Goal: Task Accomplishment & Management: Use online tool/utility

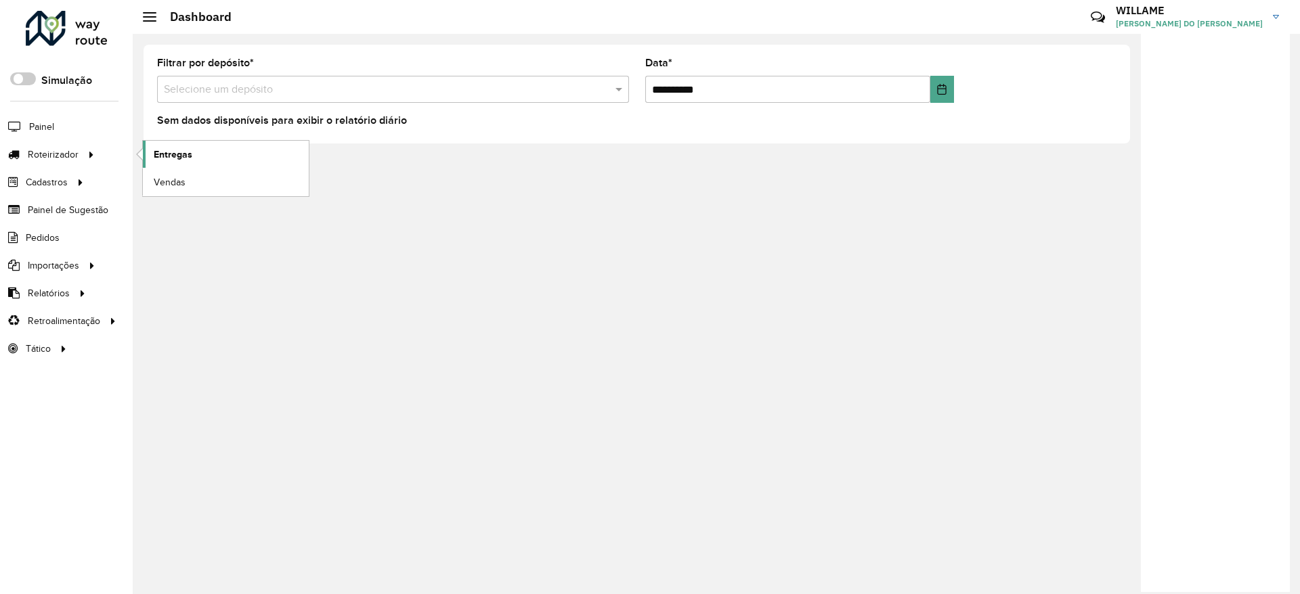
click at [156, 141] on link "Entregas" at bounding box center [226, 154] width 166 height 27
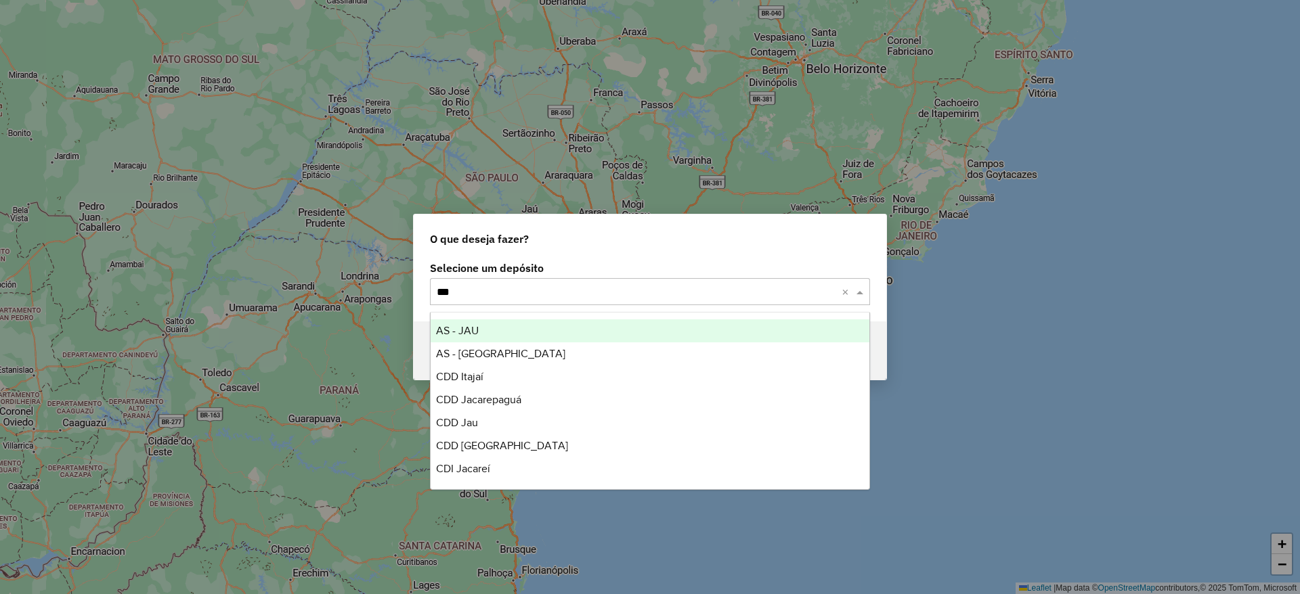
type input "****"
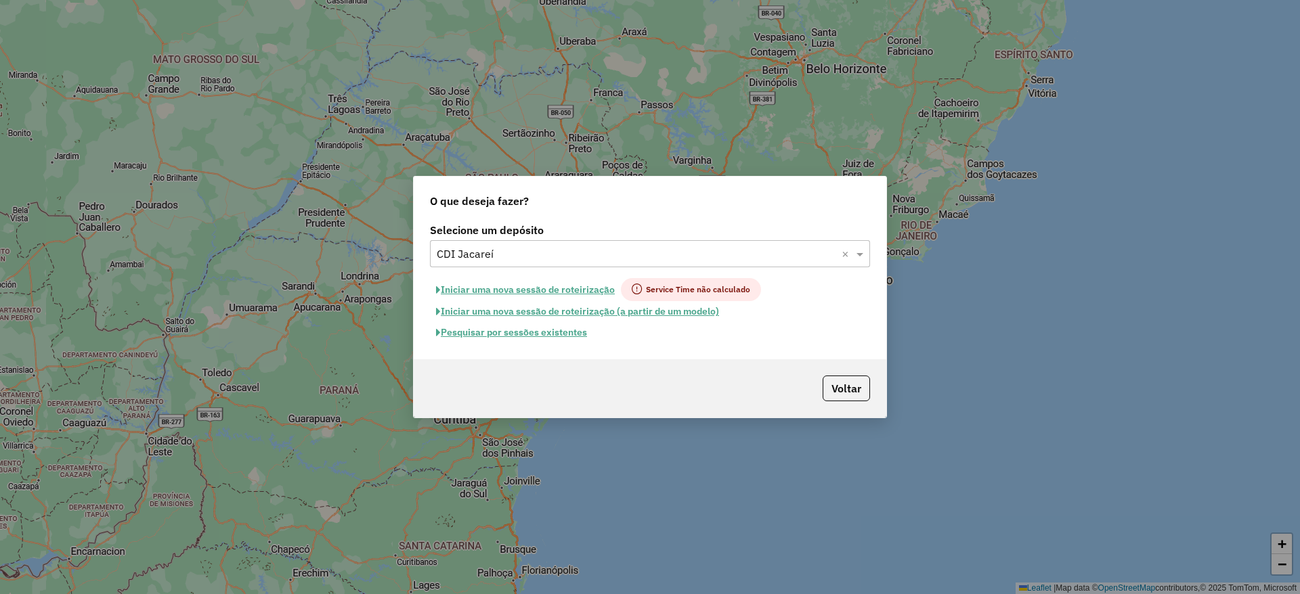
click at [533, 284] on button "Iniciar uma nova sessão de roteirização" at bounding box center [525, 289] width 191 height 23
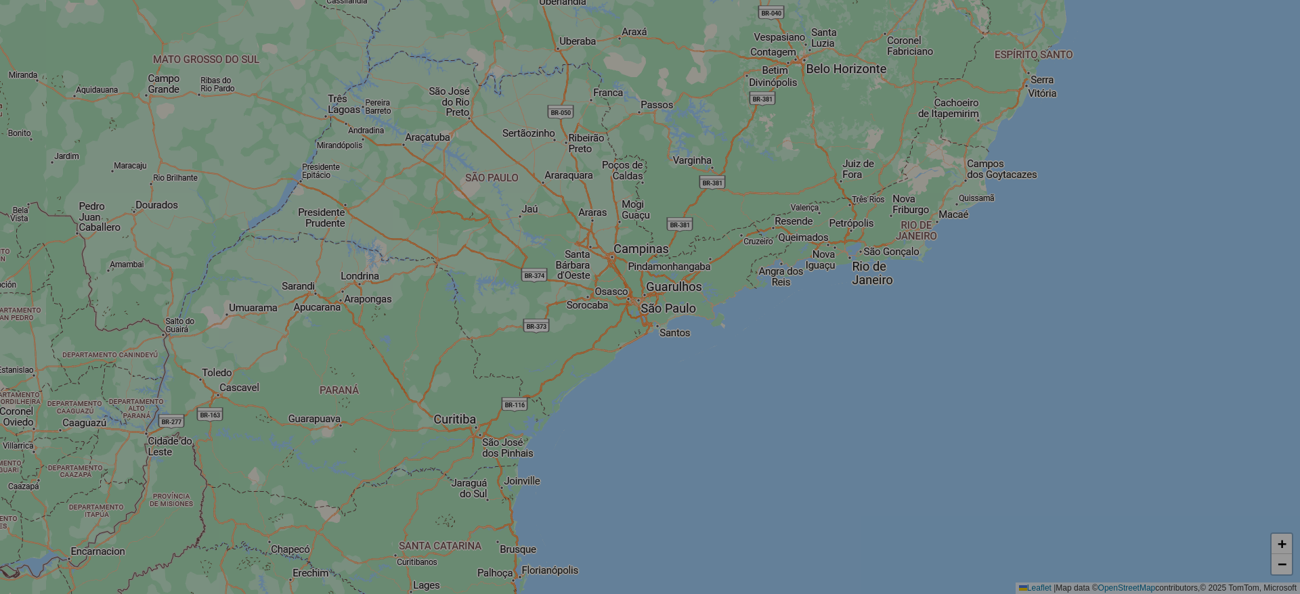
select select "*"
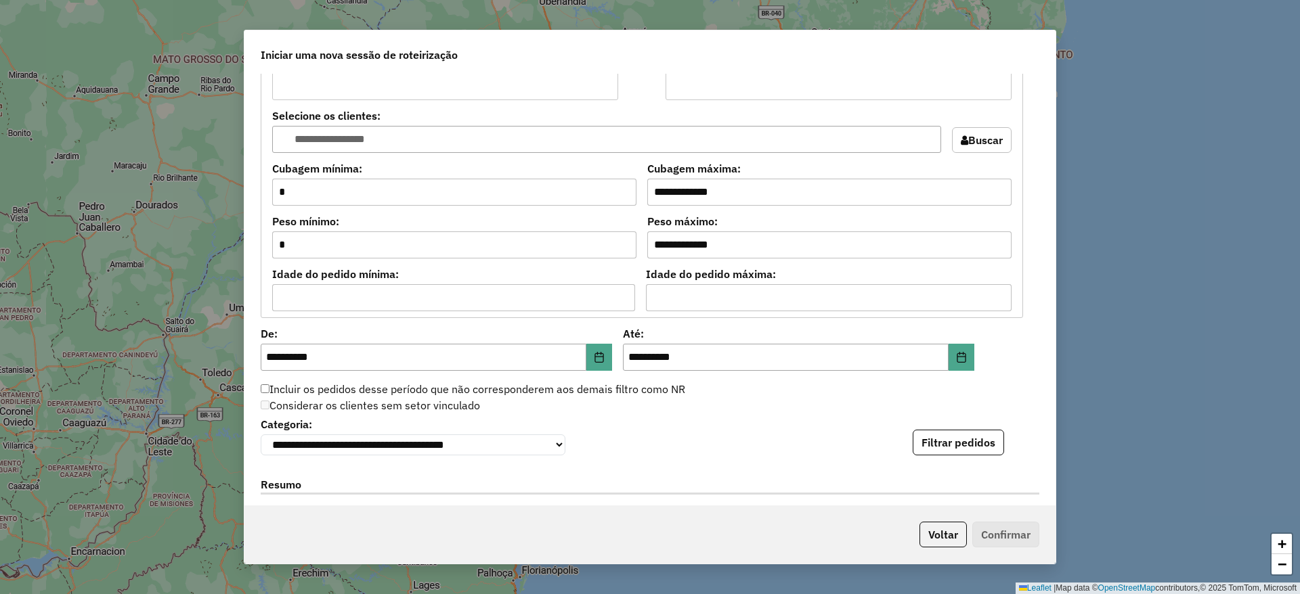
scroll to position [1320, 0]
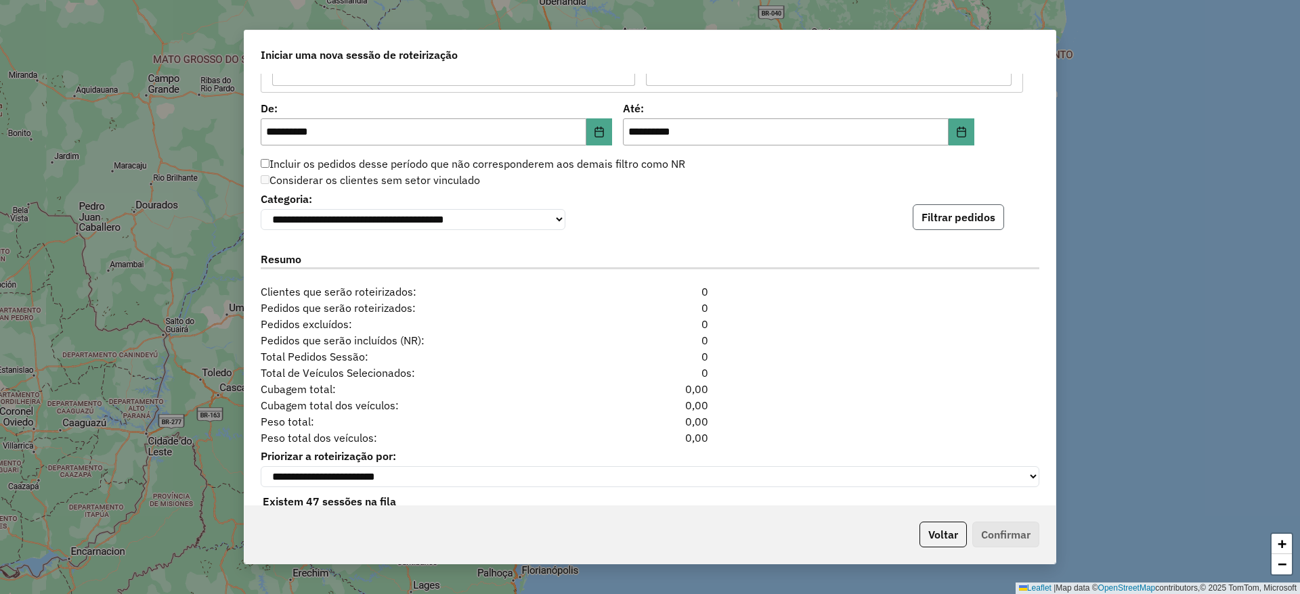
click at [950, 227] on button "Filtrar pedidos" at bounding box center [957, 217] width 91 height 26
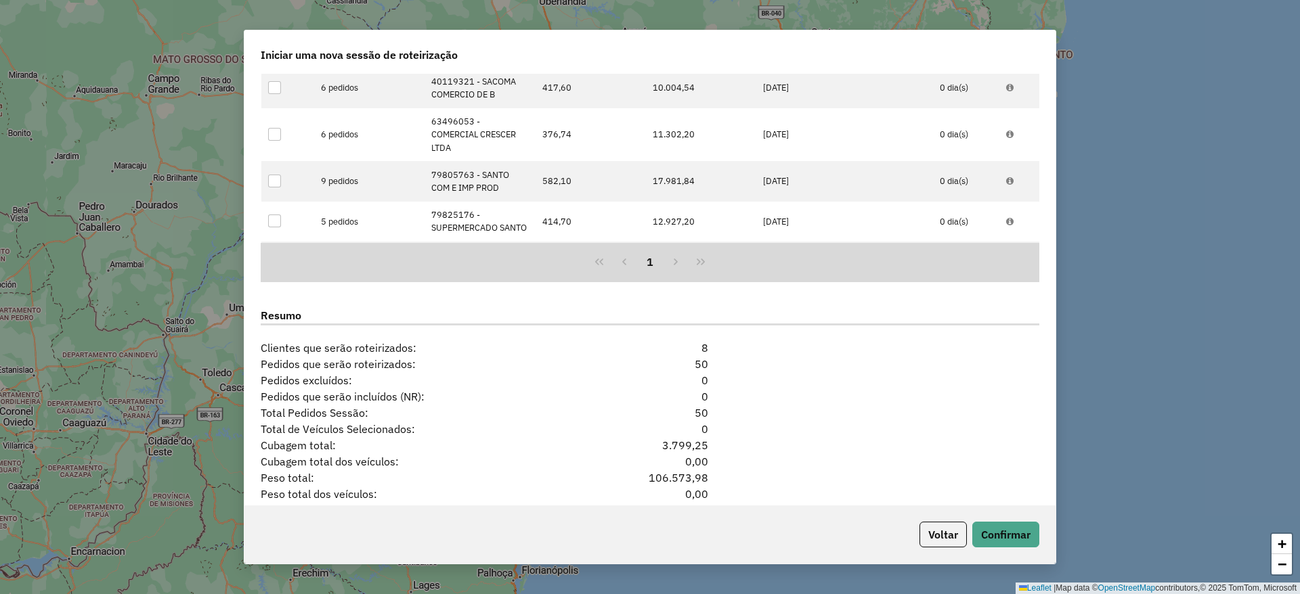
scroll to position [1649, 0]
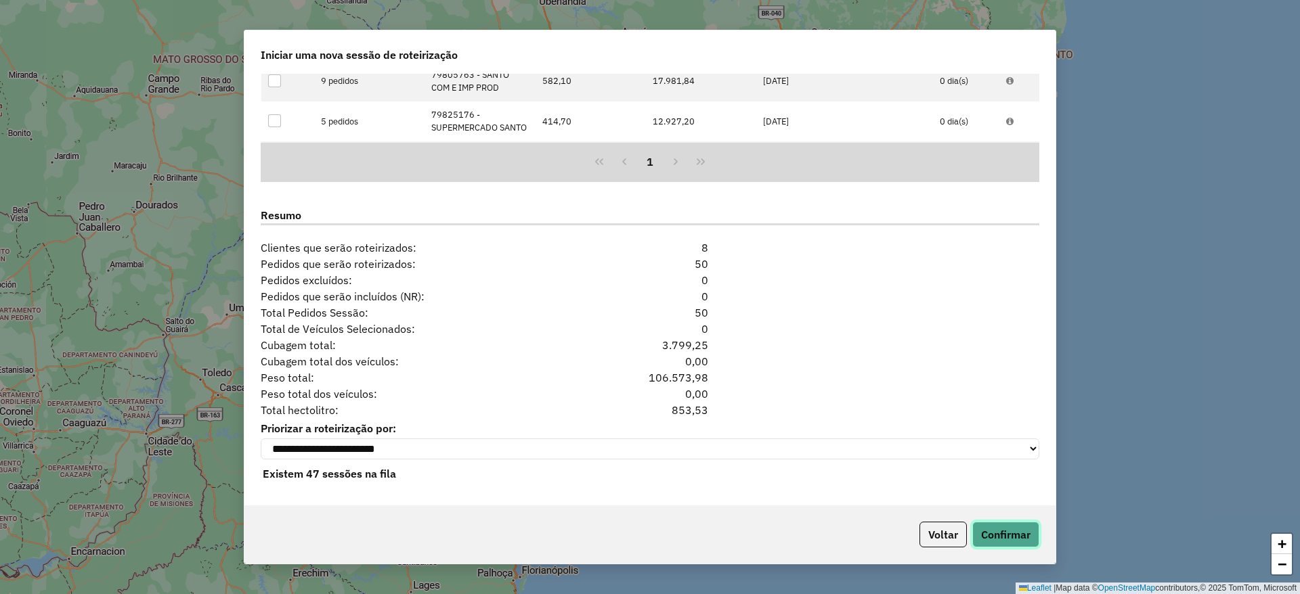
click at [1005, 527] on button "Confirmar" at bounding box center [1005, 535] width 67 height 26
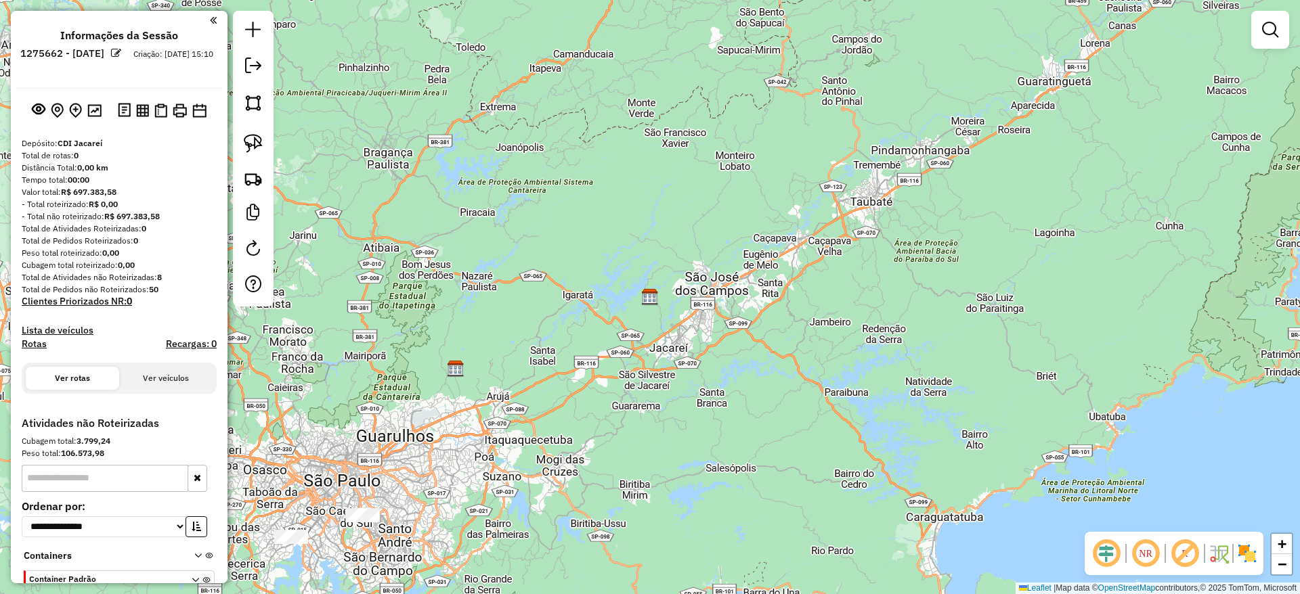
drag, startPoint x: 670, startPoint y: 342, endPoint x: 1032, endPoint y: 435, distance: 373.1
click at [1037, 436] on div "Janela de atendimento Grade de atendimento Capacidade Transportadoras Veículos …" at bounding box center [650, 297] width 1300 height 594
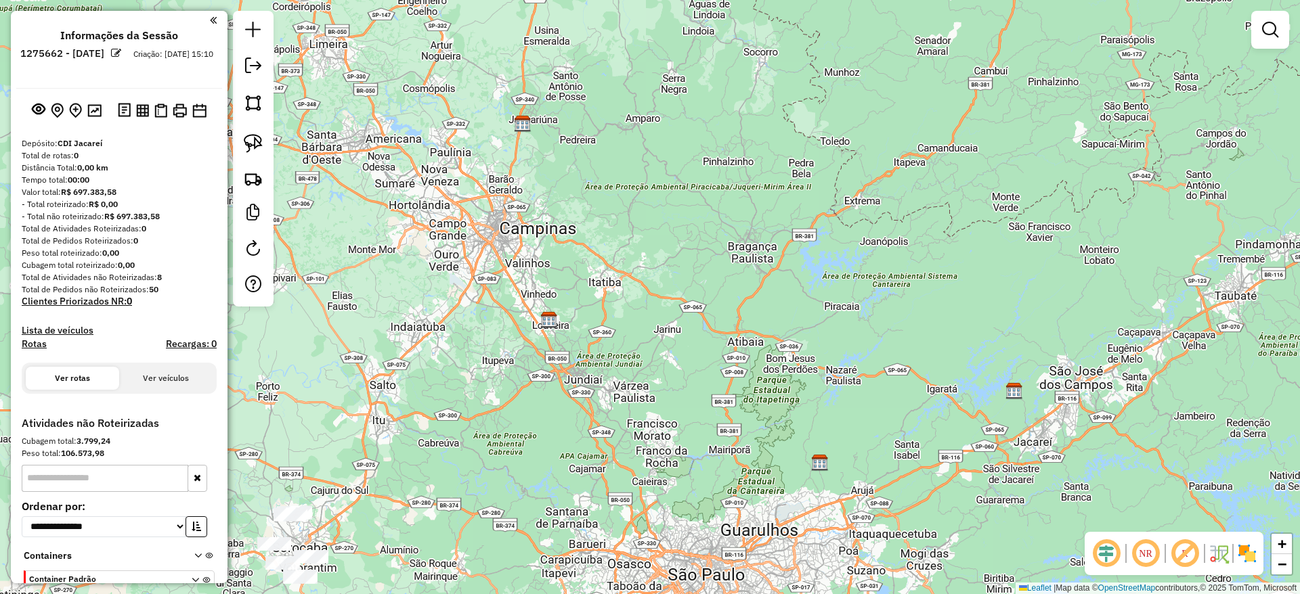
drag, startPoint x: 801, startPoint y: 309, endPoint x: 795, endPoint y: 305, distance: 7.0
click at [801, 305] on div "Janela de atendimento Grade de atendimento Capacidade Transportadoras Veículos …" at bounding box center [650, 297] width 1300 height 594
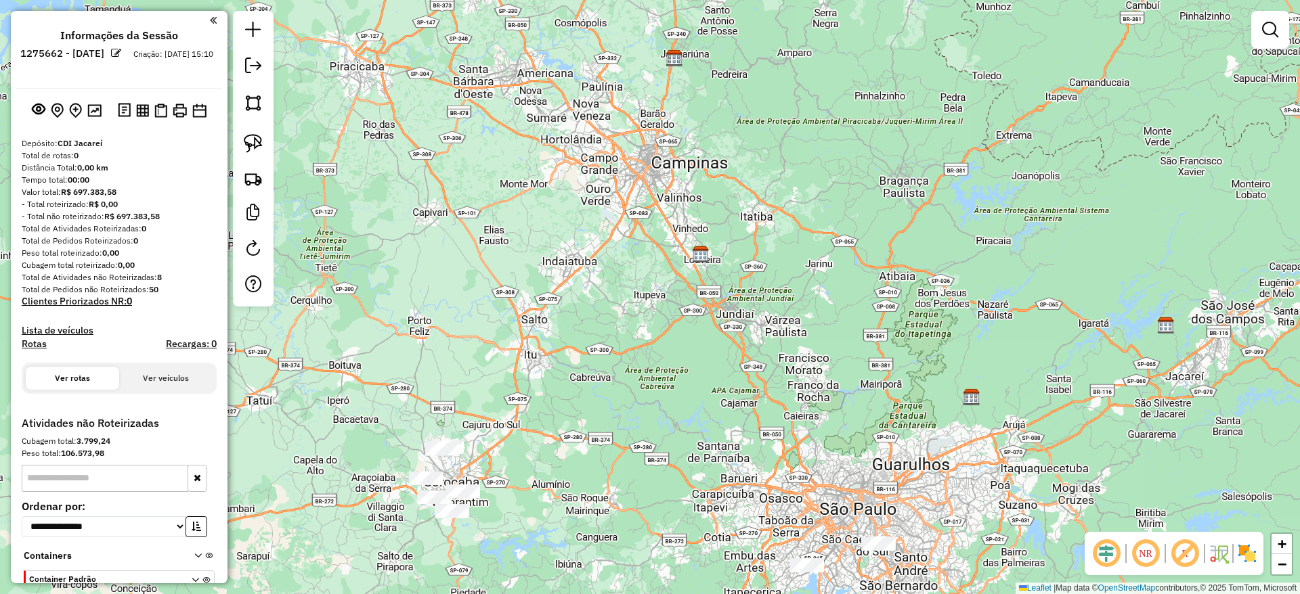
drag, startPoint x: 608, startPoint y: 408, endPoint x: 688, endPoint y: 294, distance: 139.0
click at [699, 290] on div "Janela de atendimento Grade de atendimento Capacidade Transportadoras Veículos …" at bounding box center [650, 297] width 1300 height 594
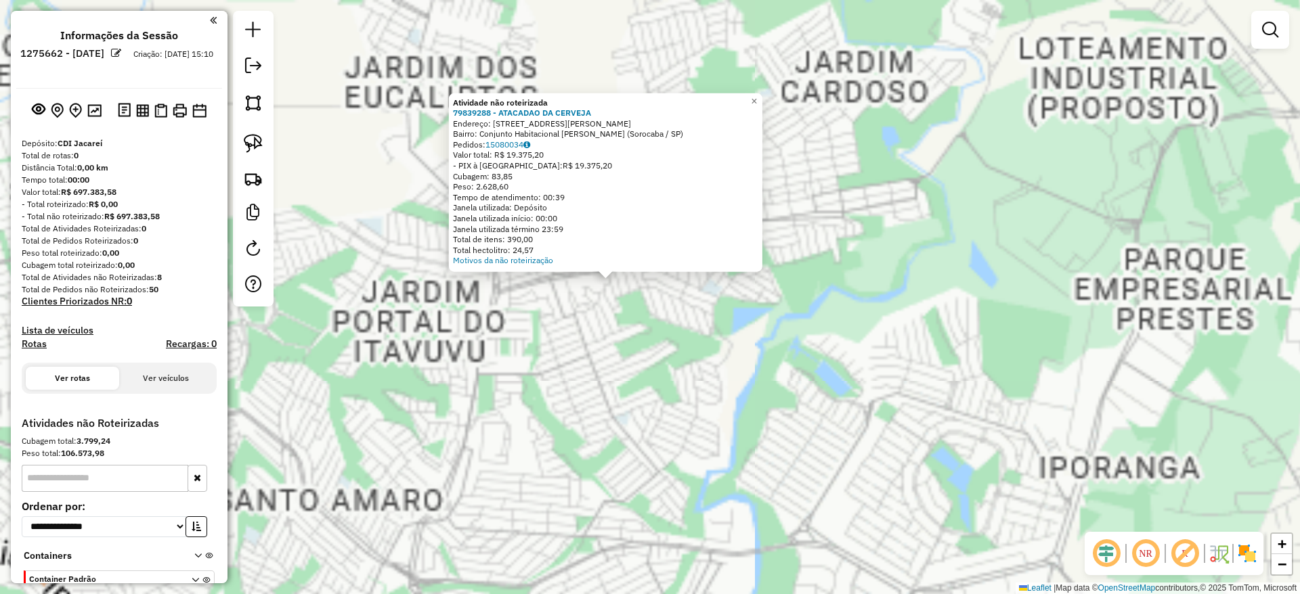
click at [684, 350] on div "Atividade não roteirizada 79839288 - ATACADAO DA CERVEJA Endereço: [STREET_ADDR…" at bounding box center [650, 297] width 1300 height 594
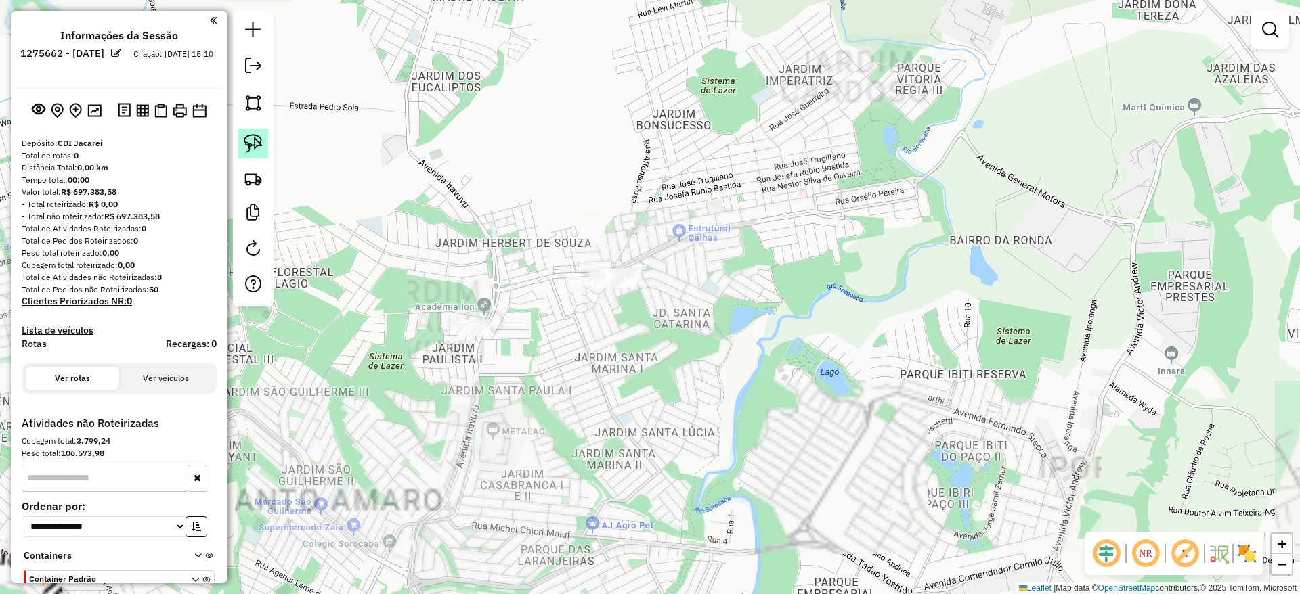
click at [247, 139] on img at bounding box center [253, 143] width 19 height 19
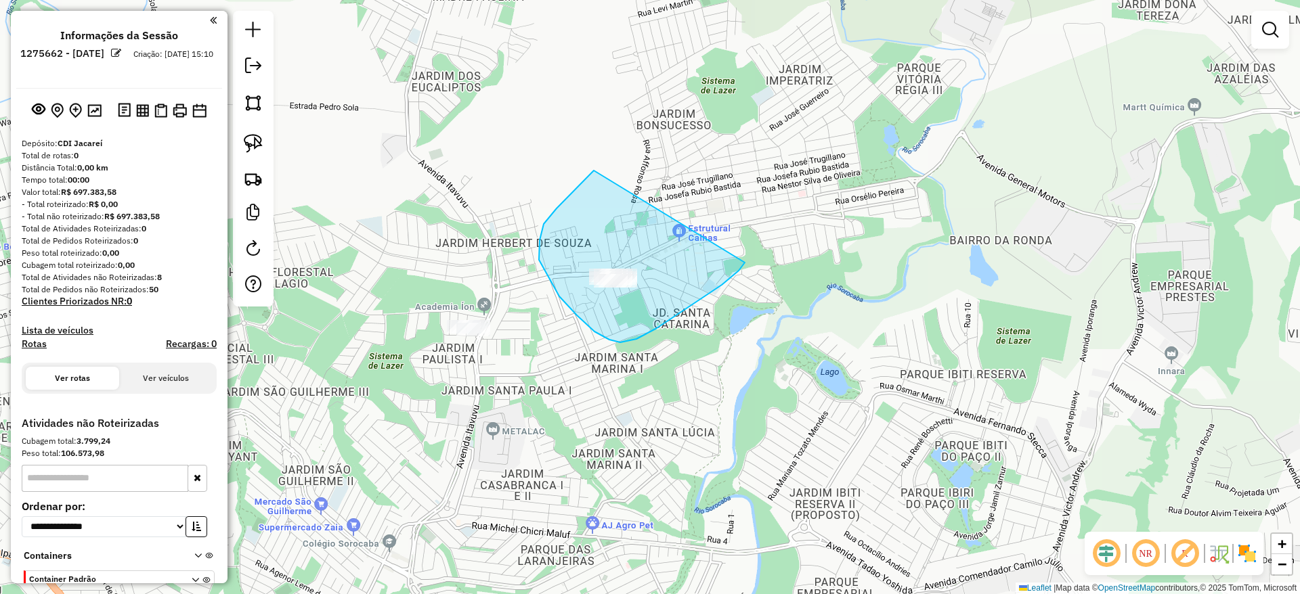
drag, startPoint x: 594, startPoint y: 171, endPoint x: 745, endPoint y: 258, distance: 175.0
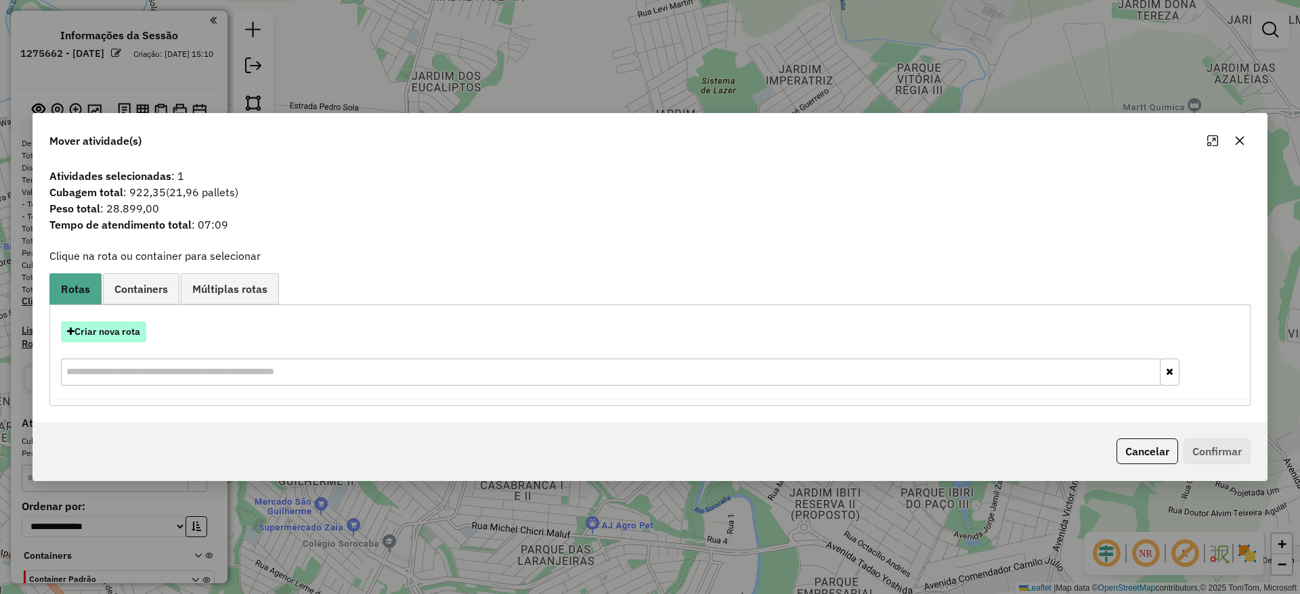
click at [140, 338] on button "Criar nova rota" at bounding box center [103, 332] width 85 height 21
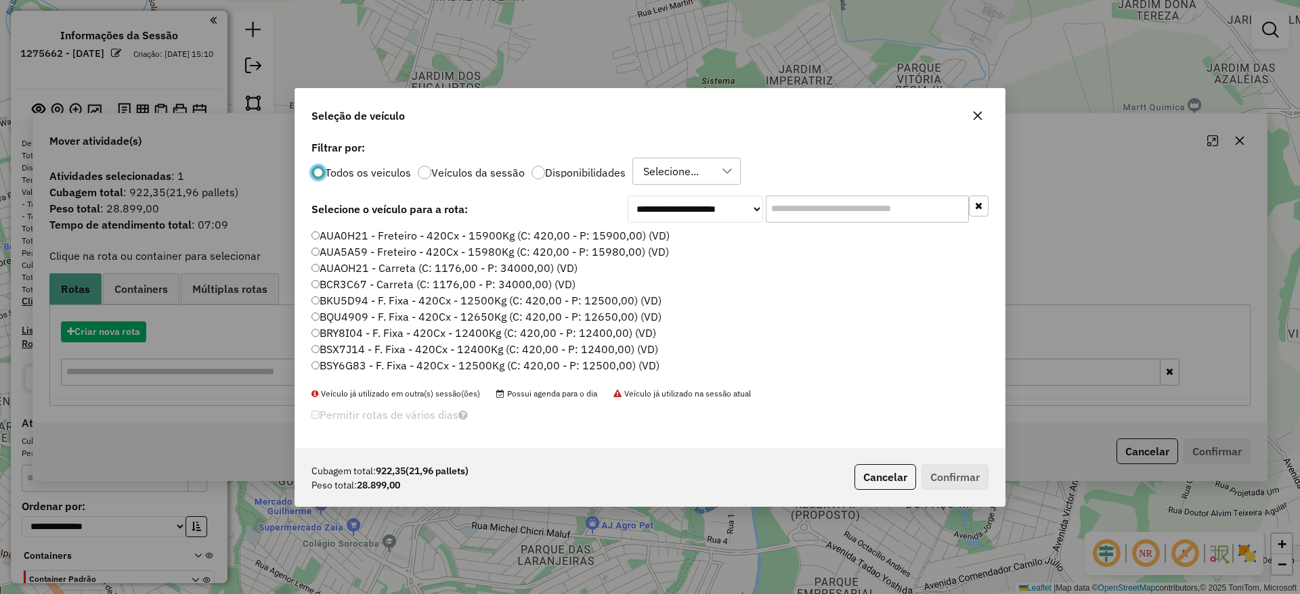
scroll to position [7, 4]
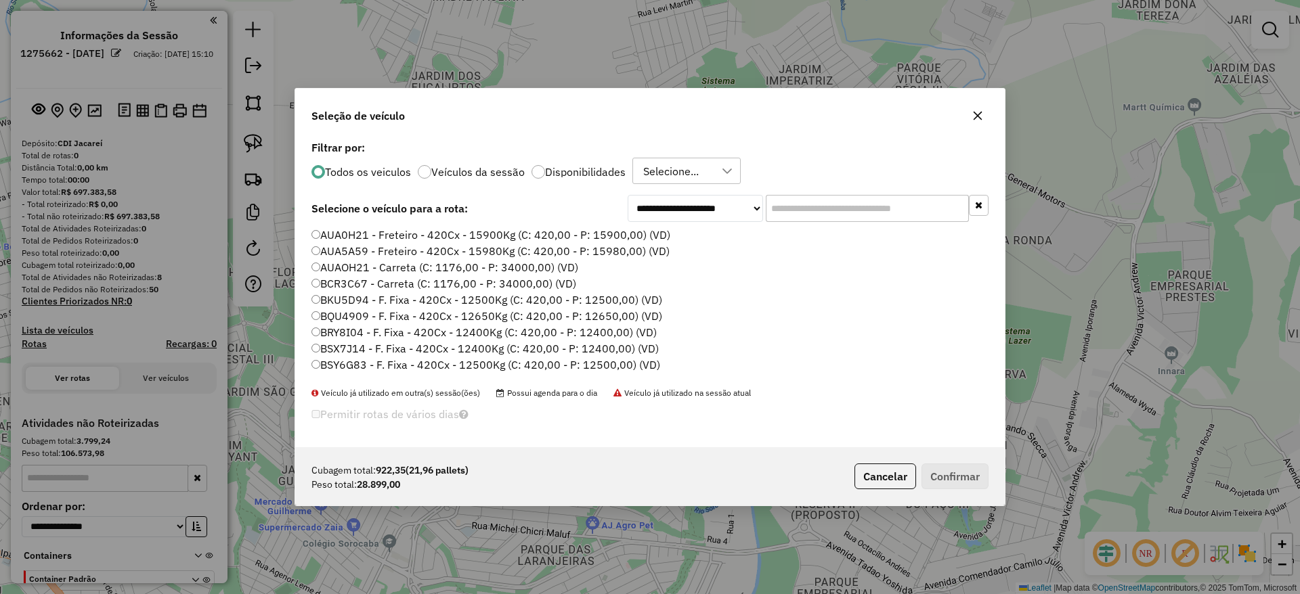
click at [797, 203] on input "text" at bounding box center [867, 208] width 203 height 27
paste input "*******"
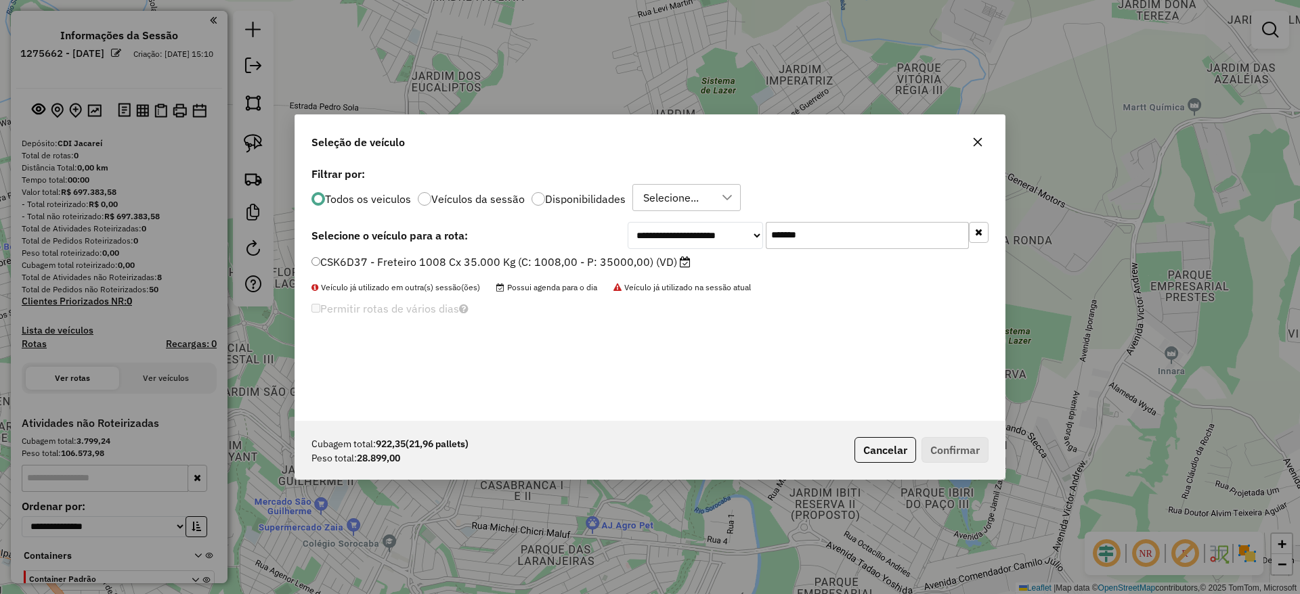
type input "*******"
click at [452, 261] on label "CSK6D37 - Freteiro 1008 Cx 35.000 Kg (C: 1008,00 - P: 35000,00) (VD)" at bounding box center [500, 262] width 379 height 16
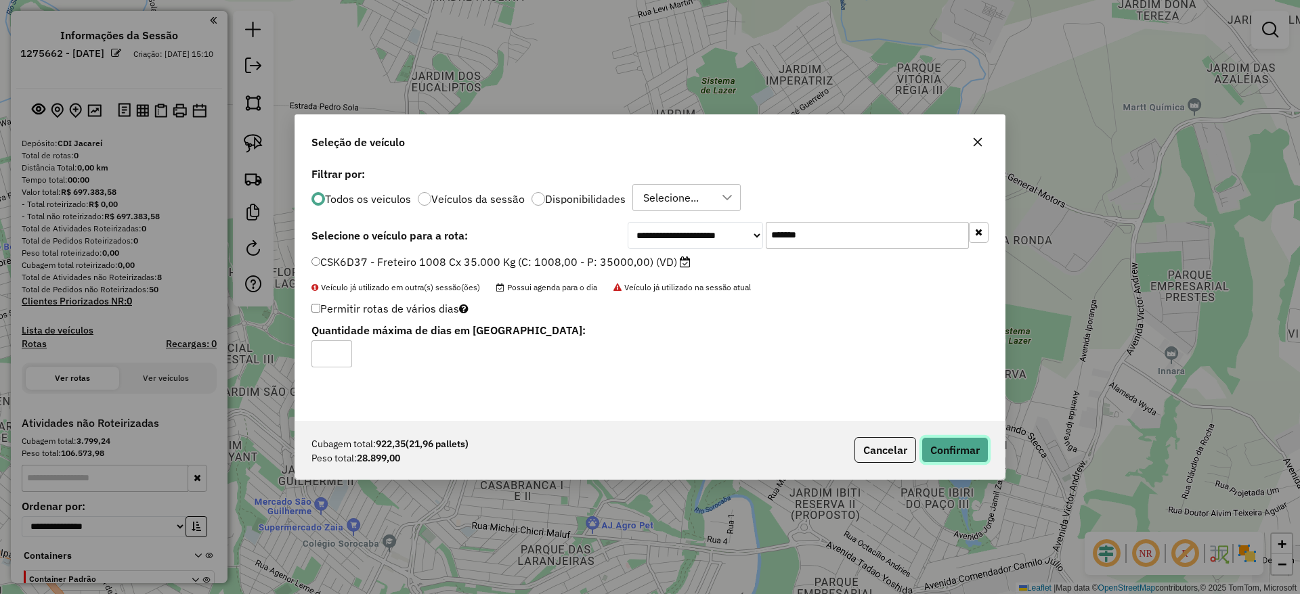
click at [949, 456] on button "Confirmar" at bounding box center [954, 450] width 67 height 26
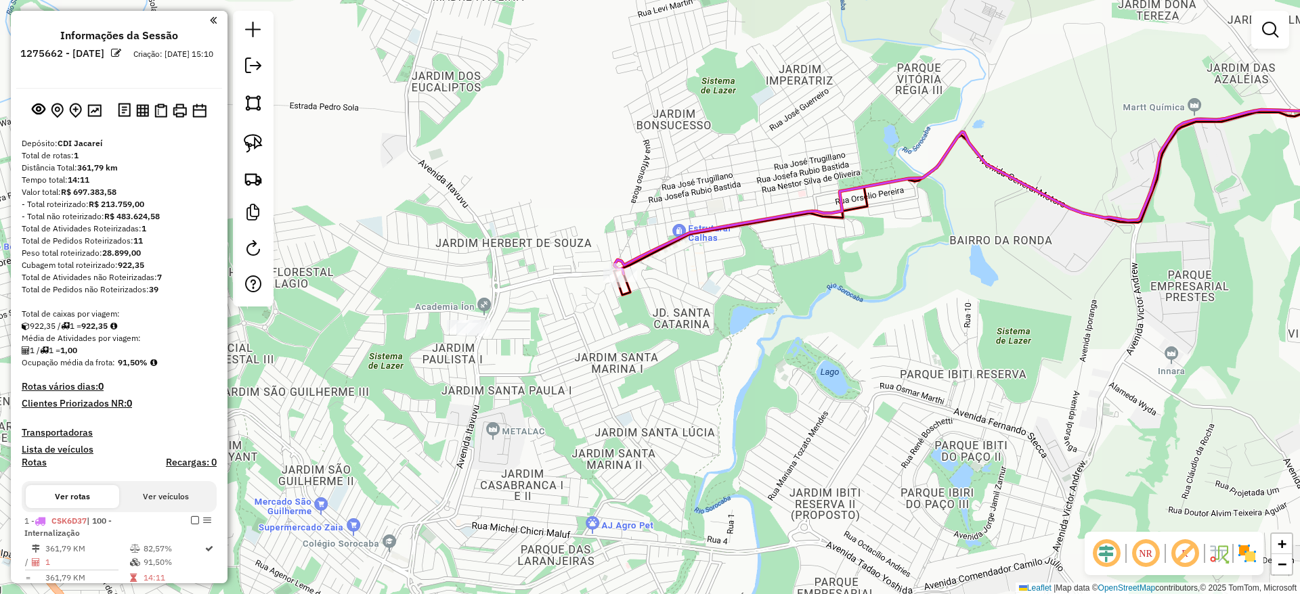
scroll to position [203, 0]
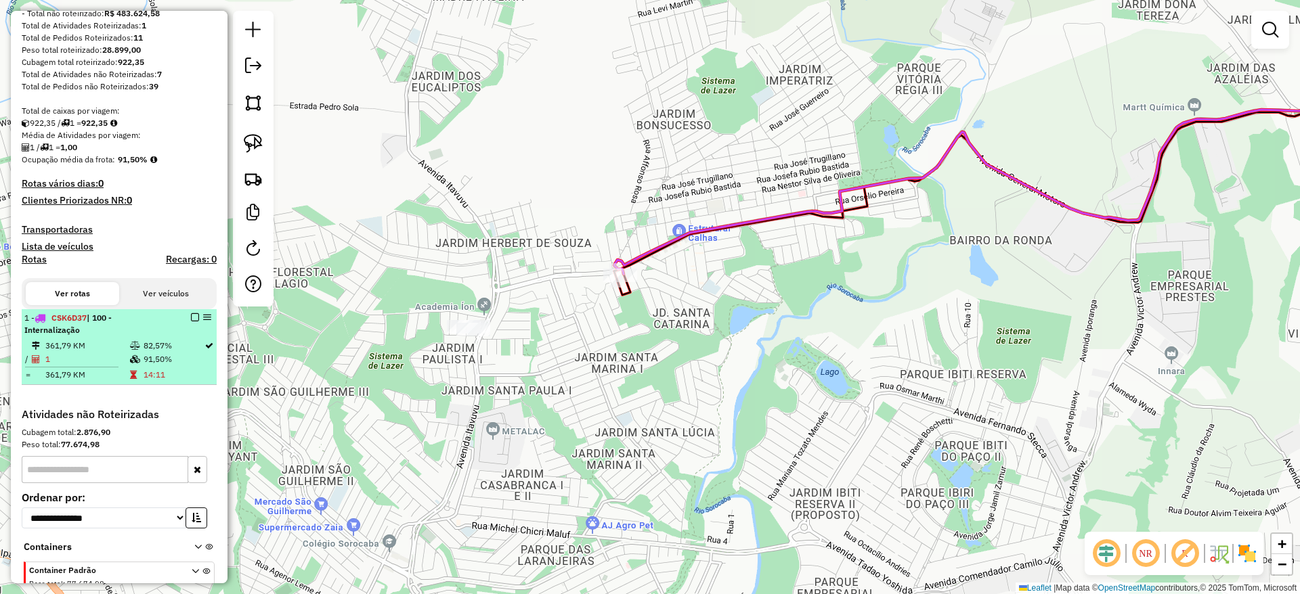
click at [192, 316] on em at bounding box center [195, 317] width 8 height 8
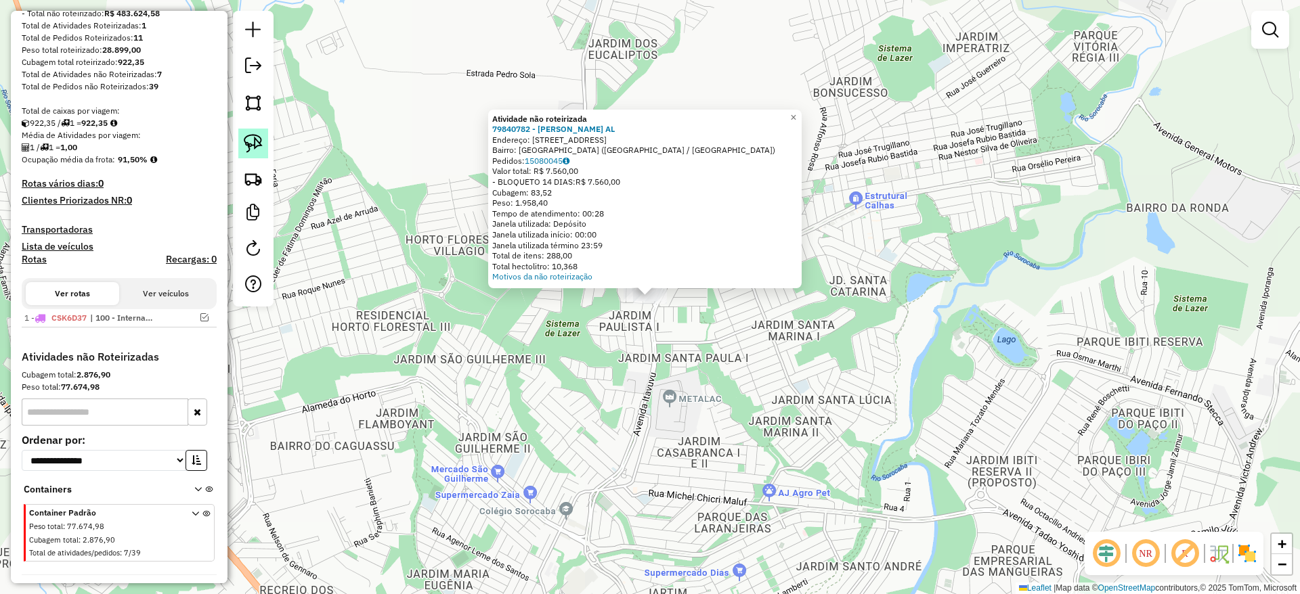
click at [260, 135] on img at bounding box center [253, 143] width 19 height 19
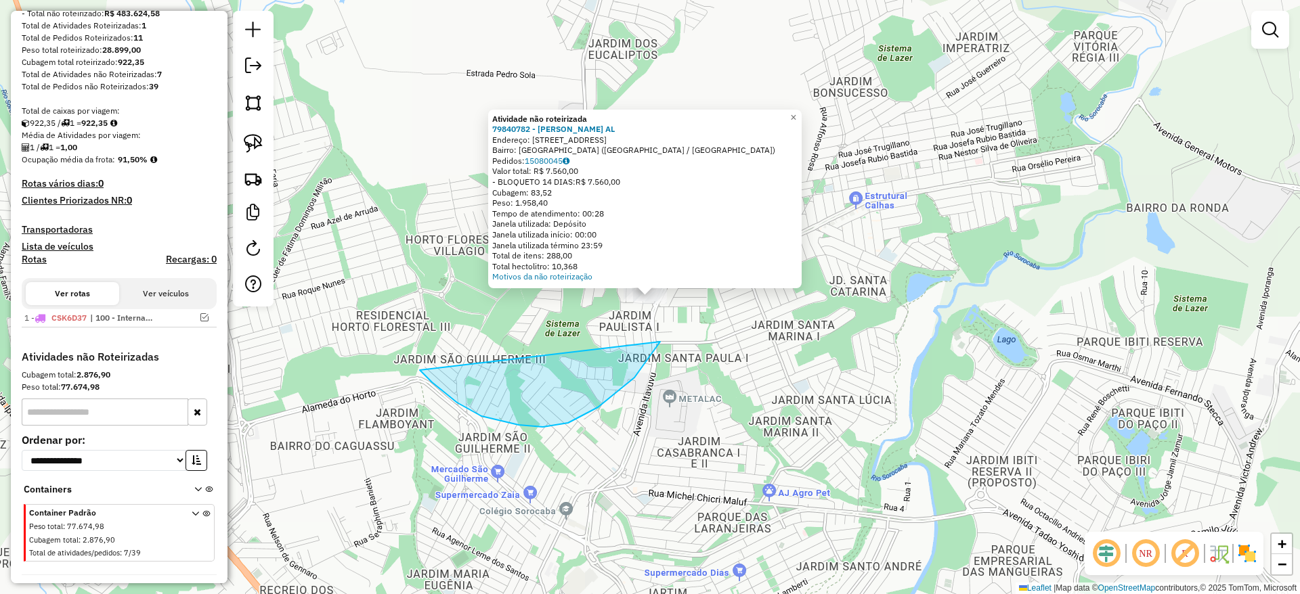
drag, startPoint x: 481, startPoint y: 416, endPoint x: 664, endPoint y: 149, distance: 323.8
click at [664, 149] on div "Atividade não roteirizada 79840782 - [PERSON_NAME] AL Endereço: [STREET_ADDRESS…" at bounding box center [650, 297] width 1300 height 594
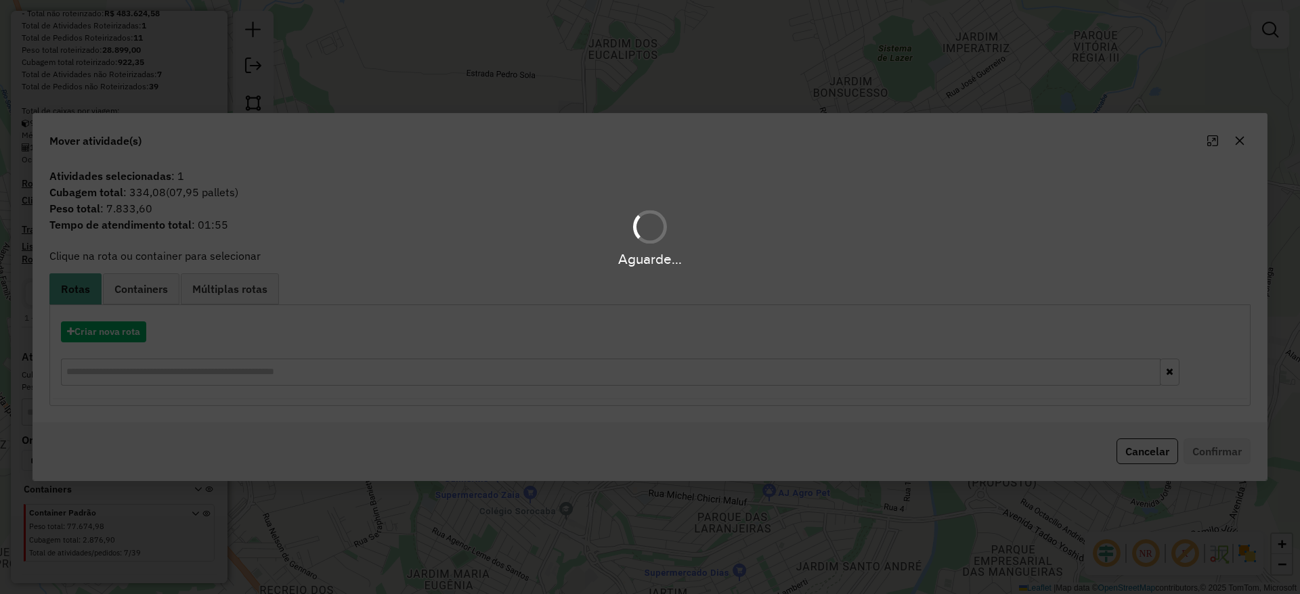
click at [125, 328] on div "Aguarde..." at bounding box center [650, 297] width 1300 height 594
click at [125, 329] on div "Aguarde..." at bounding box center [650, 297] width 1300 height 594
click at [125, 330] on hb-app "Aguarde... Pop-up bloqueado! Seu navegador bloqueou automáticamente a abertura …" at bounding box center [650, 297] width 1300 height 594
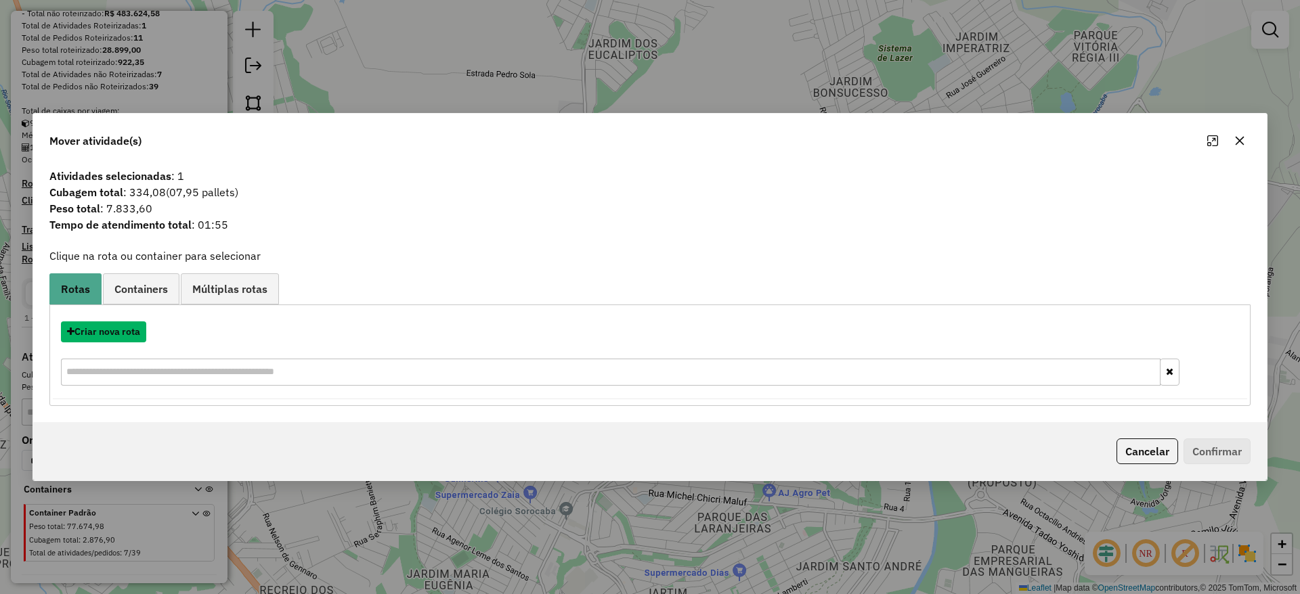
click at [125, 330] on button "Criar nova rota" at bounding box center [103, 332] width 85 height 21
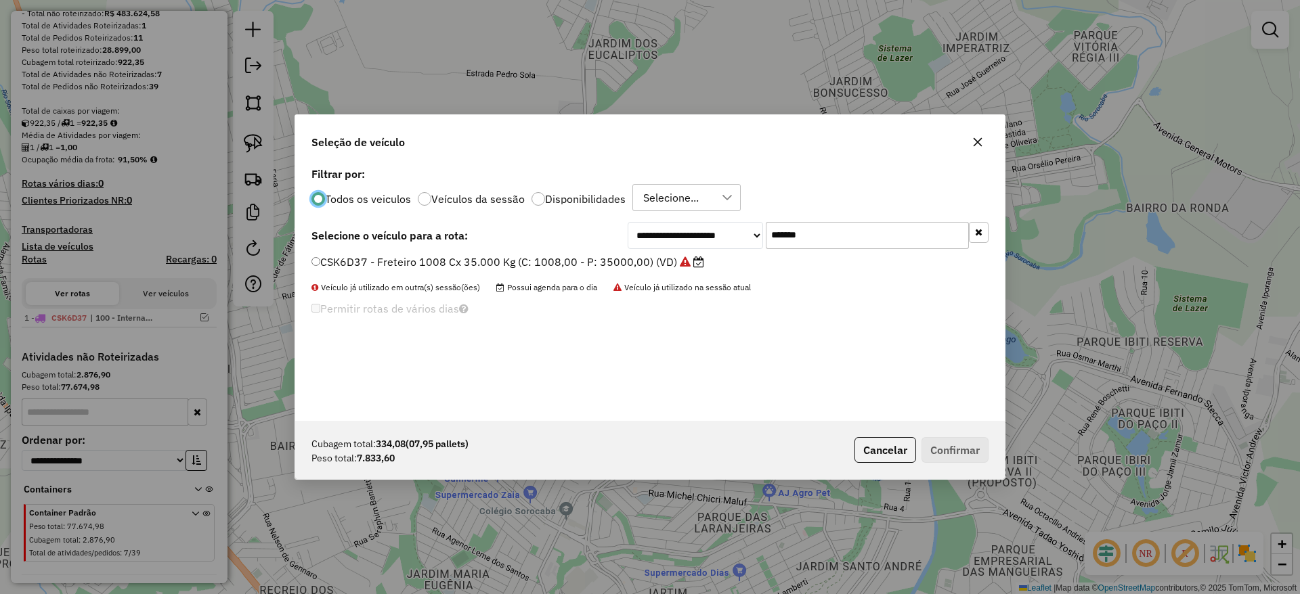
scroll to position [7, 4]
drag, startPoint x: 851, startPoint y: 238, endPoint x: 614, endPoint y: 260, distance: 238.6
click at [623, 257] on div "**********" at bounding box center [649, 292] width 709 height 257
paste input "text"
type input "*******"
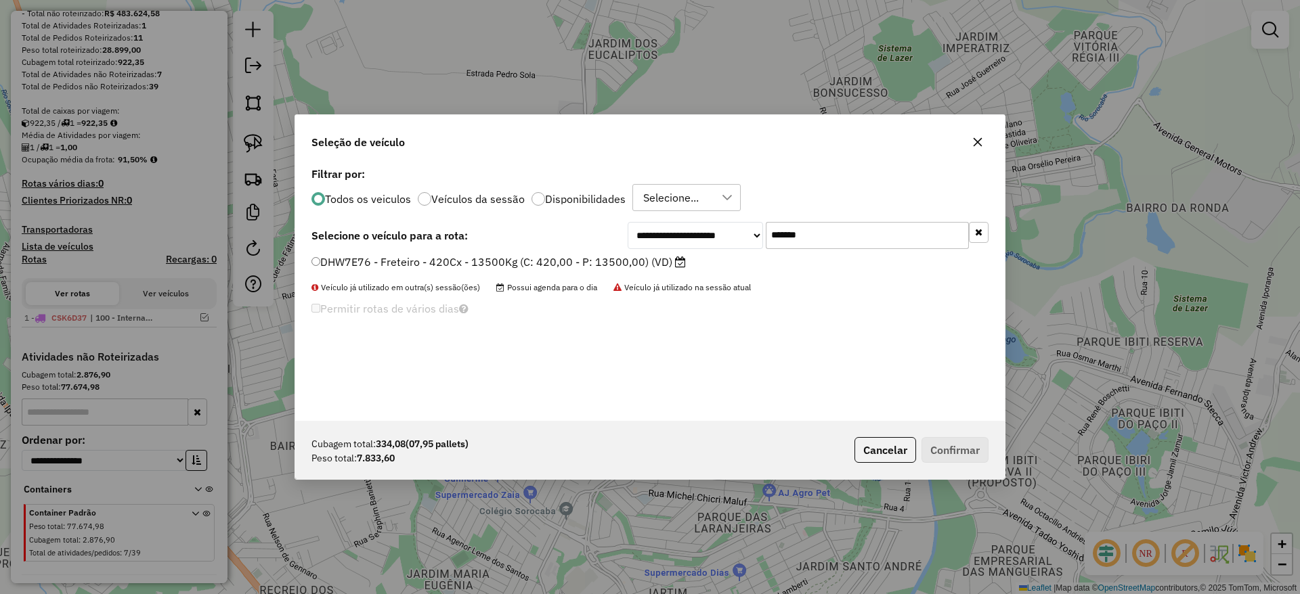
click at [609, 261] on label "DHW7E76 - Freteiro - 420Cx - 13500Kg (C: 420,00 - P: 13500,00) (VD)" at bounding box center [498, 262] width 374 height 16
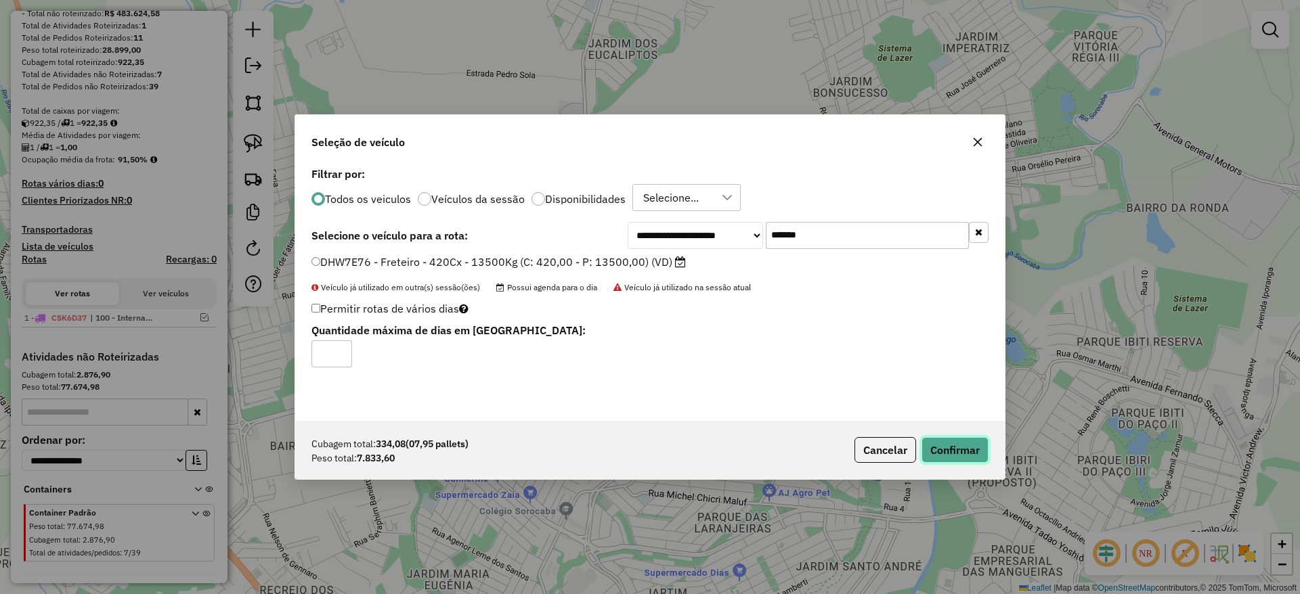
drag, startPoint x: 969, startPoint y: 439, endPoint x: 921, endPoint y: 436, distance: 47.5
click at [969, 440] on button "Confirmar" at bounding box center [954, 450] width 67 height 26
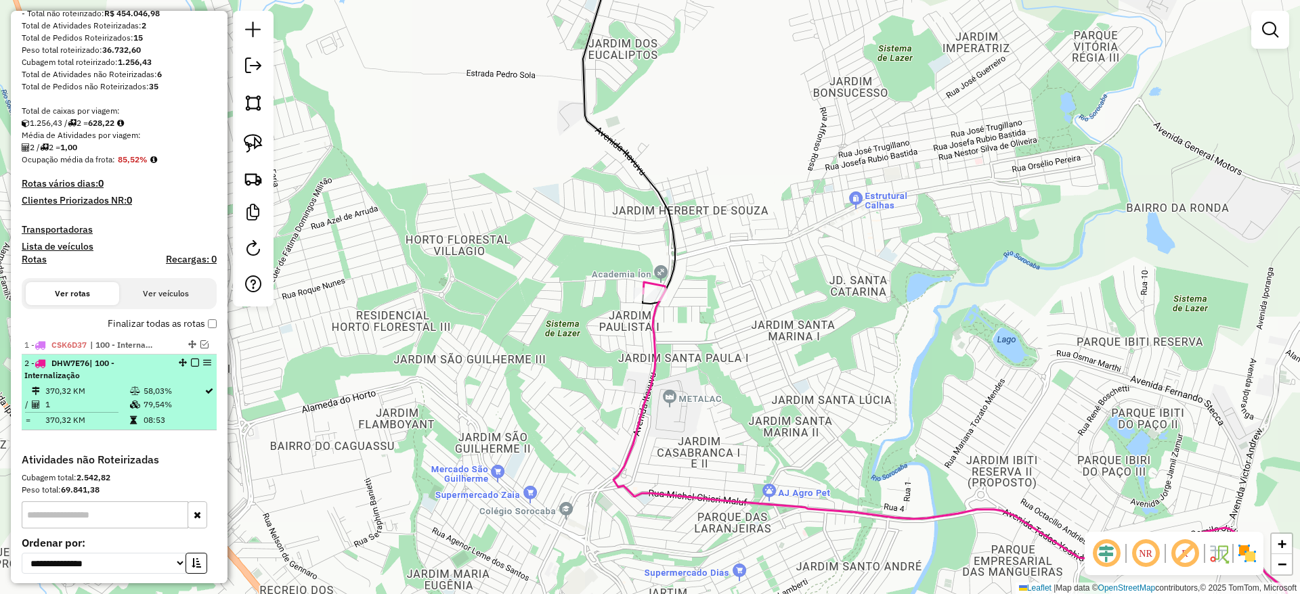
click at [191, 365] on em at bounding box center [195, 363] width 8 height 8
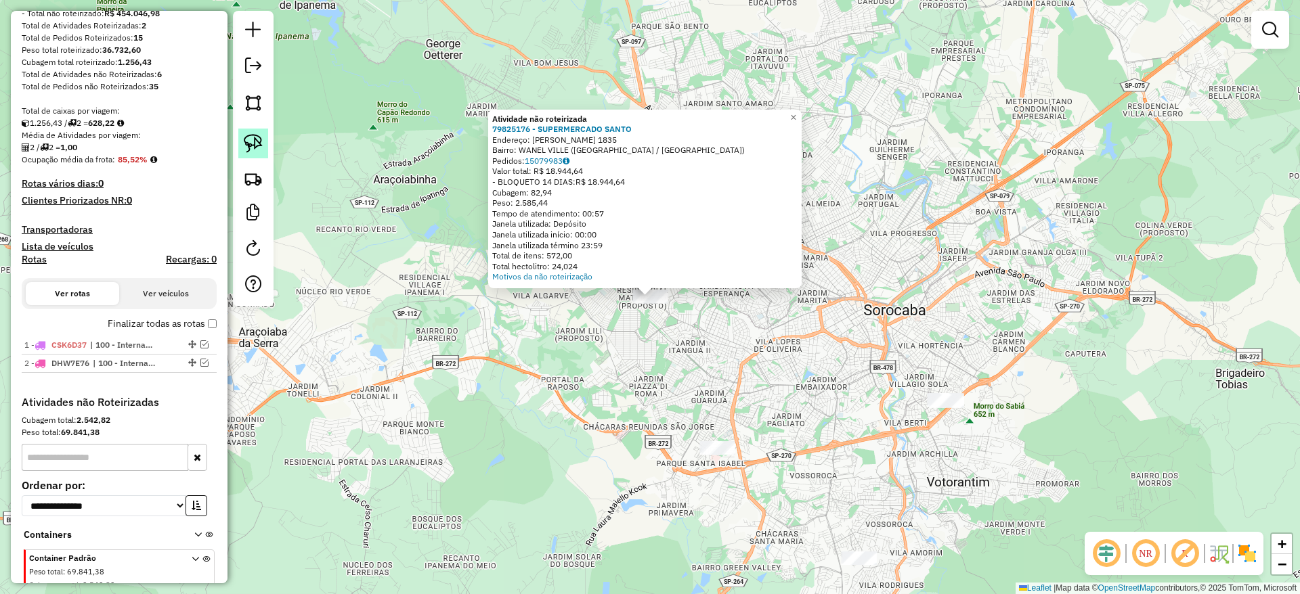
click at [260, 143] on img at bounding box center [253, 143] width 19 height 19
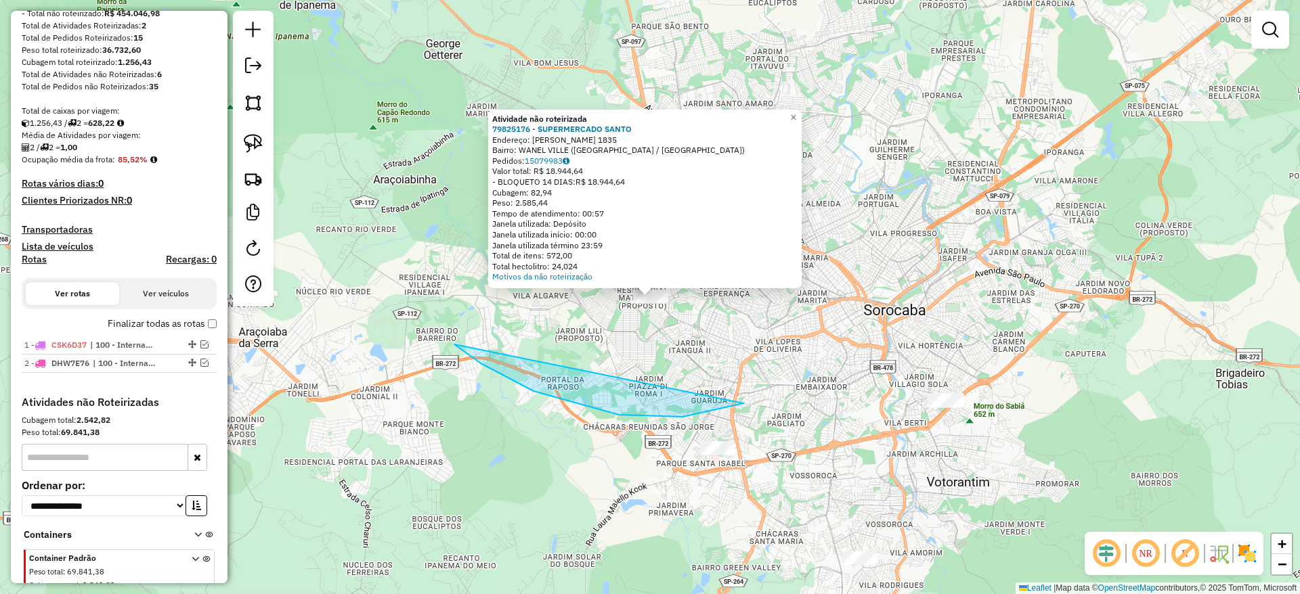
drag, startPoint x: 466, startPoint y: 354, endPoint x: 870, endPoint y: 131, distance: 461.4
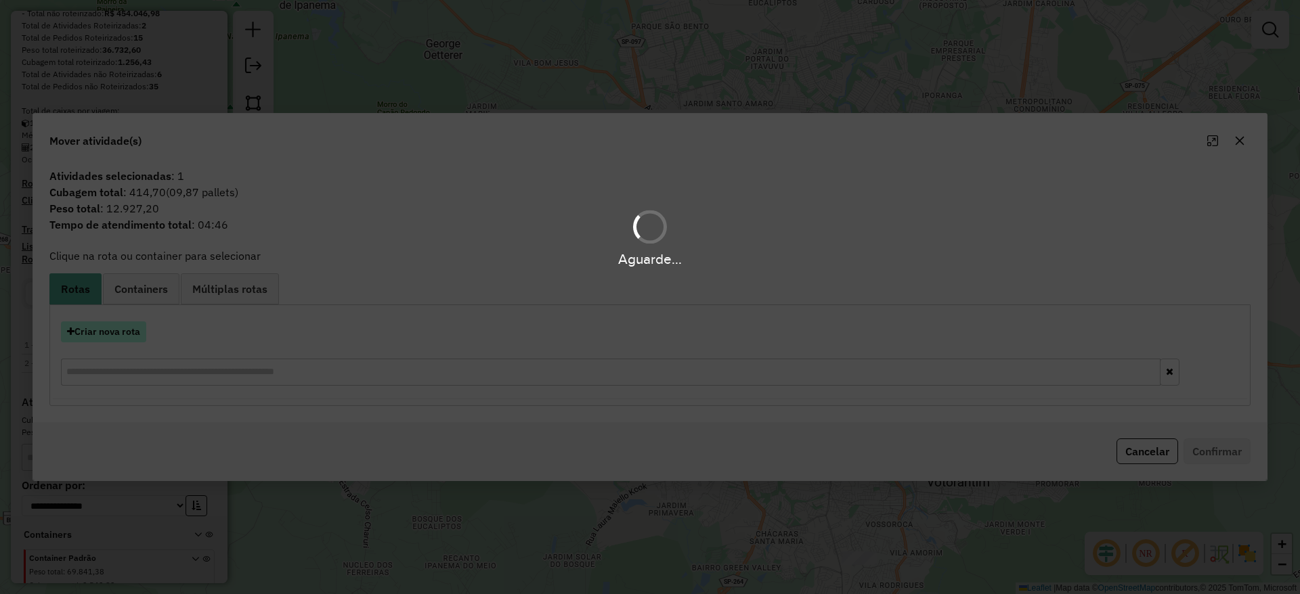
drag, startPoint x: 118, startPoint y: 345, endPoint x: 111, endPoint y: 340, distance: 8.8
click at [114, 343] on hb-app "Aguarde... Pop-up bloqueado! Seu navegador bloqueou automáticamente a abertura …" at bounding box center [650, 297] width 1300 height 594
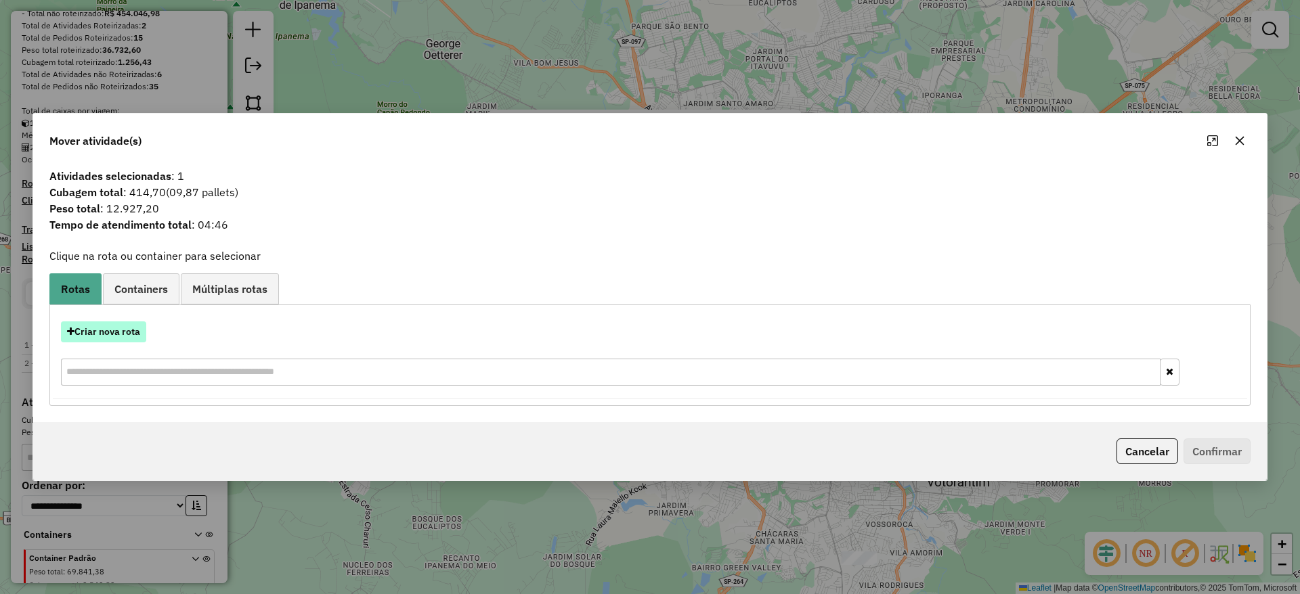
click at [110, 339] on button "Criar nova rota" at bounding box center [103, 332] width 85 height 21
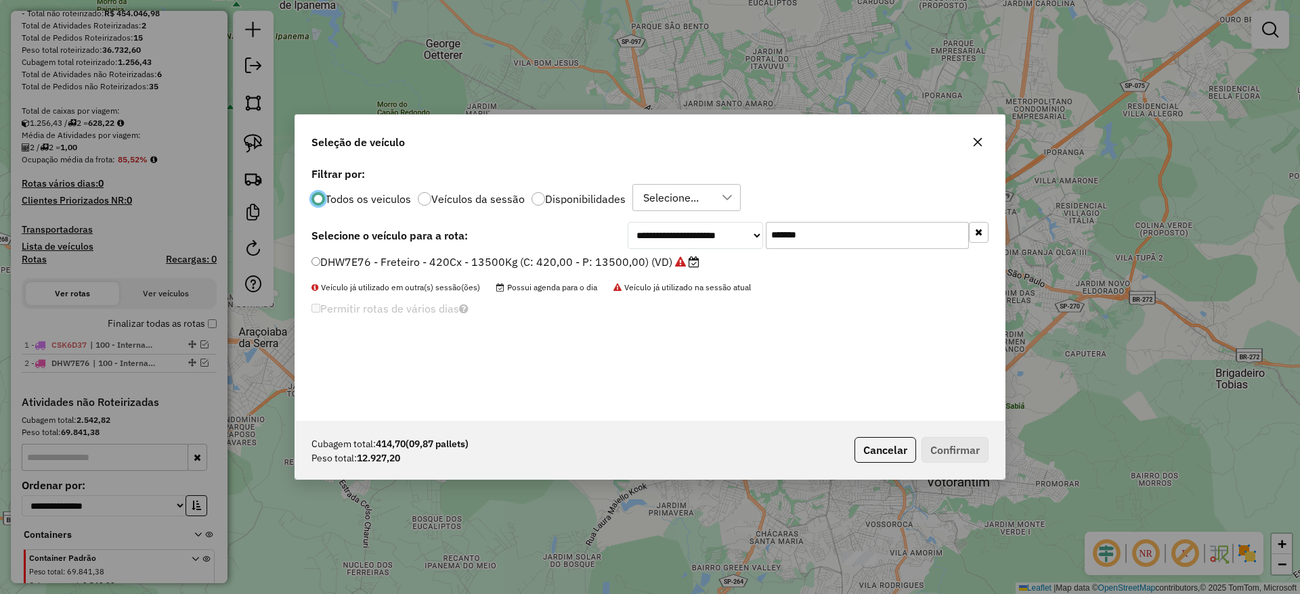
drag, startPoint x: 845, startPoint y: 241, endPoint x: 573, endPoint y: 238, distance: 272.1
click at [573, 238] on div "**********" at bounding box center [649, 235] width 677 height 27
paste input "text"
type input "*******"
drag, startPoint x: 498, startPoint y: 259, endPoint x: 518, endPoint y: 263, distance: 20.0
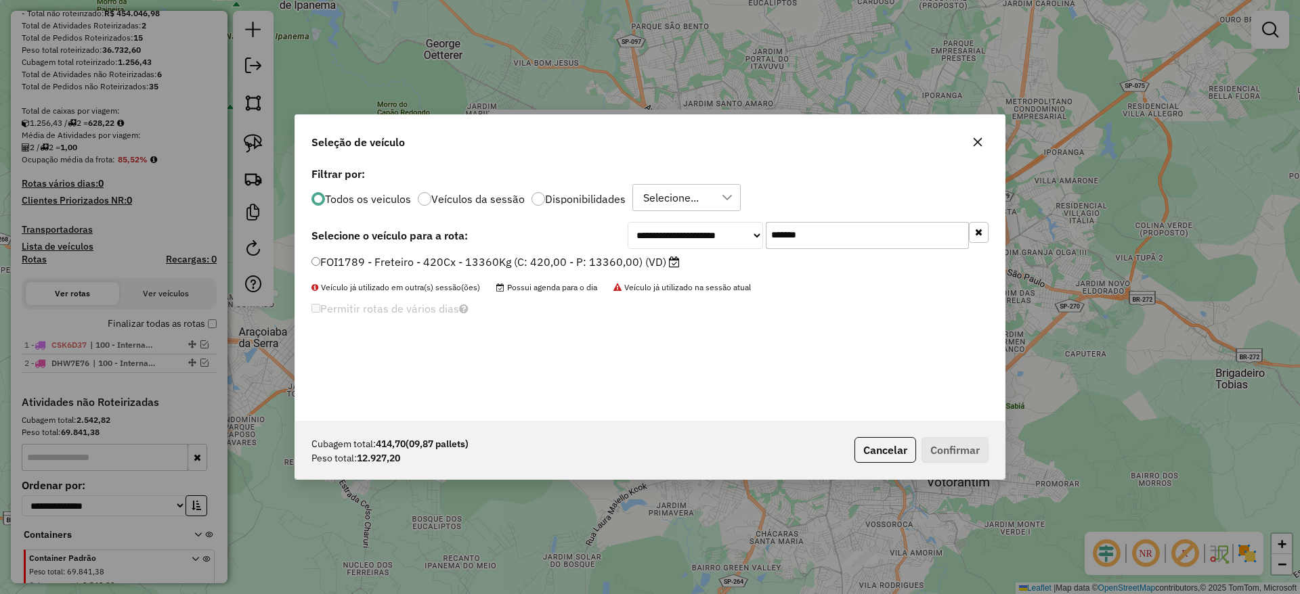
click at [498, 259] on label "FOI1789 - Freteiro - 420Cx - 13360Kg (C: 420,00 - P: 13360,00) (VD)" at bounding box center [495, 262] width 368 height 16
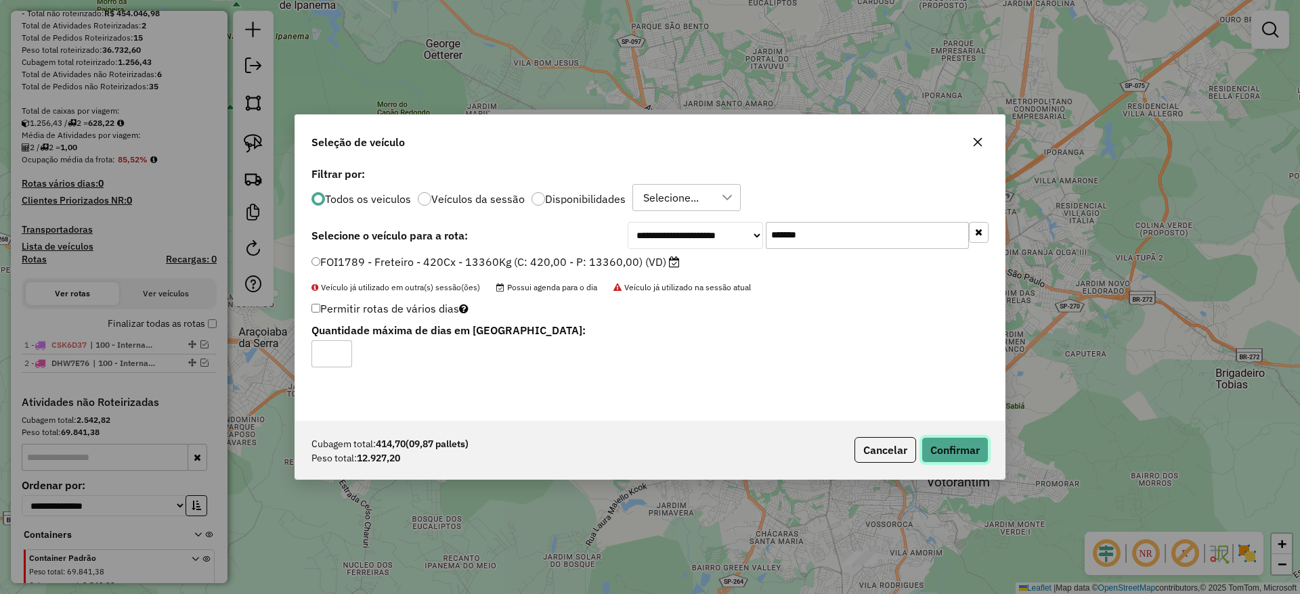
click at [977, 445] on button "Confirmar" at bounding box center [954, 450] width 67 height 26
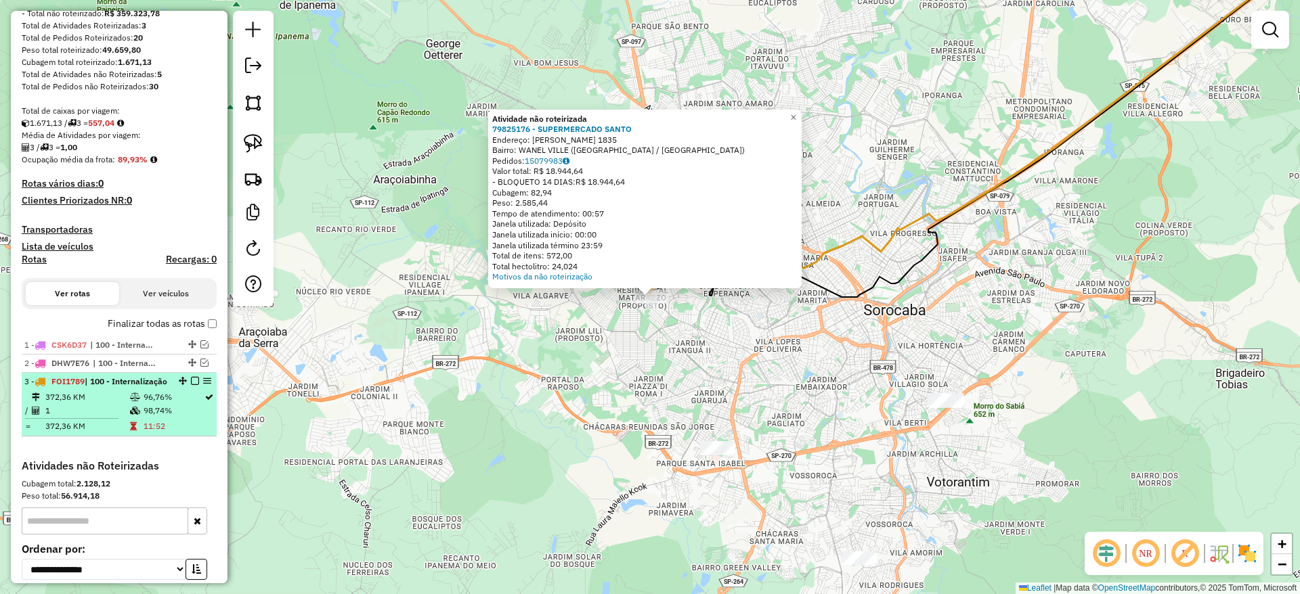
click at [191, 384] on em at bounding box center [195, 381] width 8 height 8
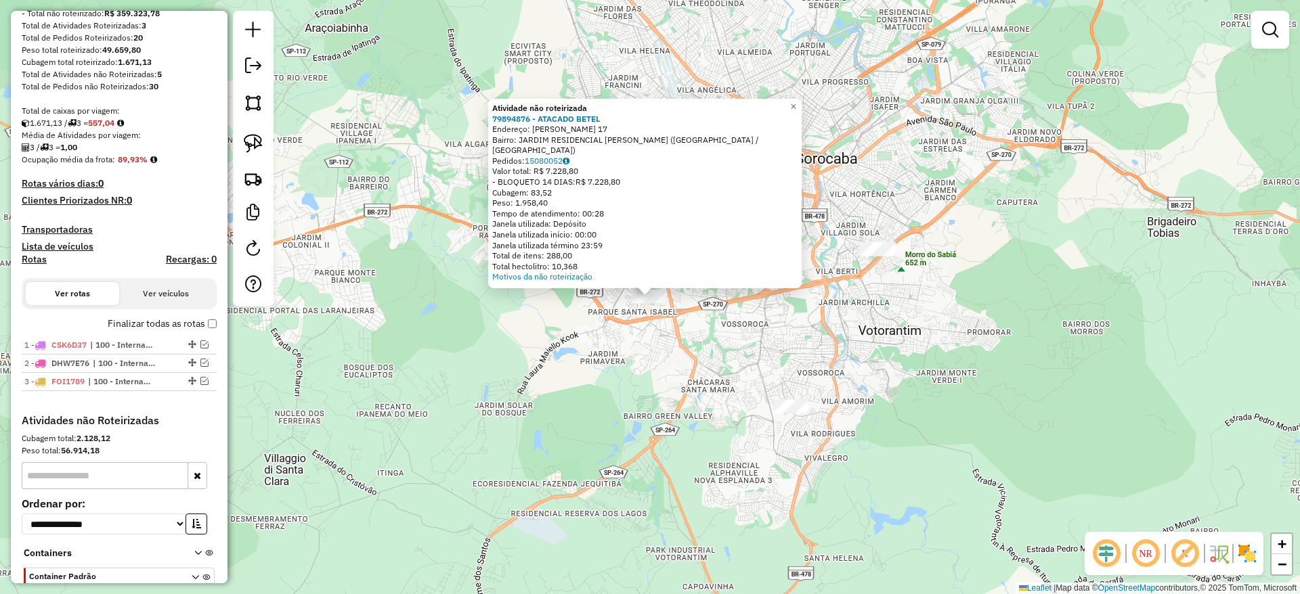
click at [248, 146] on img at bounding box center [253, 143] width 19 height 19
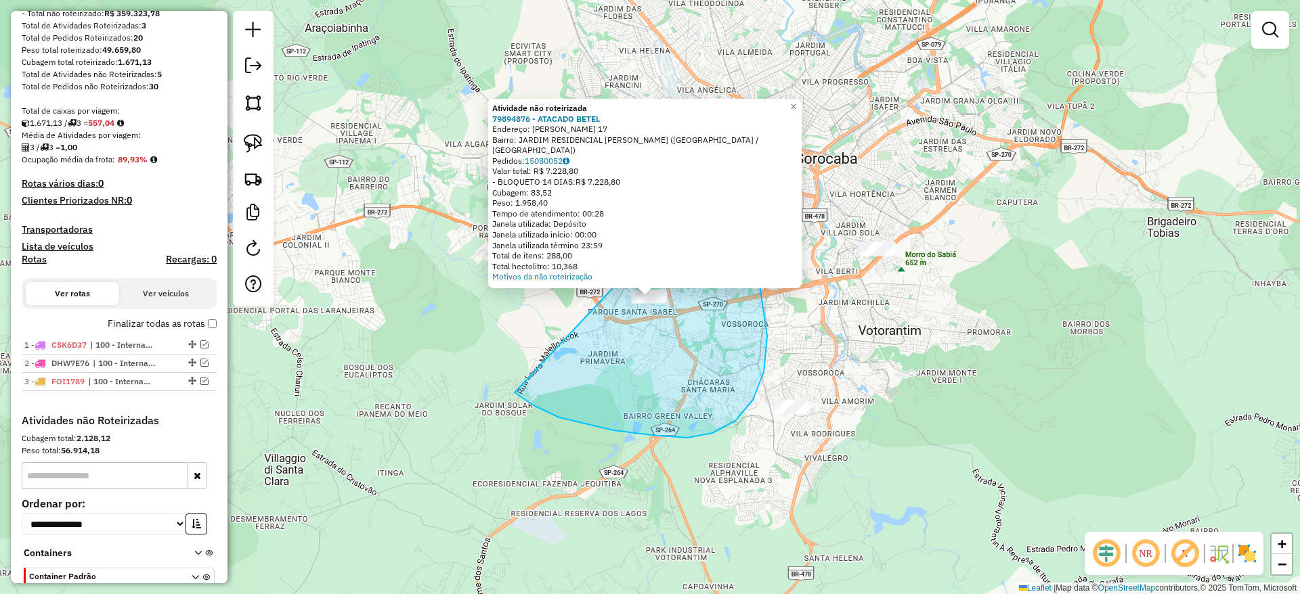
drag, startPoint x: 559, startPoint y: 418, endPoint x: 688, endPoint y: 182, distance: 268.4
click at [705, 186] on div "Atividade não roteirizada 79894876 - ATACADO [PERSON_NAME]: [PERSON_NAME] 17 Ba…" at bounding box center [650, 297] width 1300 height 594
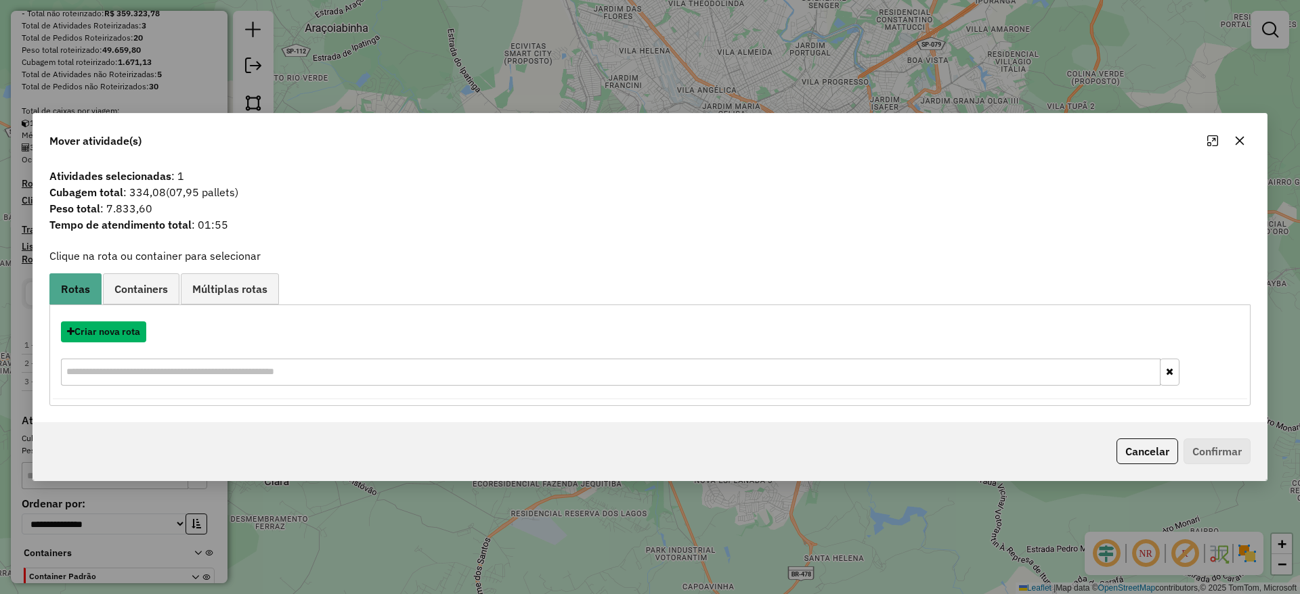
click at [136, 328] on button "Criar nova rota" at bounding box center [103, 332] width 85 height 21
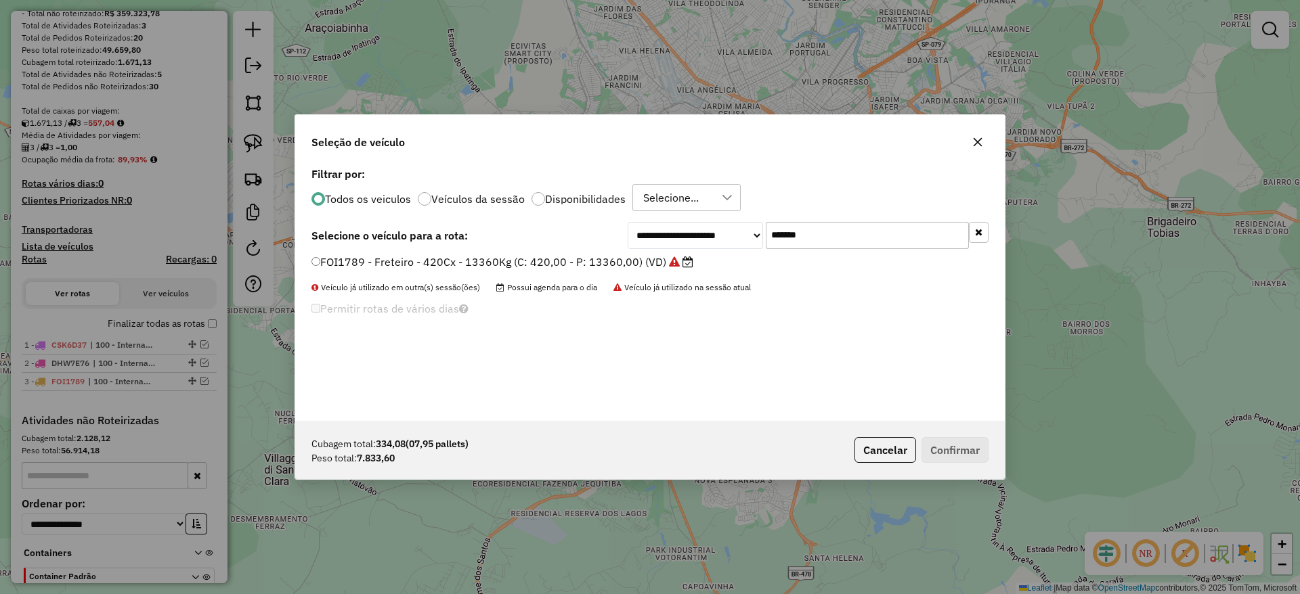
drag, startPoint x: 824, startPoint y: 242, endPoint x: 547, endPoint y: 264, distance: 277.7
click at [550, 262] on div "**********" at bounding box center [649, 292] width 709 height 257
paste input "text"
type input "*******"
click at [520, 269] on label "EHH8A60 - Freteiro - 420Cx - 15870Kg (C: 420,00 - P: 15870,00) (VD)" at bounding box center [497, 262] width 372 height 16
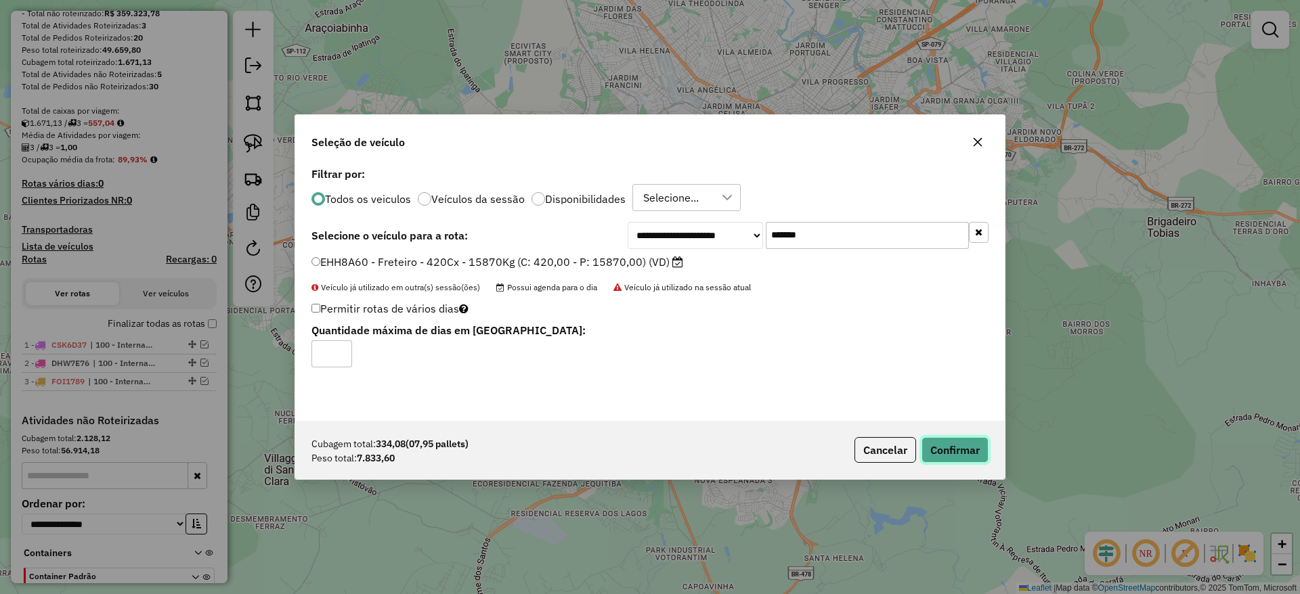
click at [967, 448] on button "Confirmar" at bounding box center [954, 450] width 67 height 26
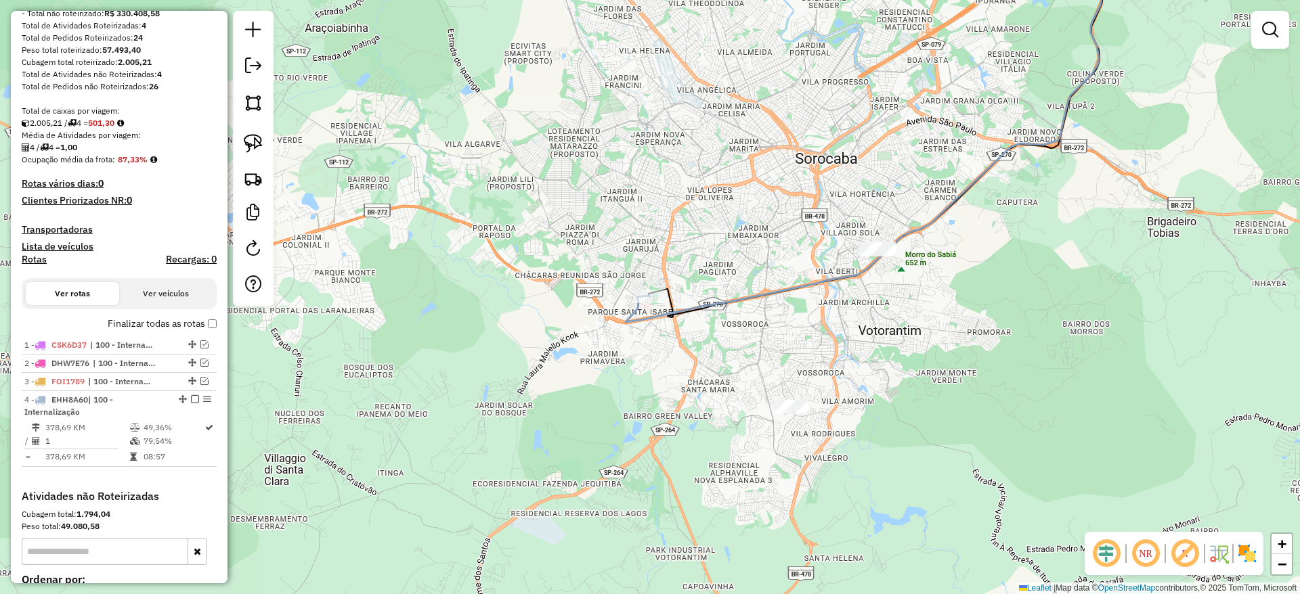
drag, startPoint x: 192, startPoint y: 401, endPoint x: 318, endPoint y: 391, distance: 126.9
click at [192, 400] on em at bounding box center [195, 399] width 8 height 8
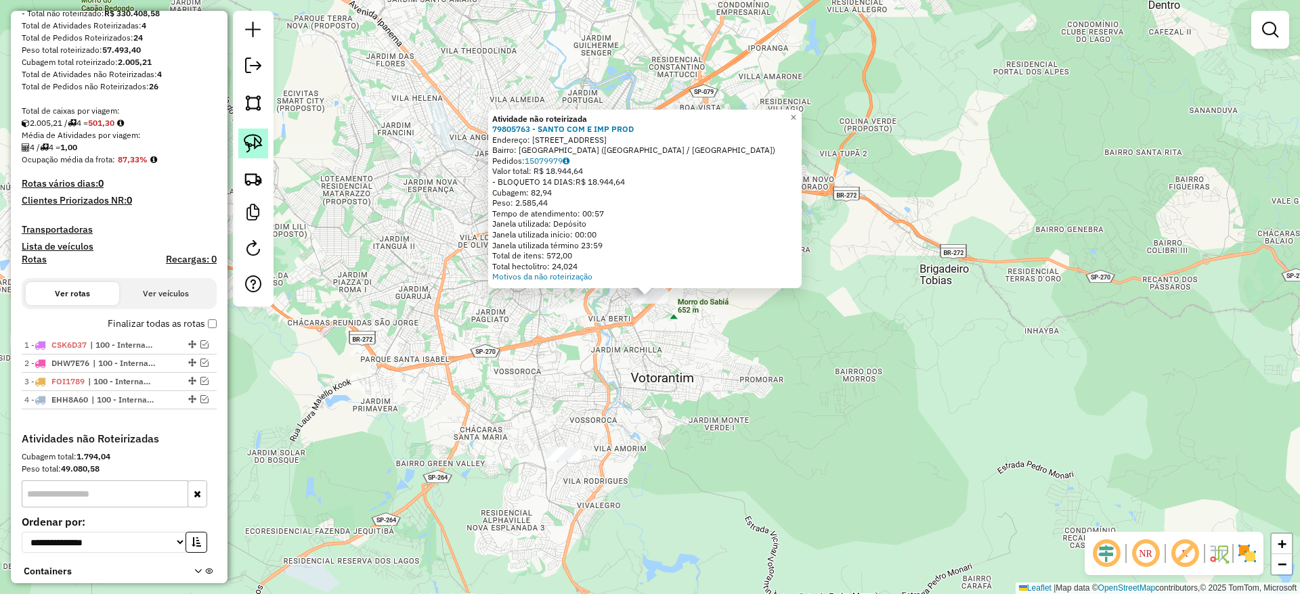
click at [246, 128] on div at bounding box center [253, 159] width 41 height 296
click at [254, 142] on img at bounding box center [253, 143] width 19 height 19
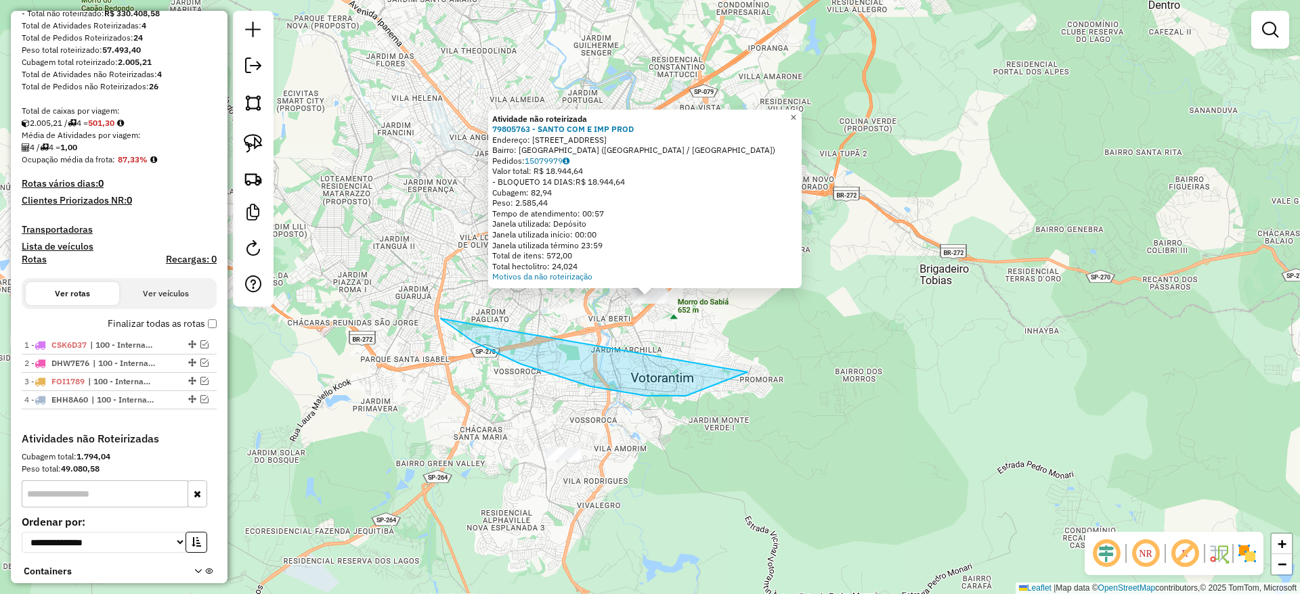
drag, startPoint x: 747, startPoint y: 372, endPoint x: 805, endPoint y: 108, distance: 270.8
click at [805, 108] on div "Atividade não roteirizada 79805763 - SANTO COM E IMP PROD Endereço: R DOS ALPES…" at bounding box center [650, 297] width 1300 height 594
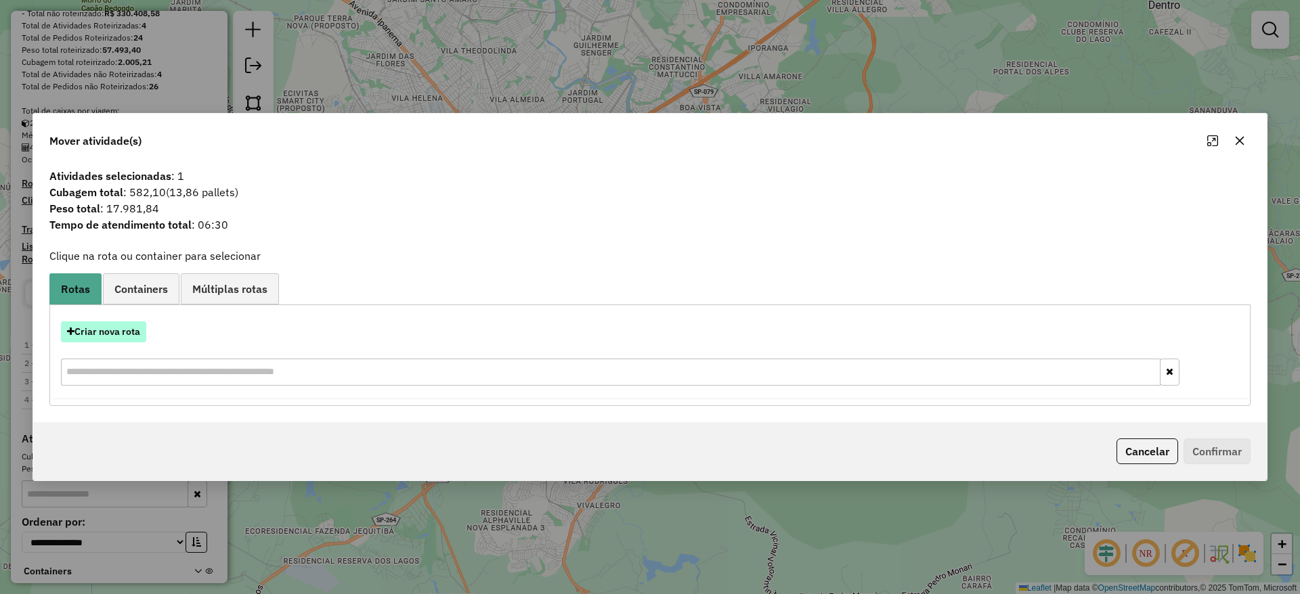
click at [112, 334] on button "Criar nova rota" at bounding box center [103, 332] width 85 height 21
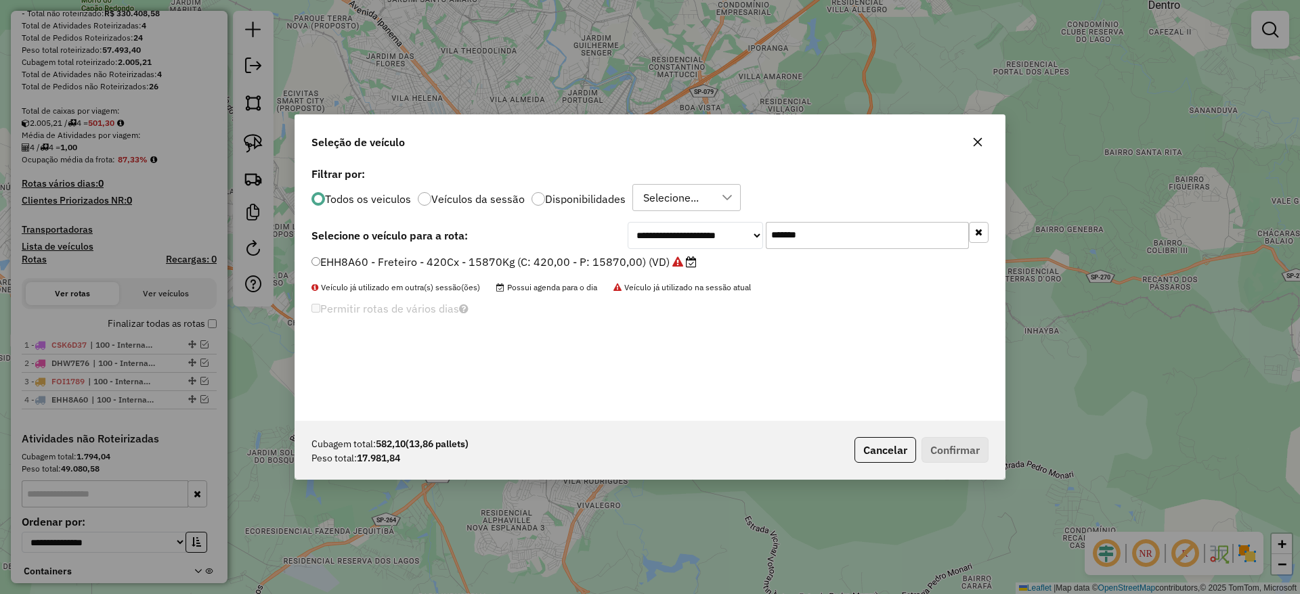
drag, startPoint x: 824, startPoint y: 240, endPoint x: 596, endPoint y: 216, distance: 229.3
click at [596, 216] on div "**********" at bounding box center [649, 292] width 709 height 257
paste input "text"
type input "*******"
click at [544, 259] on label "JSQ4B90 - Freteiro - 840Cx - 26700Kg (C: 840,00 - P: 26700,00) (VD)" at bounding box center [496, 262] width 370 height 16
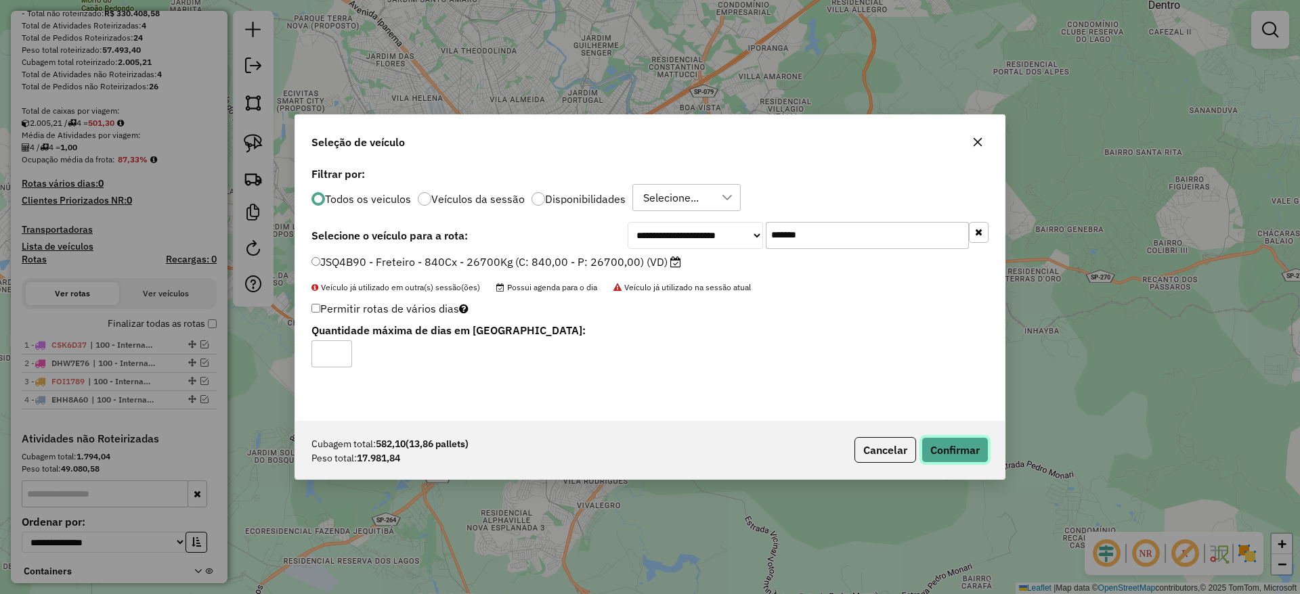
click at [967, 440] on button "Confirmar" at bounding box center [954, 450] width 67 height 26
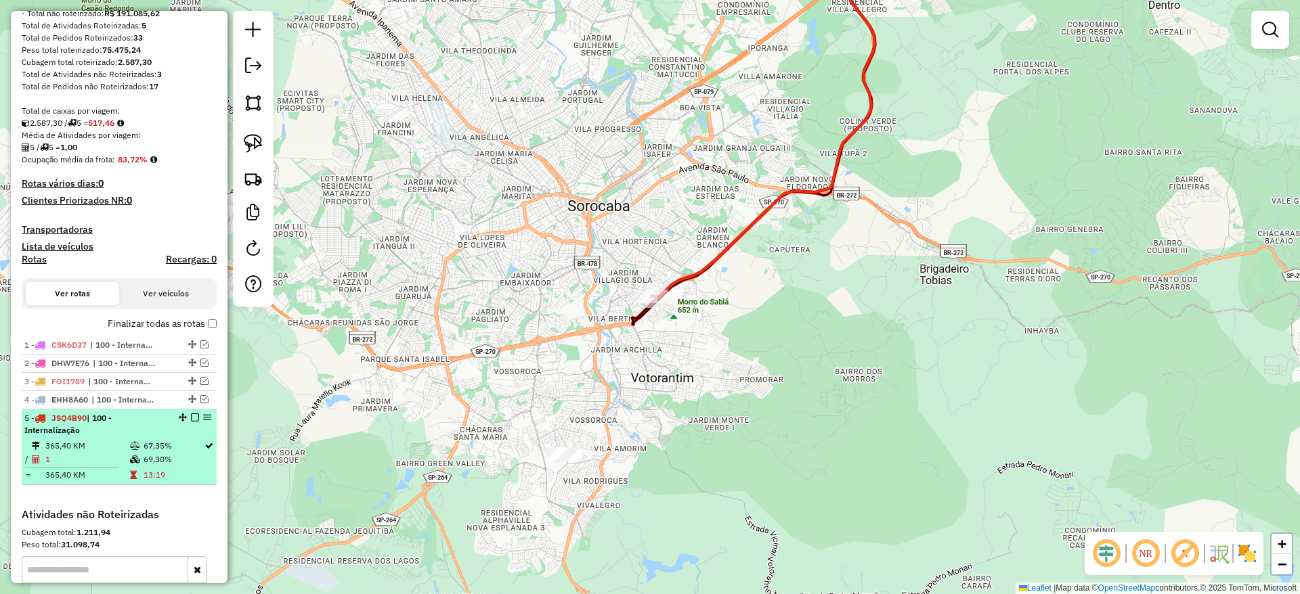
click at [191, 420] on em at bounding box center [195, 418] width 8 height 8
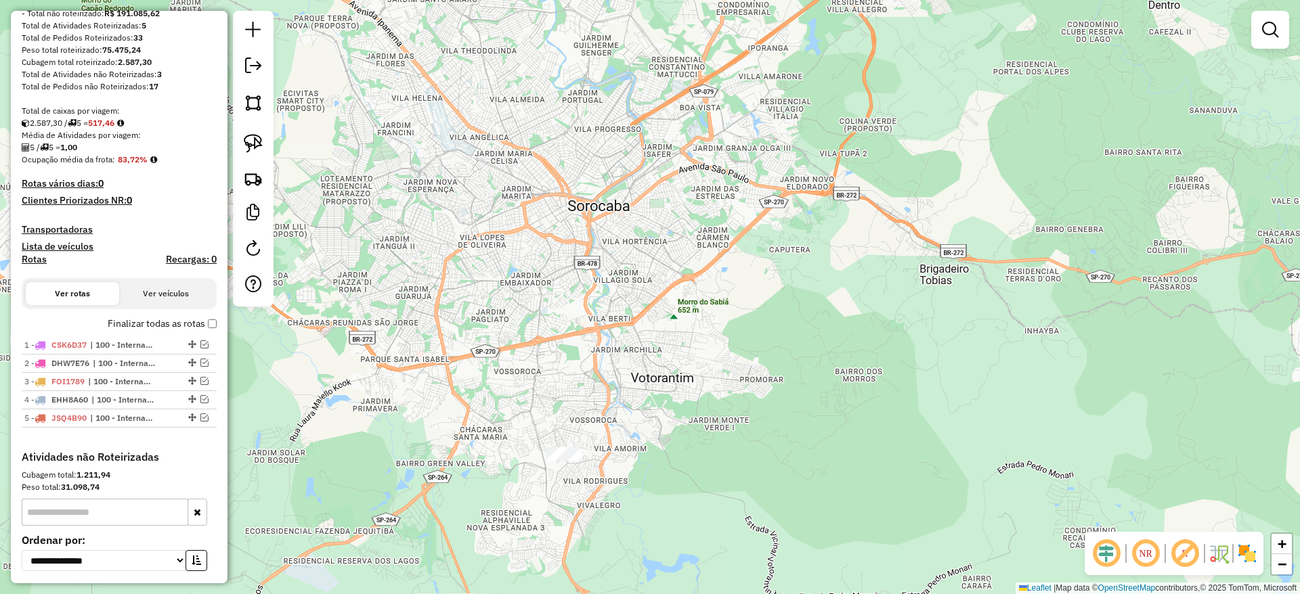
click at [573, 464] on div "Janela de atendimento Grade de atendimento Capacidade Transportadoras Veículos …" at bounding box center [650, 297] width 1300 height 594
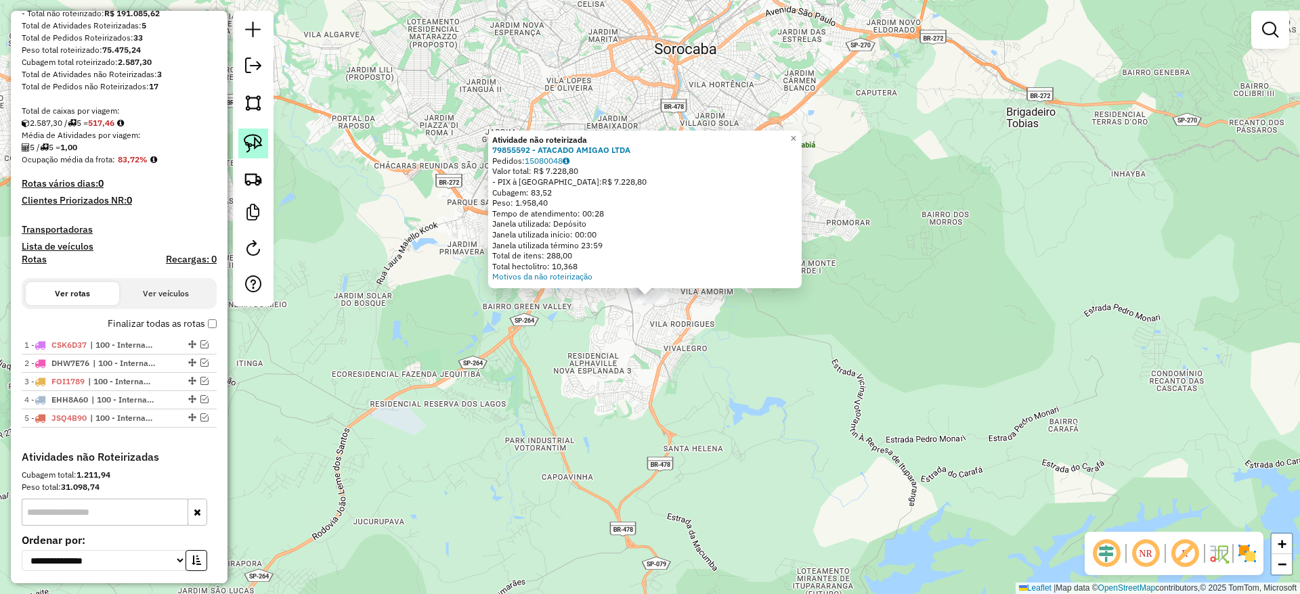
click at [259, 132] on link at bounding box center [253, 144] width 30 height 30
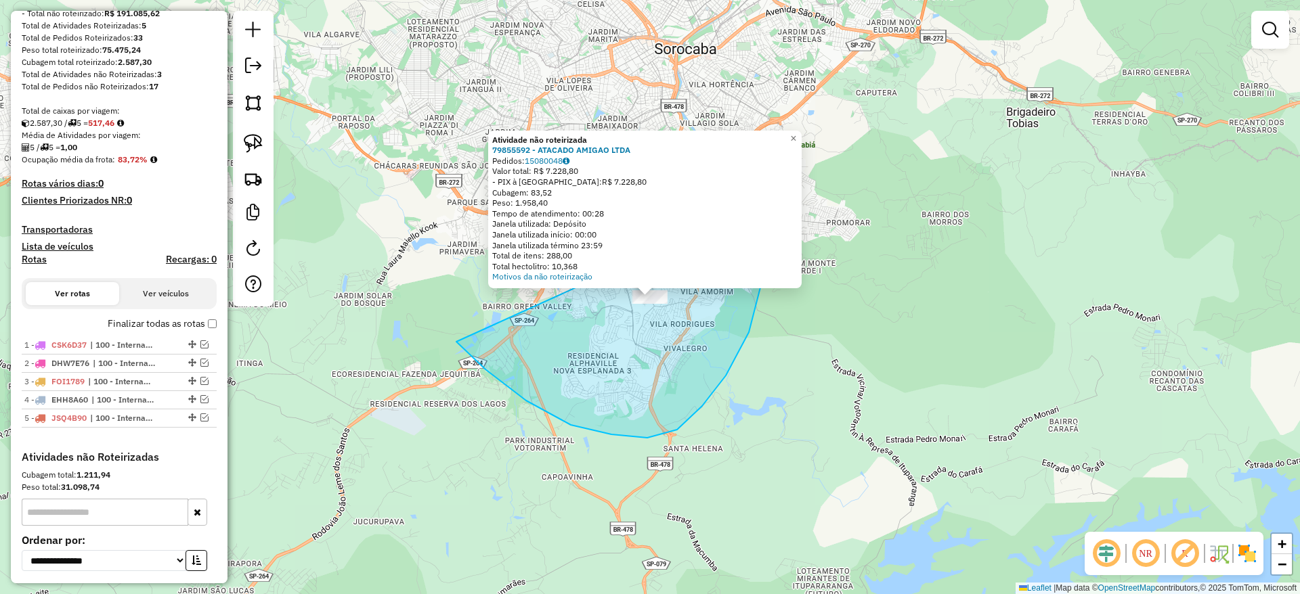
drag, startPoint x: 485, startPoint y: 370, endPoint x: 760, endPoint y: 194, distance: 326.3
click at [760, 194] on div "Atividade não roteirizada 79855592 - ATACADO AMIGAO LTDA Pedidos: 15080048 Valo…" at bounding box center [650, 297] width 1300 height 594
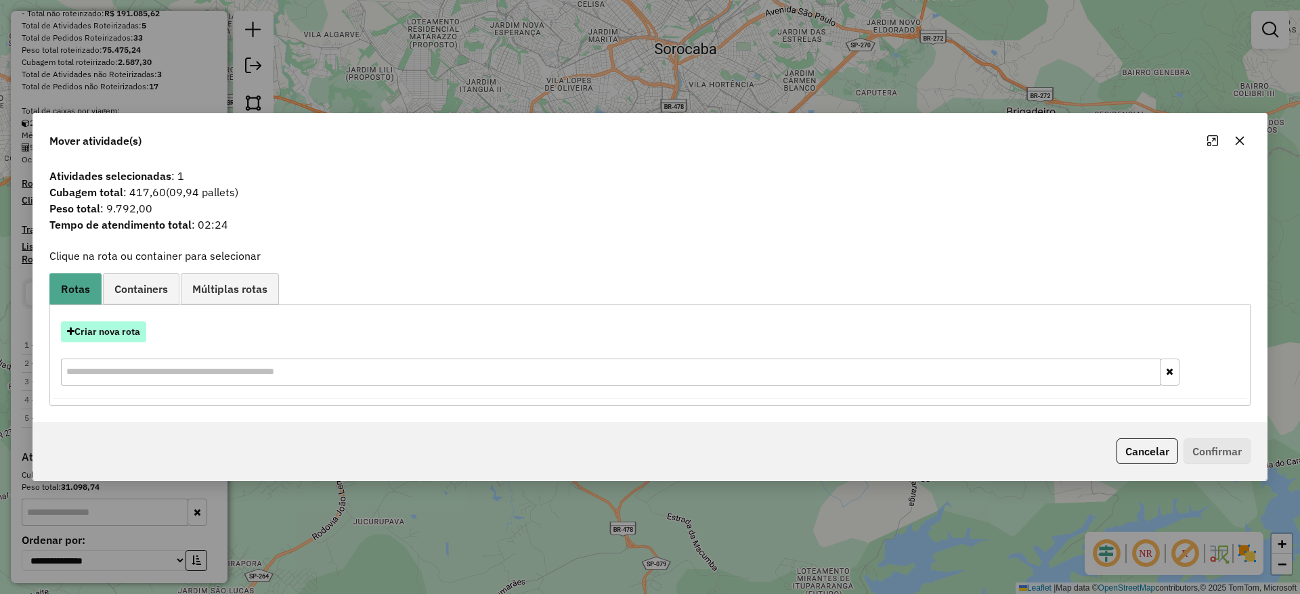
click at [90, 333] on button "Criar nova rota" at bounding box center [103, 332] width 85 height 21
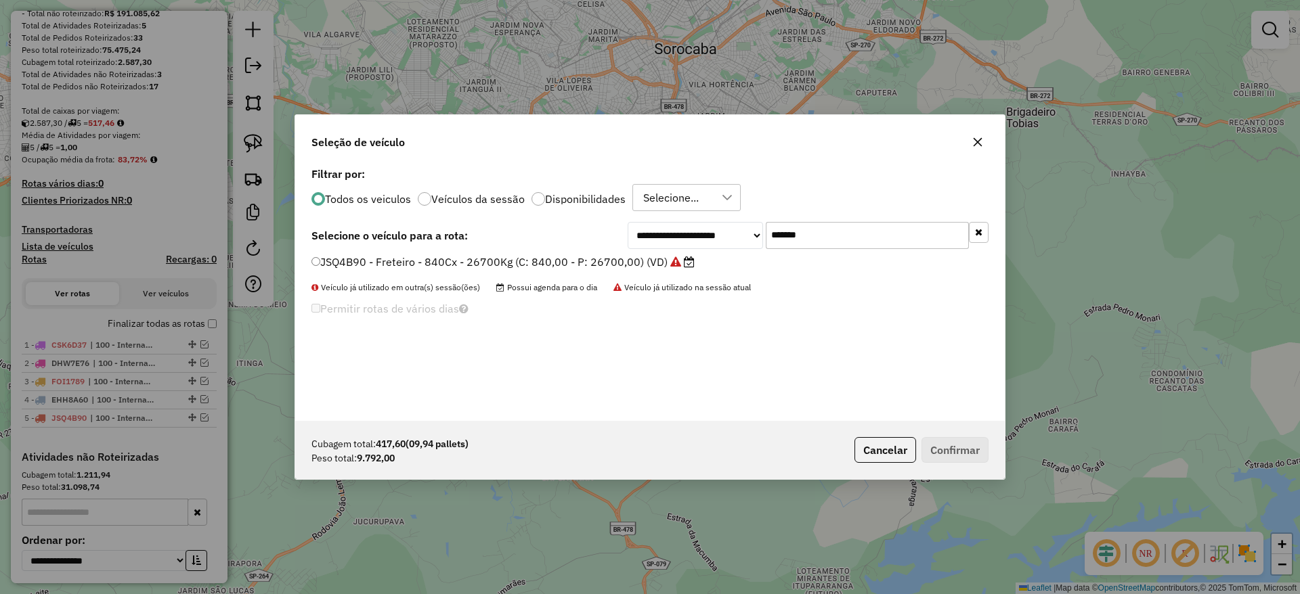
drag, startPoint x: 866, startPoint y: 243, endPoint x: 560, endPoint y: 281, distance: 308.3
click at [570, 278] on div "**********" at bounding box center [649, 292] width 709 height 257
paste input "text"
type input "*******"
click at [451, 253] on div "**********" at bounding box center [649, 292] width 709 height 257
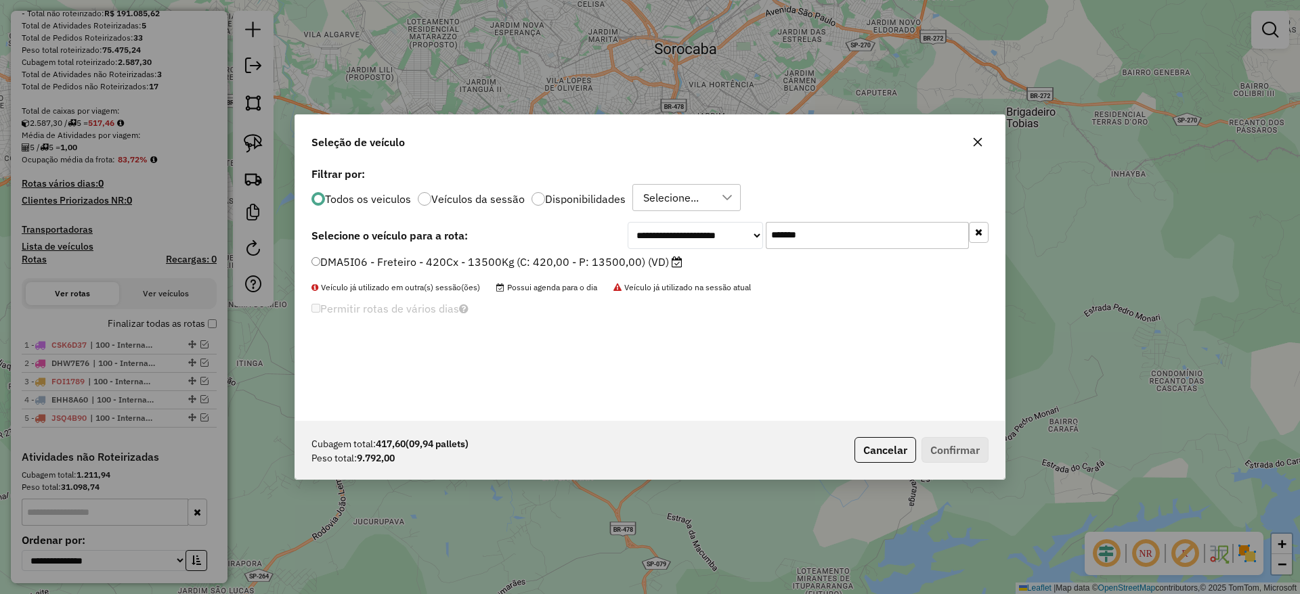
click at [453, 257] on label "DMA5I06 - Freteiro - 420Cx - 13500Kg (C: 420,00 - P: 13500,00) (VD)" at bounding box center [496, 262] width 371 height 16
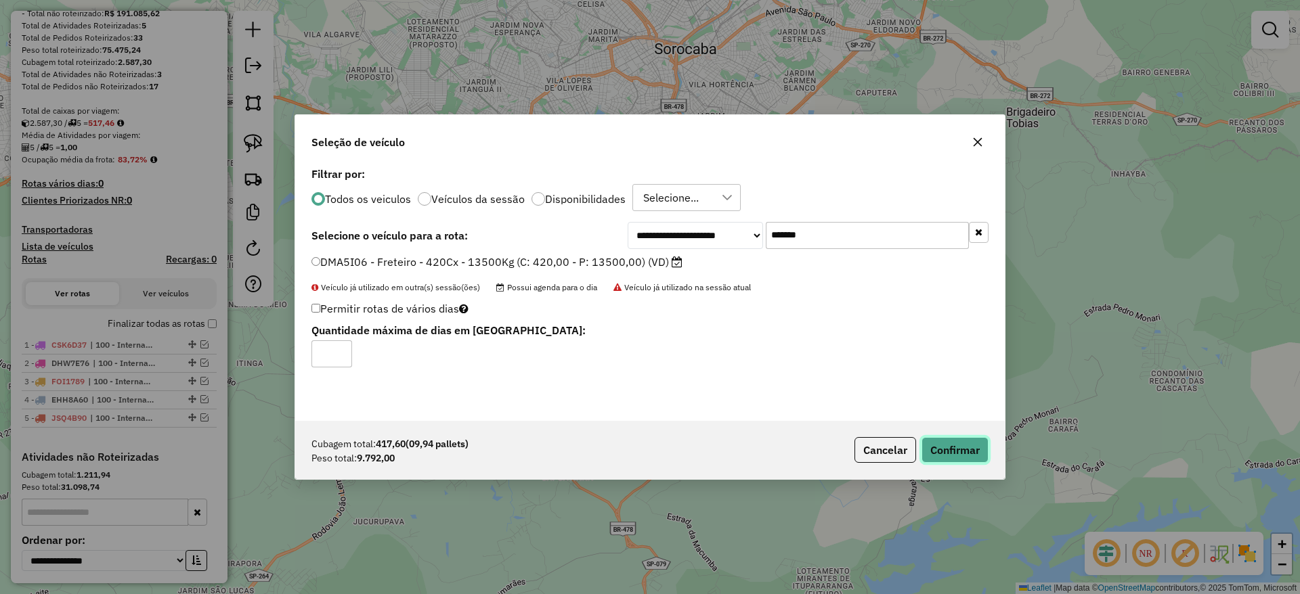
click at [962, 438] on button "Confirmar" at bounding box center [954, 450] width 67 height 26
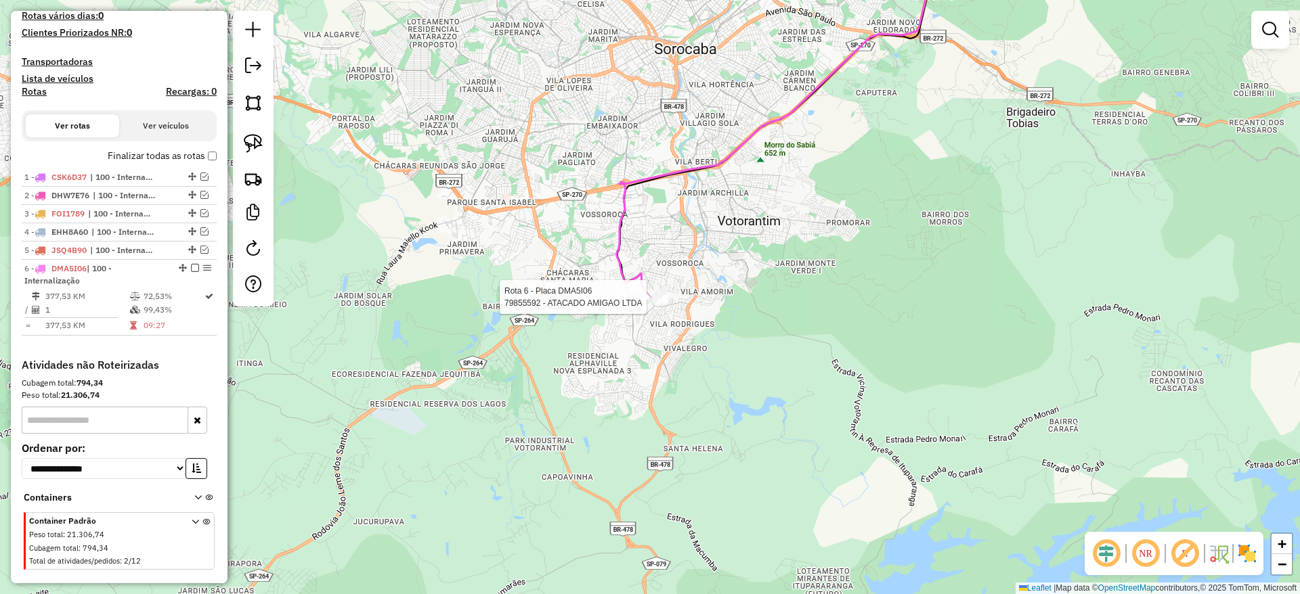
select select "**********"
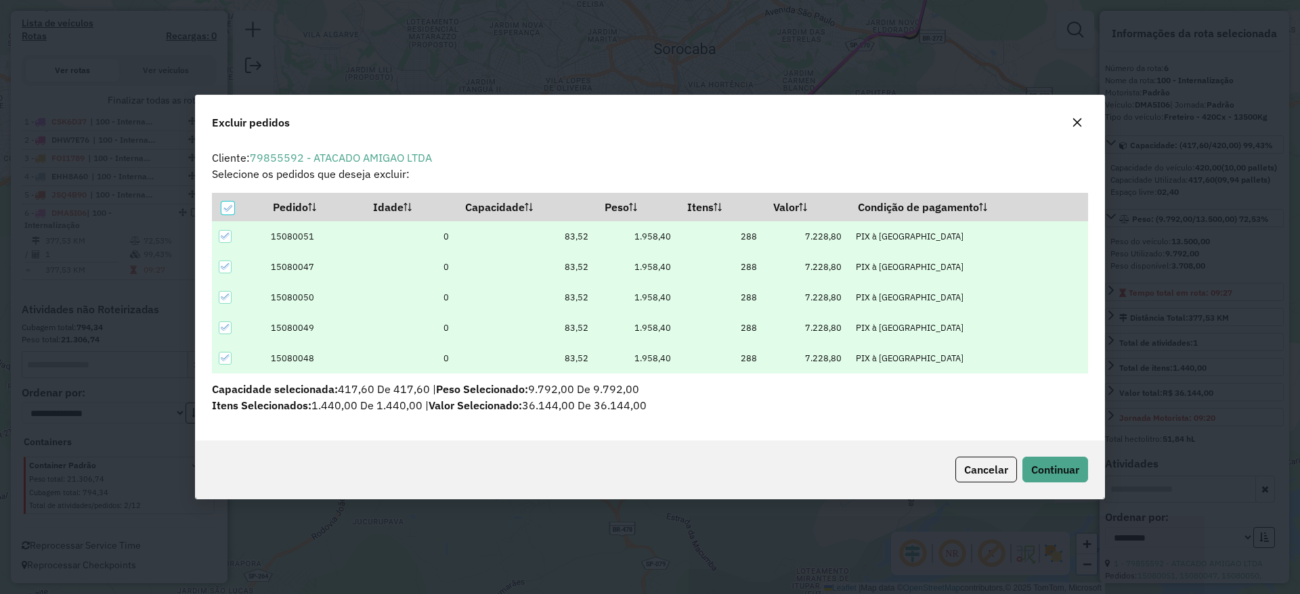
click at [1075, 129] on button "button" at bounding box center [1077, 123] width 22 height 22
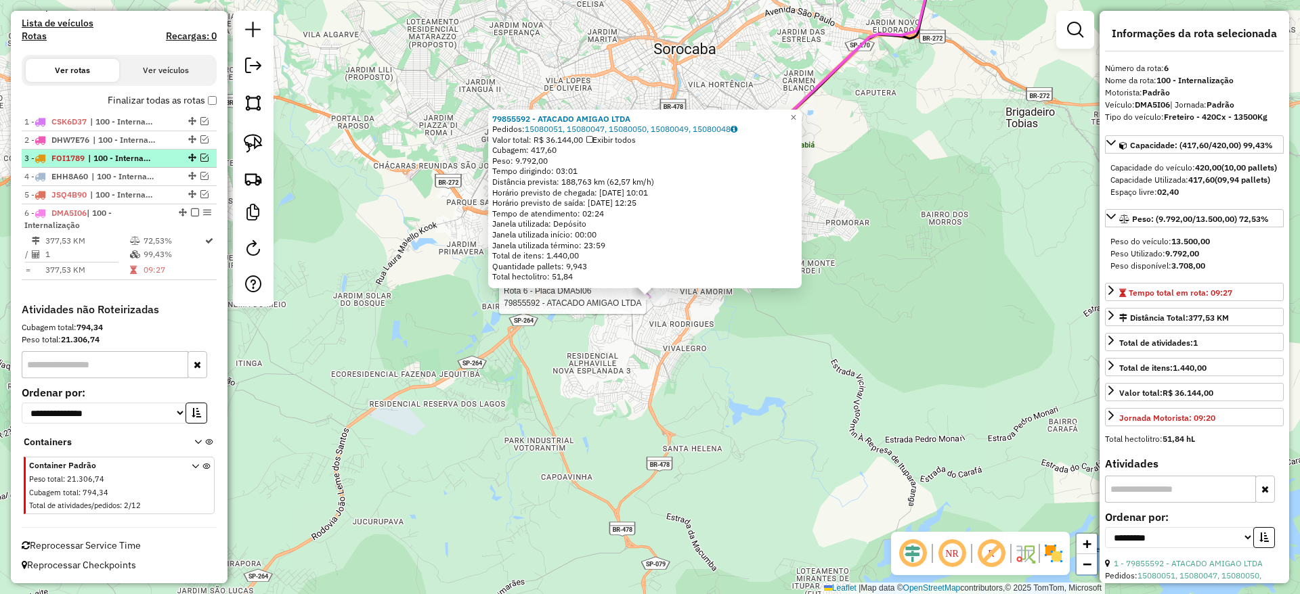
click at [192, 215] on em at bounding box center [195, 212] width 8 height 8
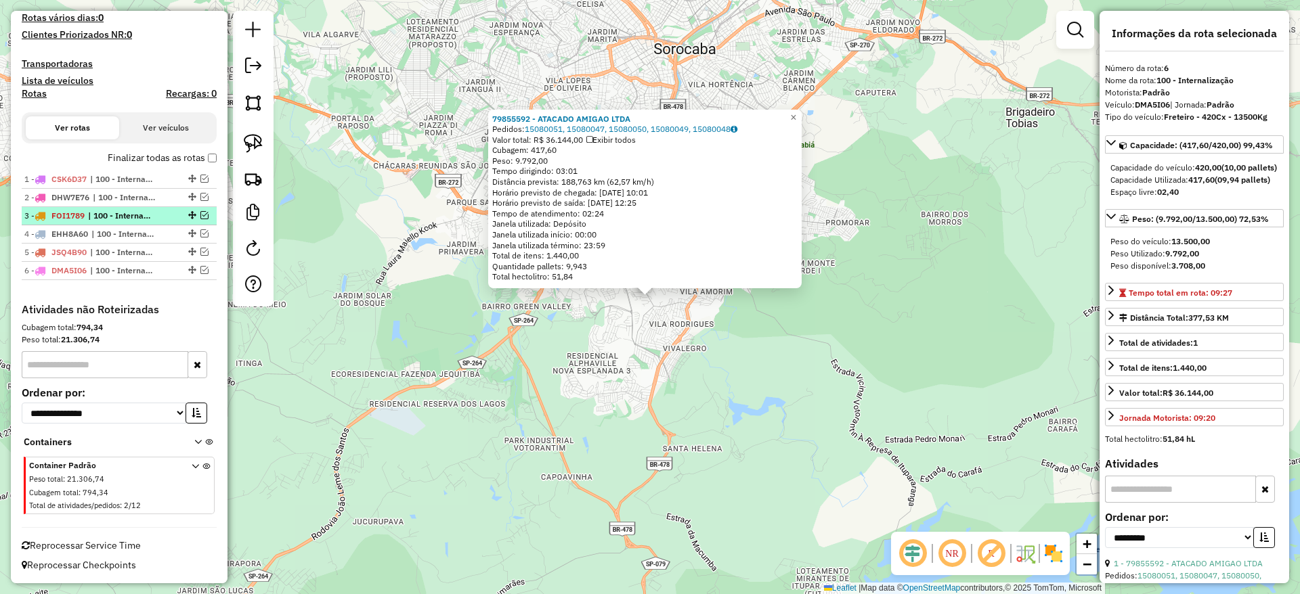
scroll to position [369, 0]
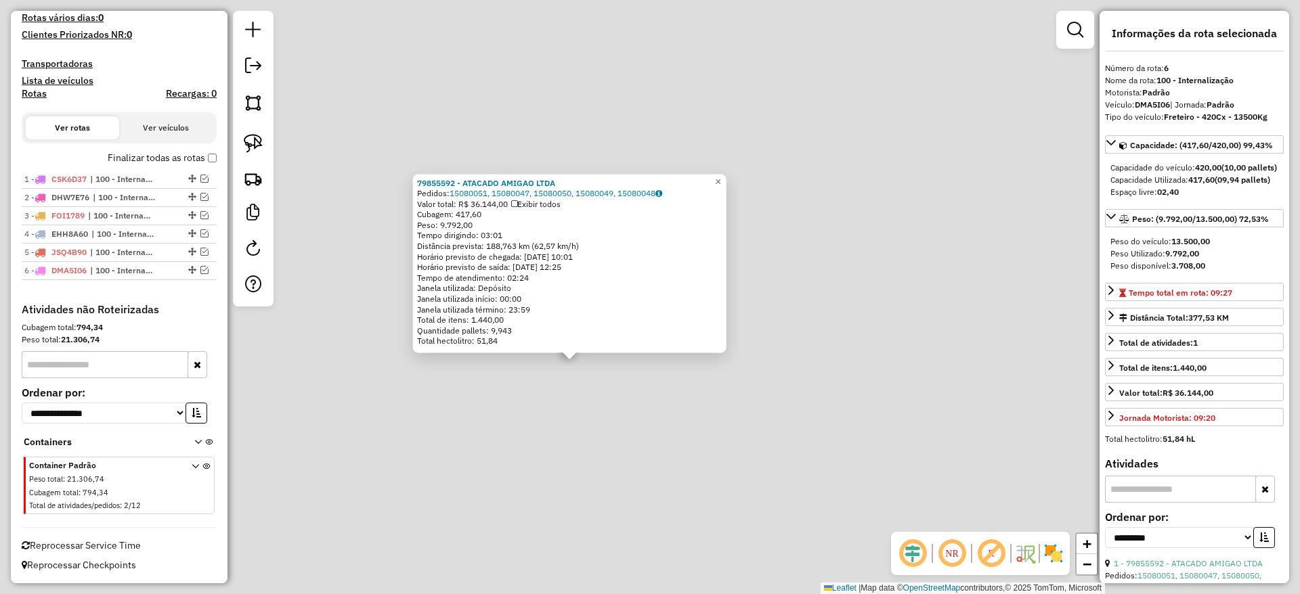
click at [595, 428] on div "79855592 - ATACADO AMIGAO LTDA Pedidos: 15080051, 15080047, 15080050, 15080049,…" at bounding box center [650, 297] width 1300 height 594
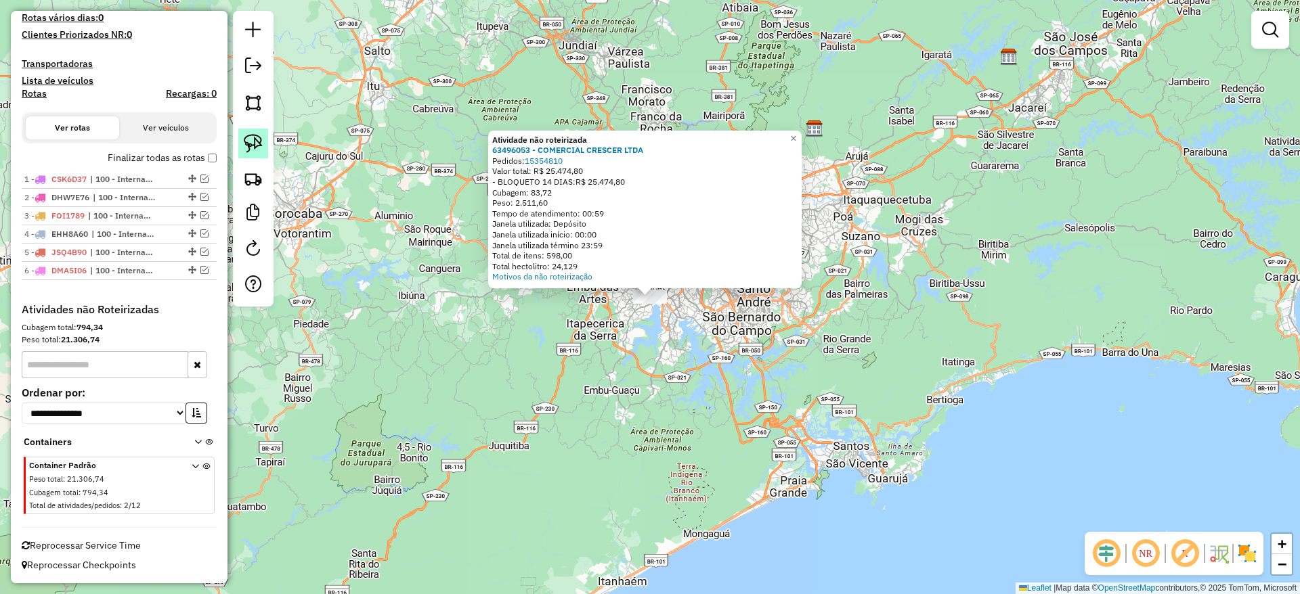
click at [254, 134] on img at bounding box center [253, 143] width 19 height 19
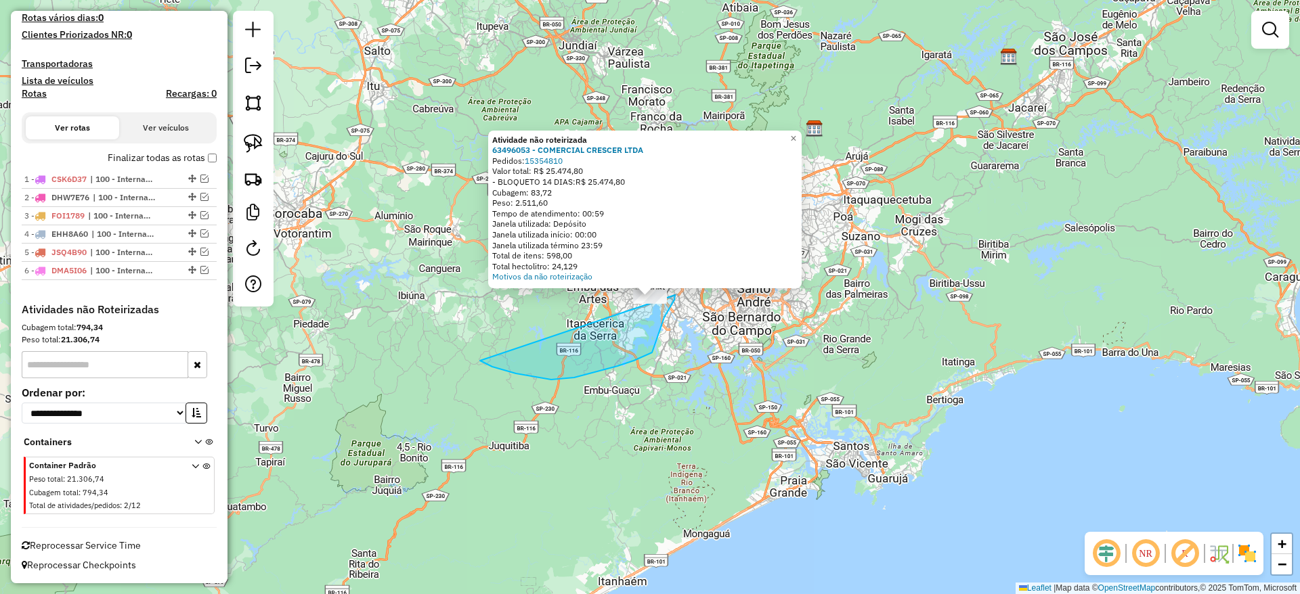
drag, startPoint x: 574, startPoint y: 378, endPoint x: 665, endPoint y: 242, distance: 163.5
click at [665, 242] on div "Atividade não roteirizada 63496053 - COMERCIAL CRESCER LTDA Pedidos: 15354810 V…" at bounding box center [650, 297] width 1300 height 594
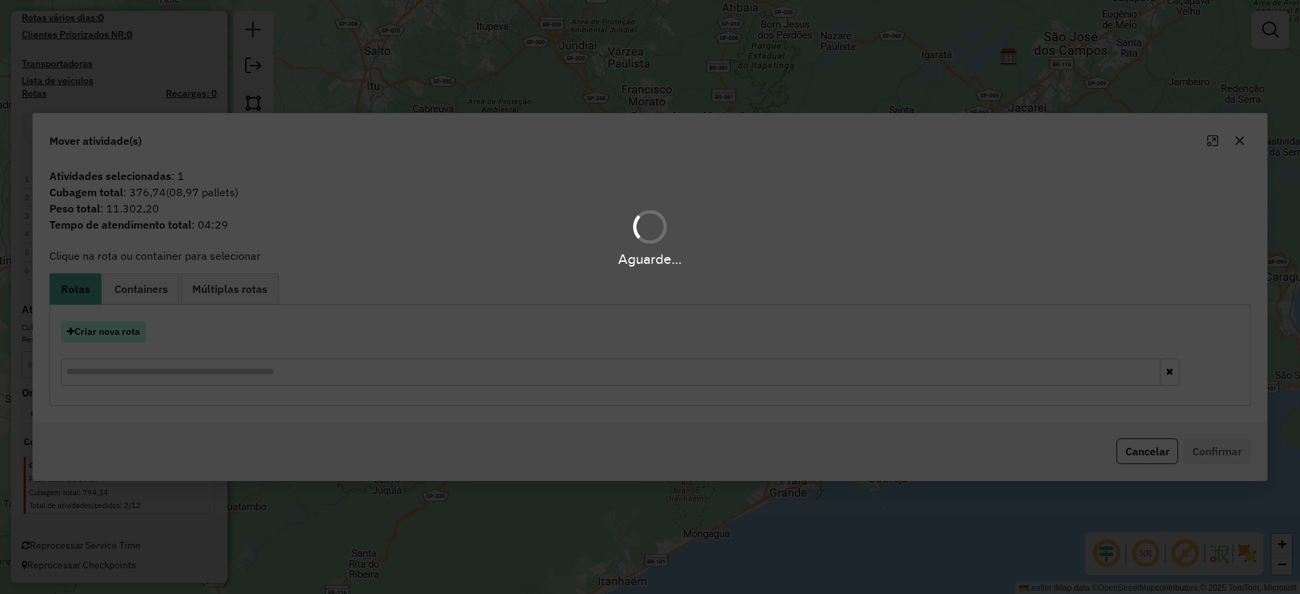
click at [107, 329] on hb-app "Aguarde... Pop-up bloqueado! Seu navegador bloqueou automáticamente a abertura …" at bounding box center [650, 297] width 1300 height 594
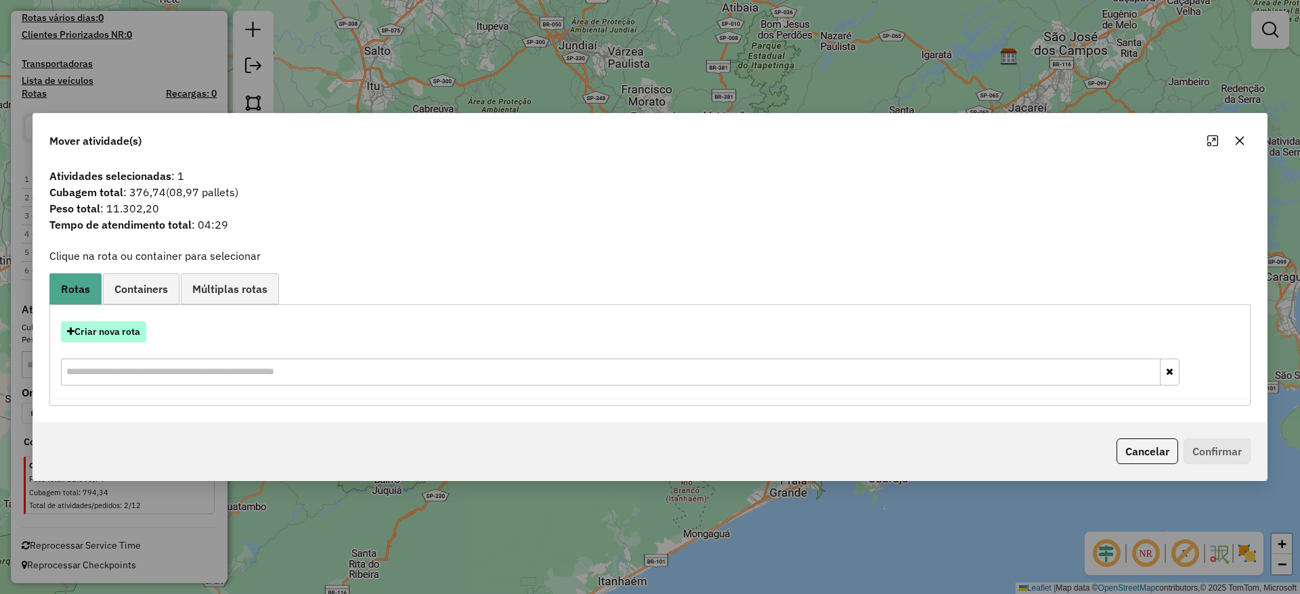
click at [106, 330] on button "Criar nova rota" at bounding box center [103, 332] width 85 height 21
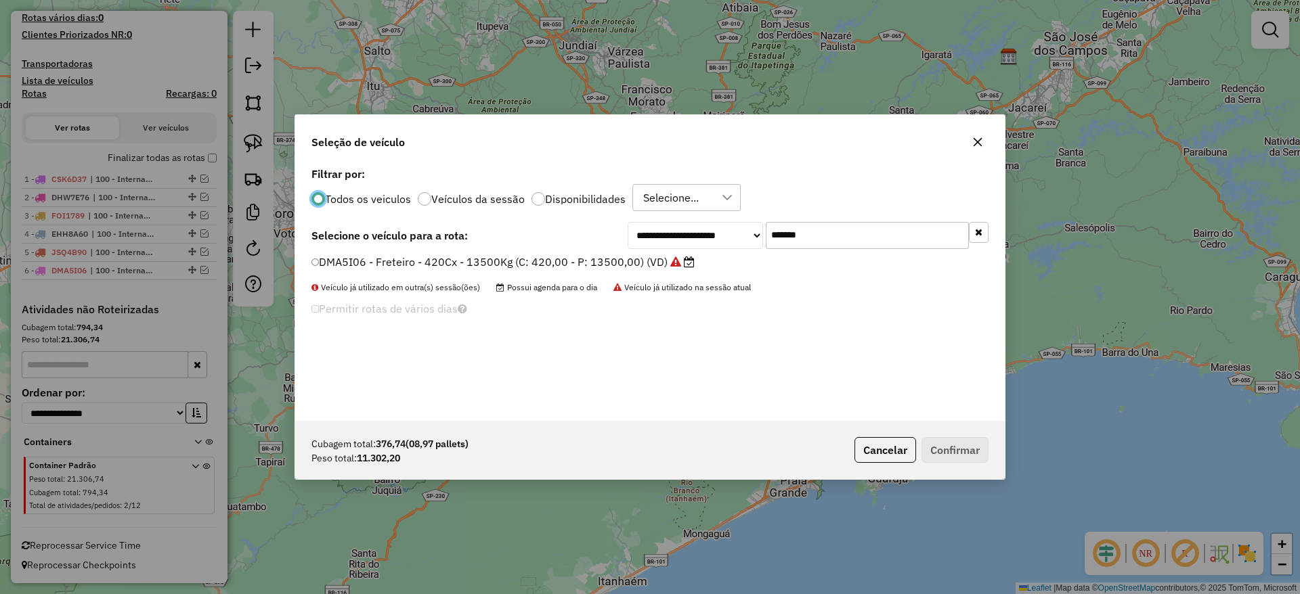
scroll to position [7, 4]
drag, startPoint x: 828, startPoint y: 238, endPoint x: 608, endPoint y: 242, distance: 220.0
click at [616, 242] on div "**********" at bounding box center [649, 235] width 677 height 27
paste input "text"
type input "*******"
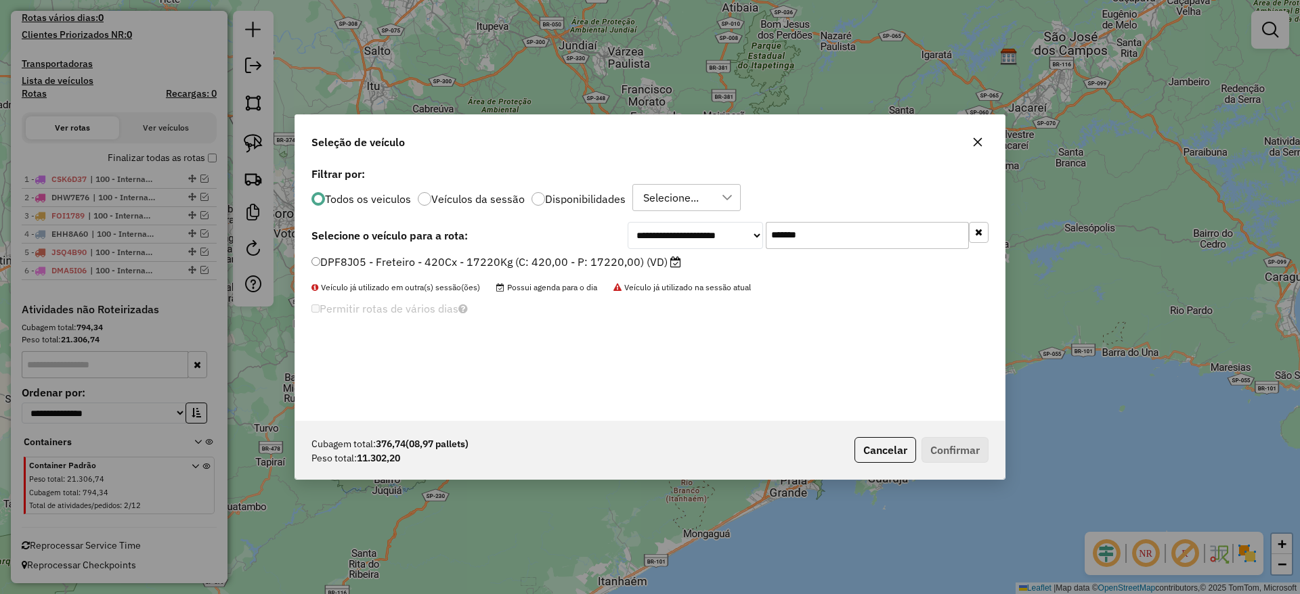
click at [553, 265] on label "DPF8J05 - Freteiro - 420Cx - 17220Kg (C: 420,00 - P: 17220,00) (VD)" at bounding box center [496, 262] width 370 height 16
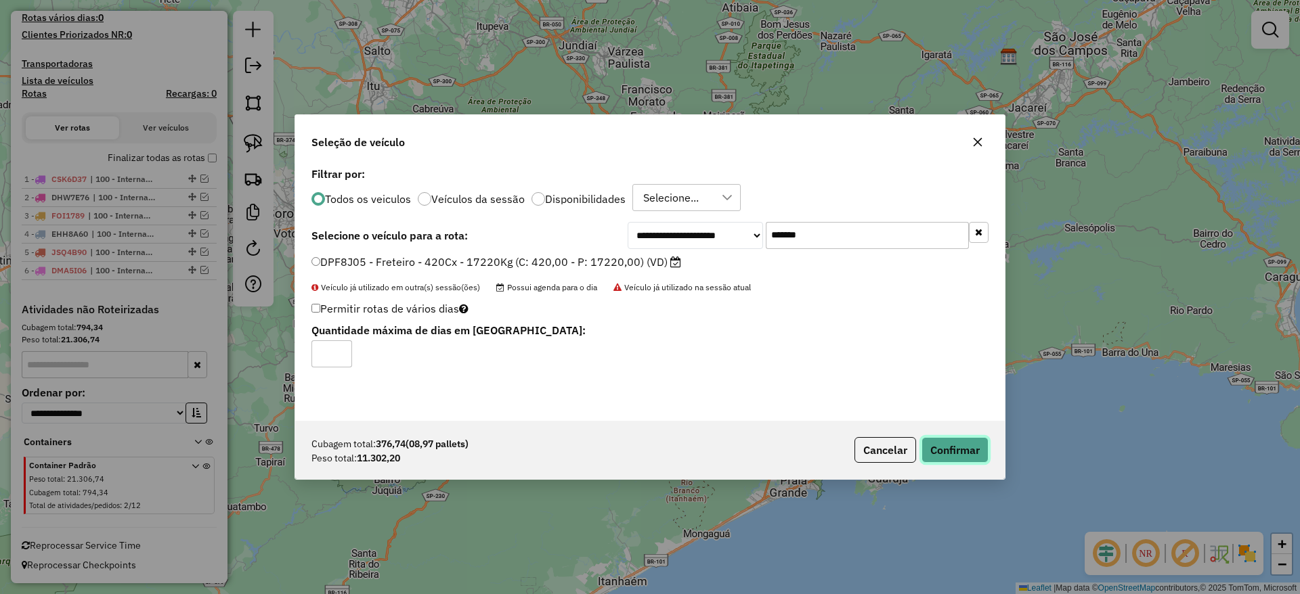
click at [956, 441] on button "Confirmar" at bounding box center [954, 450] width 67 height 26
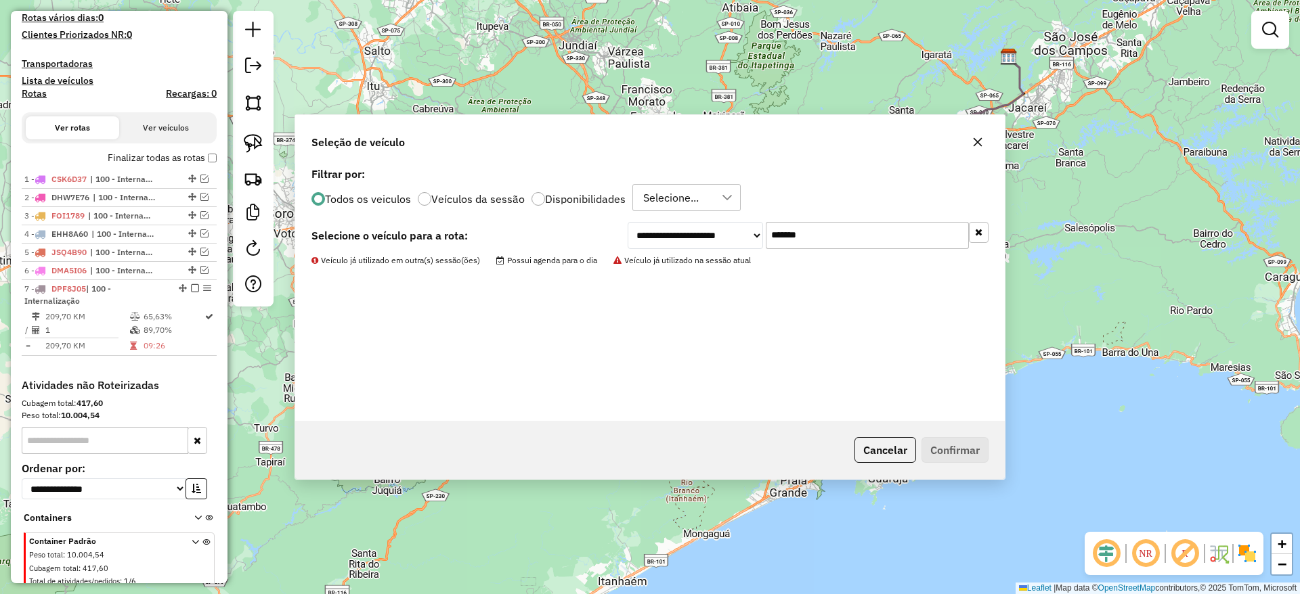
scroll to position [426, 0]
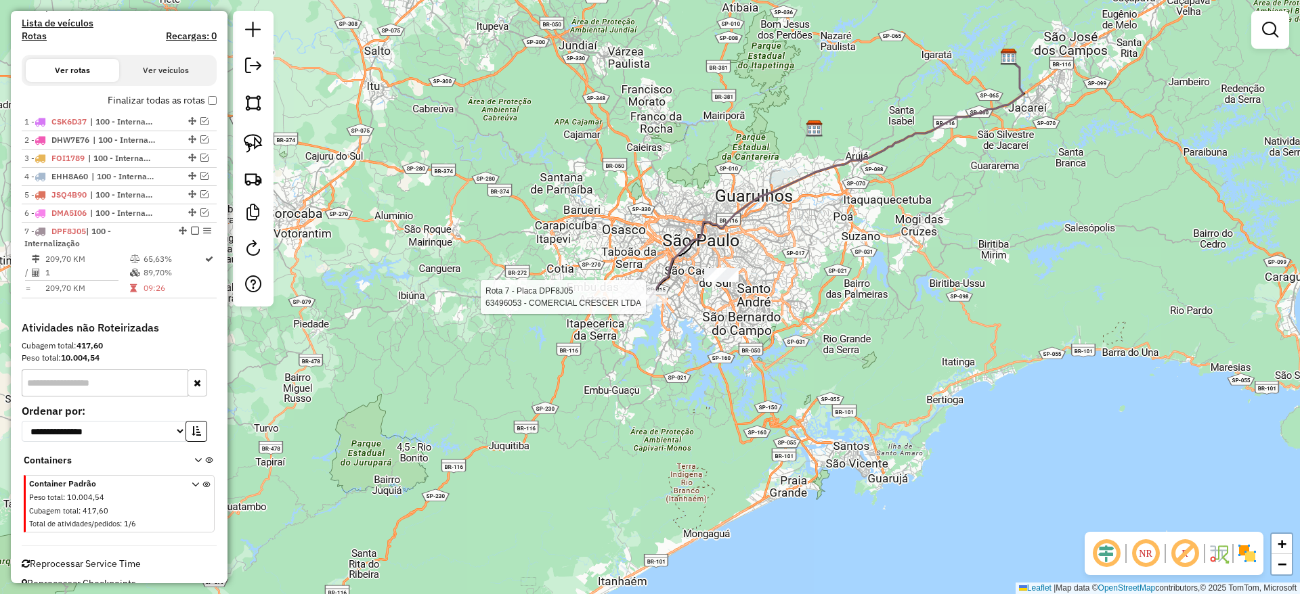
select select "**********"
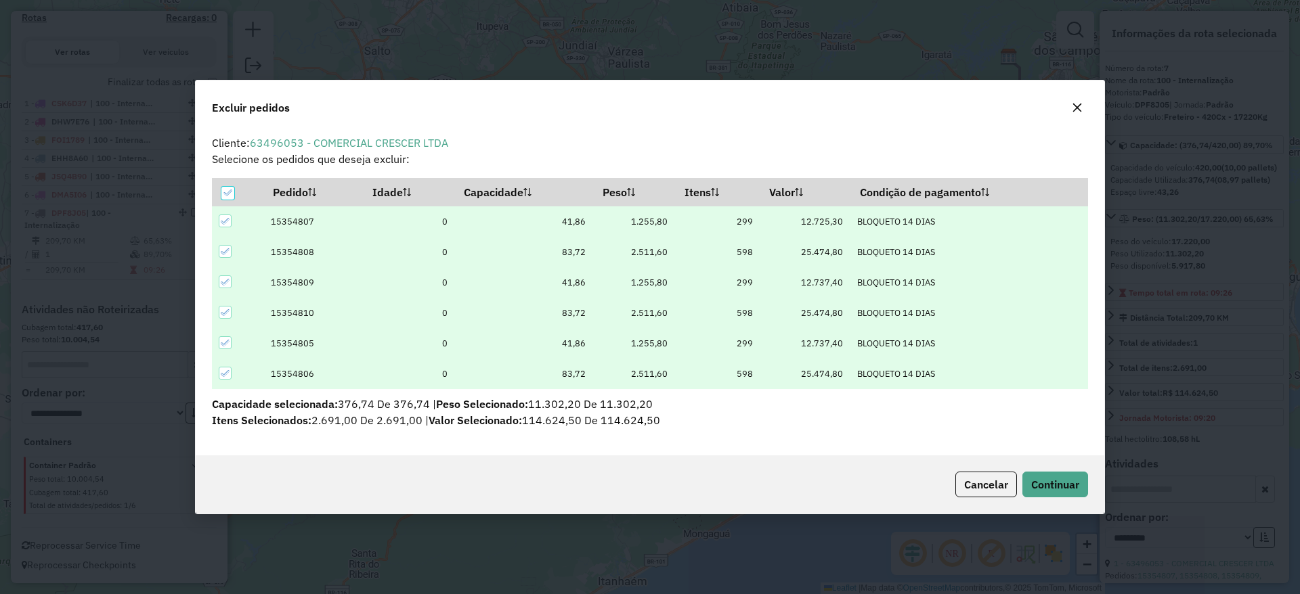
scroll to position [0, 0]
click at [1078, 101] on button "button" at bounding box center [1077, 108] width 22 height 22
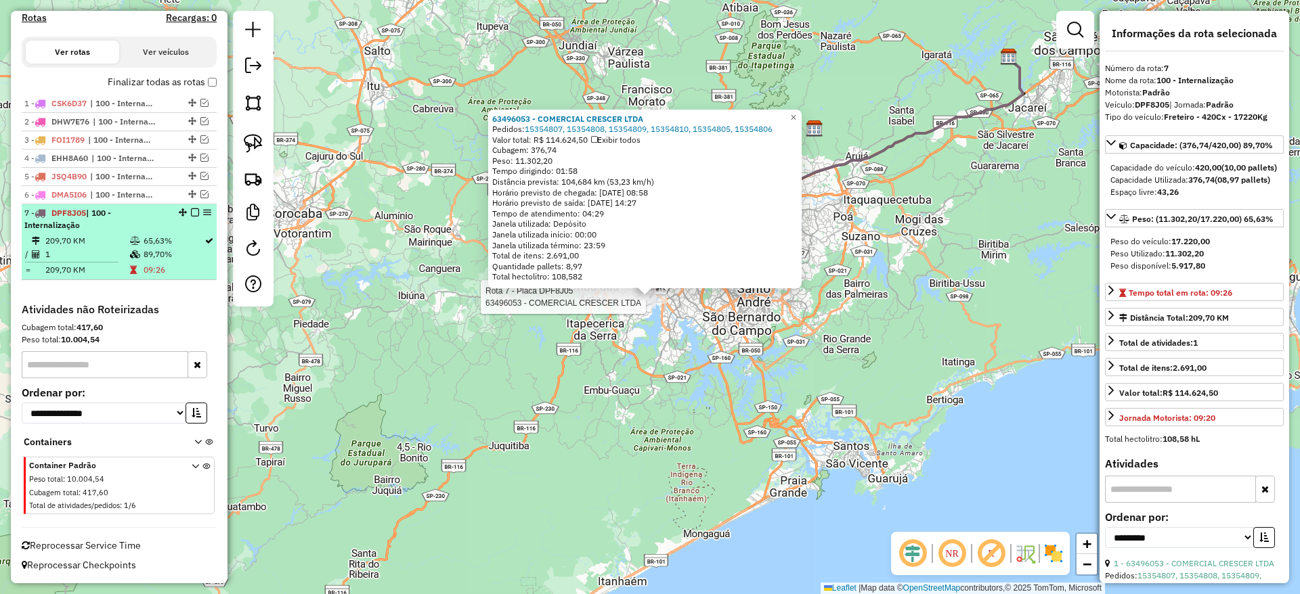
click at [191, 211] on em at bounding box center [195, 212] width 8 height 8
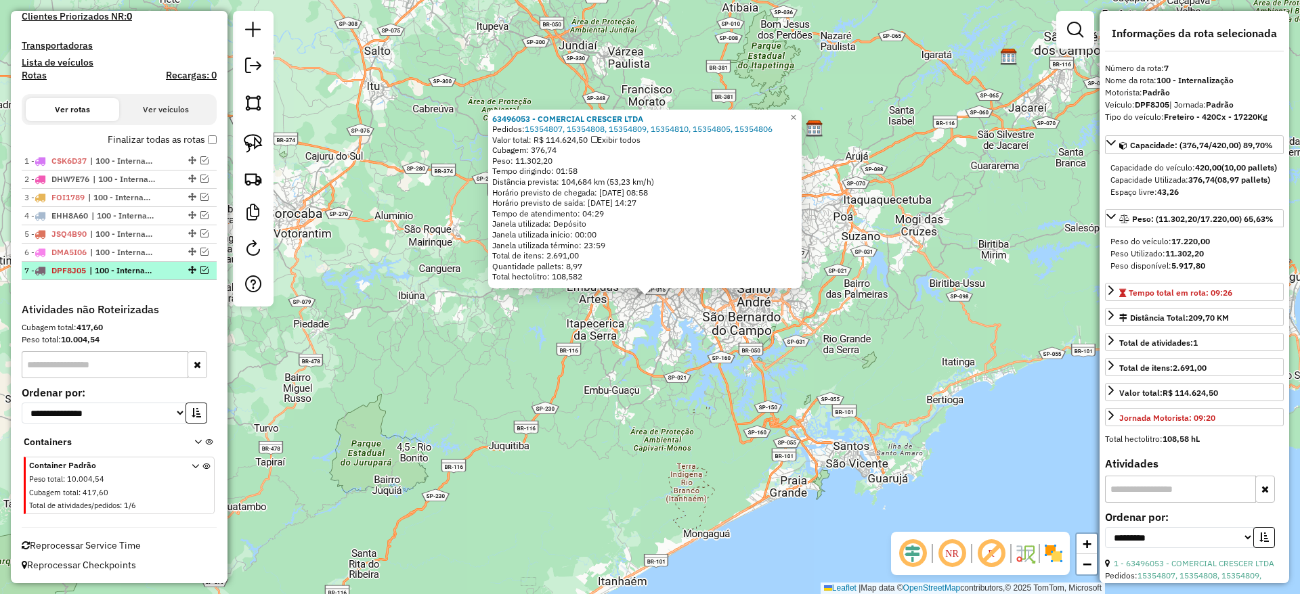
scroll to position [387, 0]
click at [807, 306] on div "63496053 - COMERCIAL CRESCER LTDA Pedidos: 15354807, 15354808, 15354809, 153548…" at bounding box center [650, 297] width 1300 height 594
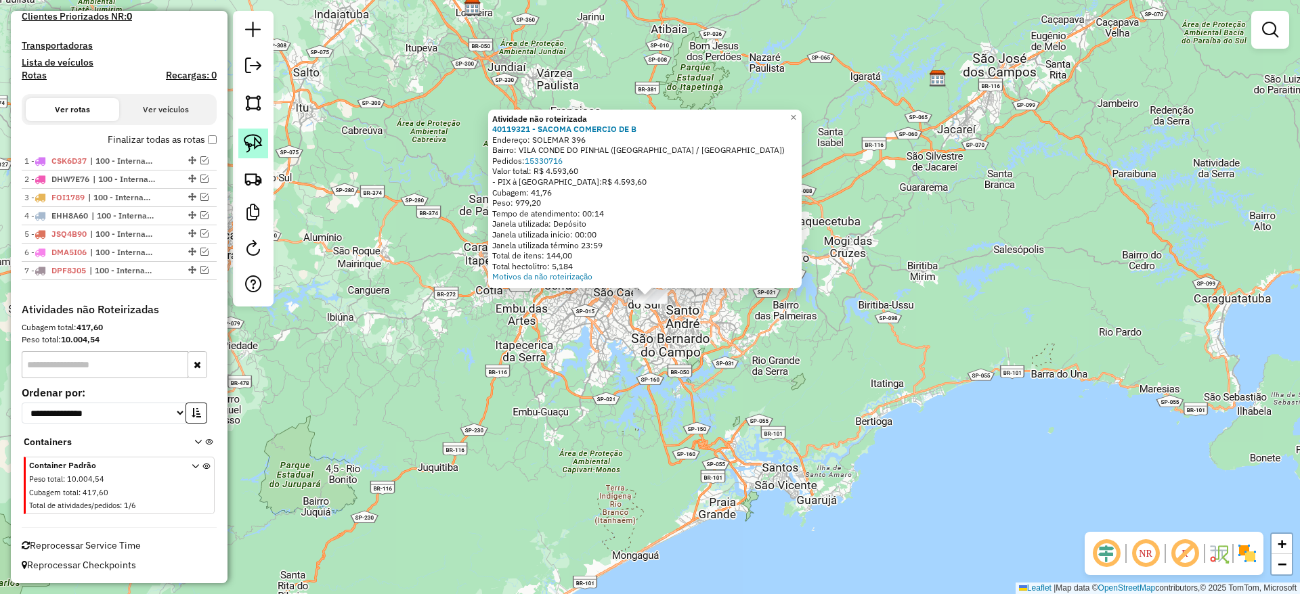
click at [250, 153] on link at bounding box center [253, 144] width 30 height 30
drag, startPoint x: 649, startPoint y: 400, endPoint x: 763, endPoint y: 156, distance: 268.9
click at [763, 156] on div "Atividade não roteirizada 40119321 - SACOMA COMERCIO DE B Endereço: SOLEMAR 396…" at bounding box center [650, 297] width 1300 height 594
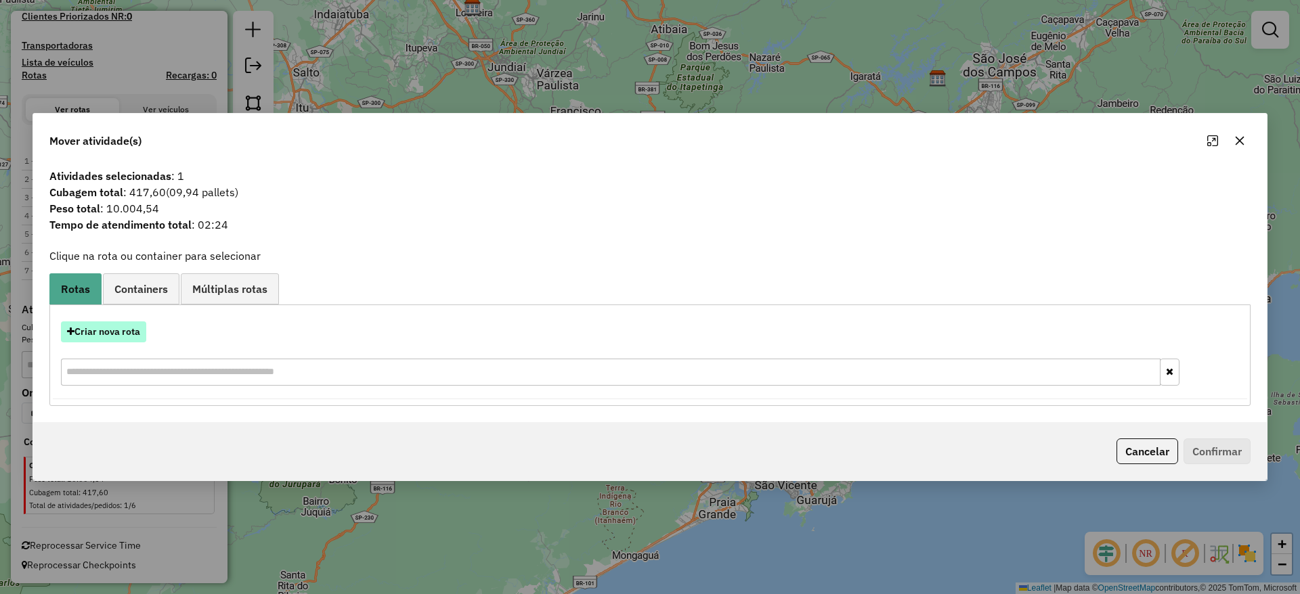
click at [95, 329] on button "Criar nova rota" at bounding box center [103, 332] width 85 height 21
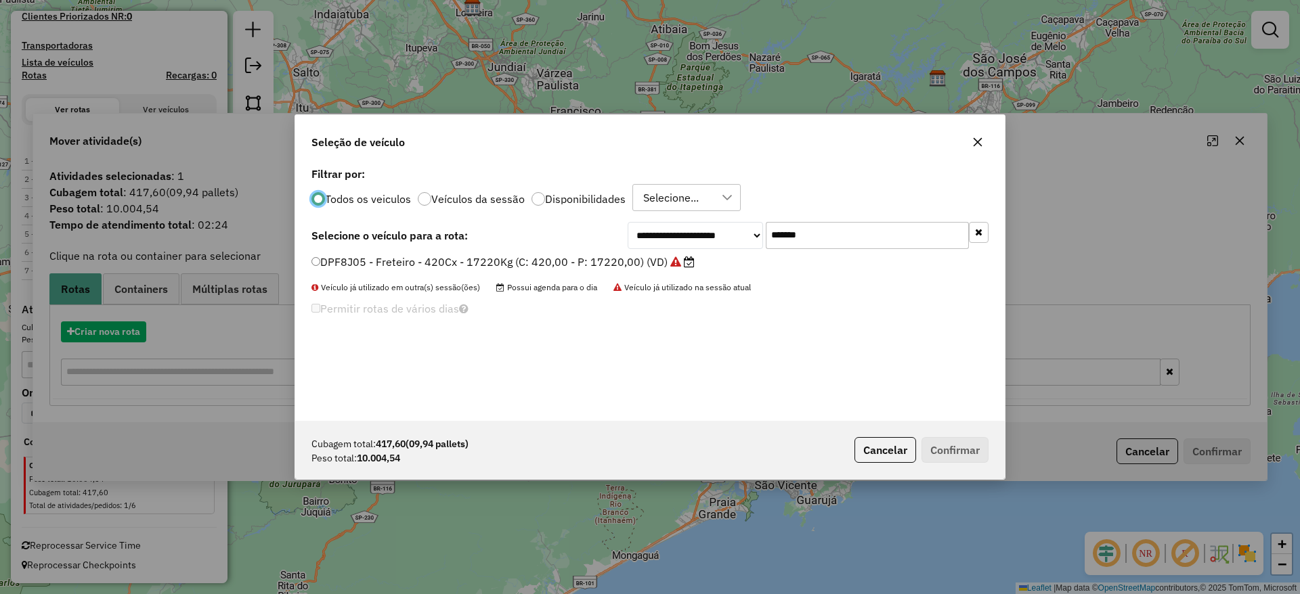
scroll to position [7, 4]
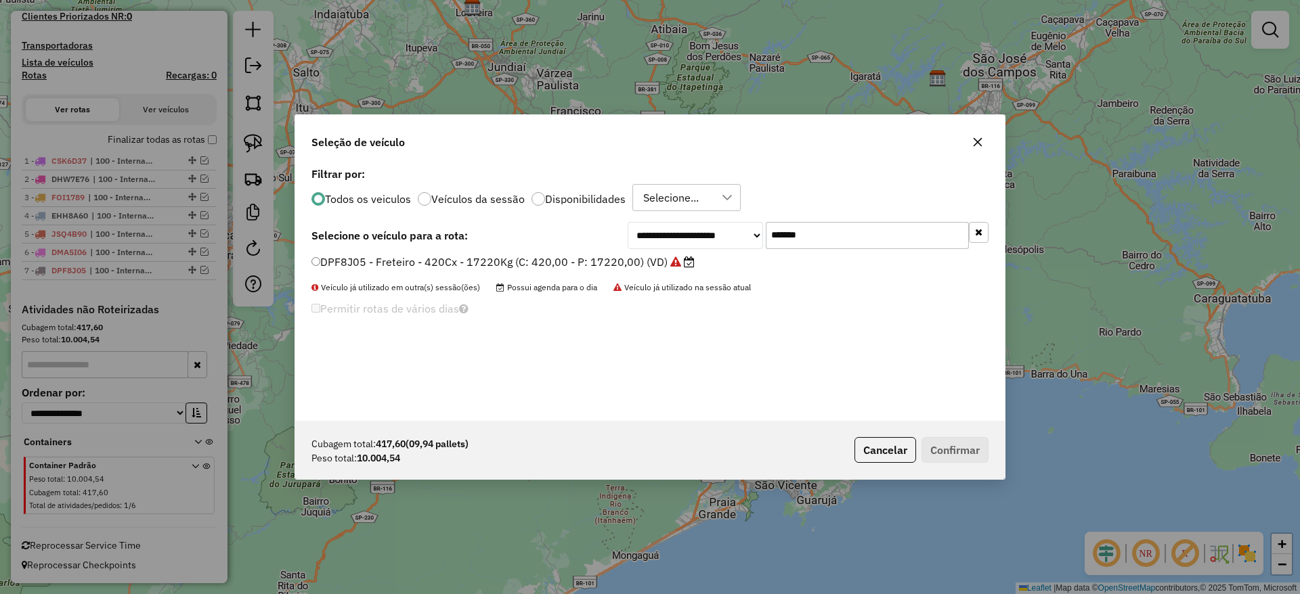
drag, startPoint x: 840, startPoint y: 223, endPoint x: 685, endPoint y: 240, distance: 156.0
click at [686, 240] on div "**********" at bounding box center [807, 235] width 361 height 27
paste input "text"
type input "*******"
click at [556, 265] on label "EWU5F57 - Freteiro - 420Cx - 13500Kg (C: 420,00 - P: 13500,00) (VD)" at bounding box center [497, 262] width 373 height 16
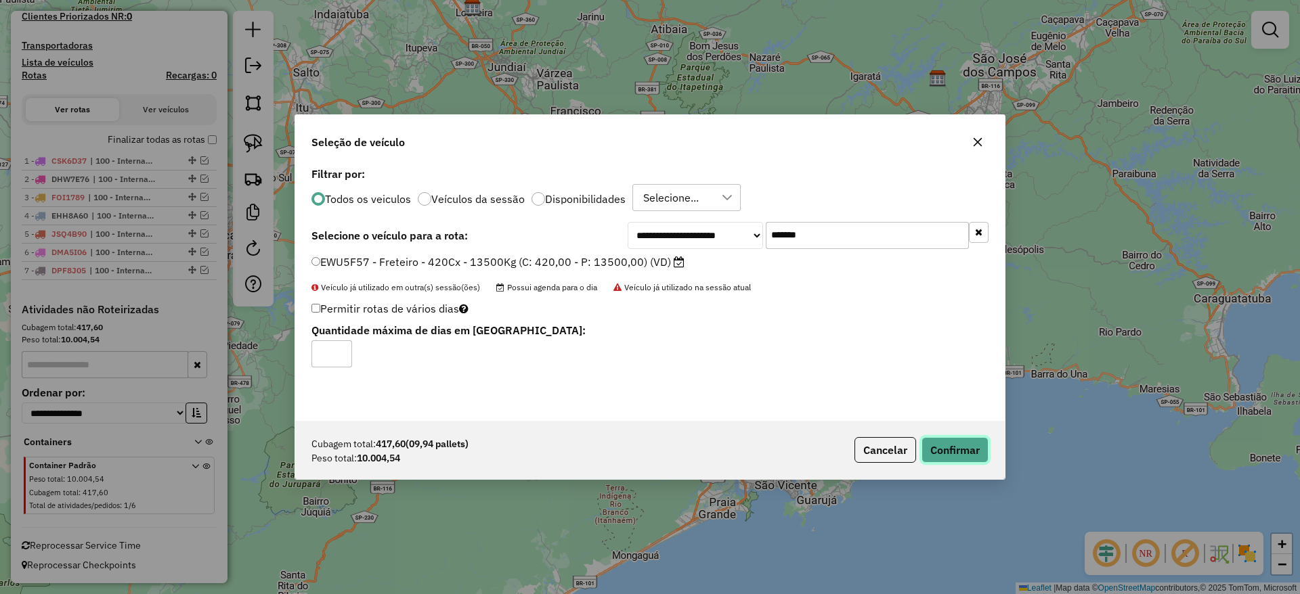
click at [960, 450] on button "Confirmar" at bounding box center [954, 450] width 67 height 26
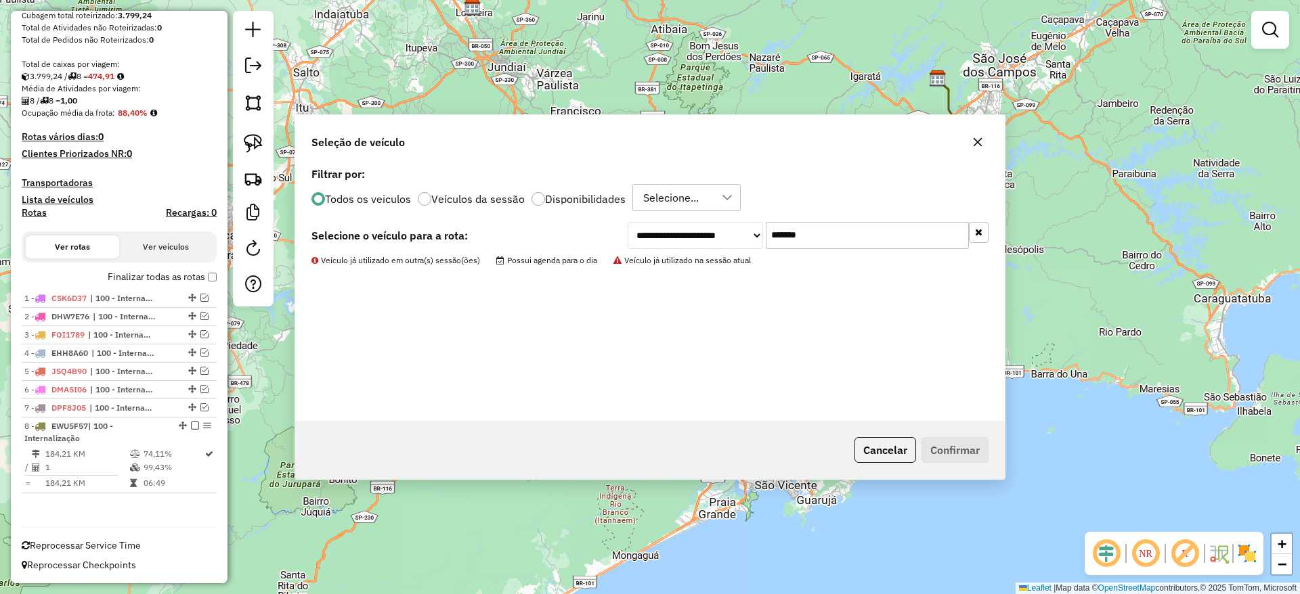
scroll to position [250, 0]
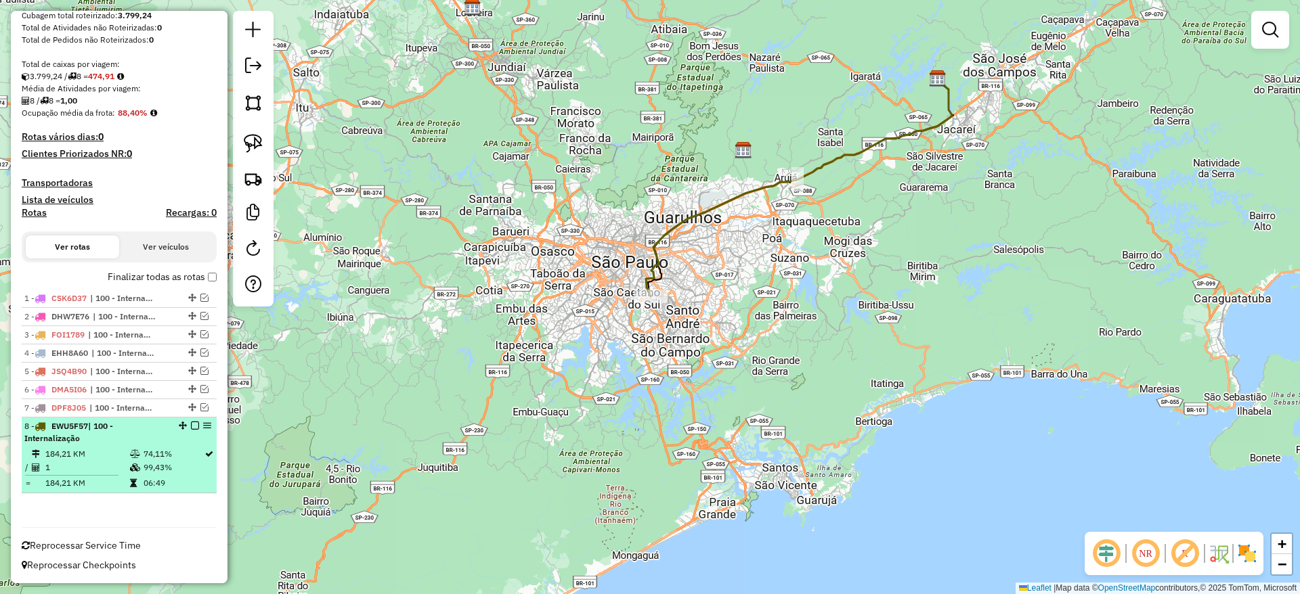
click at [191, 426] on em at bounding box center [195, 426] width 8 height 8
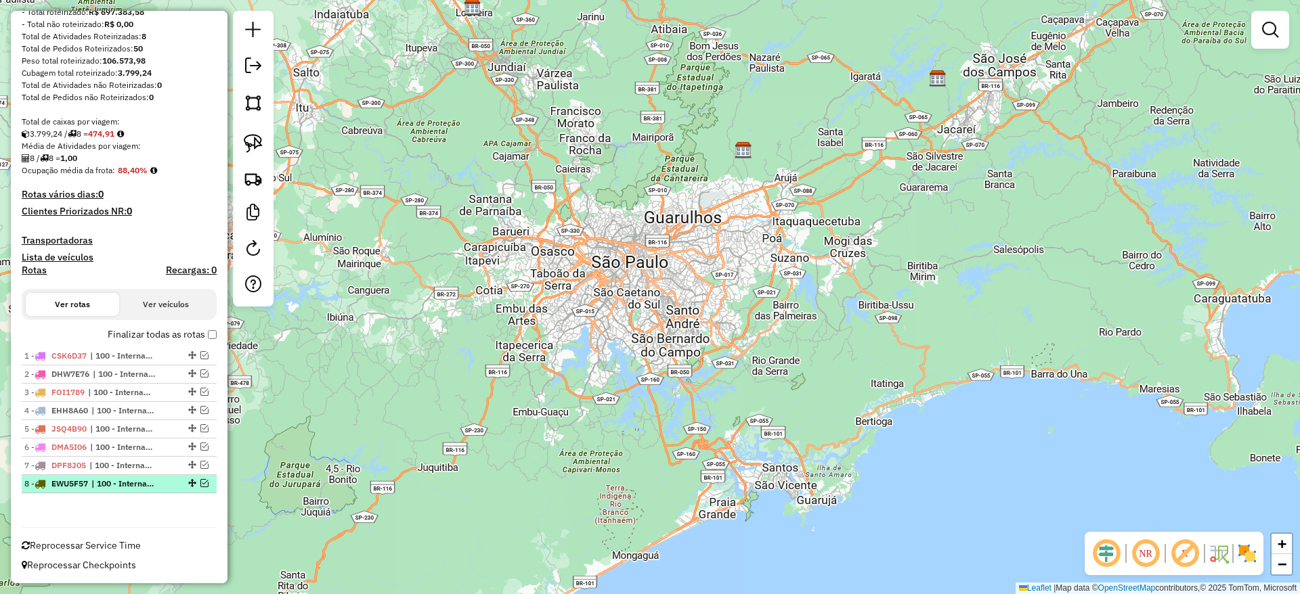
scroll to position [192, 0]
click at [261, 65] on em at bounding box center [253, 66] width 16 height 16
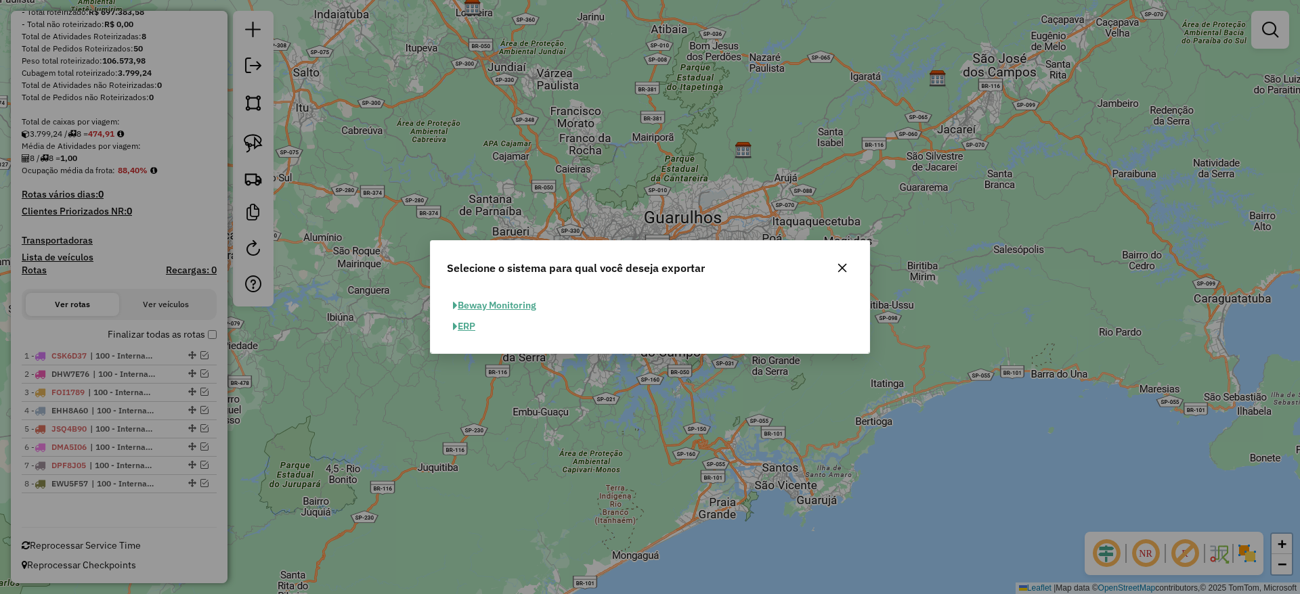
click at [468, 322] on button "ERP" at bounding box center [464, 326] width 35 height 21
select select "**"
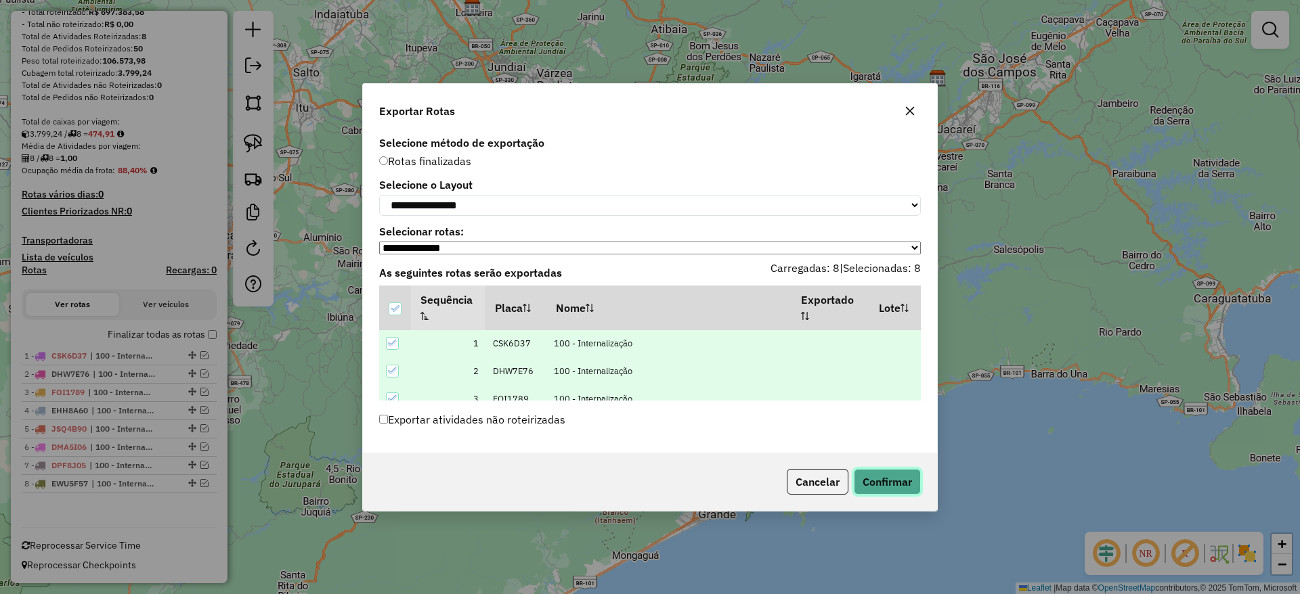
click at [883, 479] on button "Confirmar" at bounding box center [886, 482] width 67 height 26
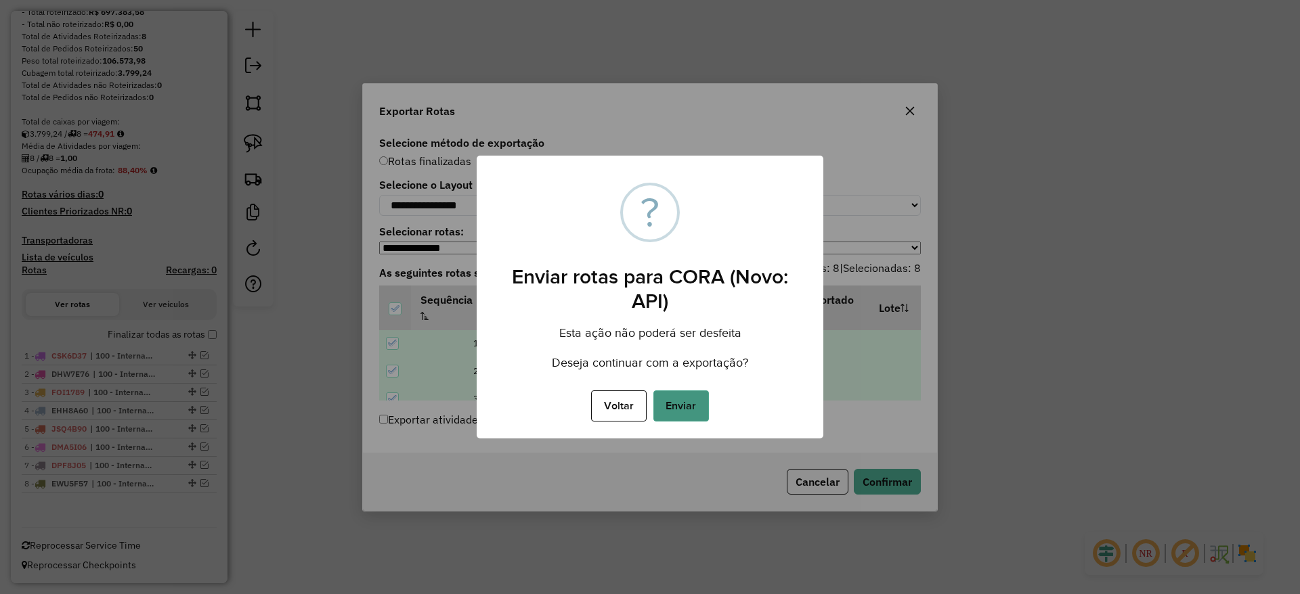
click at [698, 403] on button "Enviar" at bounding box center [681, 406] width 56 height 31
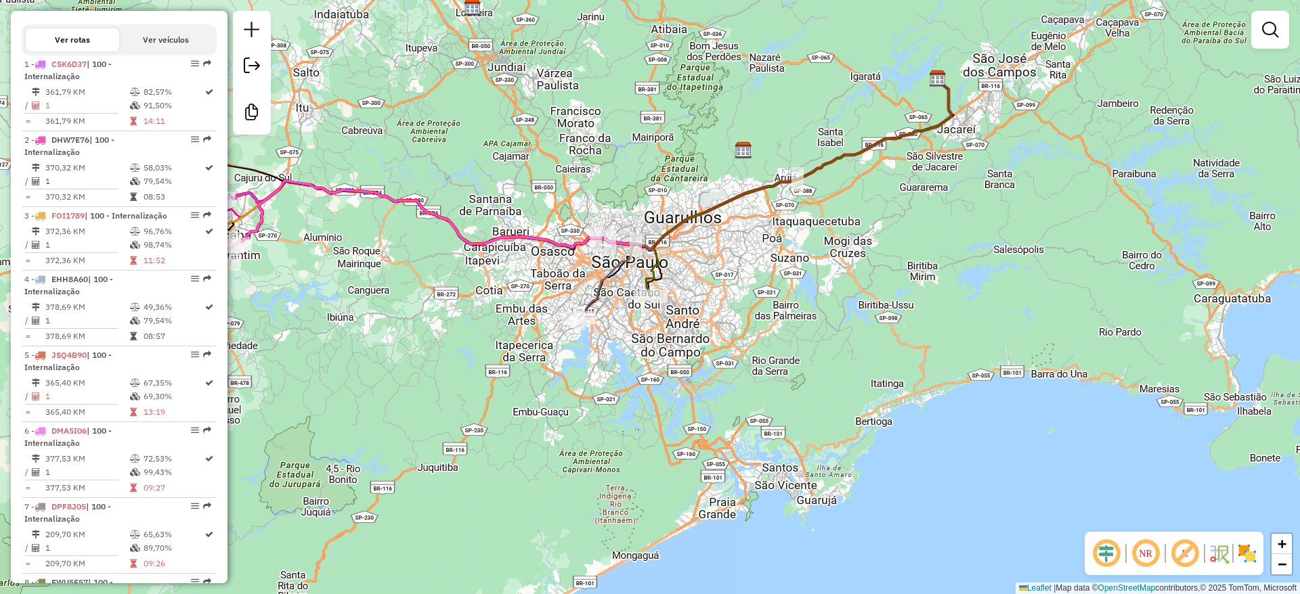
scroll to position [0, 0]
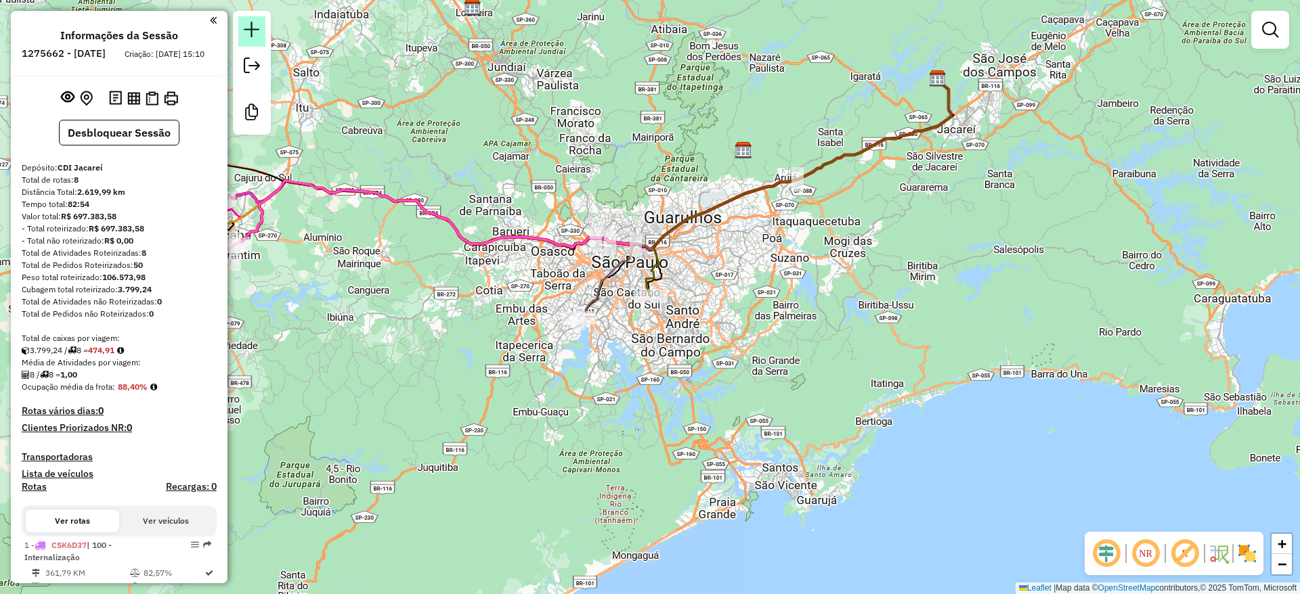
click at [264, 29] on link at bounding box center [251, 31] width 27 height 30
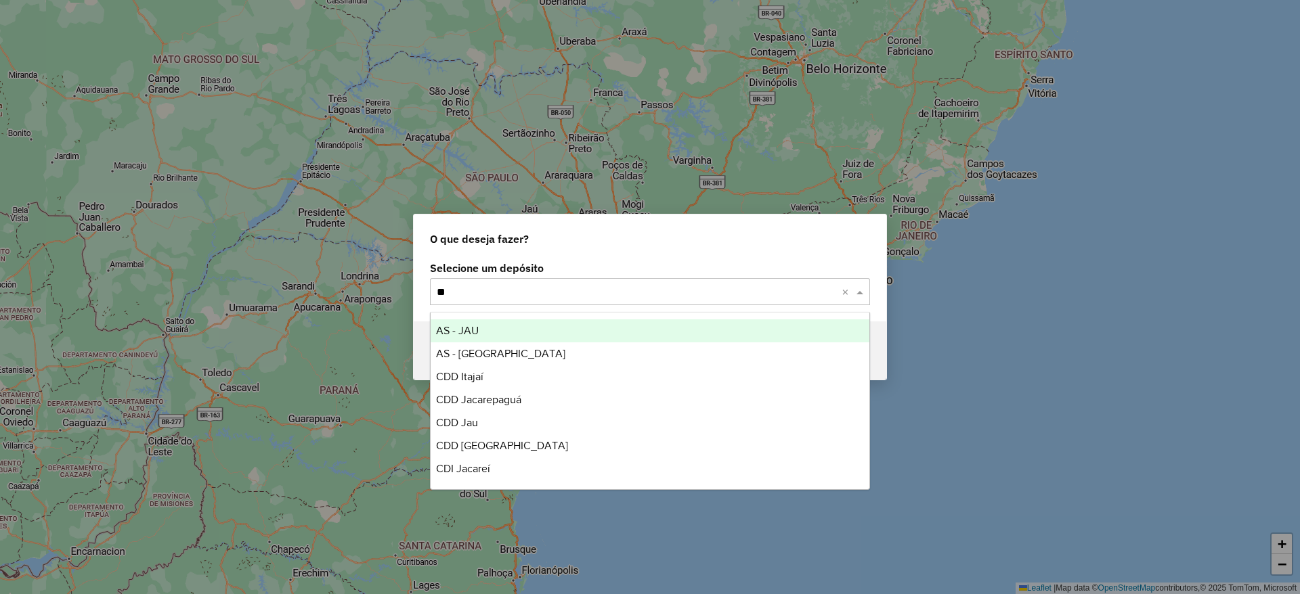
type input "*"
type input "****"
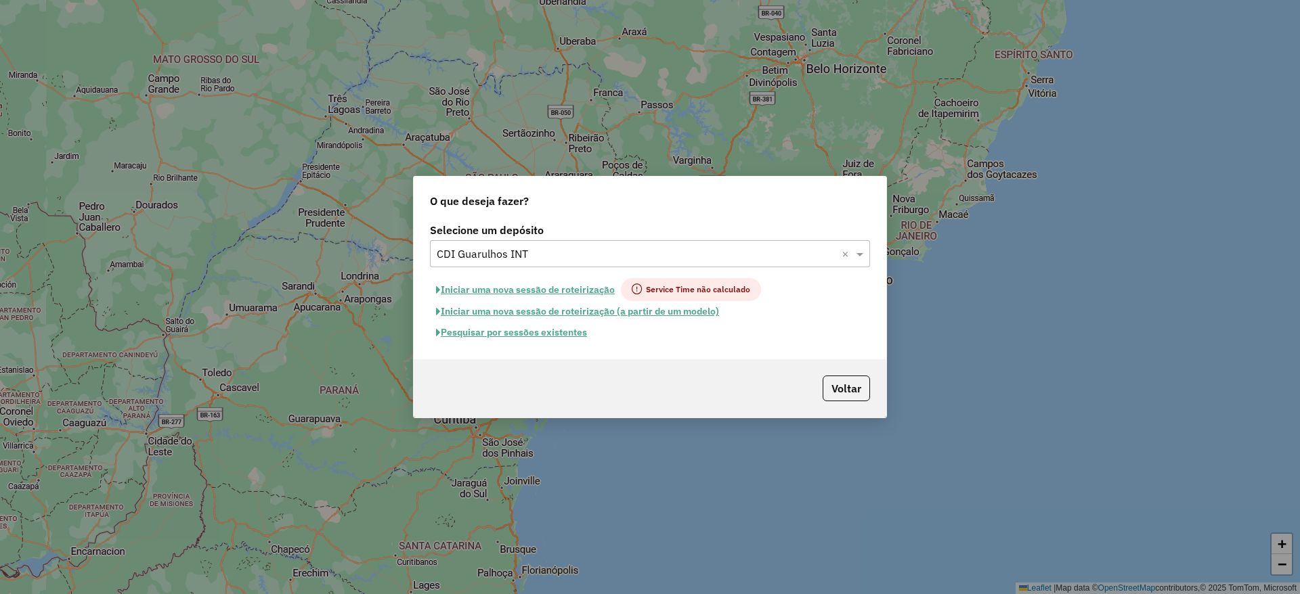
click at [502, 287] on button "Iniciar uma nova sessão de roteirização" at bounding box center [525, 289] width 191 height 23
select select "*"
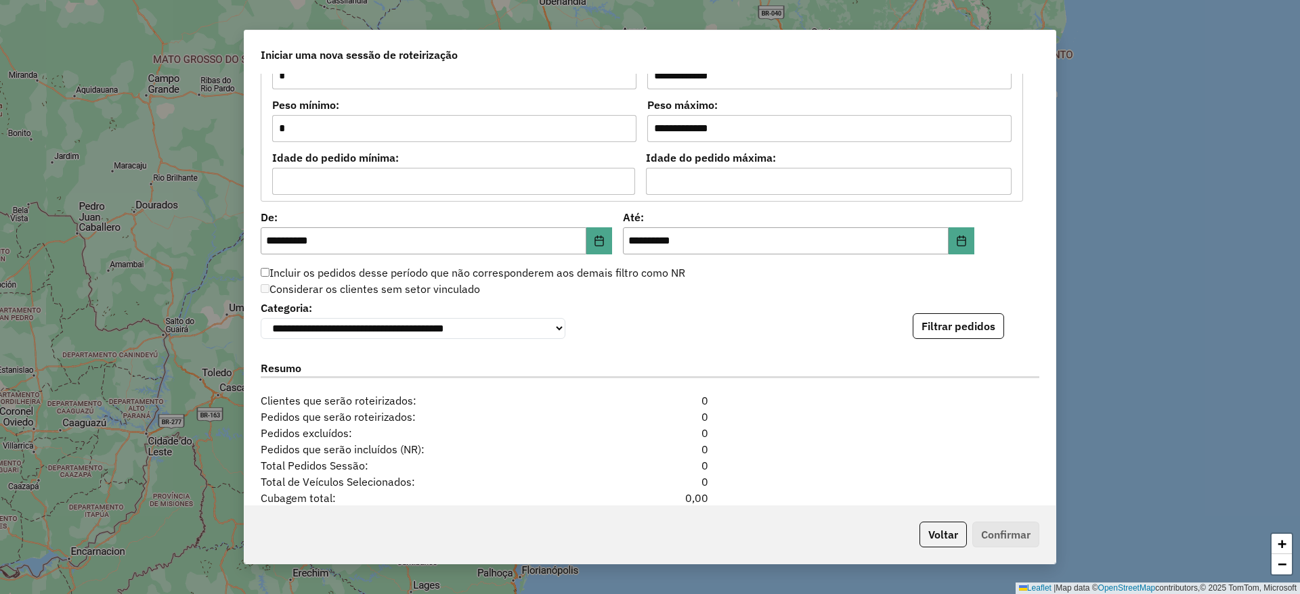
scroll to position [1354, 0]
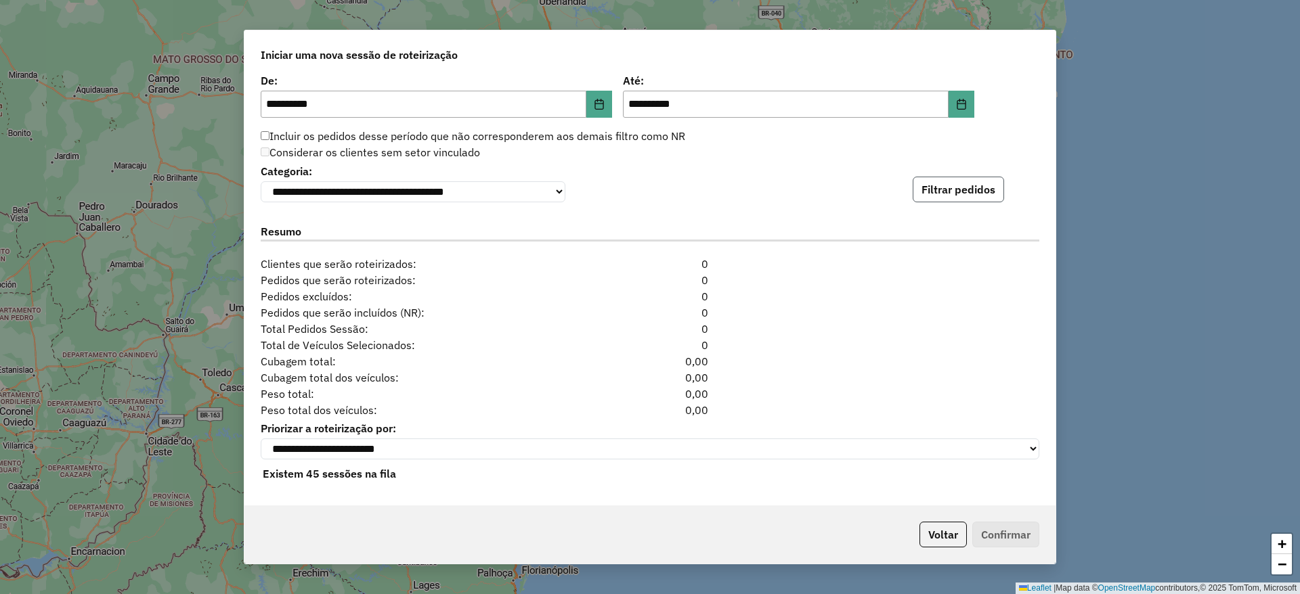
click at [936, 184] on button "Filtrar pedidos" at bounding box center [957, 190] width 91 height 26
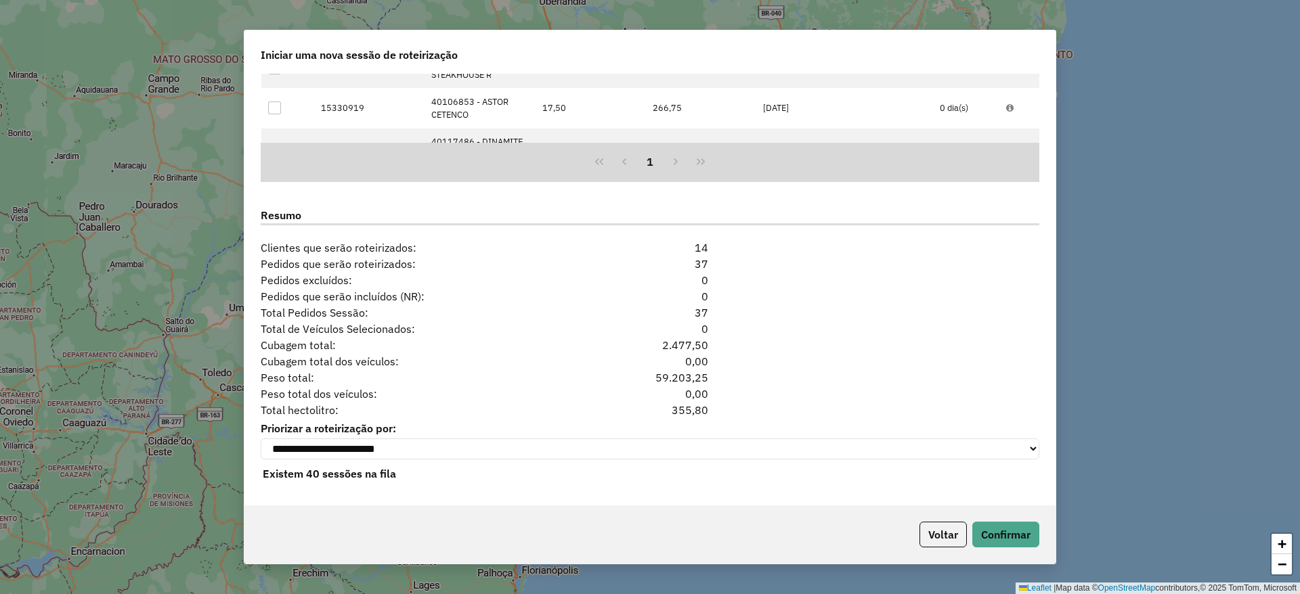
scroll to position [1649, 0]
click at [998, 532] on button "Confirmar" at bounding box center [1005, 535] width 67 height 26
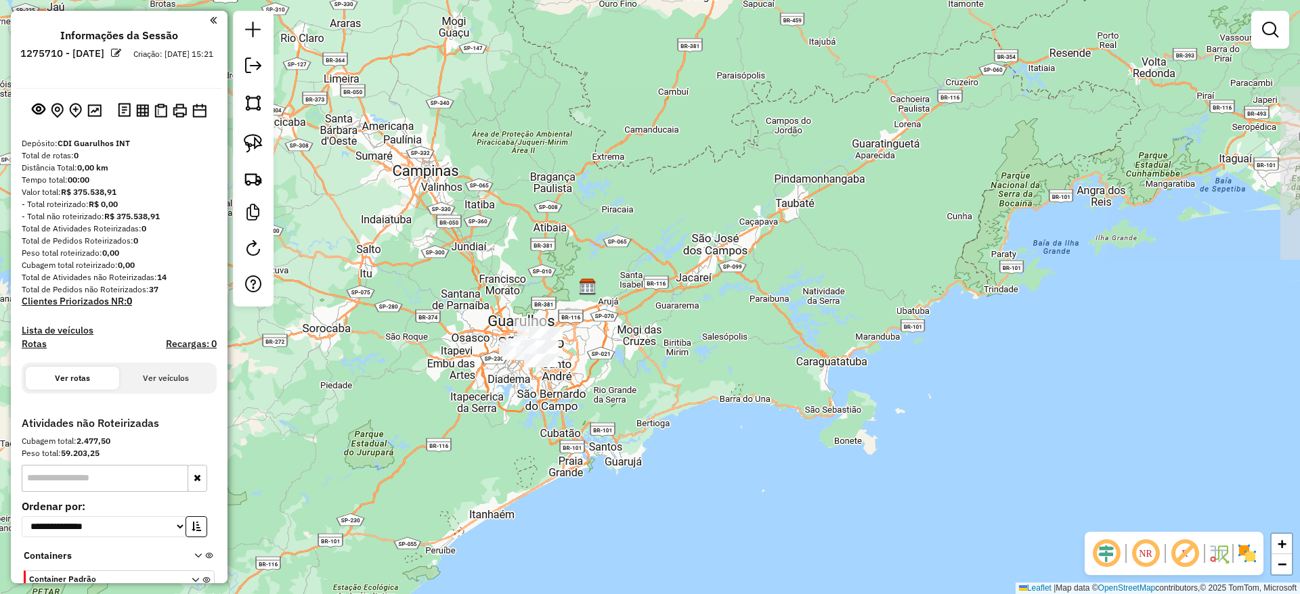
drag, startPoint x: 454, startPoint y: 255, endPoint x: 484, endPoint y: 305, distance: 57.7
click at [484, 305] on div "Janela de atendimento Grade de atendimento Capacidade Transportadoras Veículos …" at bounding box center [650, 297] width 1300 height 594
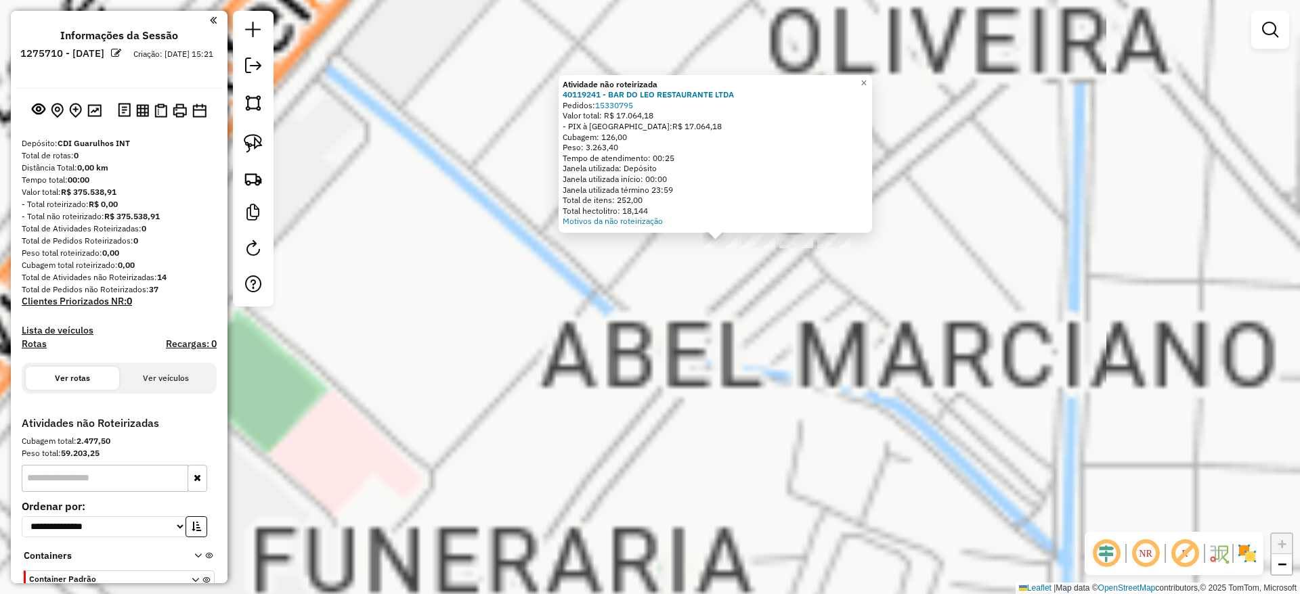
click at [640, 301] on div "Atividade não roteirizada 40119241 - BAR DO LEO RESTAURANTE LTDA Pedidos: 15330…" at bounding box center [650, 297] width 1300 height 594
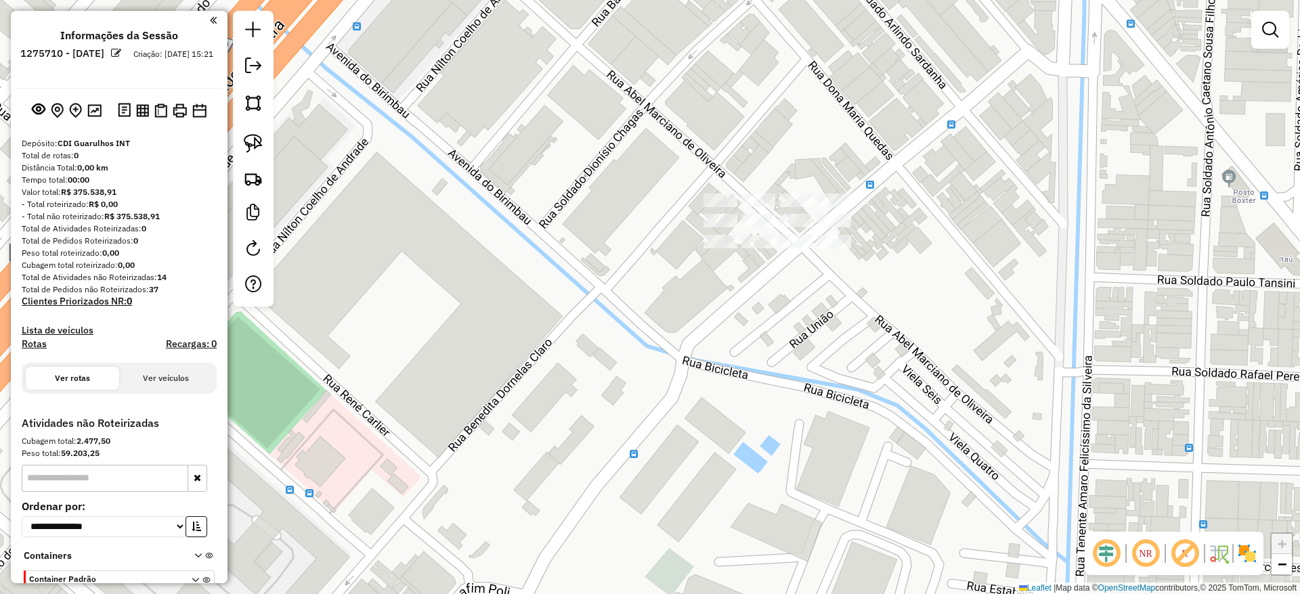
drag, startPoint x: 254, startPoint y: 141, endPoint x: 287, endPoint y: 149, distance: 33.3
click at [254, 141] on img at bounding box center [253, 143] width 19 height 19
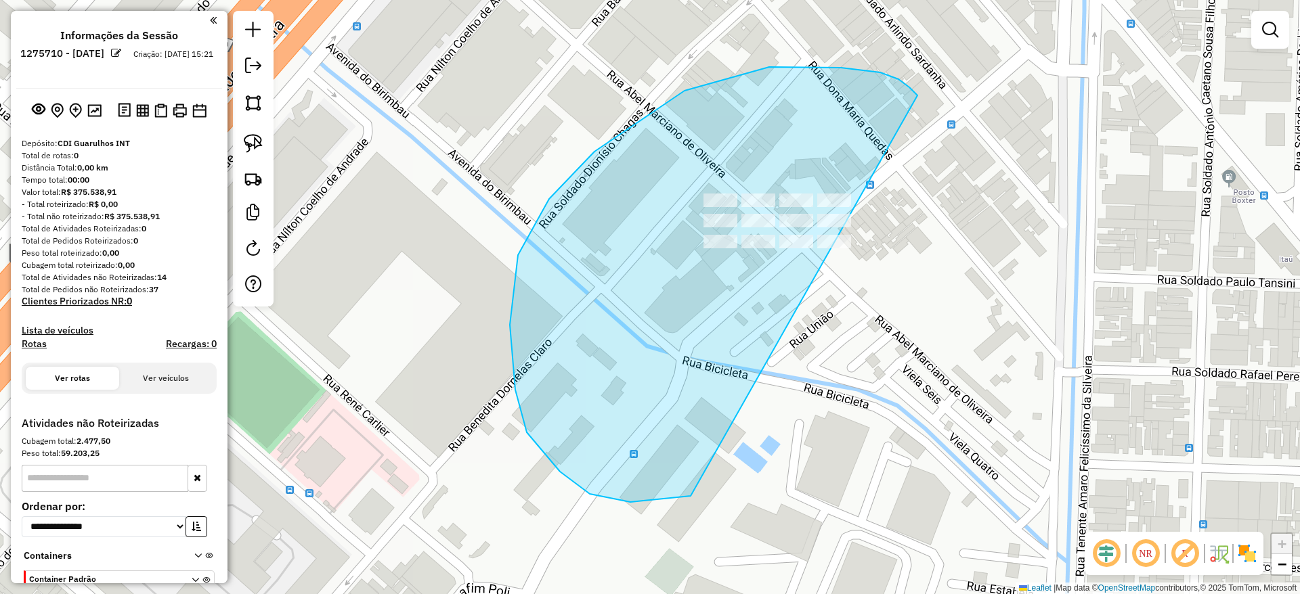
drag, startPoint x: 909, startPoint y: 87, endPoint x: 968, endPoint y: 350, distance: 269.1
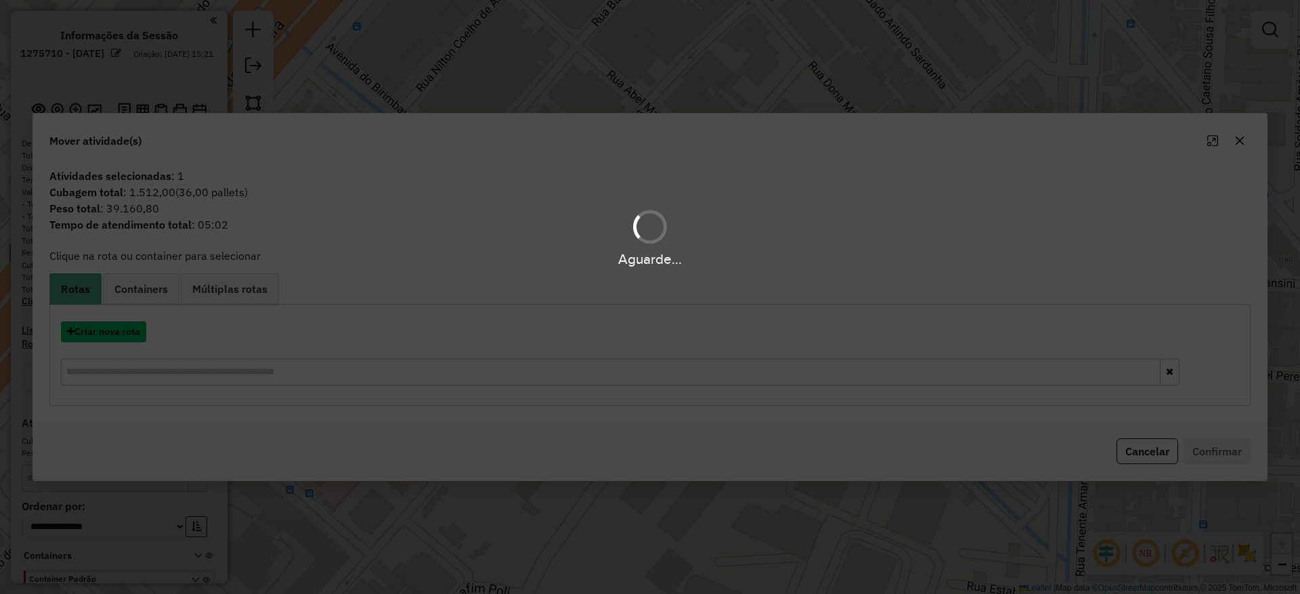
click at [120, 326] on button "Criar nova rota" at bounding box center [103, 332] width 85 height 21
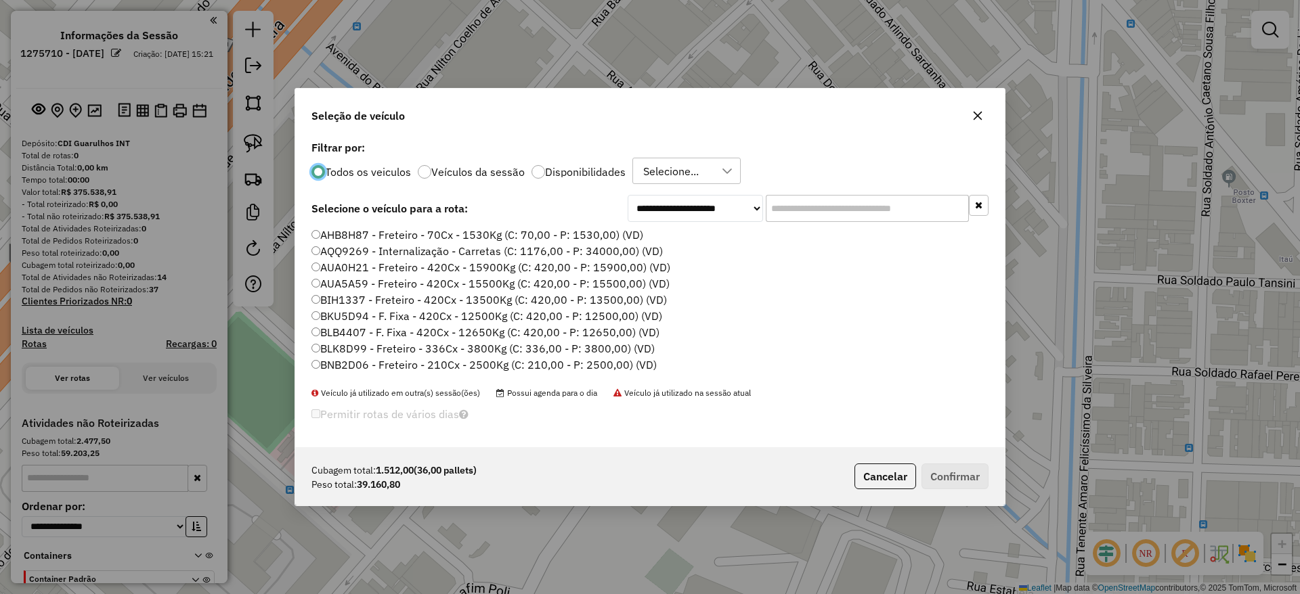
scroll to position [7, 4]
click at [810, 204] on input "text" at bounding box center [867, 208] width 203 height 27
paste input "*******"
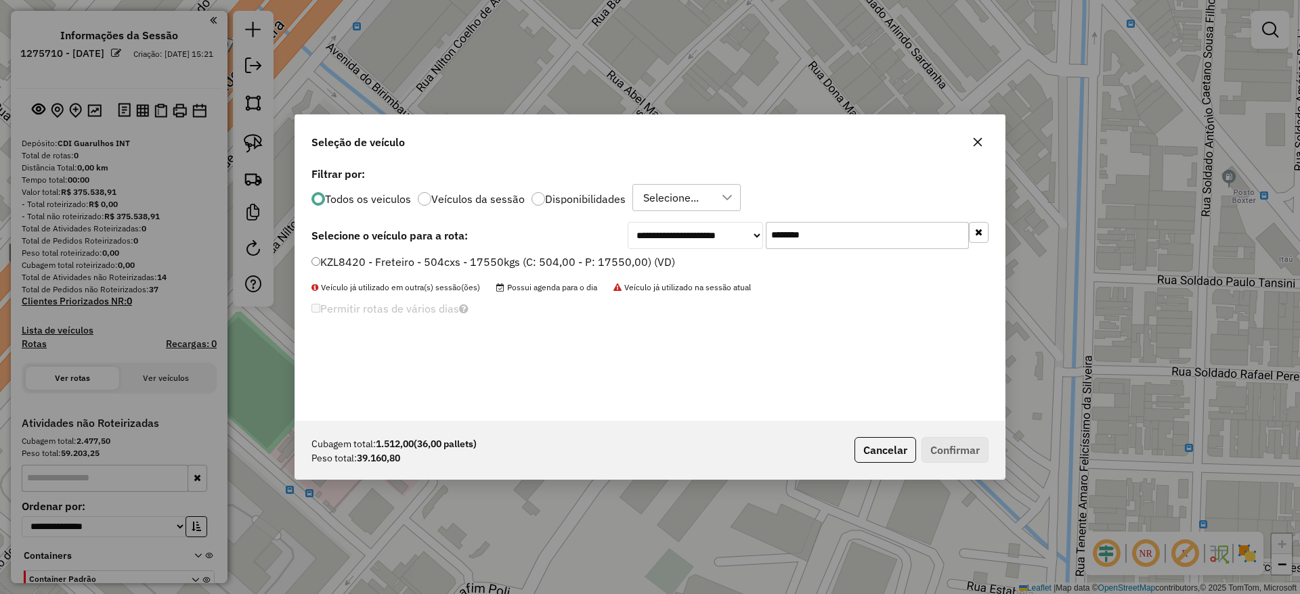
type input "*******"
drag, startPoint x: 594, startPoint y: 261, endPoint x: 811, endPoint y: 349, distance: 234.4
click at [593, 263] on label "KZL8420 - Freteiro - 504cxs - 17550kgs (C: 504,00 - P: 17550,00) (VD)" at bounding box center [492, 262] width 363 height 16
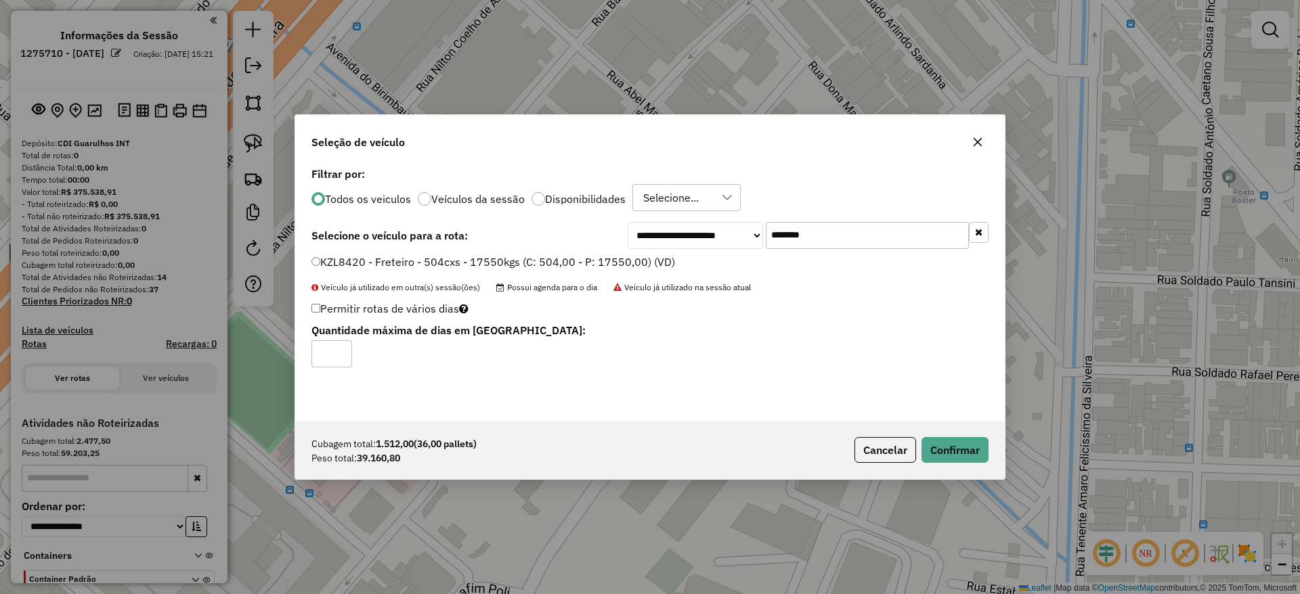
click at [950, 474] on div "Cubagem total: 1.512,00 (36,00 pallets) Peso total: 39.160,80 Cancelar Confirmar" at bounding box center [649, 450] width 709 height 58
click at [941, 454] on button "Confirmar" at bounding box center [954, 450] width 67 height 26
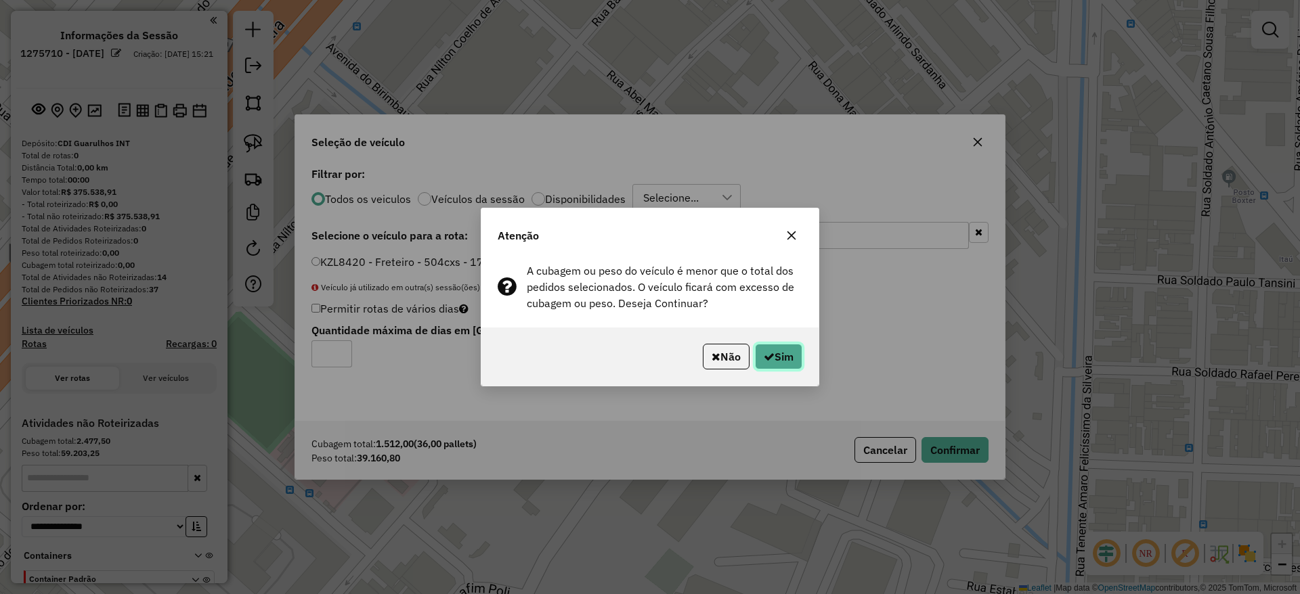
click at [790, 351] on button "Sim" at bounding box center [778, 357] width 47 height 26
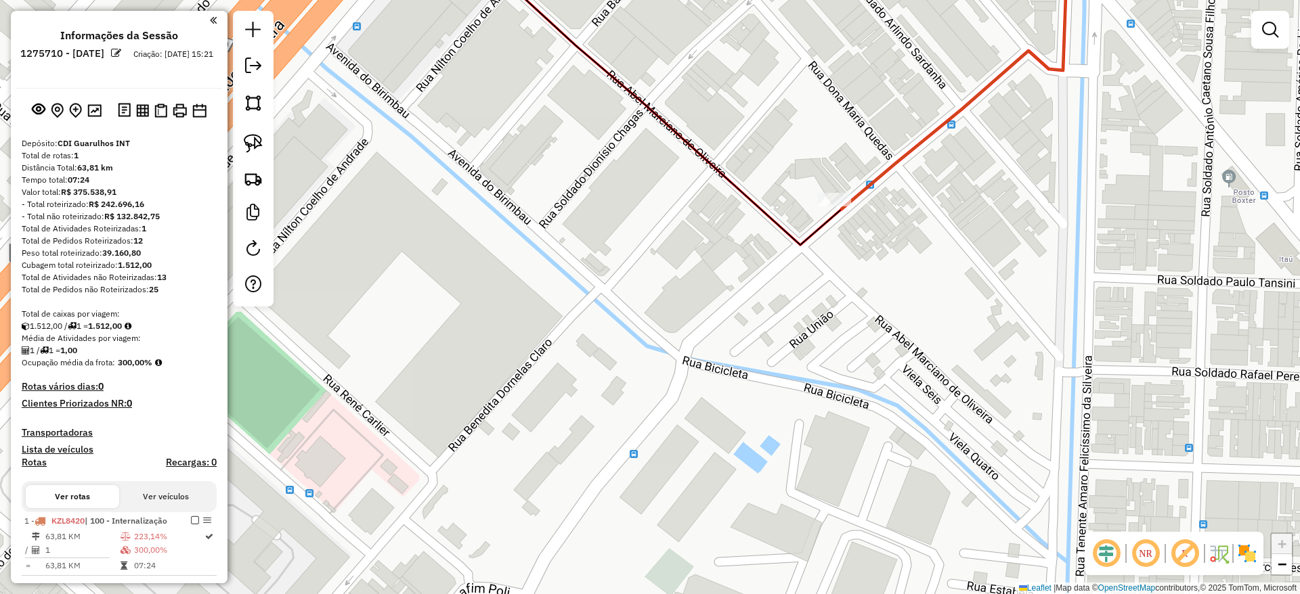
click at [849, 188] on div "Rota 1 - Placa KZL8420 40119241 - BAR DO LEO RESTAURANTE LTDA Janela de atendim…" at bounding box center [650, 297] width 1300 height 594
select select "**********"
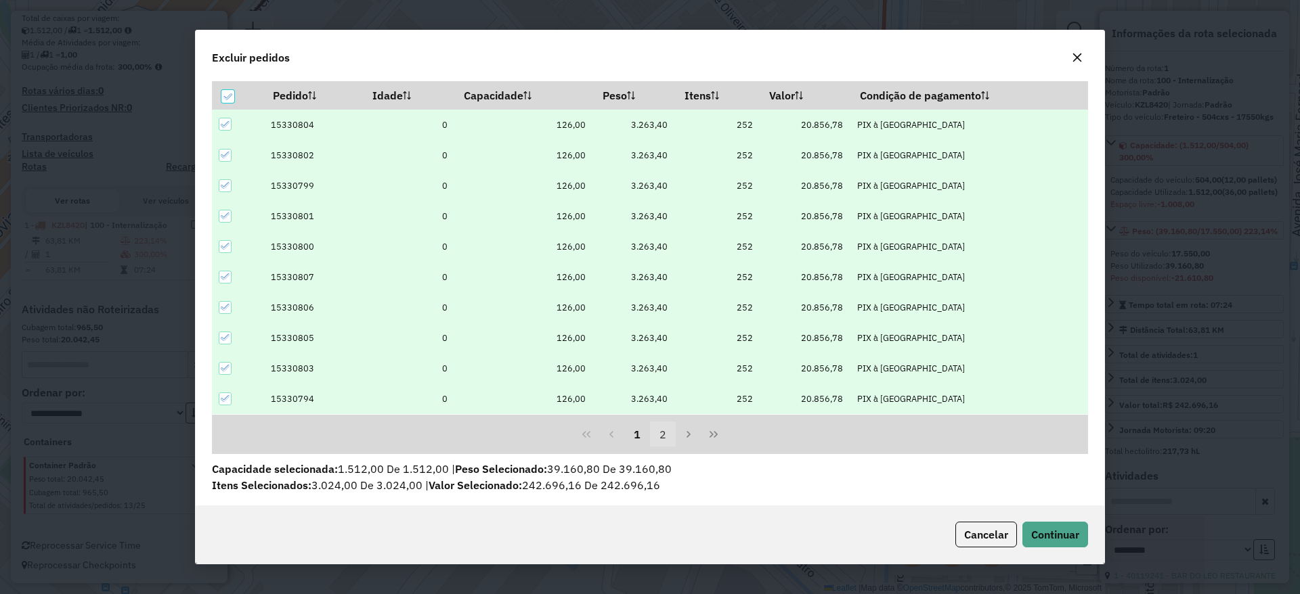
drag, startPoint x: 646, startPoint y: 439, endPoint x: 663, endPoint y: 441, distance: 17.0
click at [659, 441] on span "1 2" at bounding box center [649, 435] width 51 height 26
click at [665, 441] on button "2" at bounding box center [663, 435] width 26 height 26
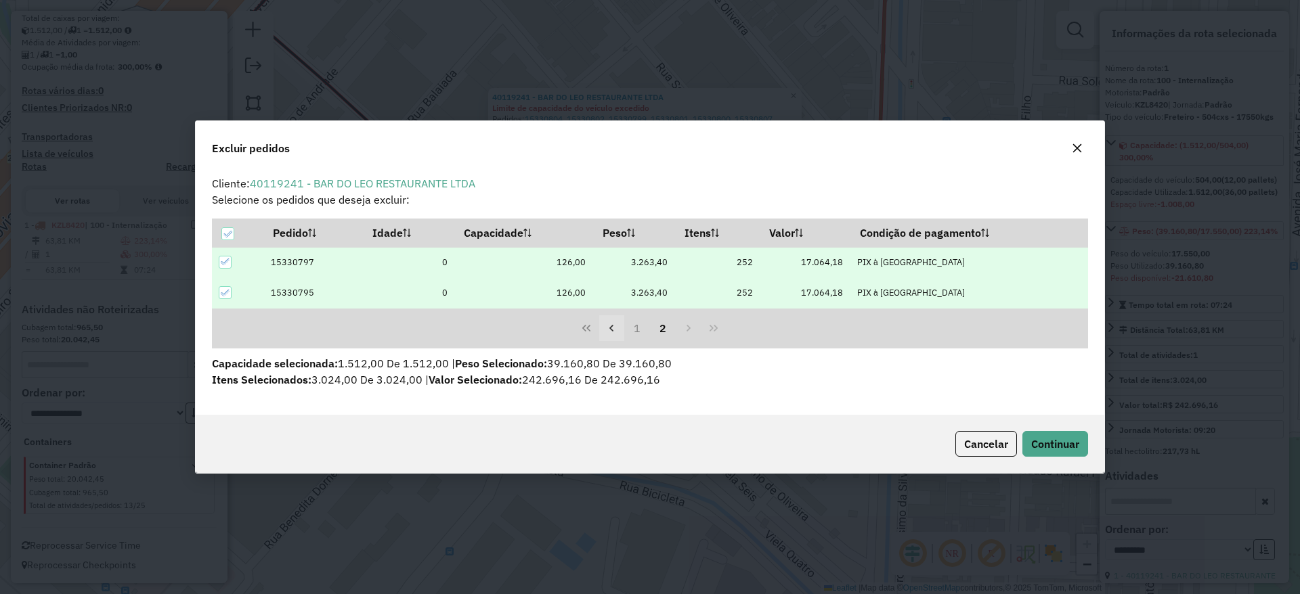
click at [623, 326] on button "Previous Page" at bounding box center [612, 328] width 26 height 26
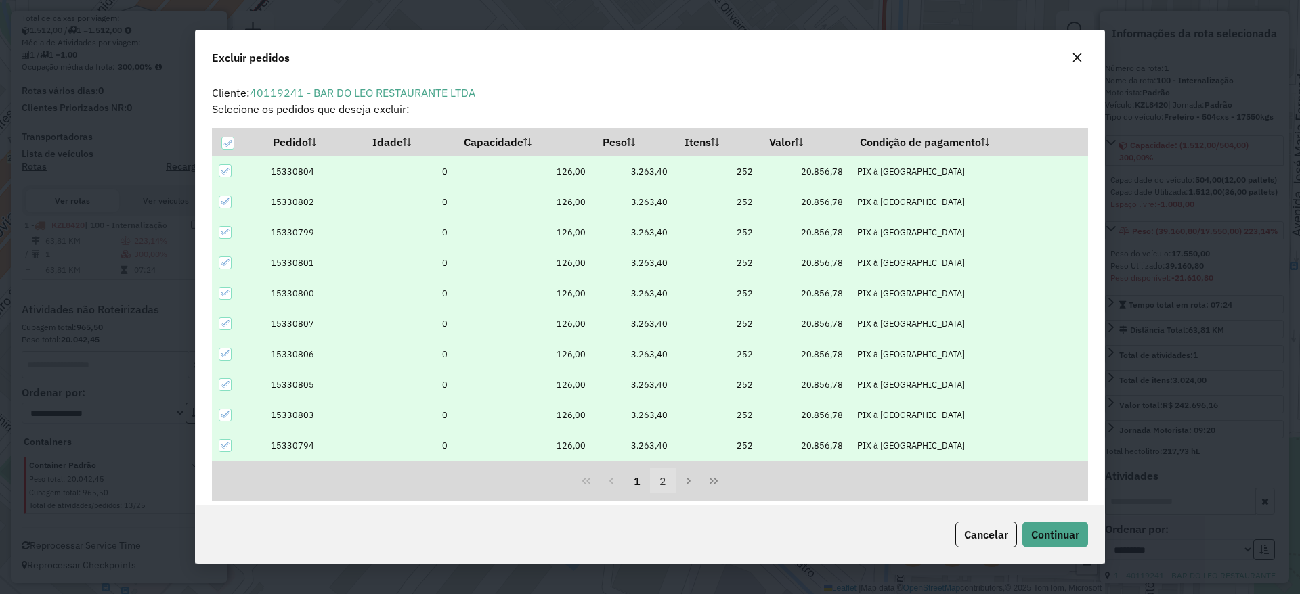
click at [663, 488] on button "2" at bounding box center [663, 481] width 26 height 26
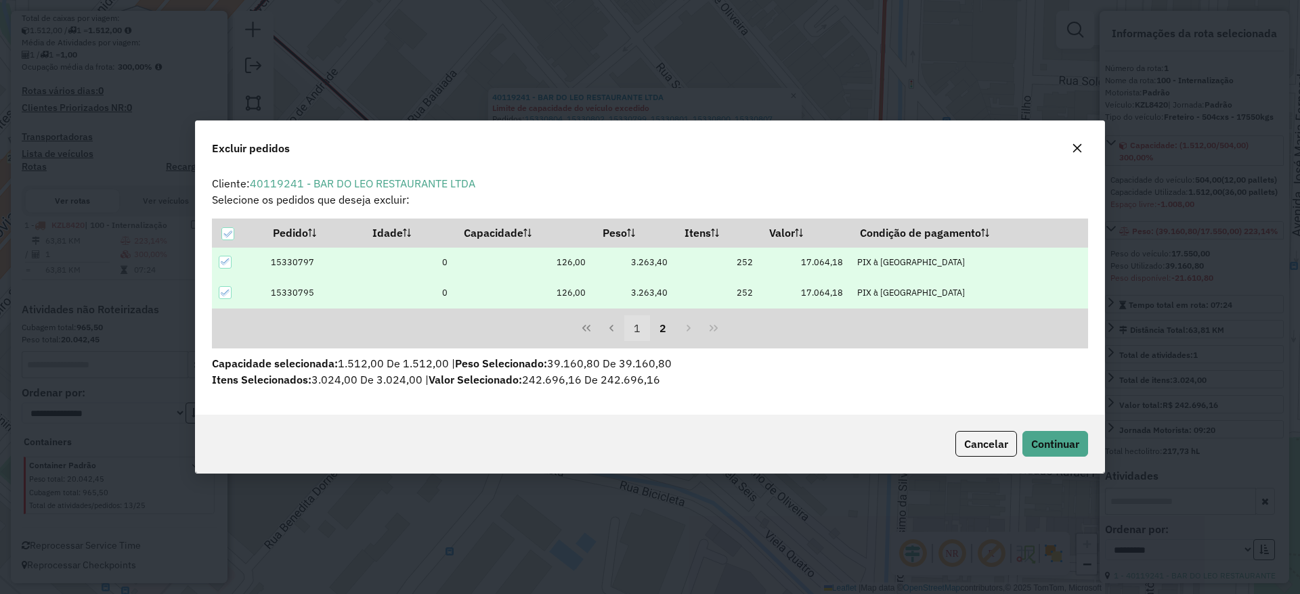
click at [638, 335] on button "1" at bounding box center [637, 328] width 26 height 26
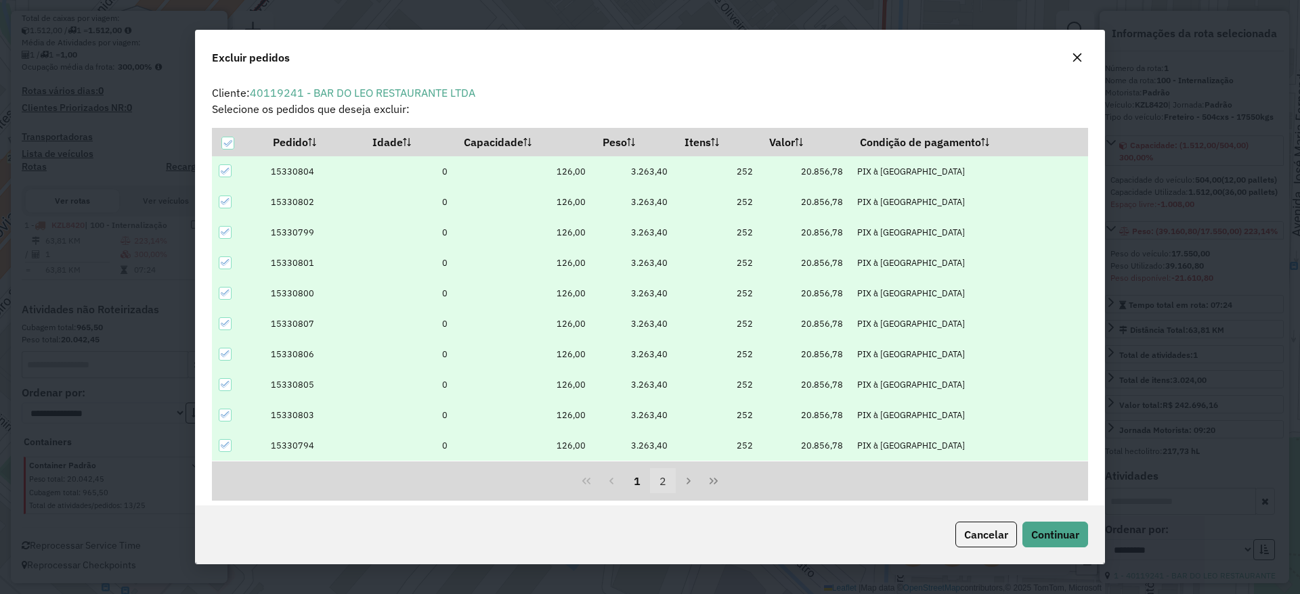
click at [660, 479] on button "2" at bounding box center [663, 481] width 26 height 26
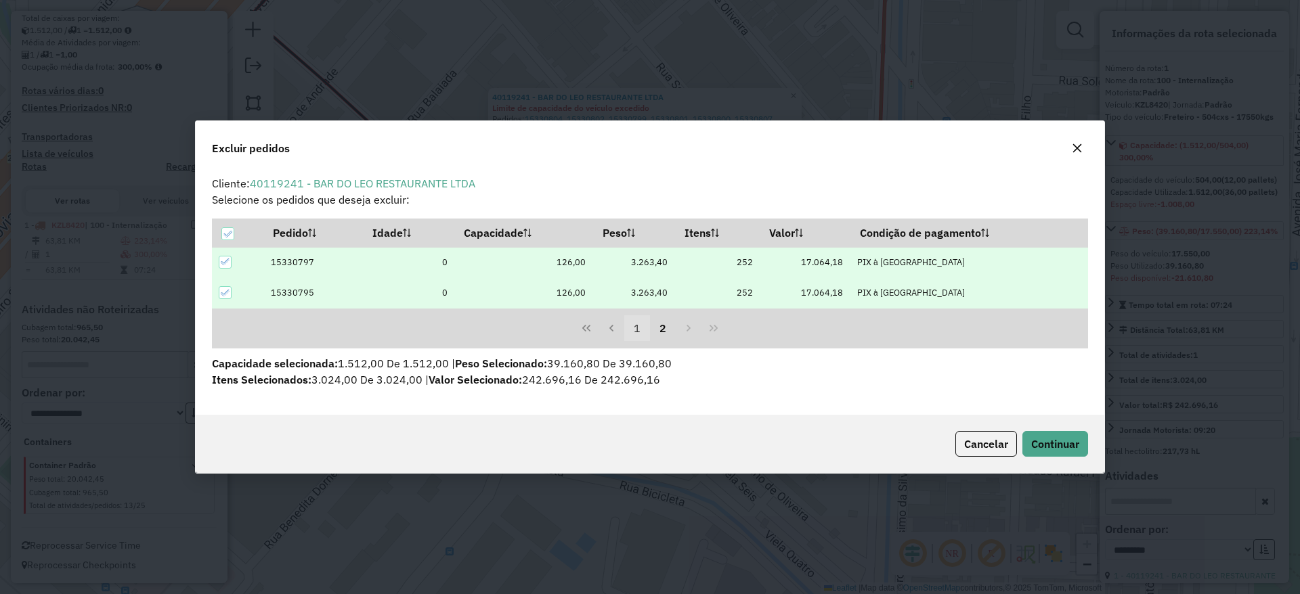
click at [637, 338] on button "1" at bounding box center [637, 328] width 26 height 26
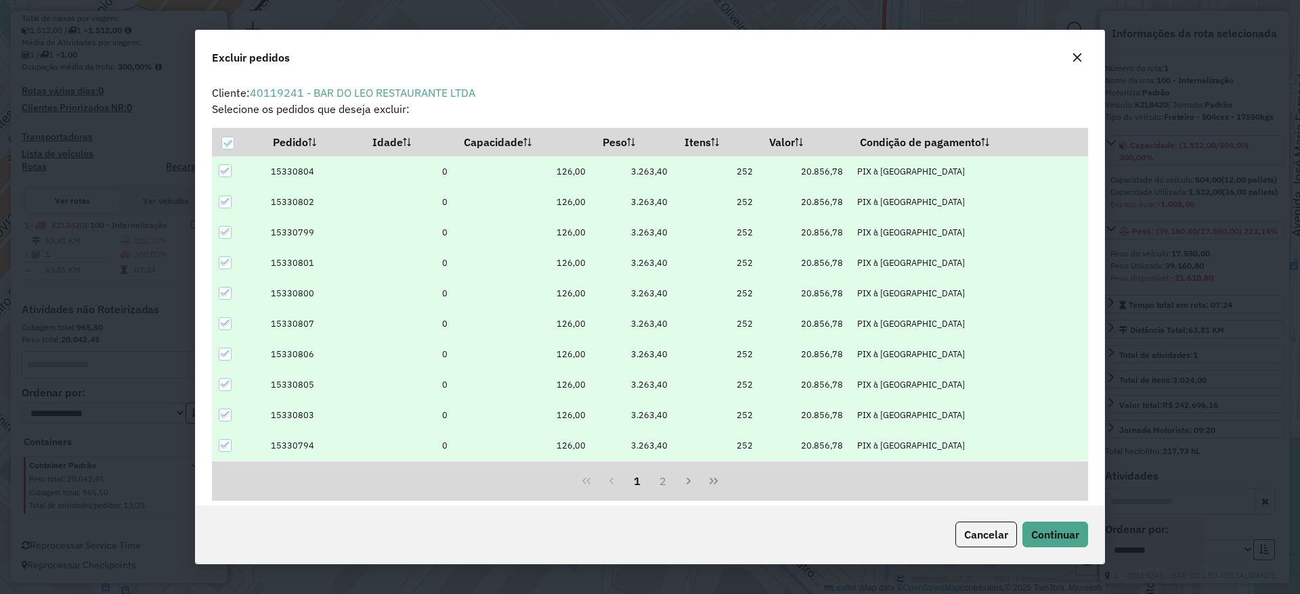
click at [219, 173] on div at bounding box center [225, 170] width 13 height 13
click at [229, 204] on icon at bounding box center [225, 201] width 9 height 9
click at [227, 237] on div at bounding box center [225, 232] width 13 height 13
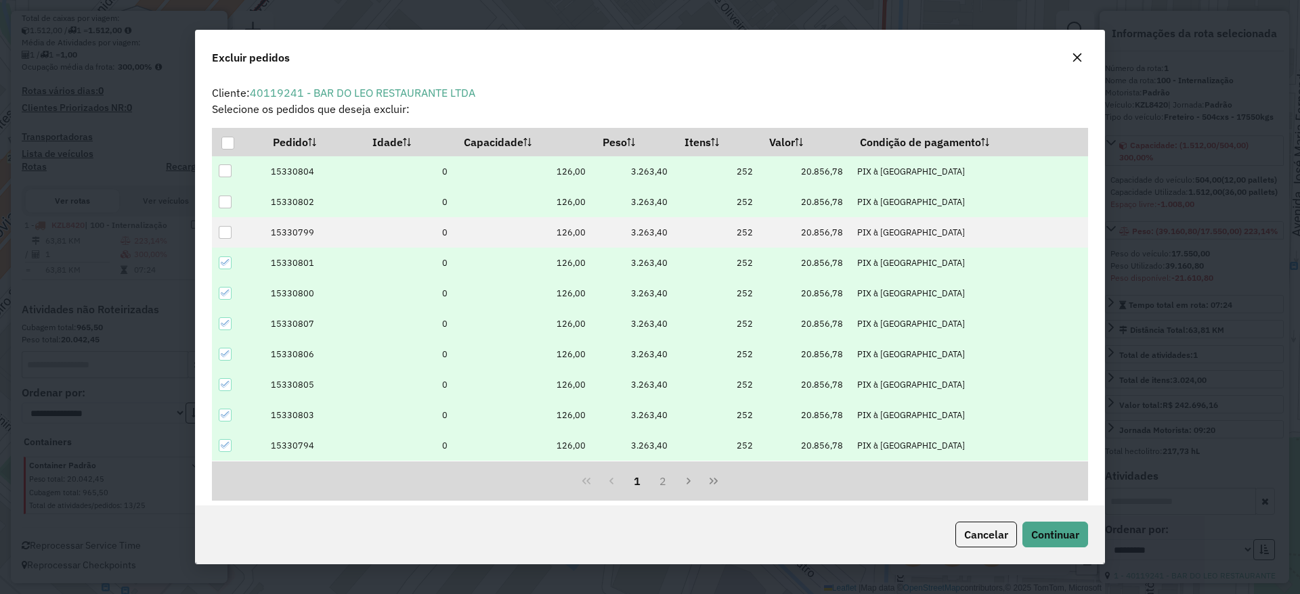
click at [226, 267] on icon at bounding box center [225, 262] width 9 height 9
click at [225, 167] on div at bounding box center [225, 170] width 13 height 13
click at [221, 146] on div at bounding box center [227, 143] width 13 height 13
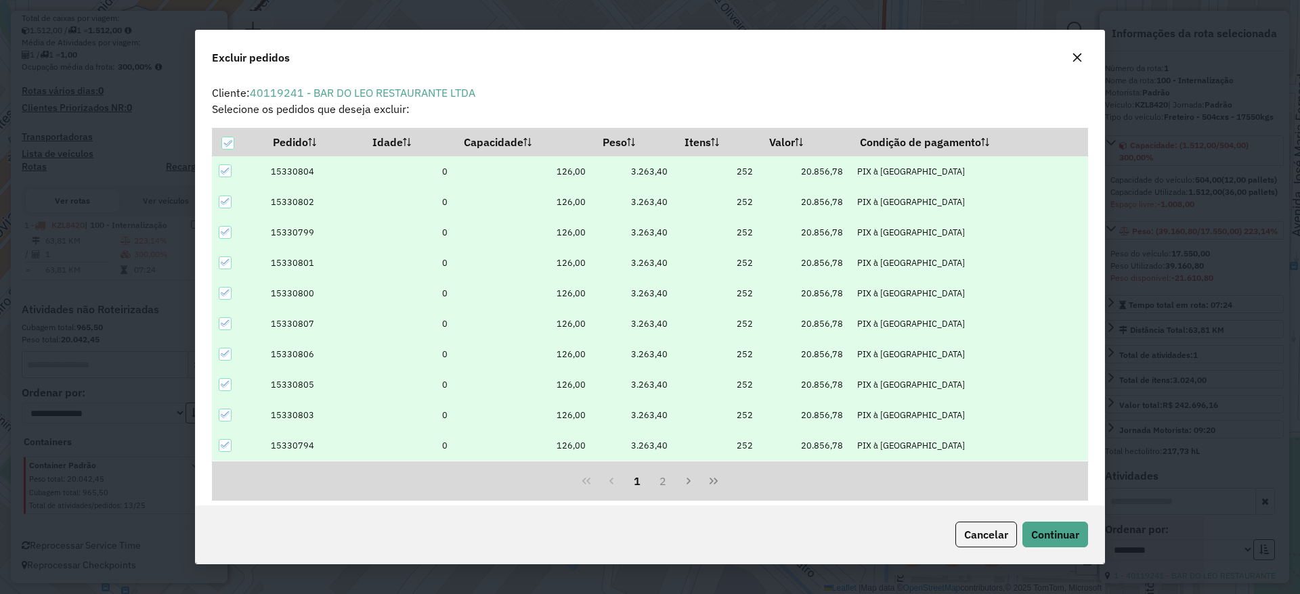
drag, startPoint x: 225, startPoint y: 171, endPoint x: 223, endPoint y: 193, distance: 21.8
click at [225, 172] on icon at bounding box center [225, 171] width 9 height 9
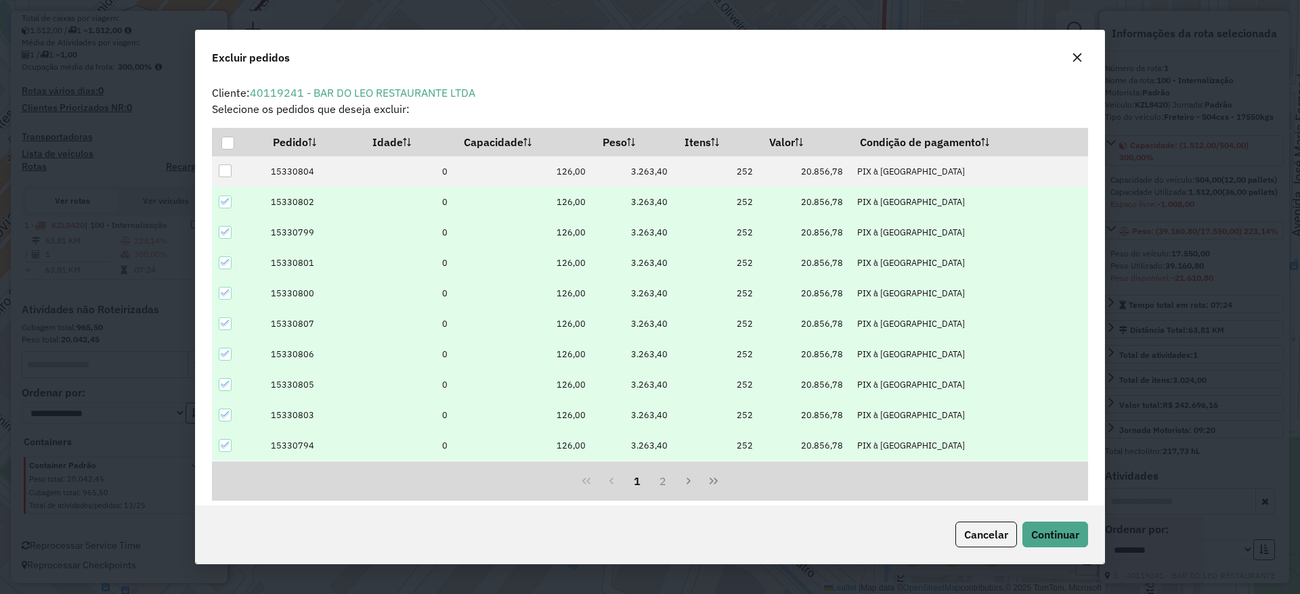
drag, startPoint x: 223, startPoint y: 194, endPoint x: 223, endPoint y: 202, distance: 8.1
click at [223, 196] on td at bounding box center [237, 202] width 51 height 30
click at [223, 205] on icon at bounding box center [225, 201] width 9 height 9
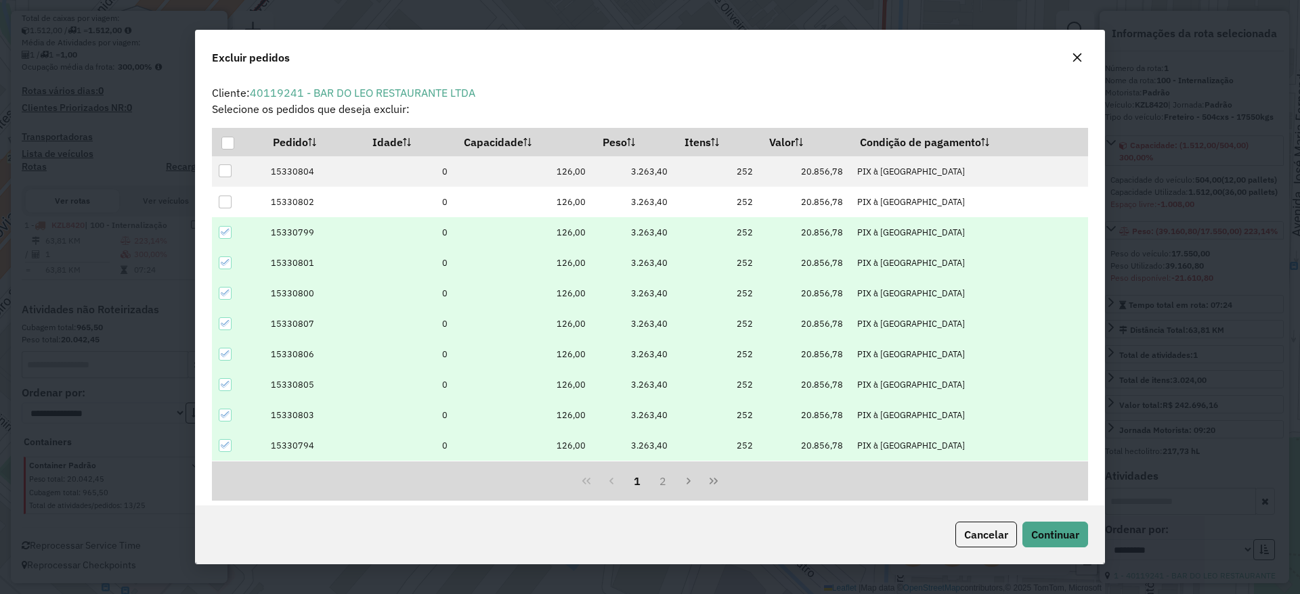
drag, startPoint x: 223, startPoint y: 225, endPoint x: 233, endPoint y: 237, distance: 14.9
click at [224, 226] on div at bounding box center [225, 232] width 13 height 13
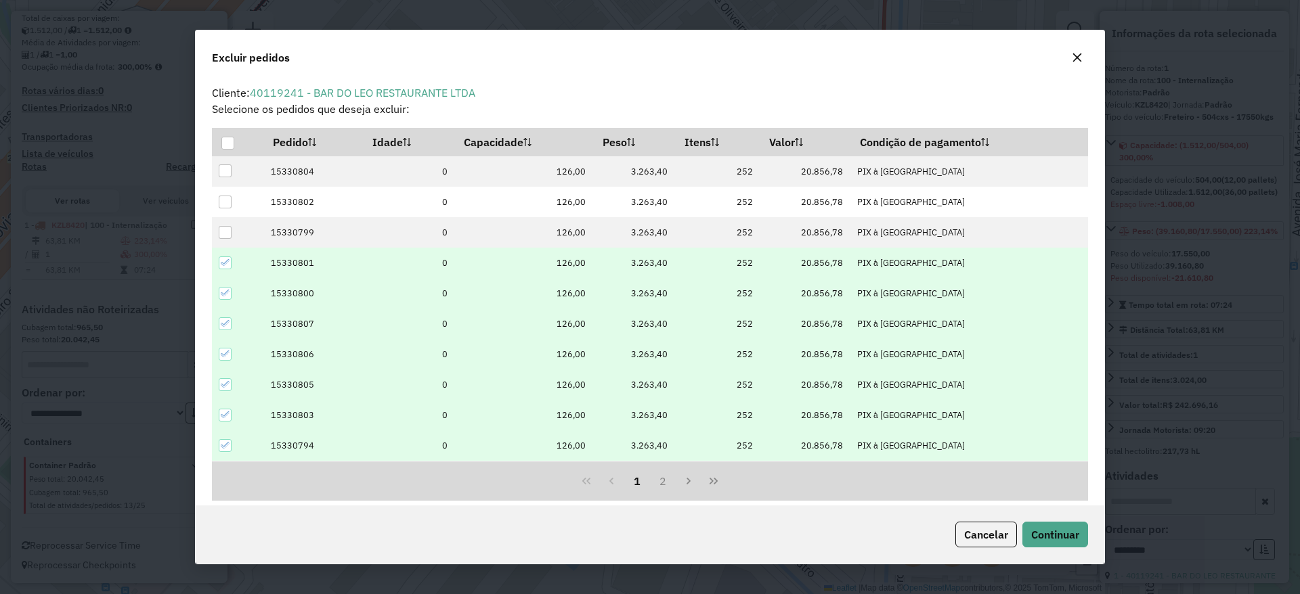
click at [232, 269] on td at bounding box center [237, 263] width 51 height 30
click at [227, 268] on div at bounding box center [225, 263] width 13 height 13
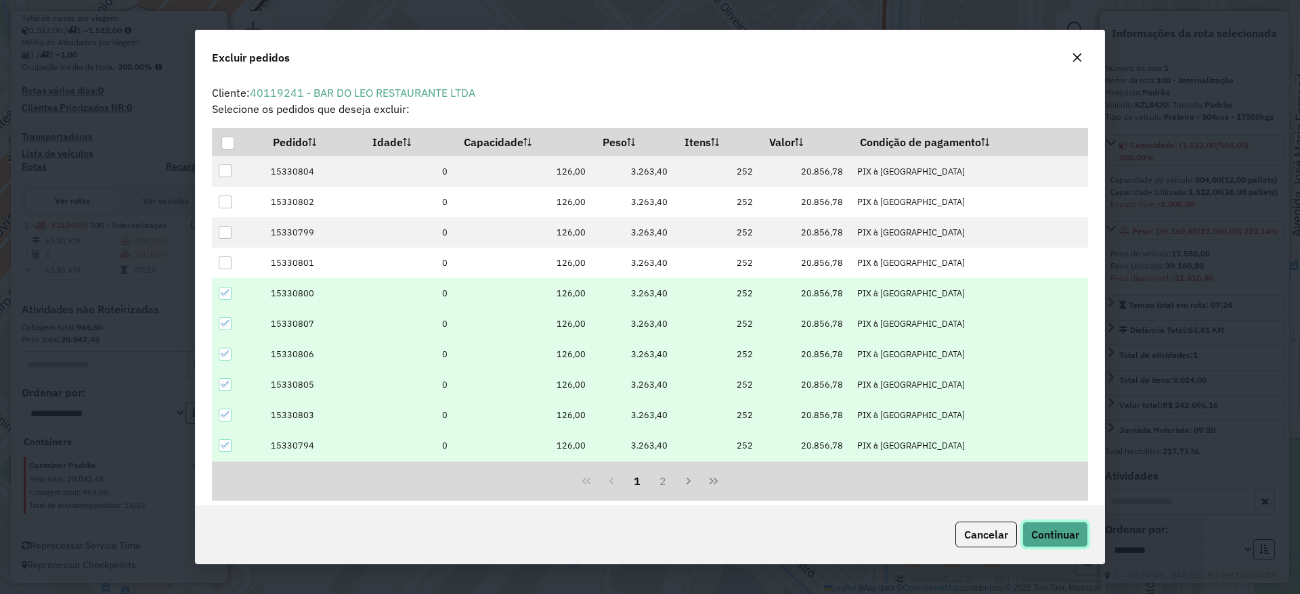
click at [1031, 528] on span "Continuar" at bounding box center [1055, 535] width 48 height 14
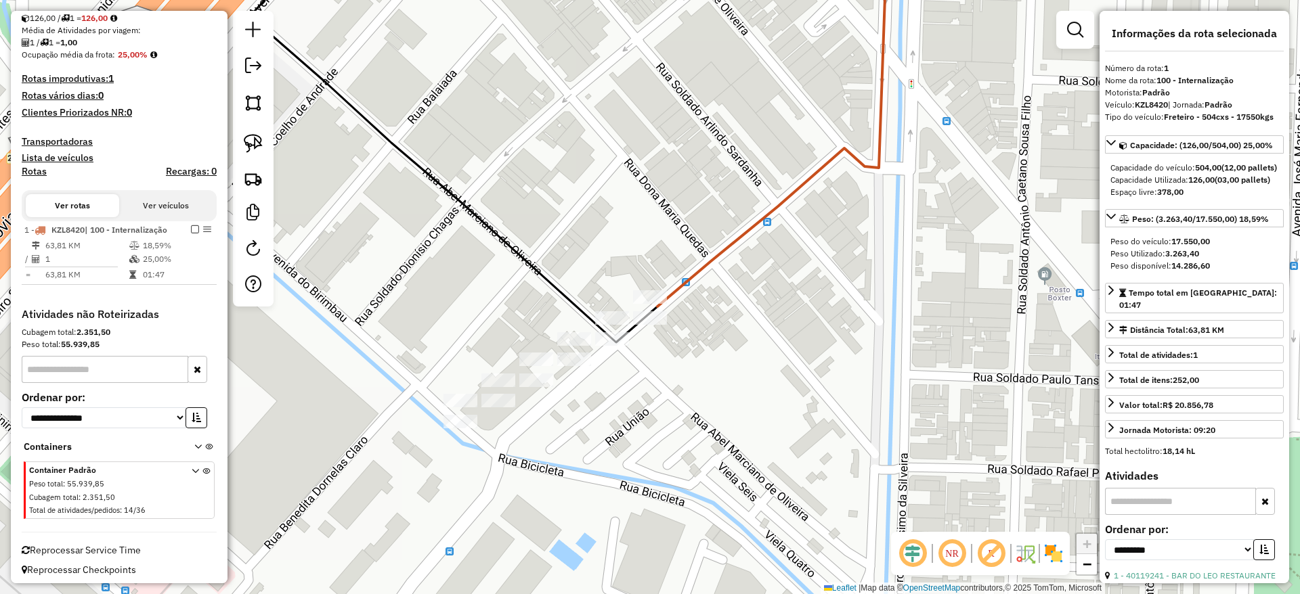
scroll to position [325, 0]
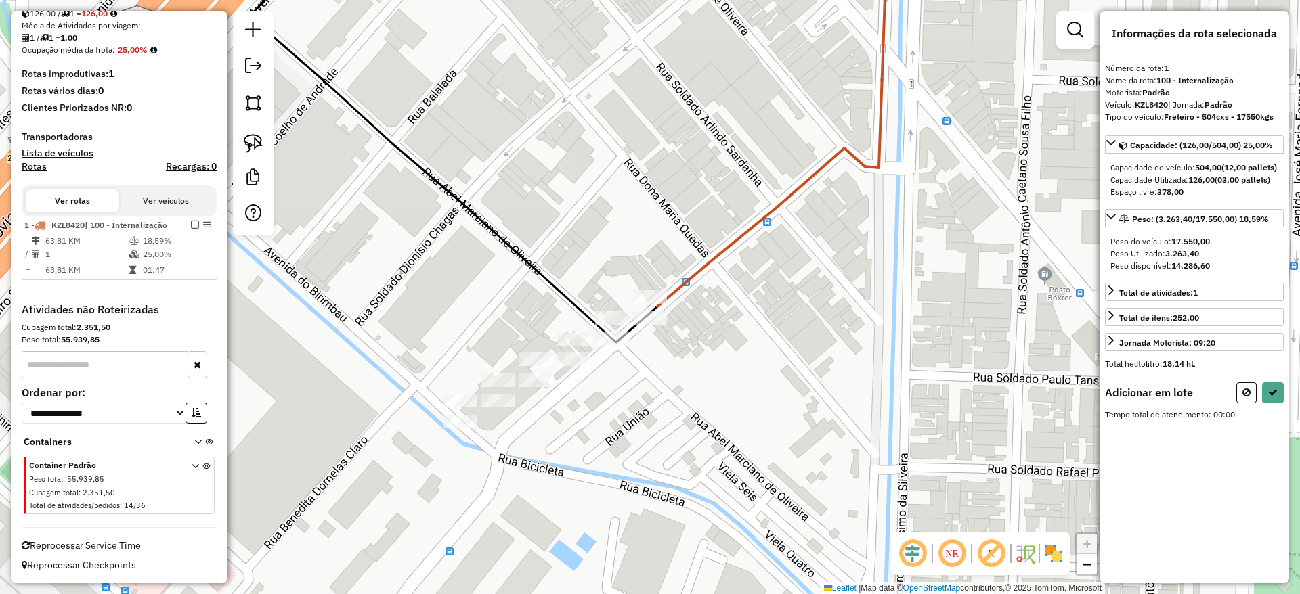
drag, startPoint x: 260, startPoint y: 139, endPoint x: 555, endPoint y: 260, distance: 319.0
click at [260, 140] on img at bounding box center [253, 143] width 19 height 19
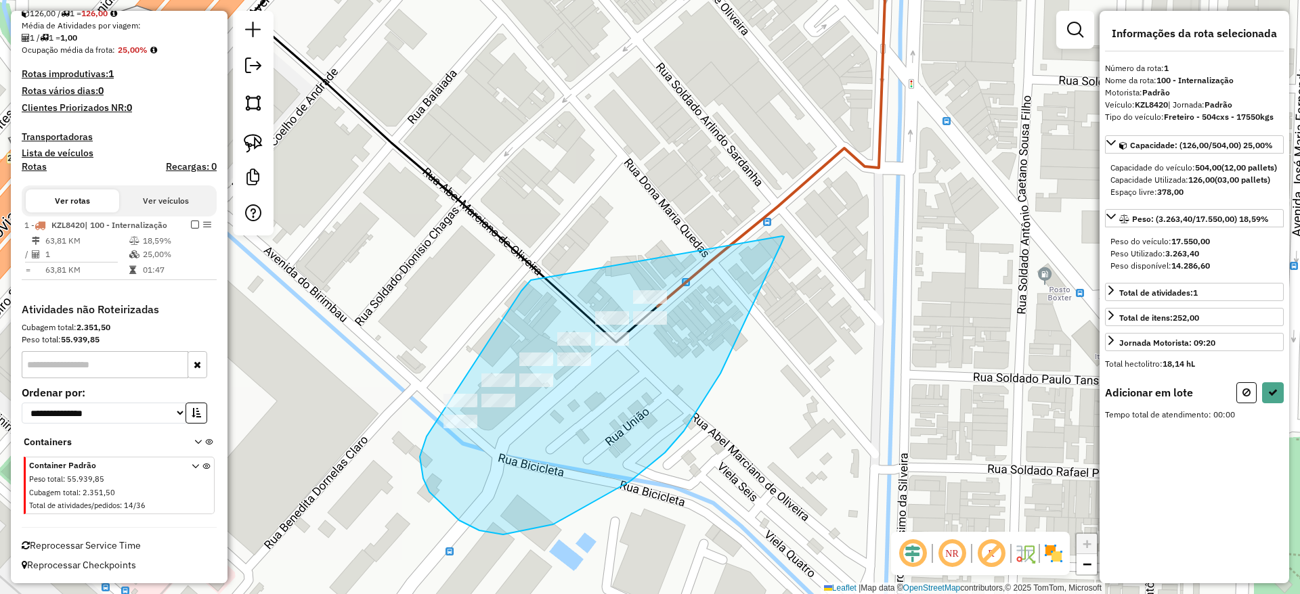
drag, startPoint x: 500, startPoint y: 324, endPoint x: 782, endPoint y: 236, distance: 295.2
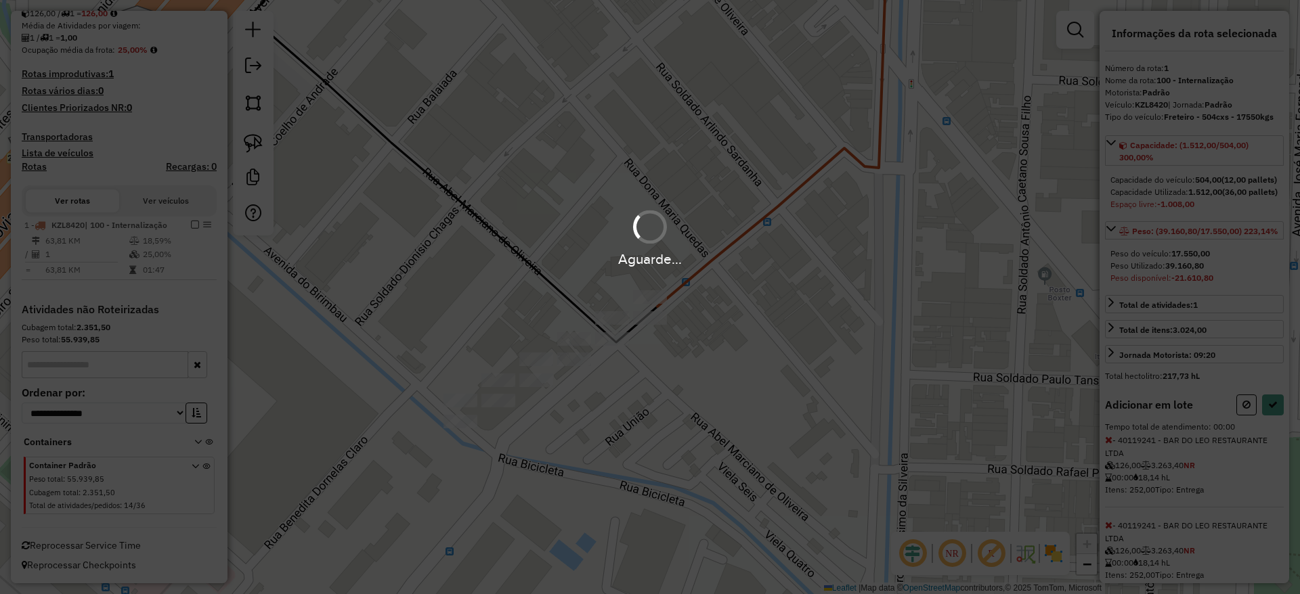
click at [1258, 443] on div "Aguarde..." at bounding box center [650, 297] width 1300 height 594
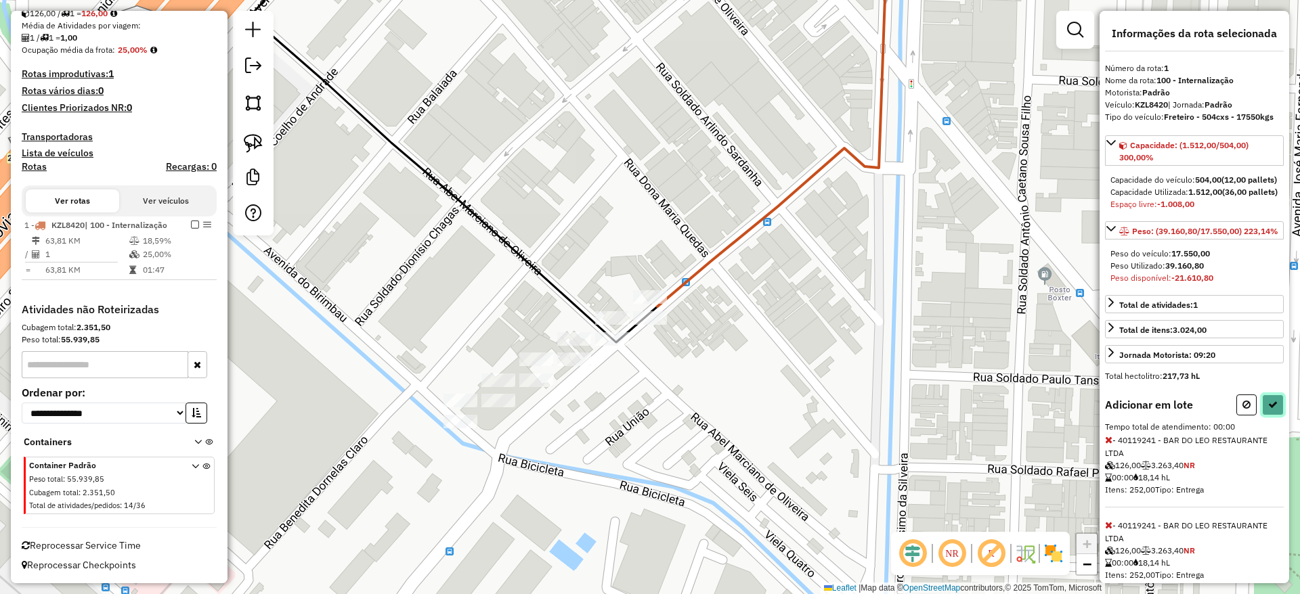
click at [1272, 409] on icon at bounding box center [1272, 404] width 9 height 9
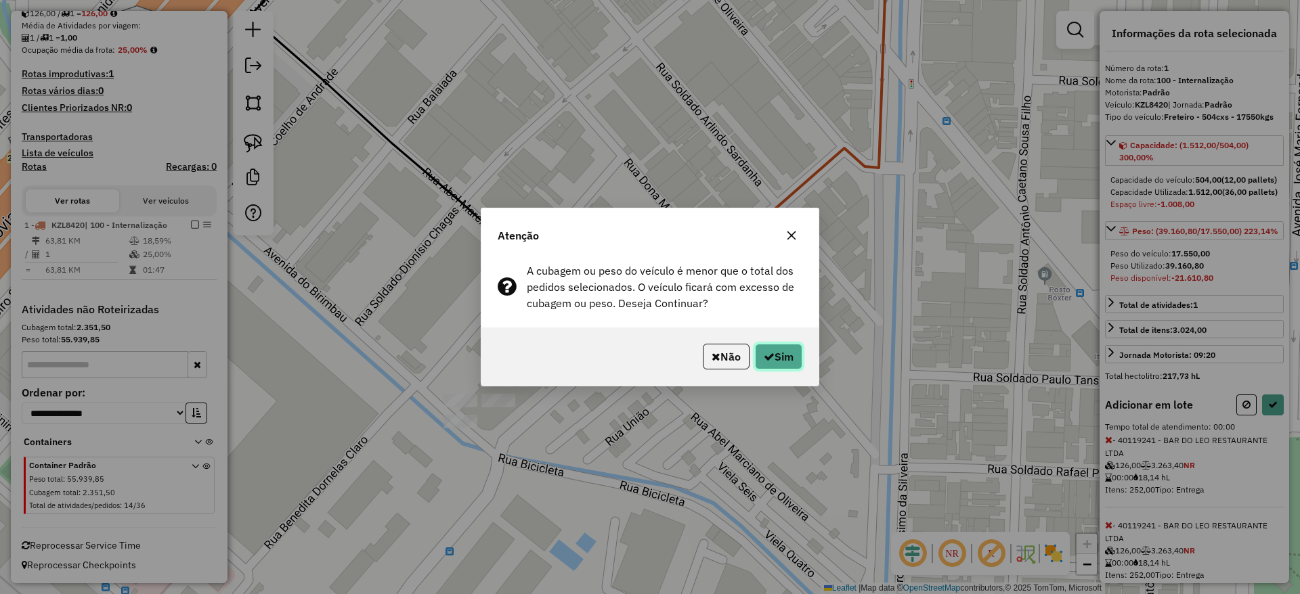
click at [782, 360] on button "Sim" at bounding box center [778, 357] width 47 height 26
select select "**********"
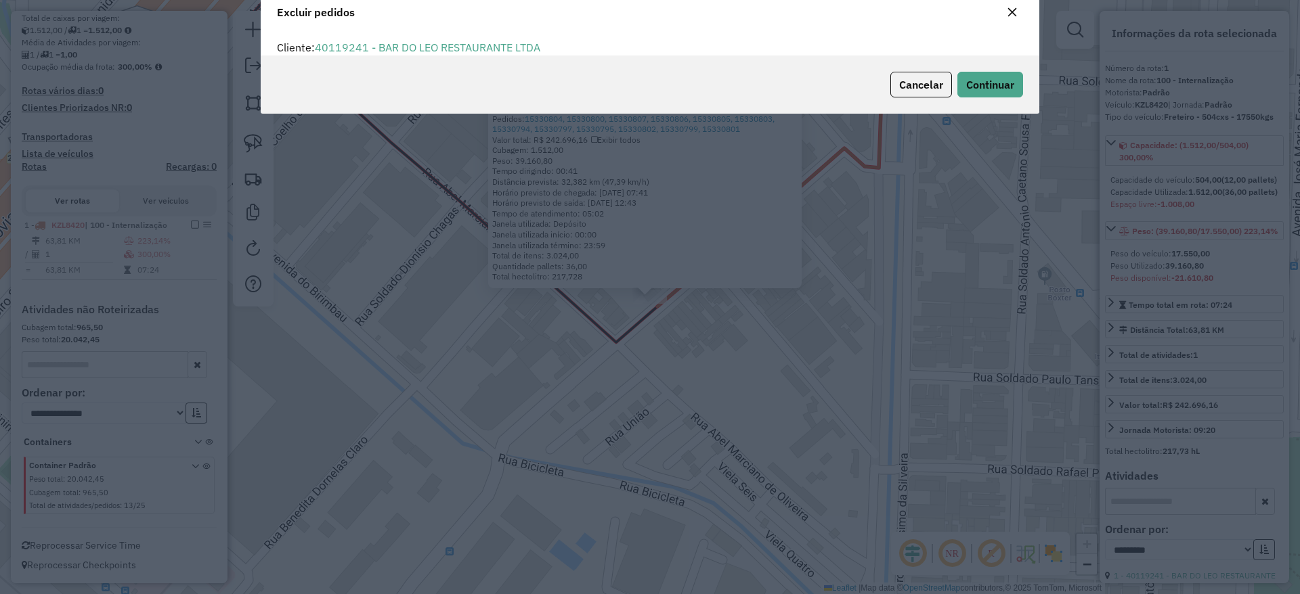
scroll to position [7, 4]
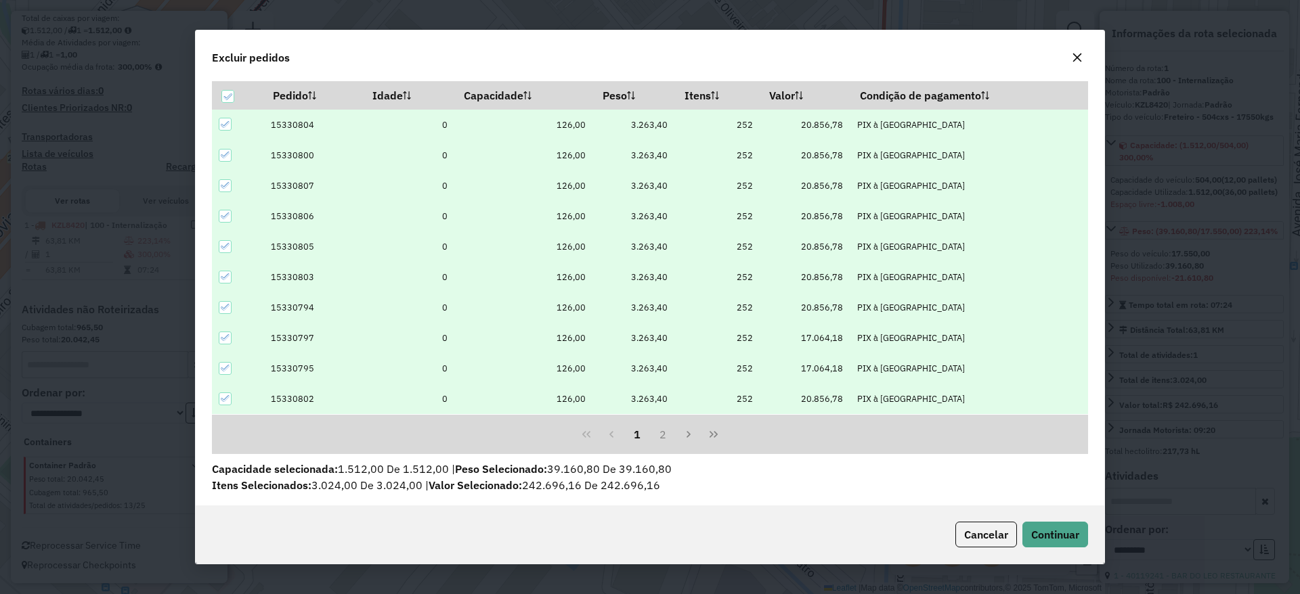
click at [224, 126] on icon at bounding box center [225, 124] width 9 height 9
drag, startPoint x: 227, startPoint y: 159, endPoint x: 225, endPoint y: 179, distance: 19.7
click at [227, 162] on td at bounding box center [237, 155] width 51 height 30
drag, startPoint x: 224, startPoint y: 184, endPoint x: 234, endPoint y: 173, distance: 14.4
click at [224, 184] on icon at bounding box center [225, 185] width 9 height 9
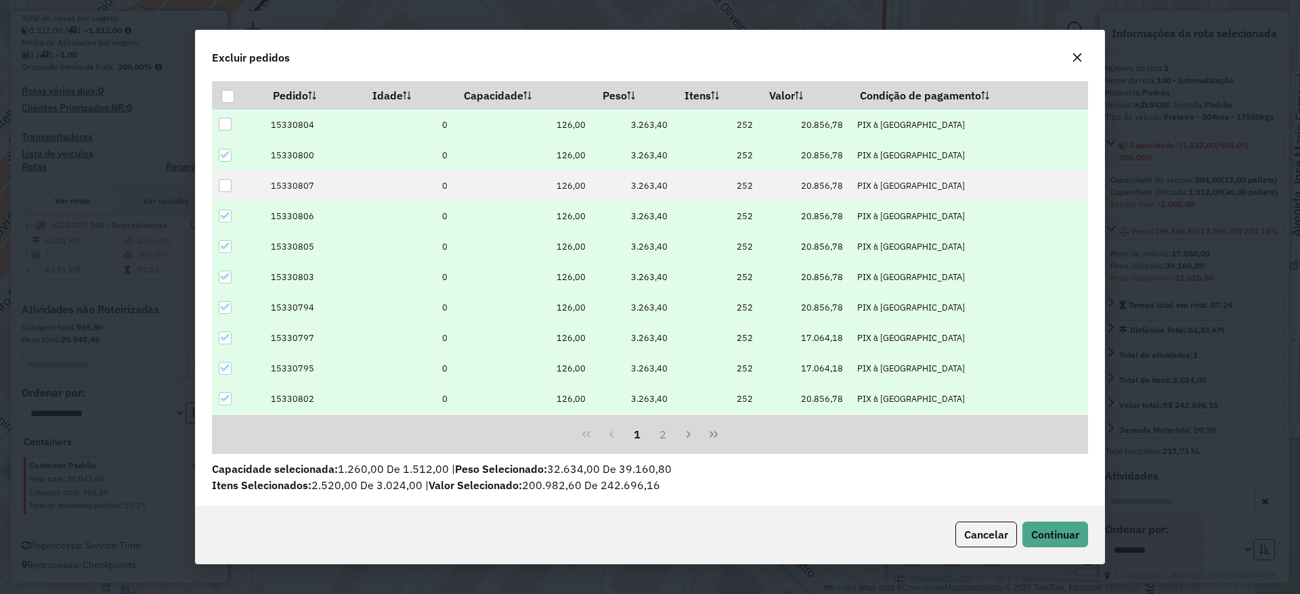
drag, startPoint x: 227, startPoint y: 158, endPoint x: 228, endPoint y: 191, distance: 33.2
click at [227, 158] on icon at bounding box center [225, 154] width 9 height 9
drag, startPoint x: 223, startPoint y: 221, endPoint x: 254, endPoint y: 232, distance: 33.6
click at [222, 223] on div at bounding box center [226, 217] width 14 height 14
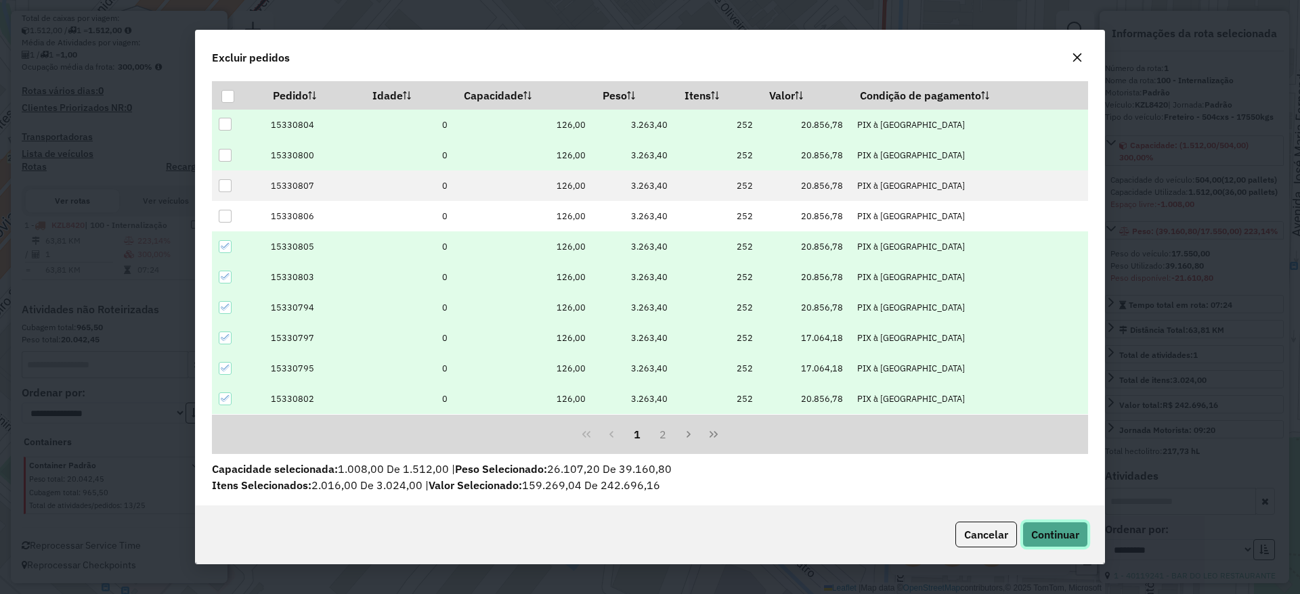
click at [1048, 531] on span "Continuar" at bounding box center [1055, 535] width 48 height 14
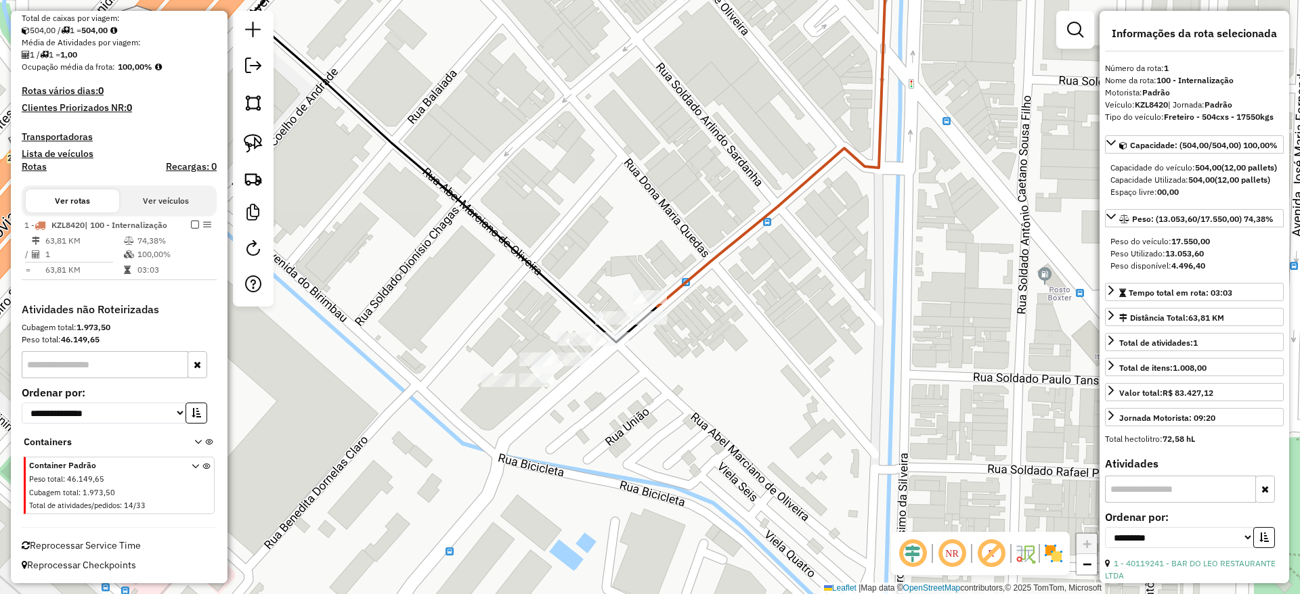
click at [193, 221] on em at bounding box center [195, 225] width 8 height 8
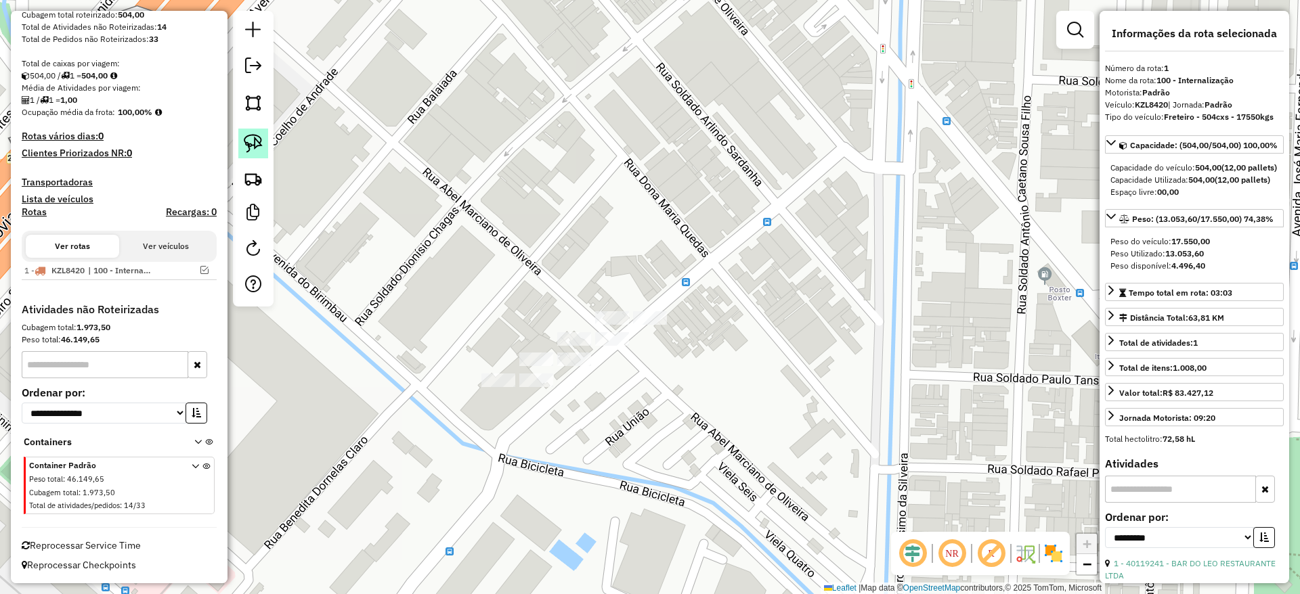
drag, startPoint x: 254, startPoint y: 143, endPoint x: 520, endPoint y: 177, distance: 268.8
click at [254, 143] on img at bounding box center [253, 143] width 19 height 19
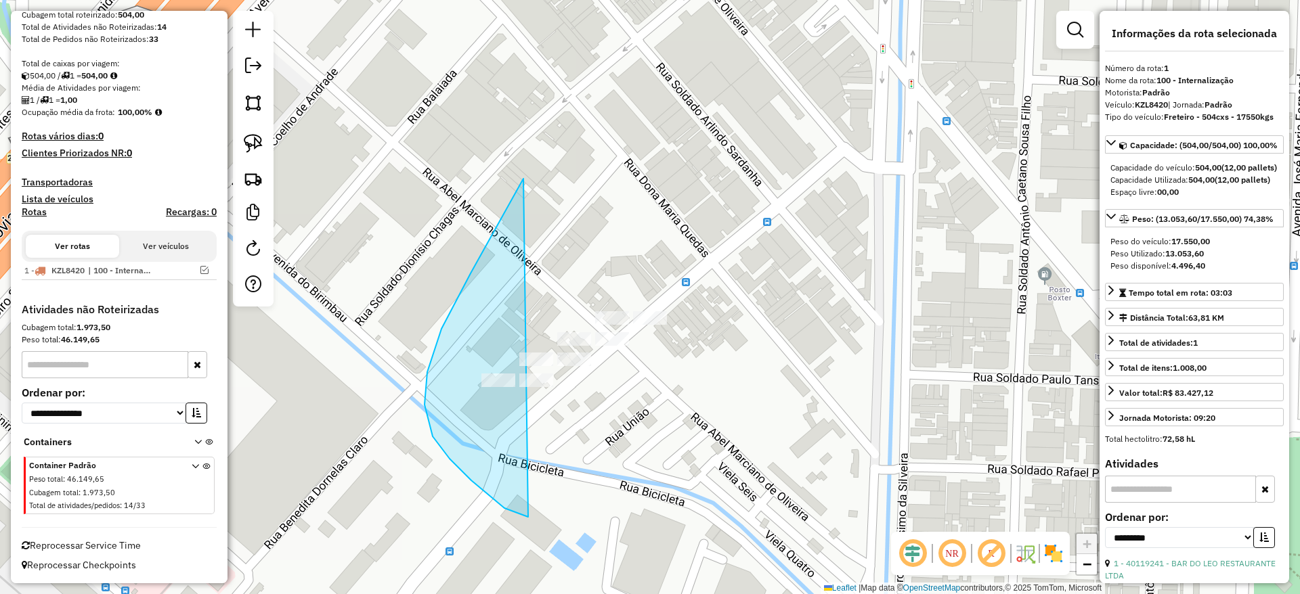
drag, startPoint x: 523, startPoint y: 179, endPoint x: 860, endPoint y: 303, distance: 359.3
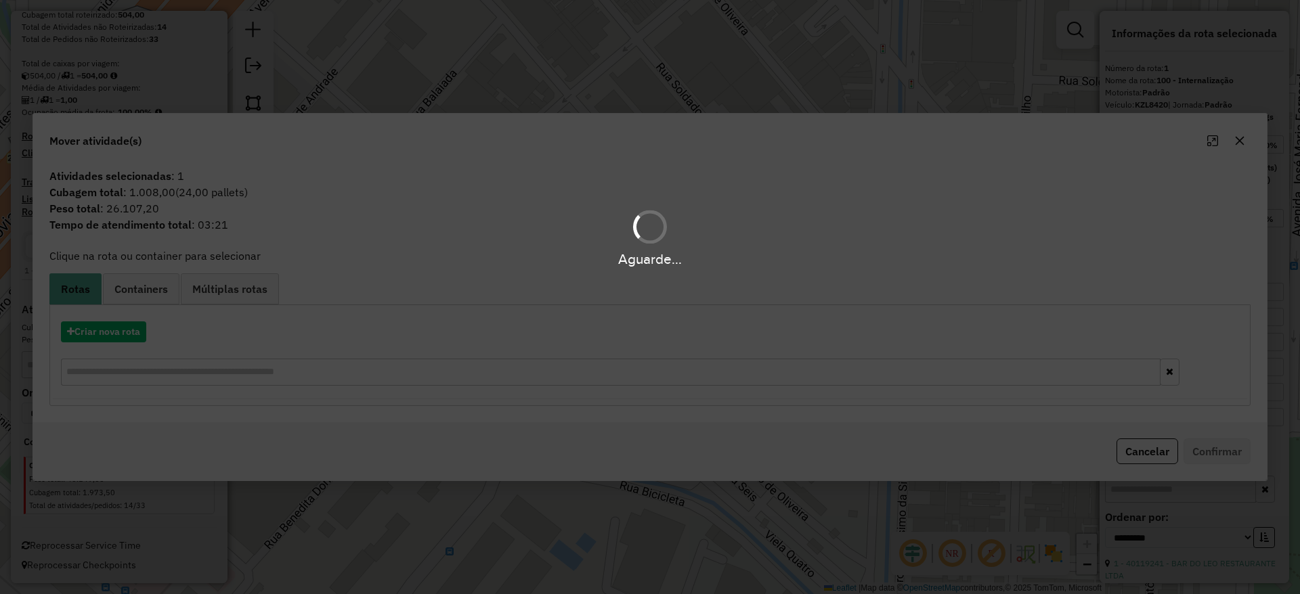
click at [117, 339] on div "Aguarde..." at bounding box center [650, 297] width 1300 height 594
click at [116, 334] on div "Aguarde..." at bounding box center [650, 297] width 1300 height 594
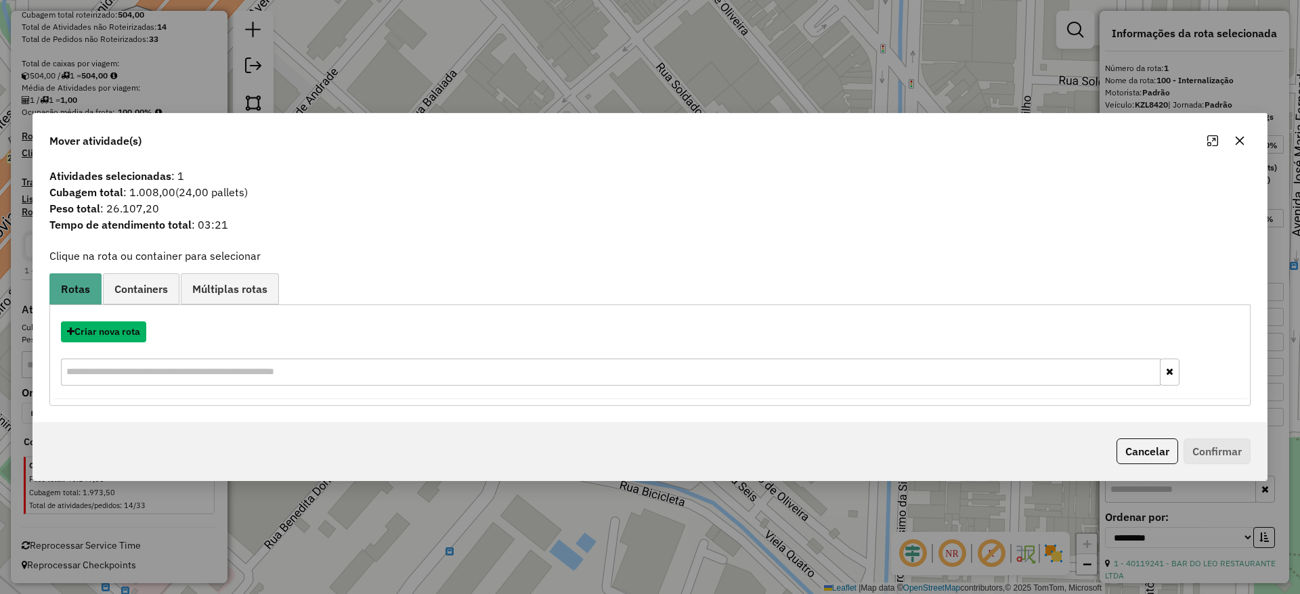
click at [116, 334] on button "Criar nova rota" at bounding box center [103, 332] width 85 height 21
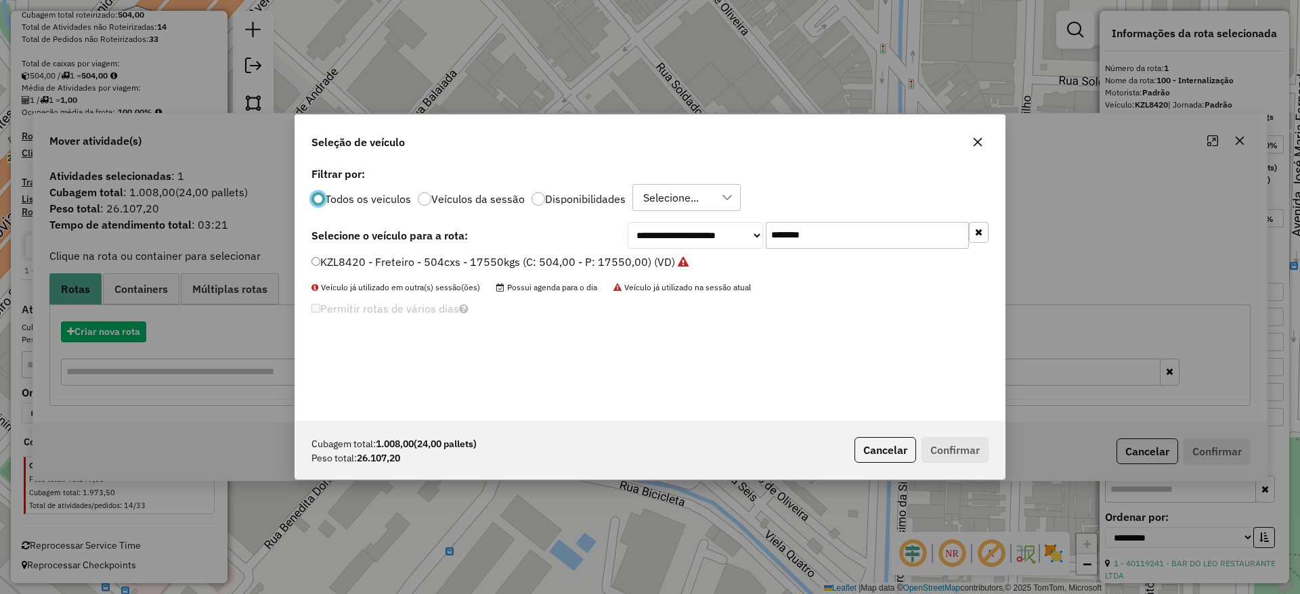
scroll to position [7, 4]
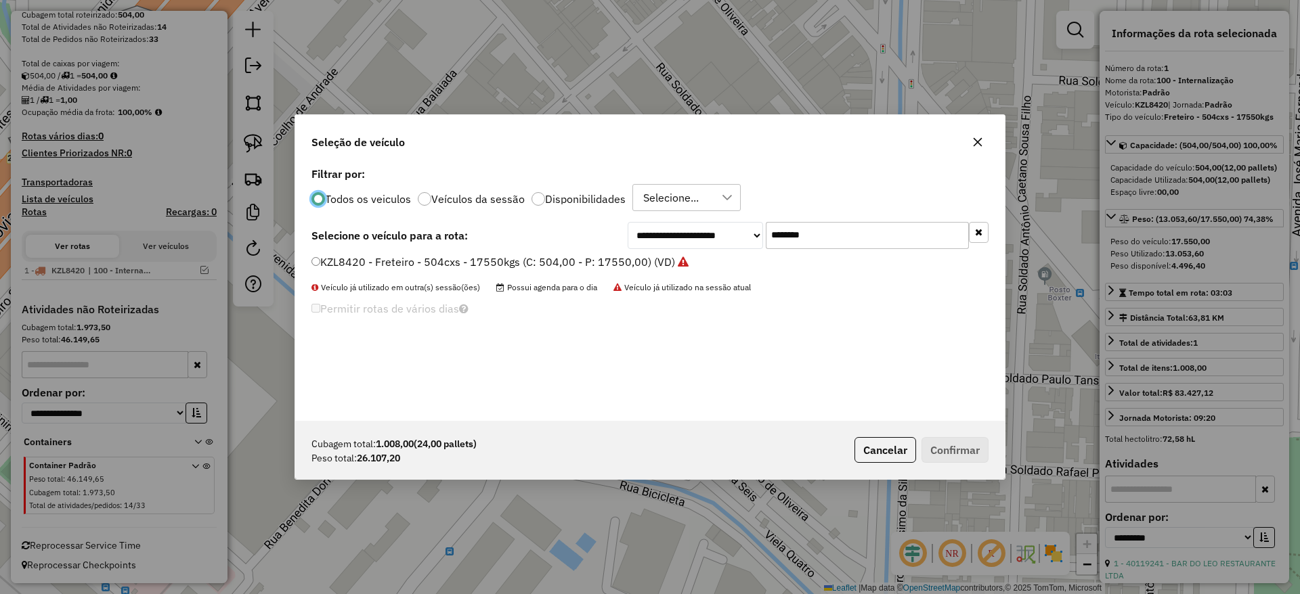
drag, startPoint x: 839, startPoint y: 224, endPoint x: 625, endPoint y: 246, distance: 215.6
click at [625, 246] on div "**********" at bounding box center [649, 235] width 677 height 27
paste input "text"
type input "*******"
click at [590, 267] on label "KZK7H44 - Freteiro - 504cxs - 17550kgs (C: 504,00 - P: 17550,00) (VD)" at bounding box center [493, 262] width 365 height 16
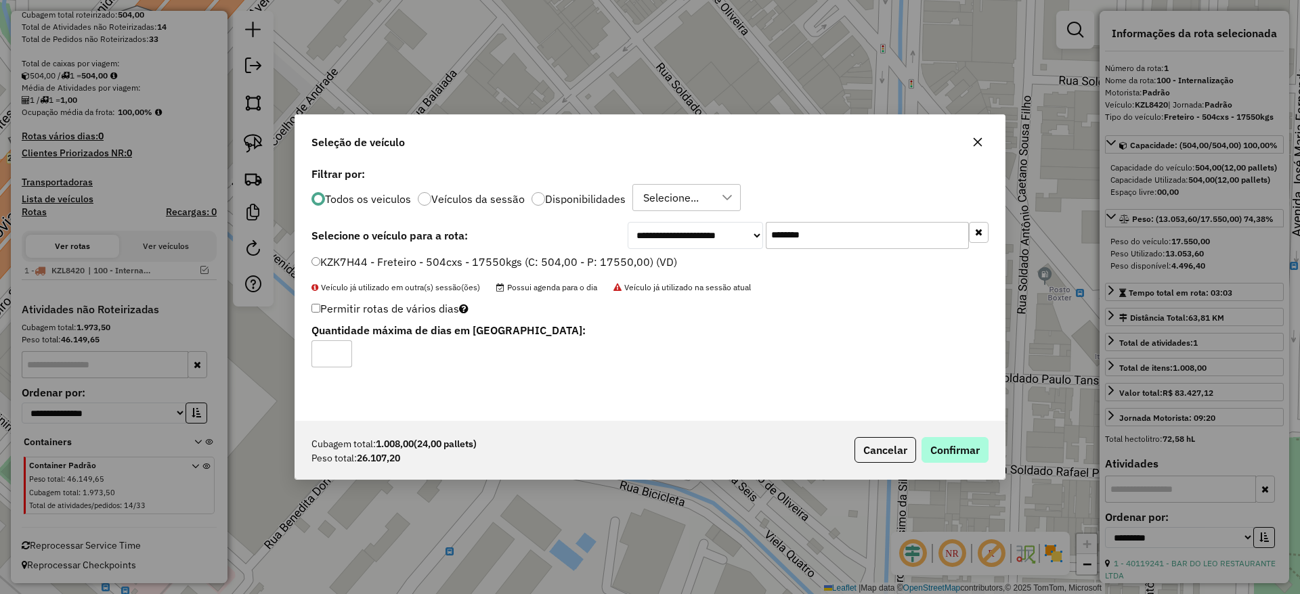
drag, startPoint x: 935, startPoint y: 431, endPoint x: 940, endPoint y: 445, distance: 14.6
click at [935, 432] on div "Cubagem total: 1.008,00 (24,00 pallets) Peso total: 26.107,20 Cancelar Confirmar" at bounding box center [649, 450] width 709 height 58
click at [941, 445] on button "Confirmar" at bounding box center [954, 450] width 67 height 26
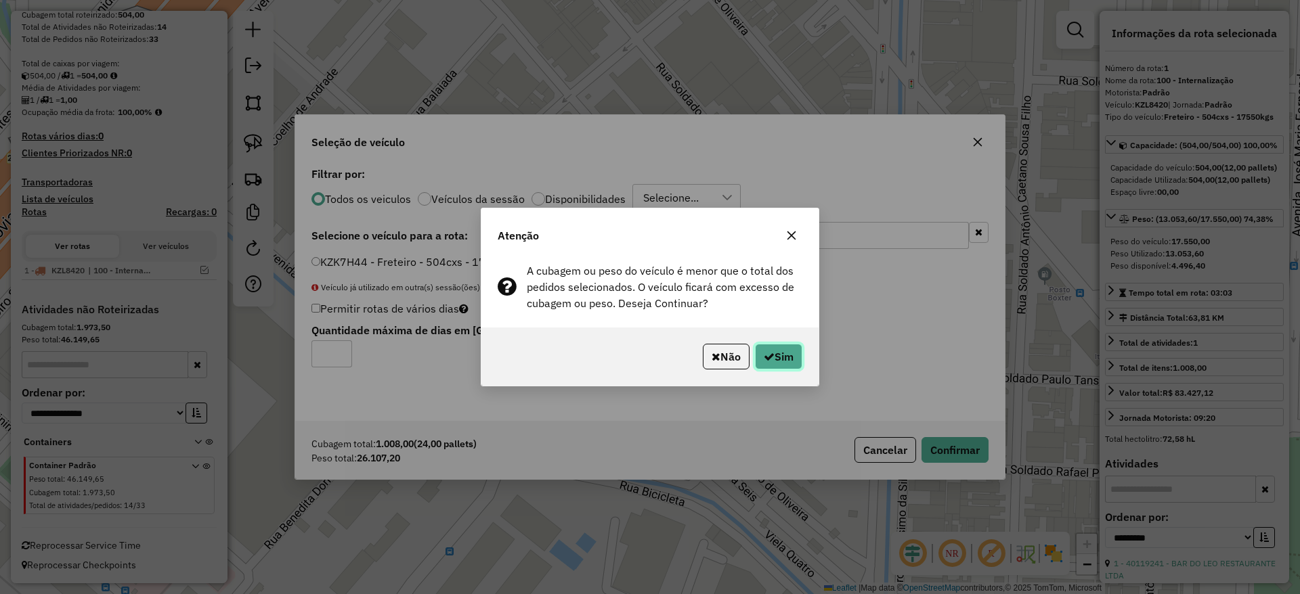
click at [777, 357] on button "Sim" at bounding box center [778, 357] width 47 height 26
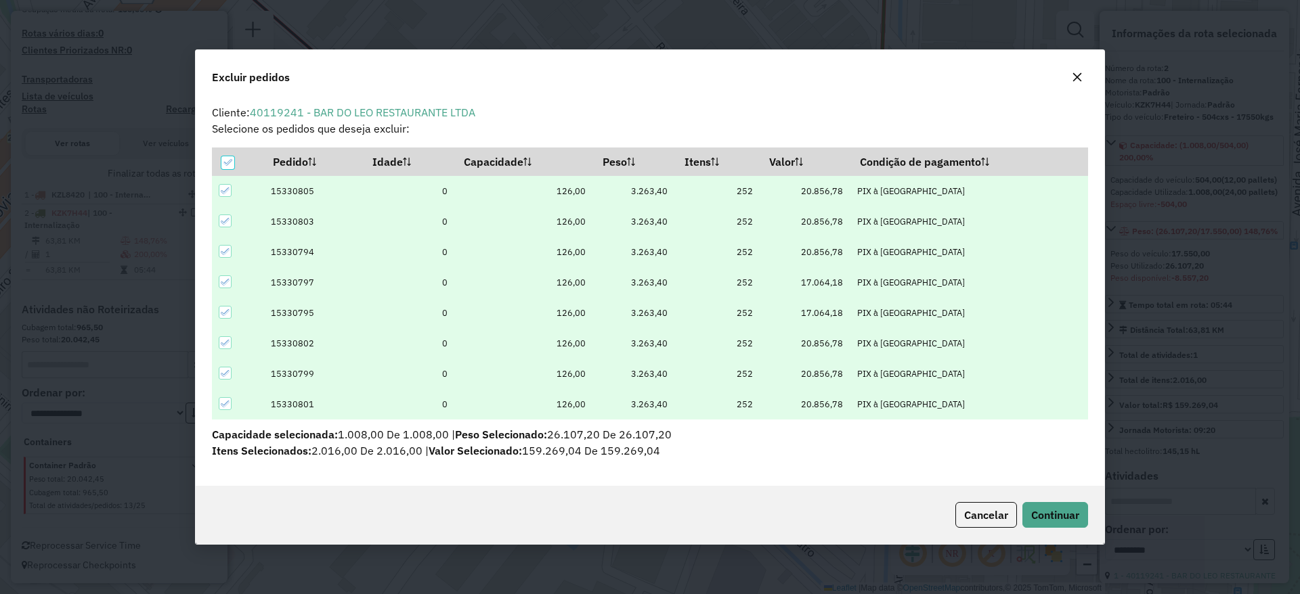
scroll to position [0, 0]
click at [230, 193] on div at bounding box center [225, 190] width 13 height 13
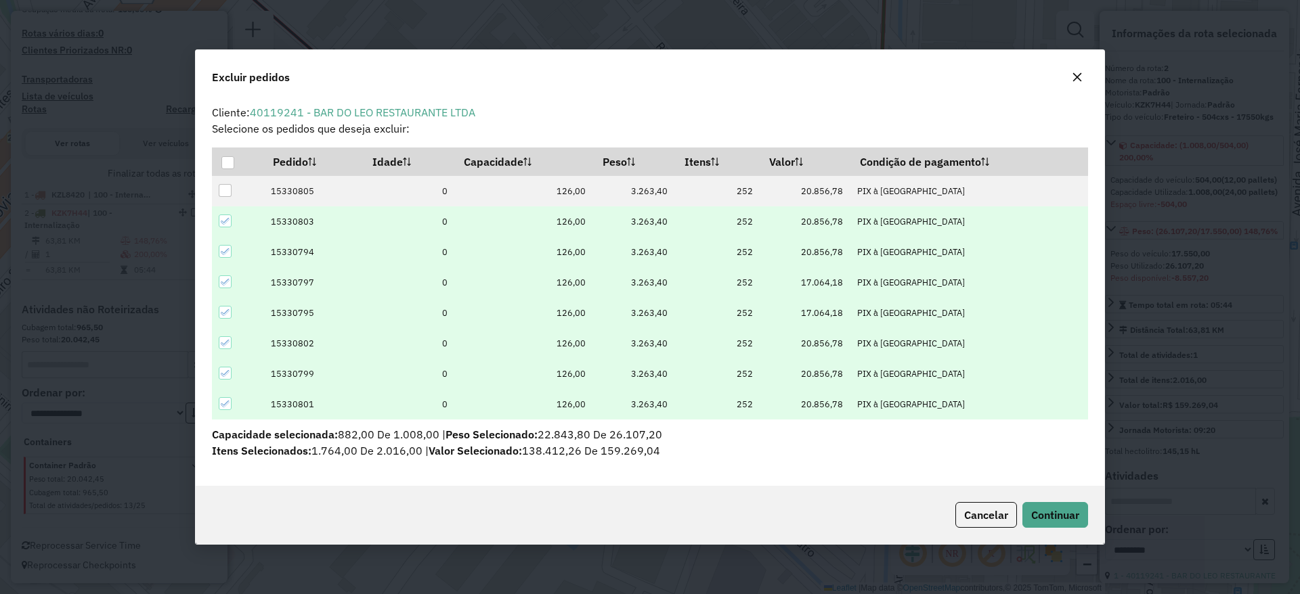
drag, startPoint x: 227, startPoint y: 216, endPoint x: 217, endPoint y: 252, distance: 37.5
click at [225, 226] on div at bounding box center [225, 221] width 13 height 13
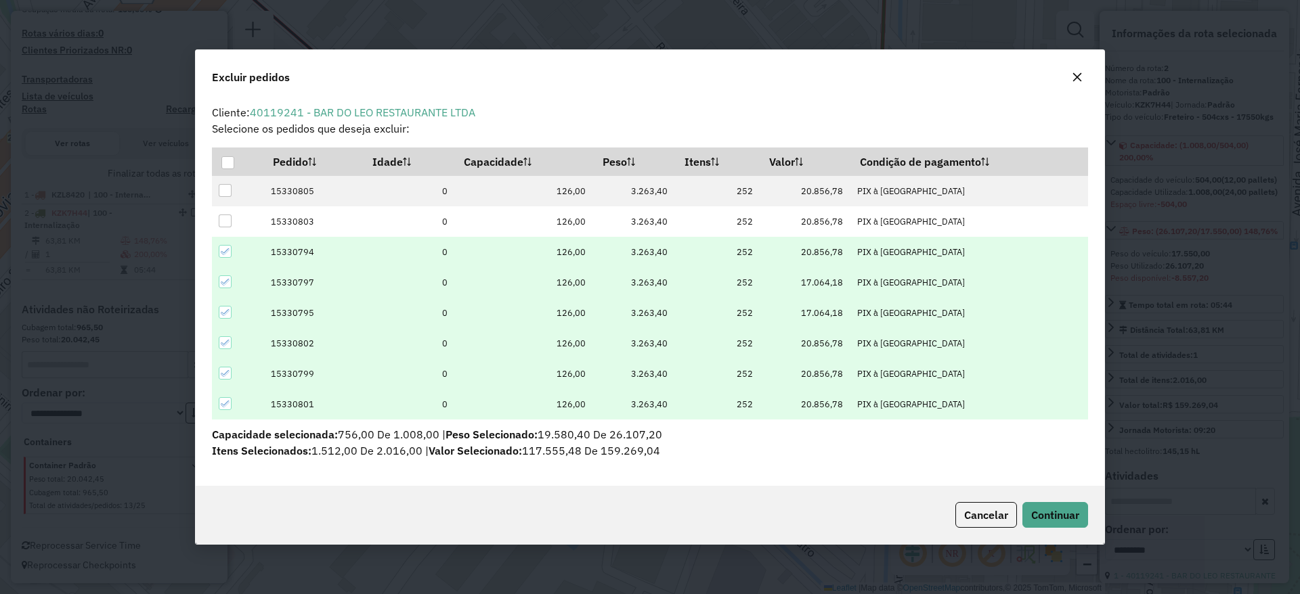
click at [226, 249] on icon at bounding box center [225, 251] width 9 height 9
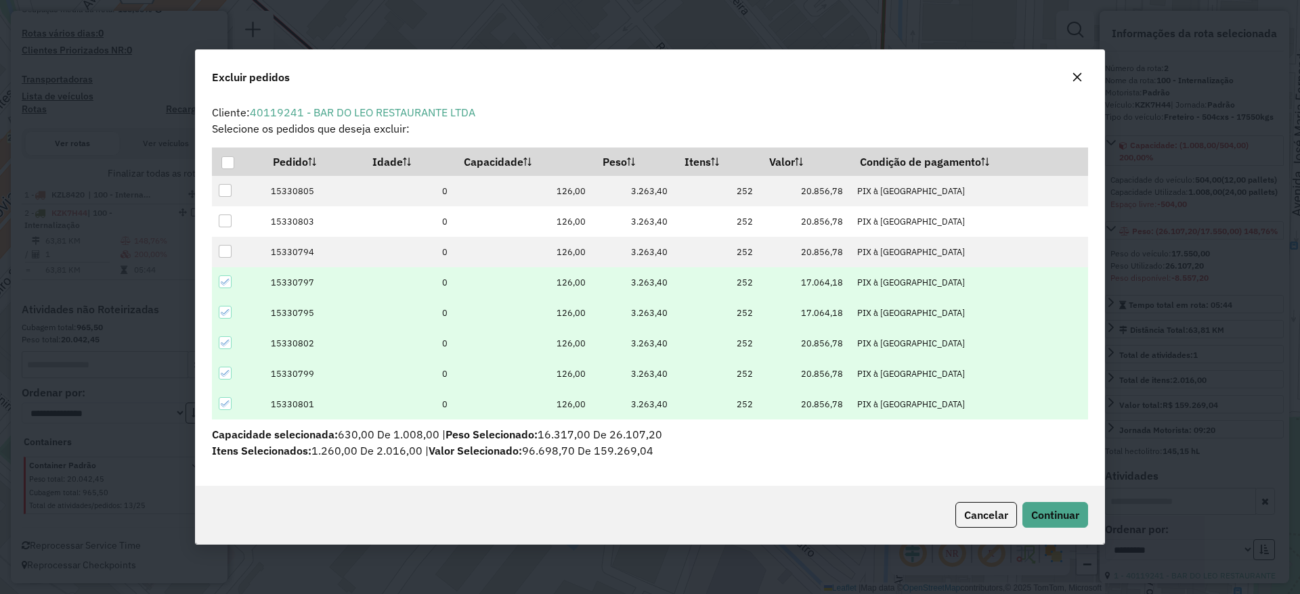
click at [227, 279] on icon at bounding box center [225, 282] width 9 height 9
click at [222, 280] on div at bounding box center [225, 281] width 13 height 13
click at [222, 311] on icon at bounding box center [225, 312] width 9 height 9
drag, startPoint x: 225, startPoint y: 285, endPoint x: 217, endPoint y: 324, distance: 39.3
click at [224, 286] on icon at bounding box center [225, 282] width 9 height 9
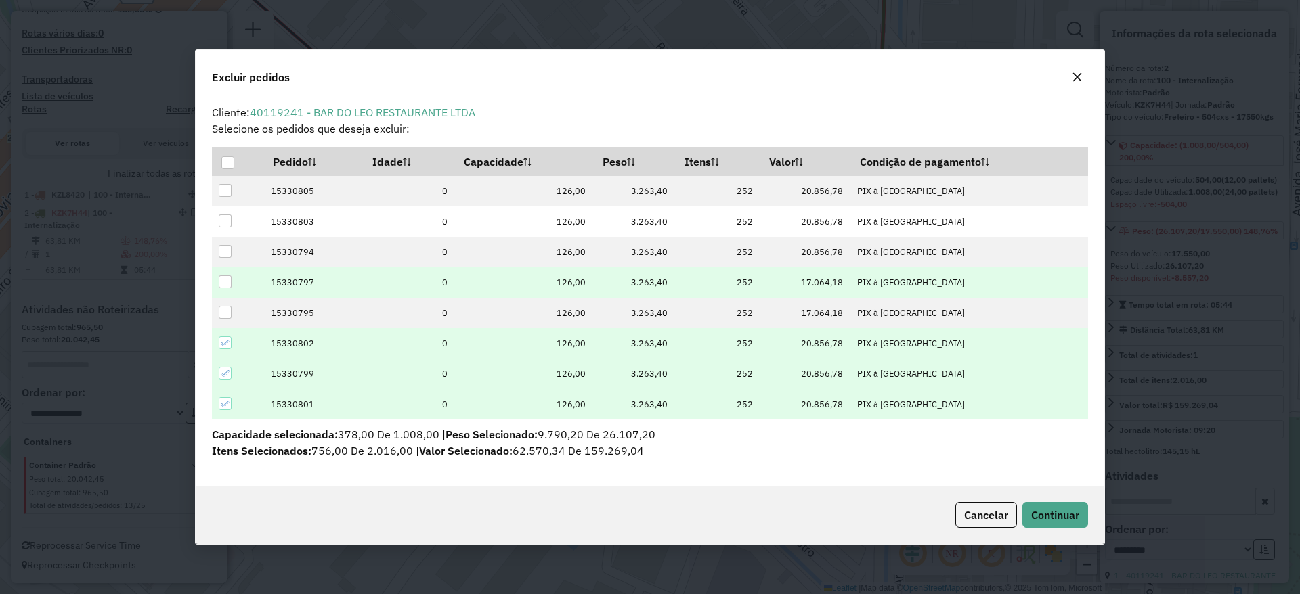
drag, startPoint x: 223, startPoint y: 281, endPoint x: 217, endPoint y: 307, distance: 26.4
click at [223, 282] on div at bounding box center [225, 281] width 13 height 13
drag, startPoint x: 217, startPoint y: 307, endPoint x: 223, endPoint y: 311, distance: 7.3
click at [221, 309] on td at bounding box center [237, 313] width 51 height 30
click at [224, 312] on div at bounding box center [225, 312] width 13 height 13
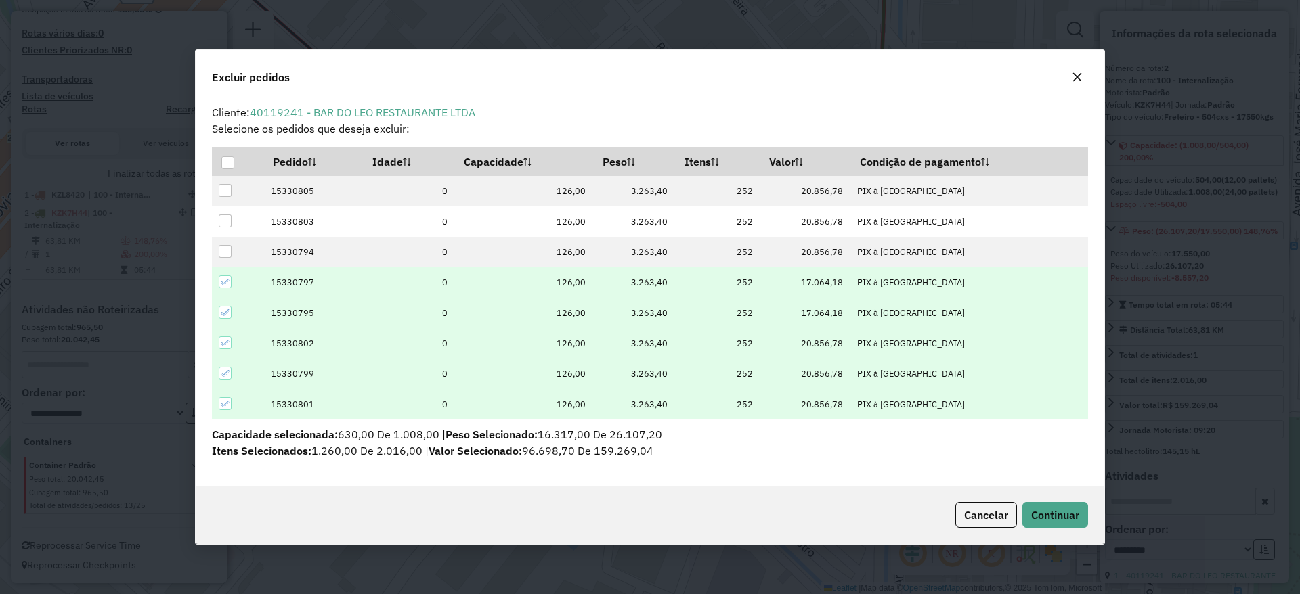
drag, startPoint x: 224, startPoint y: 341, endPoint x: 422, endPoint y: 374, distance: 200.3
click at [223, 341] on icon at bounding box center [225, 342] width 9 height 9
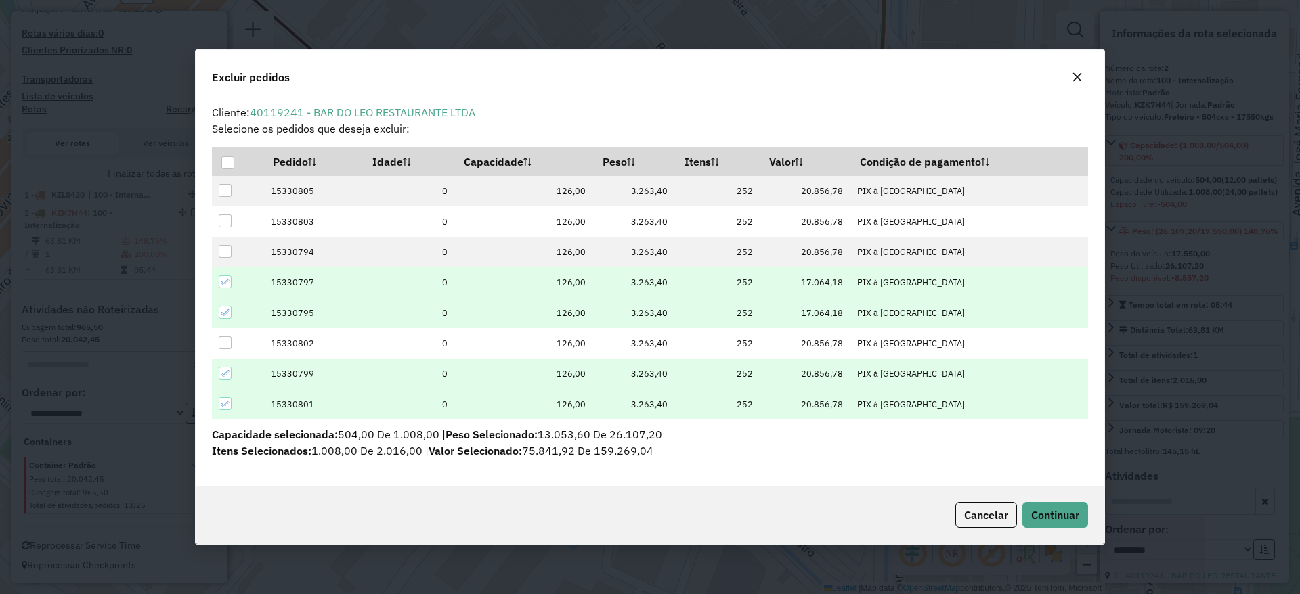
click at [1055, 501] on div "Cancelar Continuar" at bounding box center [650, 515] width 908 height 58
click at [1044, 512] on span "Continuar" at bounding box center [1055, 515] width 48 height 14
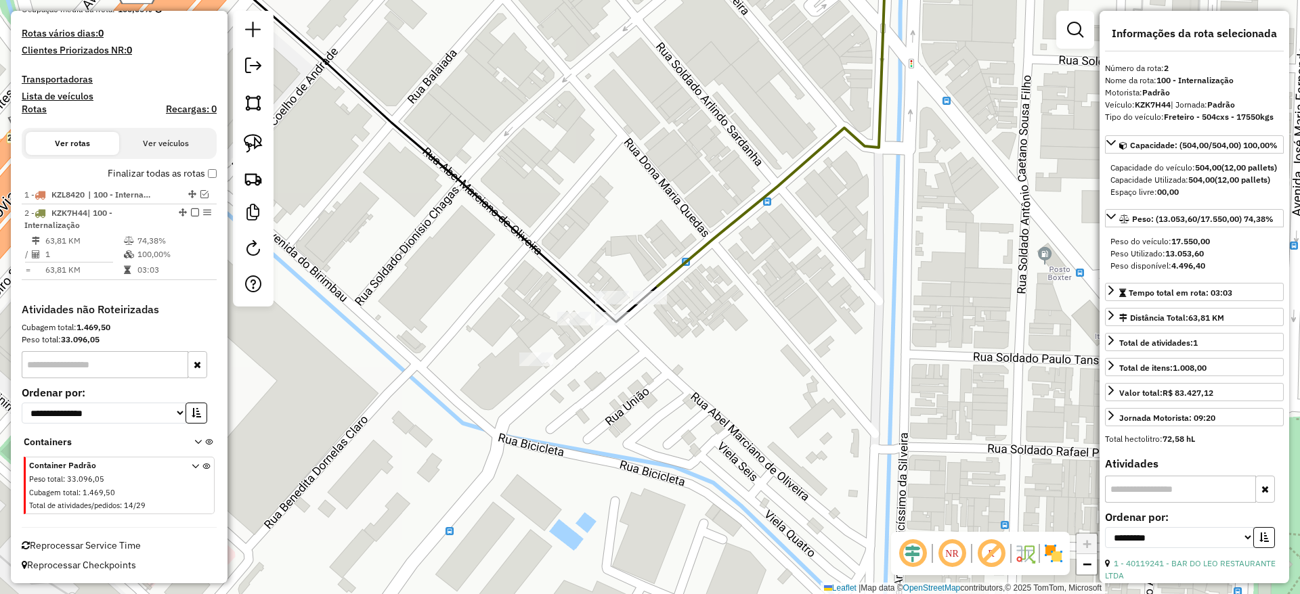
drag, startPoint x: 190, startPoint y: 217, endPoint x: 219, endPoint y: 204, distance: 32.4
click at [190, 216] on div "2 - KZK7H44 | 100 - Internalização" at bounding box center [119, 219] width 190 height 24
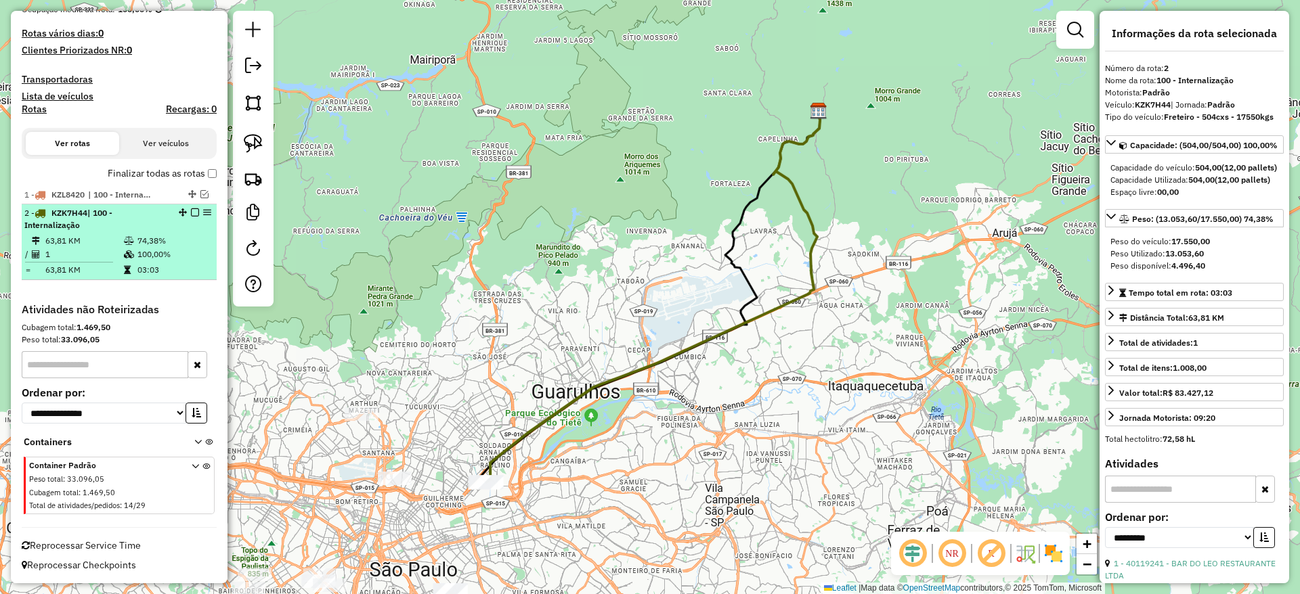
click at [187, 206] on li "2 - KZK7H44 | 100 - Internalização 63,81 KM 74,38% / 1 100,00% = 63,81 KM 03:03" at bounding box center [119, 242] width 195 height 76
click at [191, 213] on em at bounding box center [195, 212] width 8 height 8
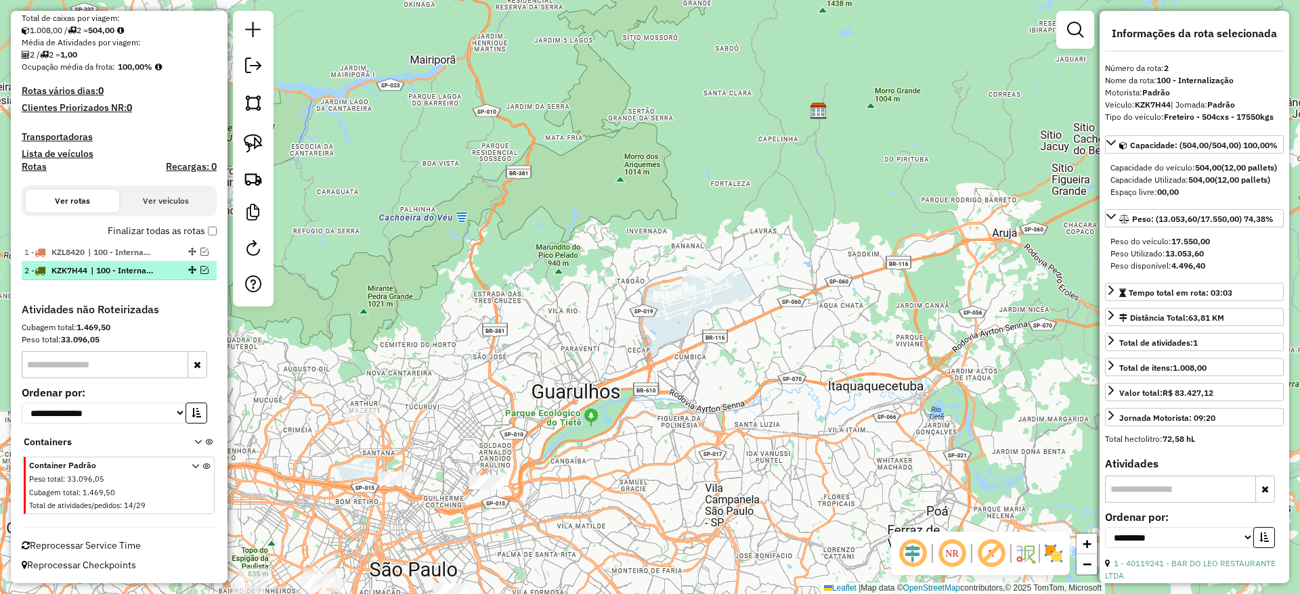
scroll to position [296, 0]
drag, startPoint x: 251, startPoint y: 135, endPoint x: 376, endPoint y: 269, distance: 182.5
click at [251, 135] on img at bounding box center [253, 143] width 19 height 19
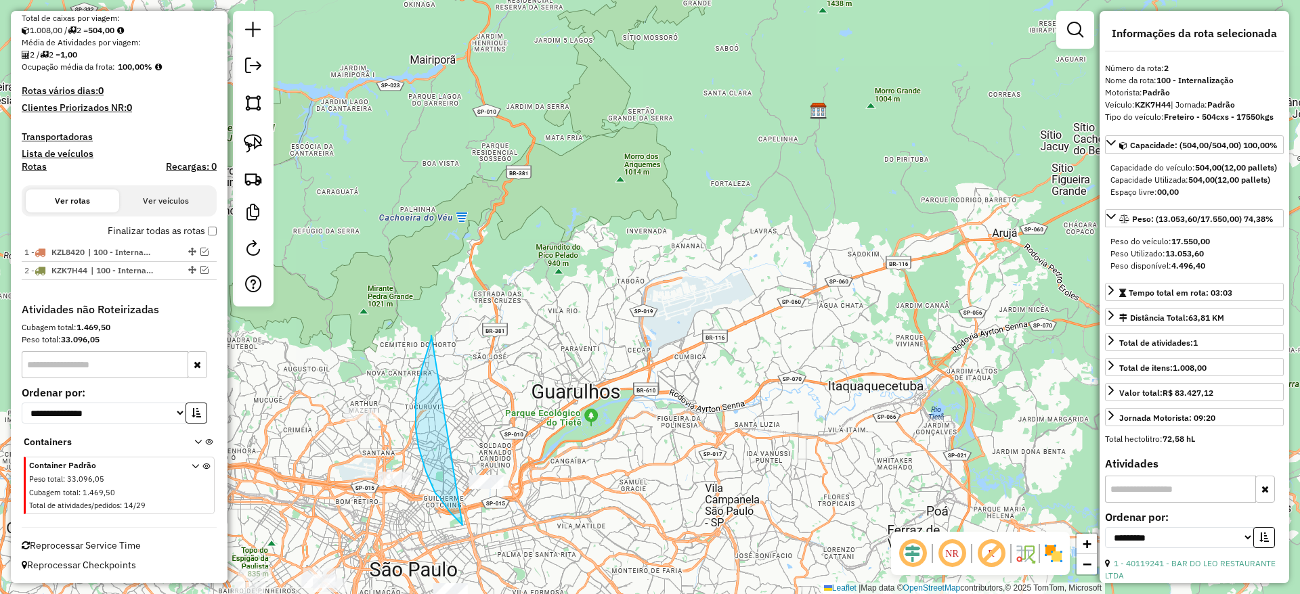
drag, startPoint x: 416, startPoint y: 411, endPoint x: 582, endPoint y: 449, distance: 170.8
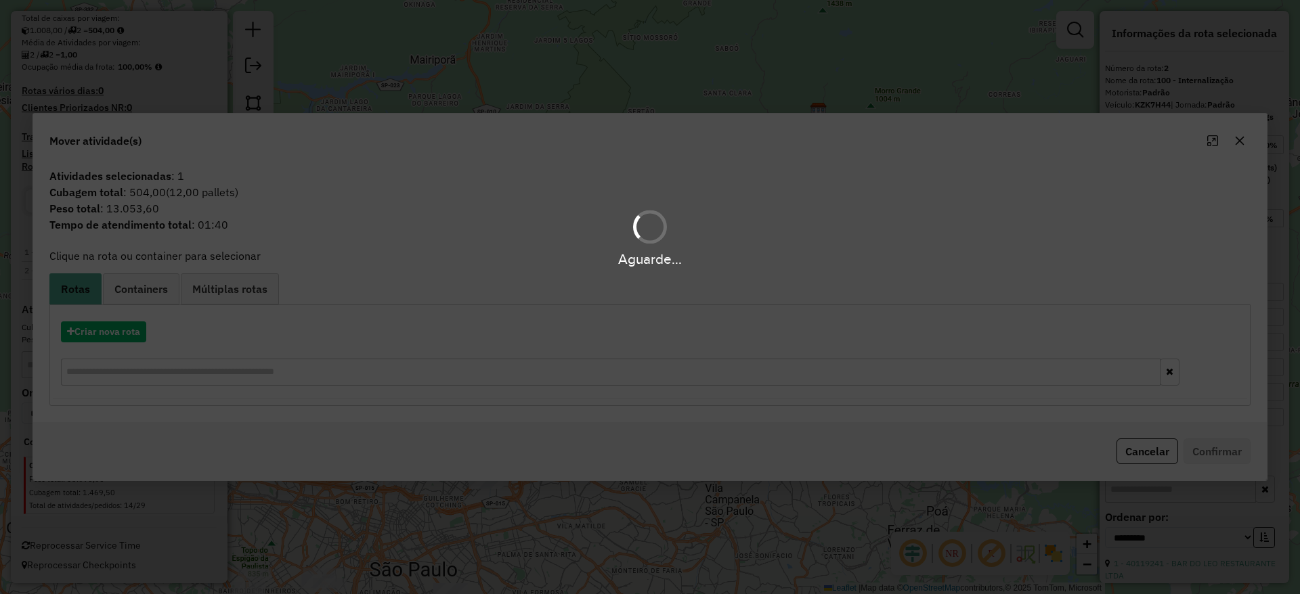
click at [114, 334] on div "Aguarde..." at bounding box center [650, 297] width 1300 height 594
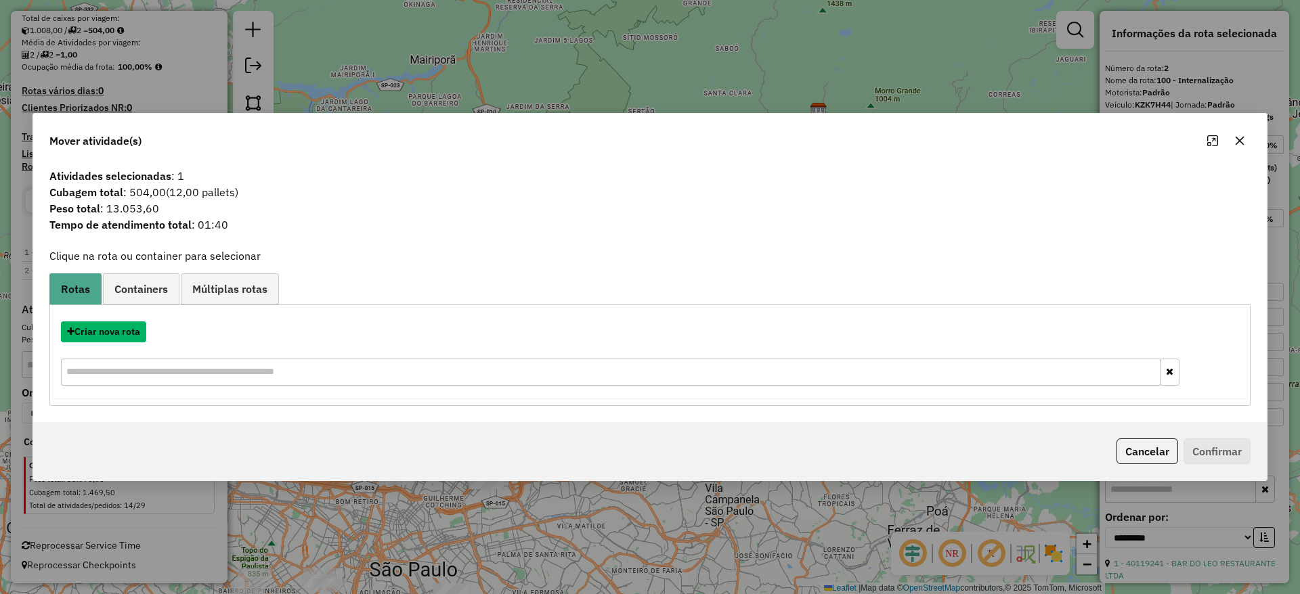
click at [114, 334] on button "Criar nova rota" at bounding box center [103, 332] width 85 height 21
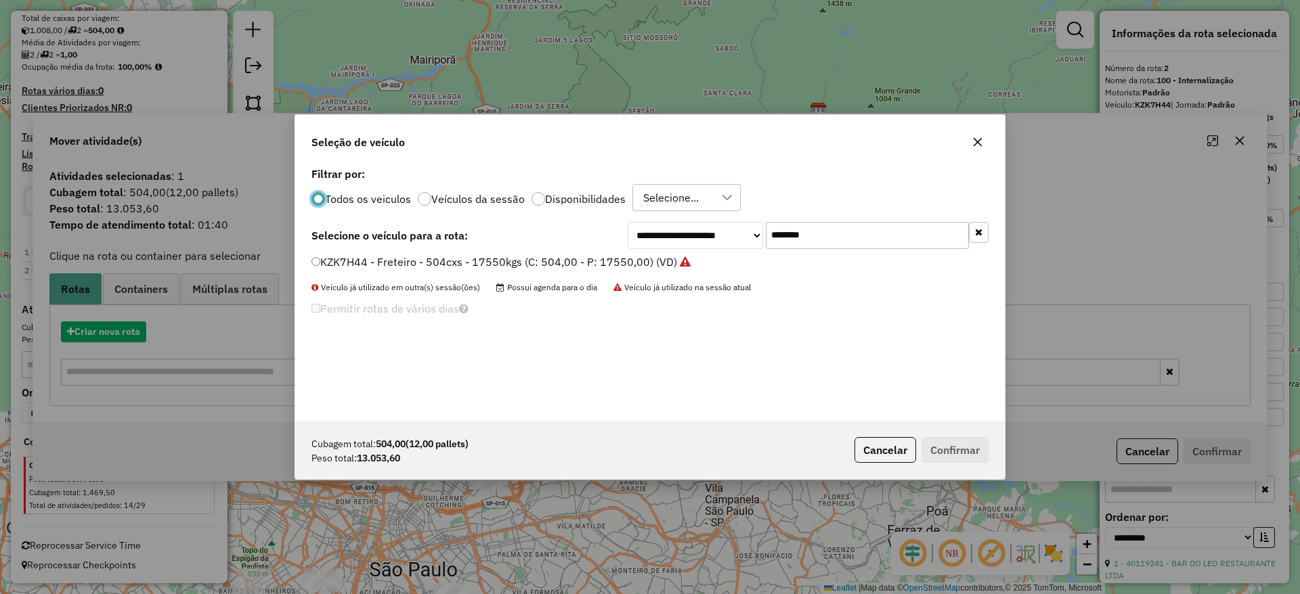
scroll to position [7, 4]
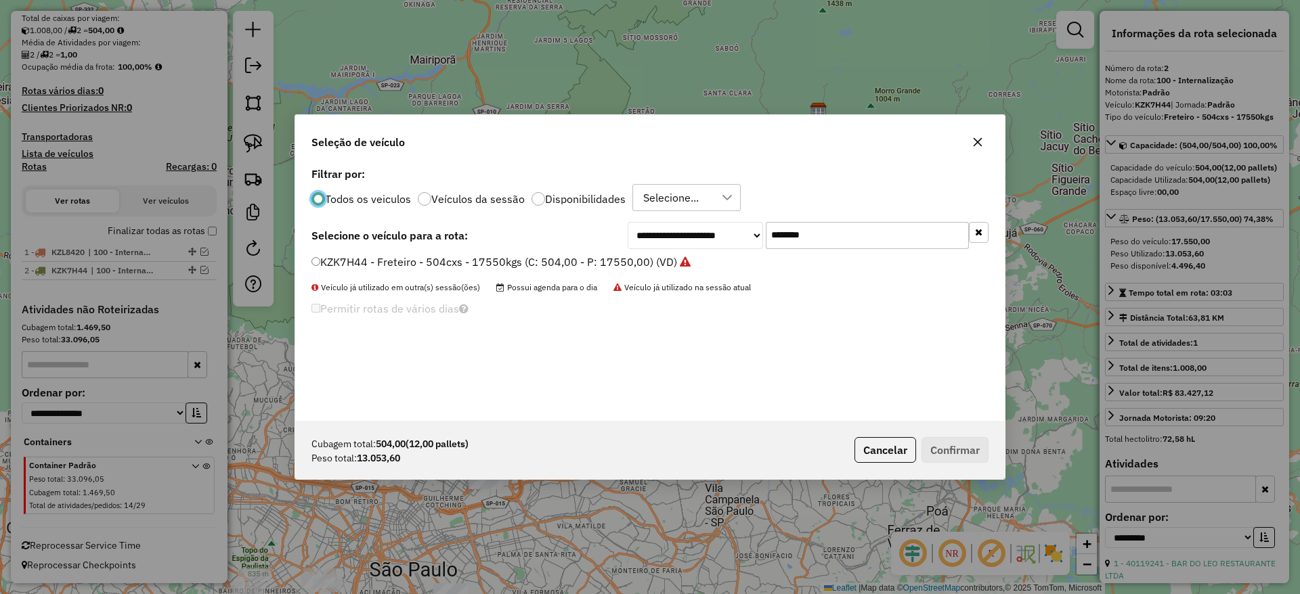
drag, startPoint x: 587, startPoint y: 262, endPoint x: 539, endPoint y: 278, distance: 50.7
click at [558, 269] on div "**********" at bounding box center [649, 292] width 709 height 257
paste input "text"
type input "*******"
drag, startPoint x: 523, startPoint y: 265, endPoint x: 633, endPoint y: 284, distance: 111.8
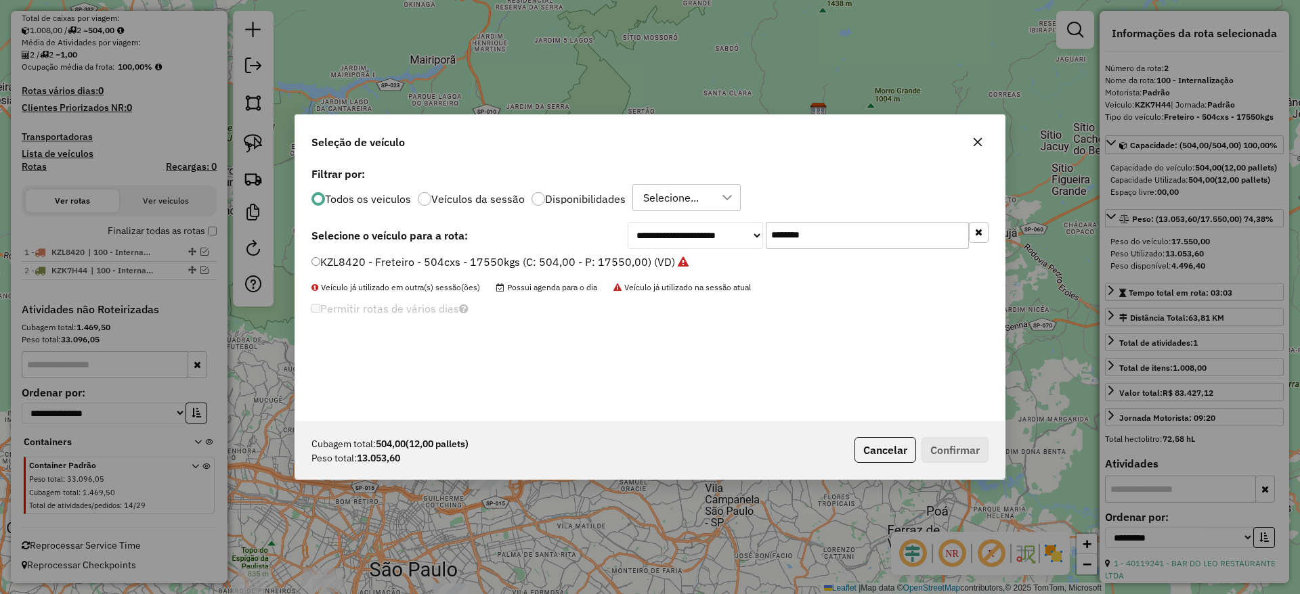
click at [522, 265] on label "KZL8420 - Freteiro - 504cxs - 17550kgs (C: 504,00 - P: 17550,00) (VD)" at bounding box center [499, 262] width 377 height 16
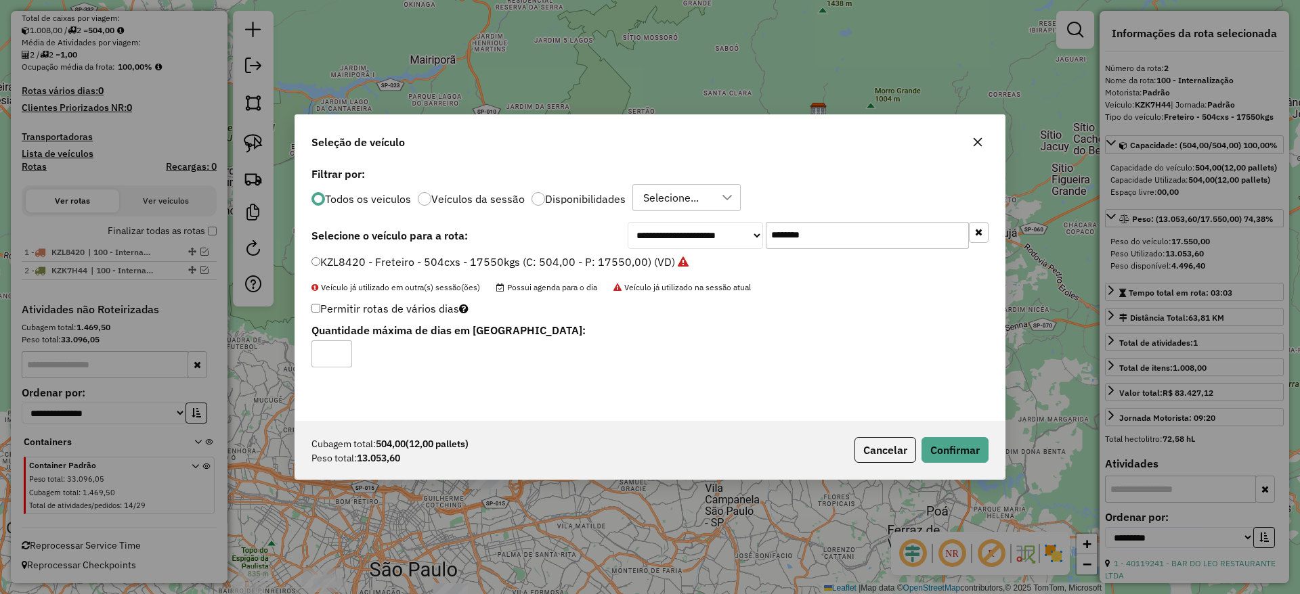
click at [963, 468] on div "Cubagem total: 504,00 (12,00 pallets) Peso total: 13.053,60 Cancelar Confirmar" at bounding box center [649, 450] width 709 height 58
click at [961, 464] on div "Cubagem total: 504,00 (12,00 pallets) Peso total: 13.053,60 Cancelar Confirmar" at bounding box center [649, 450] width 709 height 58
click at [951, 449] on button "Confirmar" at bounding box center [954, 450] width 67 height 26
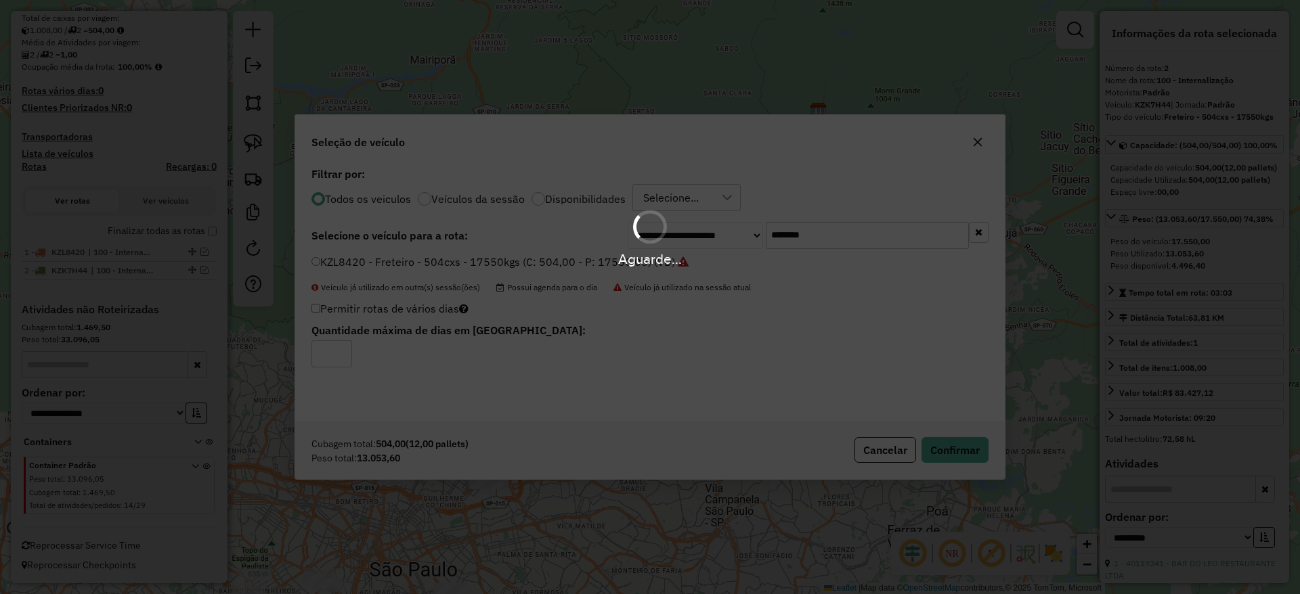
scroll to position [372, 0]
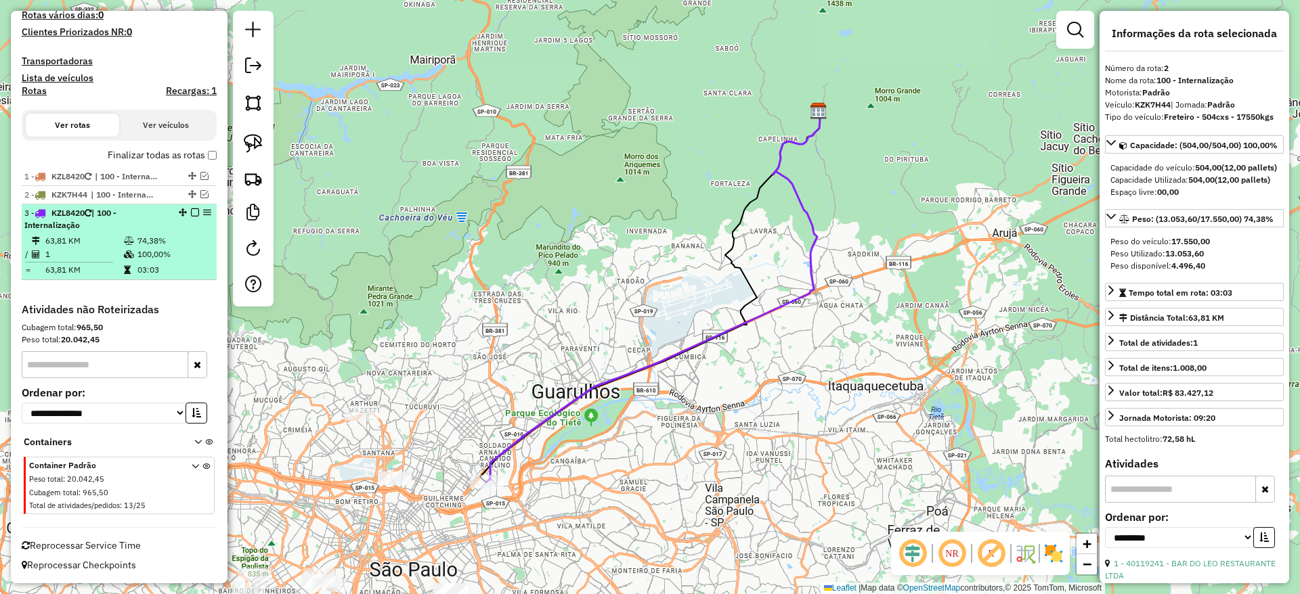
click at [191, 210] on em at bounding box center [195, 212] width 8 height 8
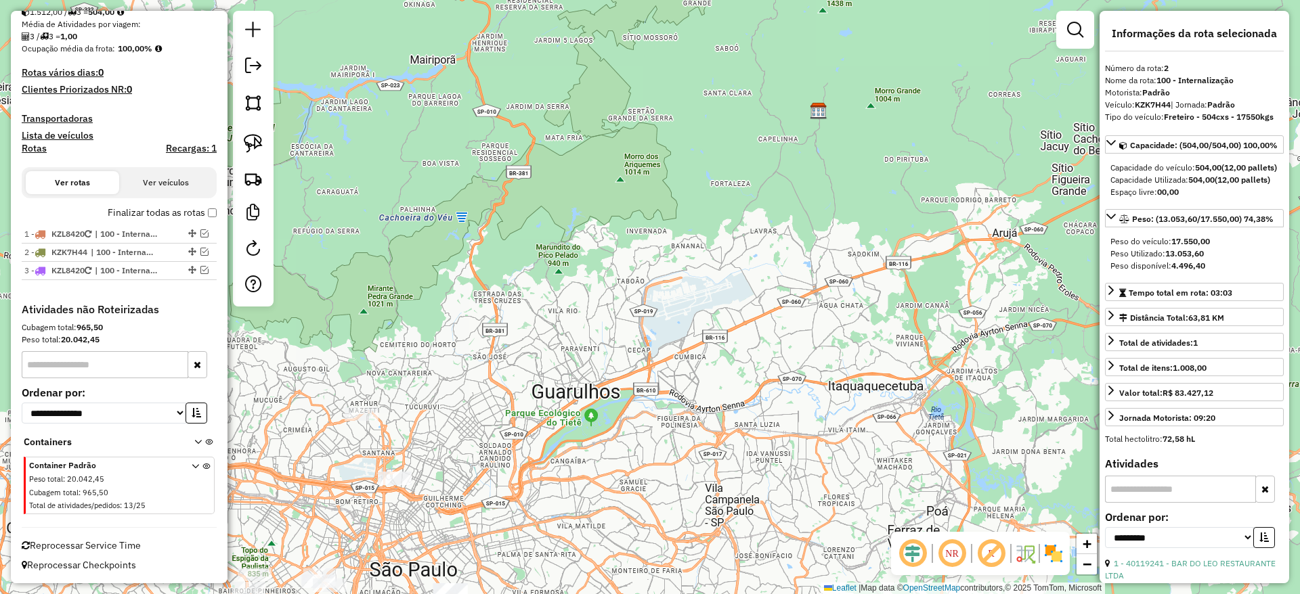
scroll to position [314, 0]
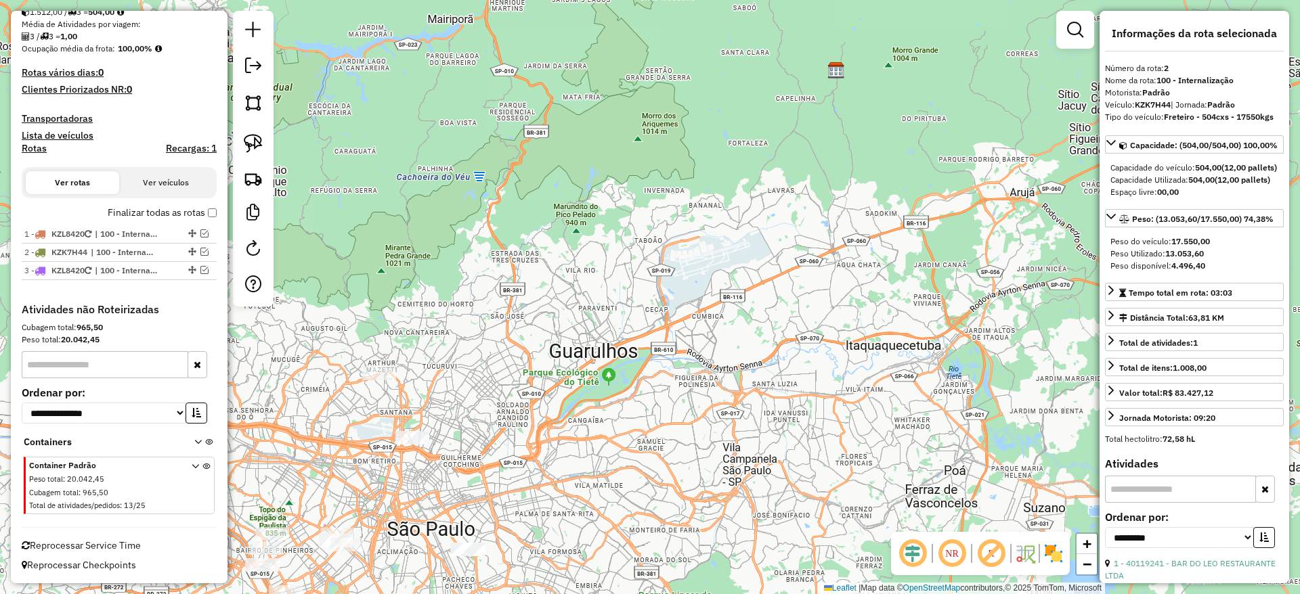
drag, startPoint x: 715, startPoint y: 364, endPoint x: 811, endPoint y: 234, distance: 161.8
click at [811, 234] on div "Janela de atendimento Grade de atendimento Capacidade Transportadoras Veículos …" at bounding box center [650, 297] width 1300 height 594
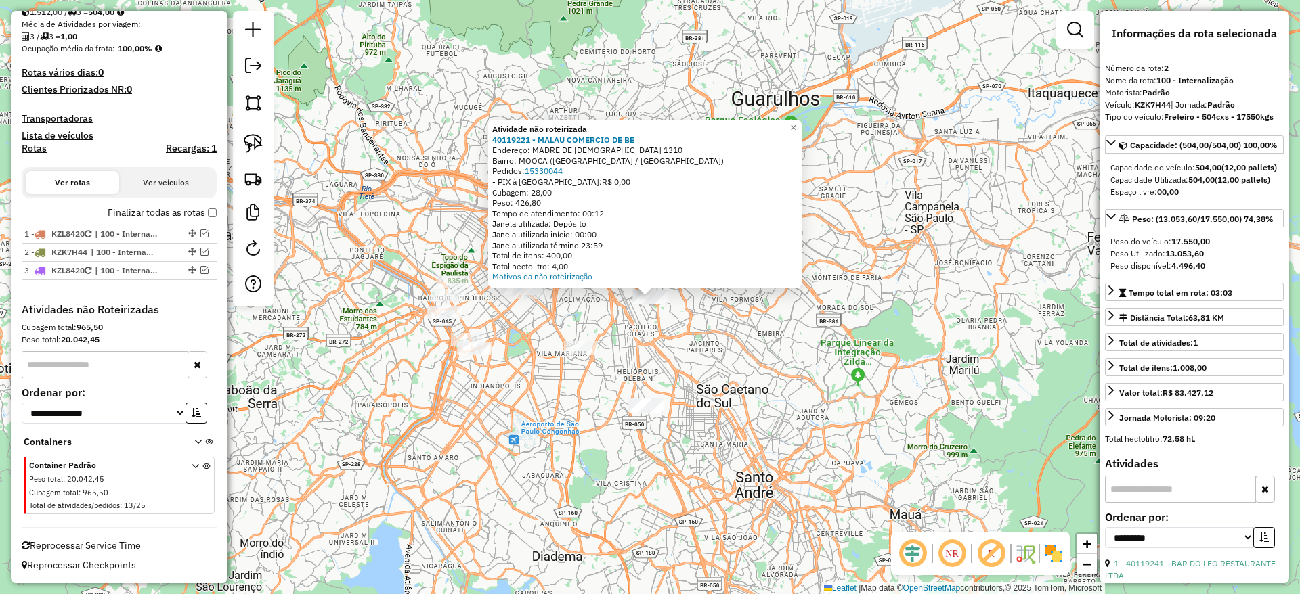
click at [571, 389] on div "Atividade não roteirizada 40119221 - MALAU COMERCIO DE BE Endereço: MADRE DE DE…" at bounding box center [650, 297] width 1300 height 594
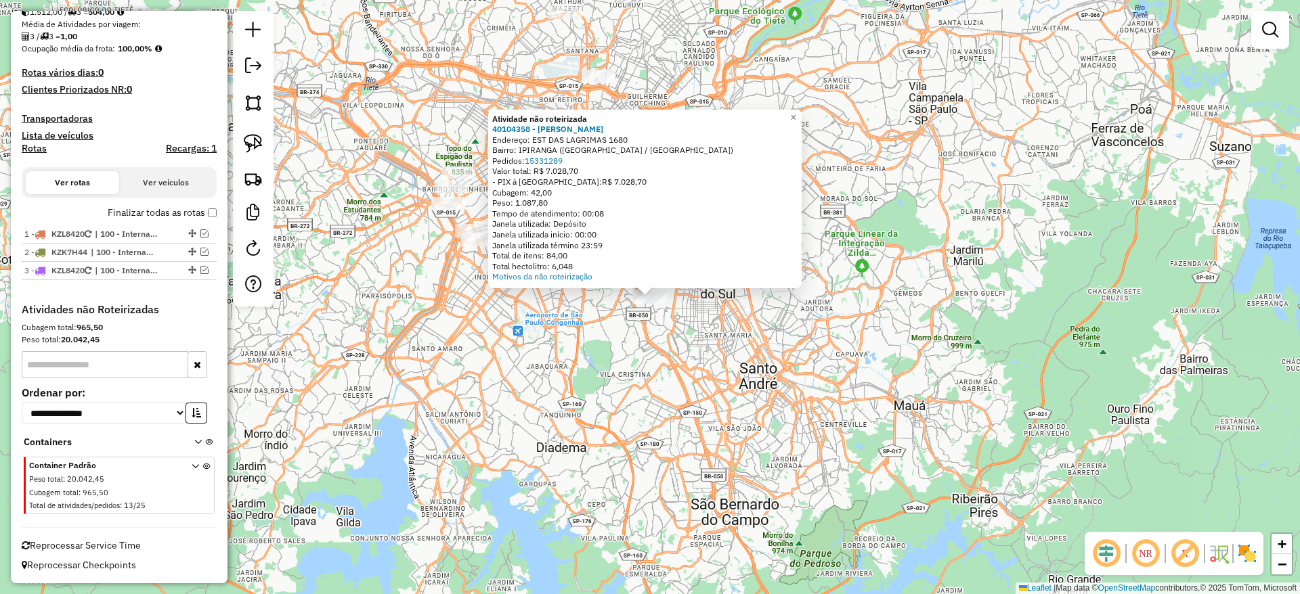
drag, startPoint x: 259, startPoint y: 135, endPoint x: 345, endPoint y: 208, distance: 113.4
click at [259, 136] on img at bounding box center [253, 143] width 19 height 19
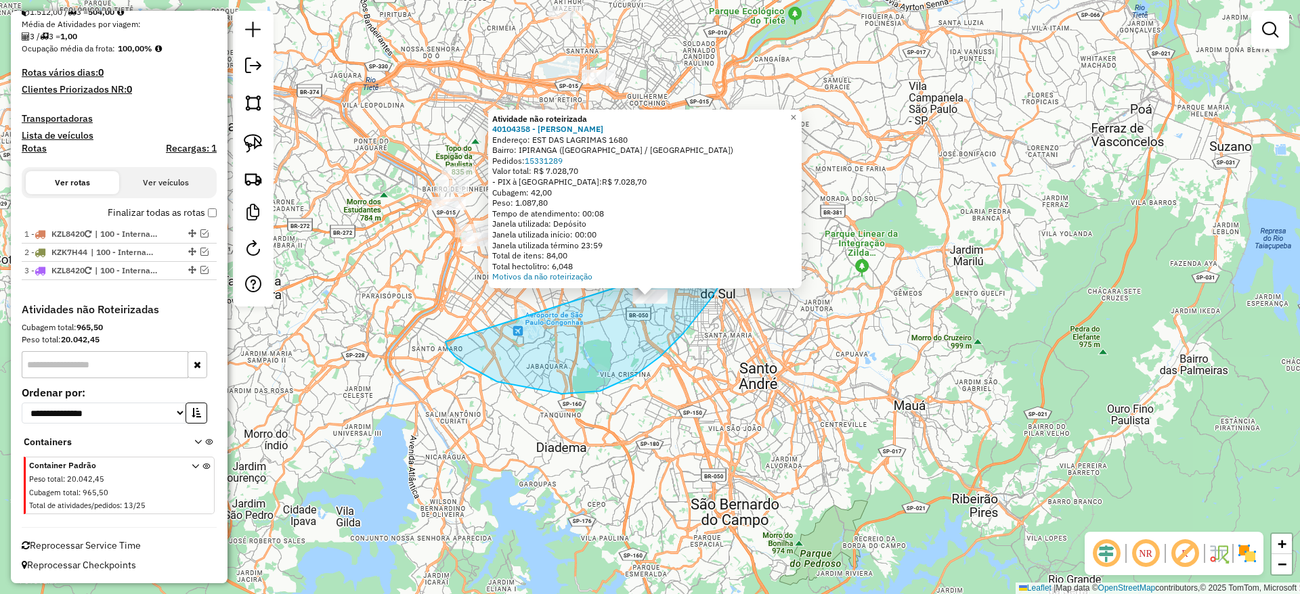
drag, startPoint x: 455, startPoint y: 357, endPoint x: 729, endPoint y: 252, distance: 293.5
click at [729, 252] on div "Atividade não roteirizada 40104358 - [PERSON_NAME]: EST DAS LAGRIMAS 1680 Bairr…" at bounding box center [650, 297] width 1300 height 594
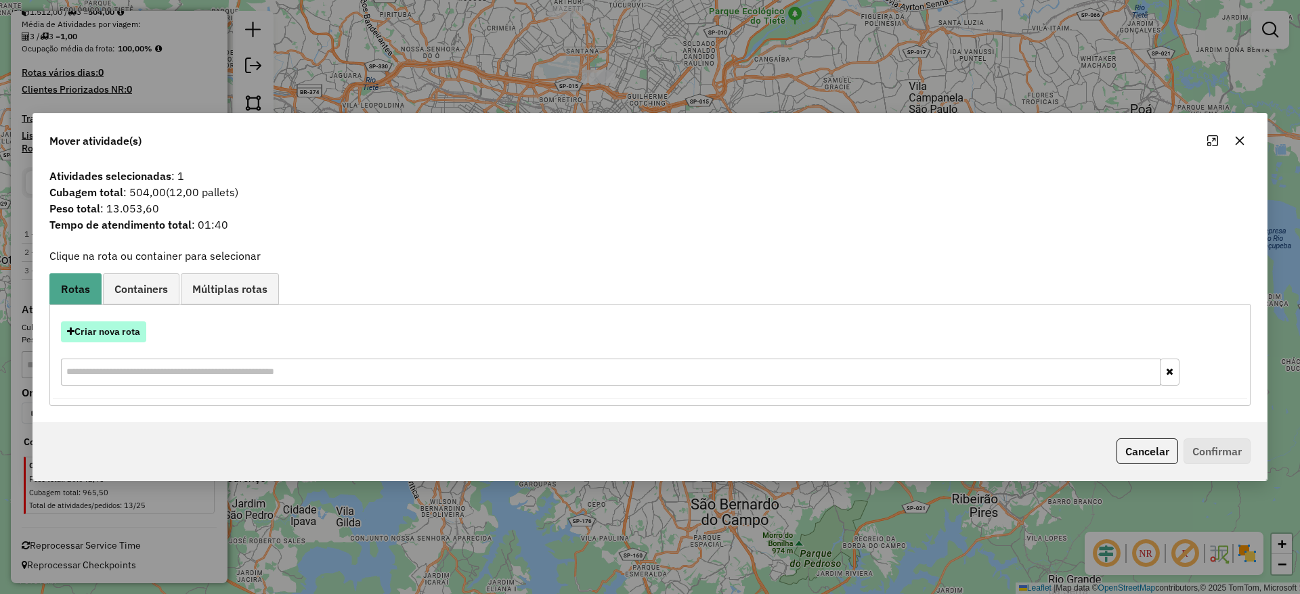
click at [99, 332] on button "Criar nova rota" at bounding box center [103, 332] width 85 height 21
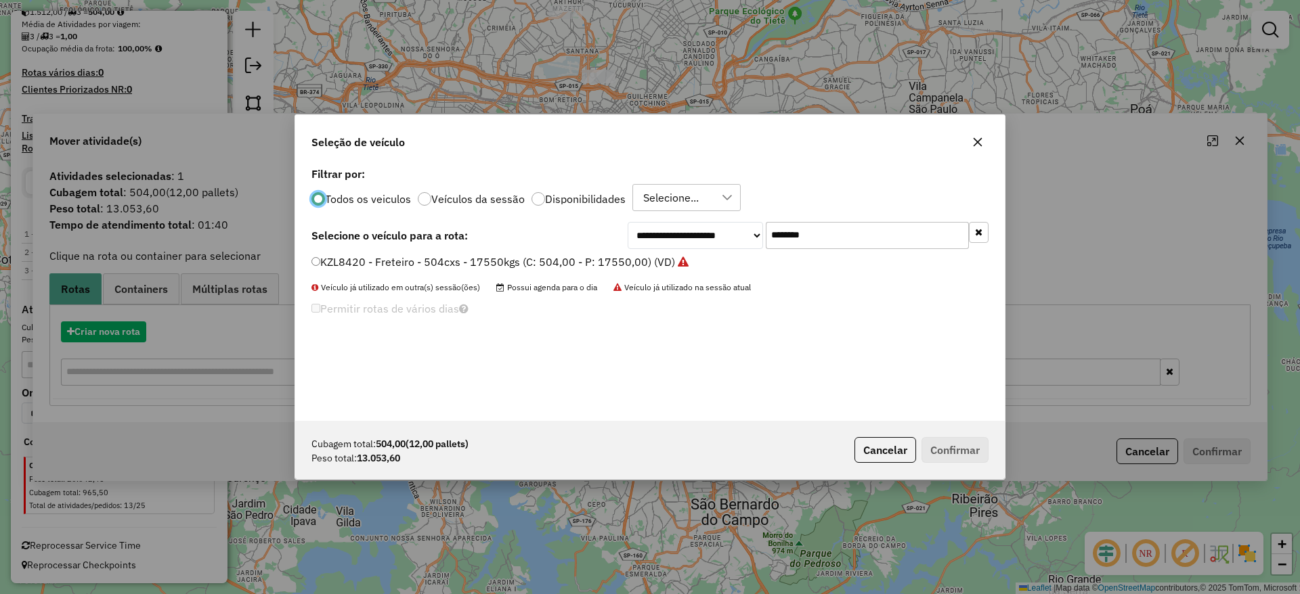
scroll to position [7, 4]
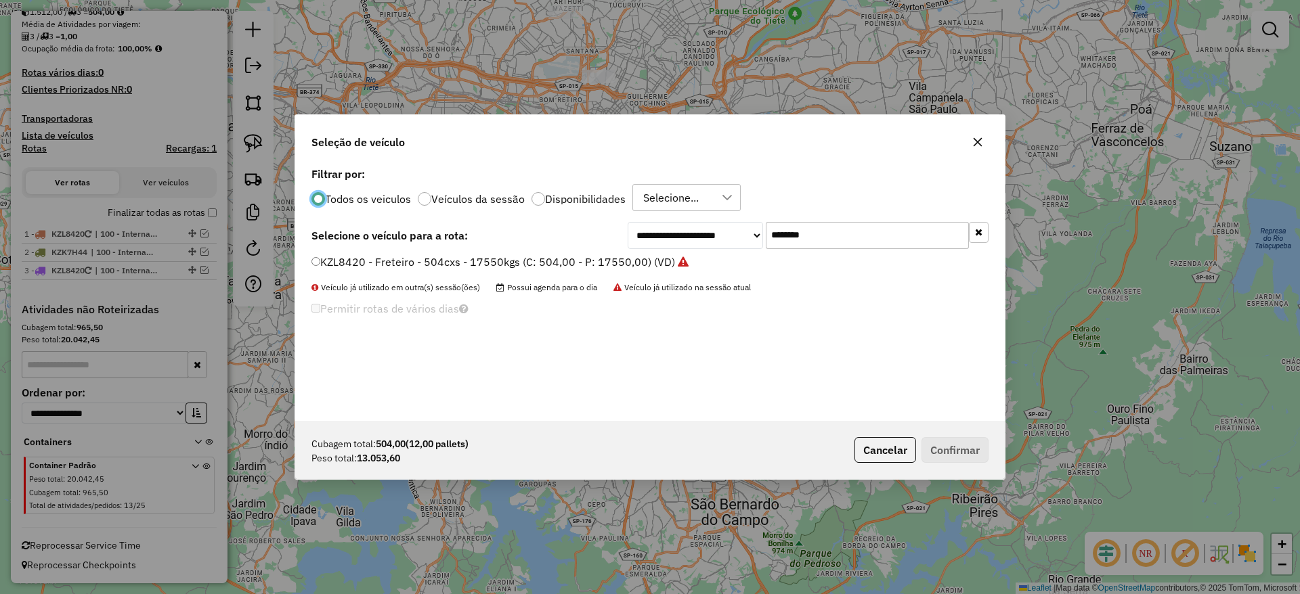
drag, startPoint x: 840, startPoint y: 237, endPoint x: 614, endPoint y: 243, distance: 226.1
click at [614, 243] on div "**********" at bounding box center [649, 235] width 677 height 27
paste input "text"
type input "*******"
click at [533, 269] on label "KZK7H44 - Freteiro - 504cxs - 17550kgs (C: 504,00 - P: 17550,00) (VD)" at bounding box center [500, 262] width 379 height 16
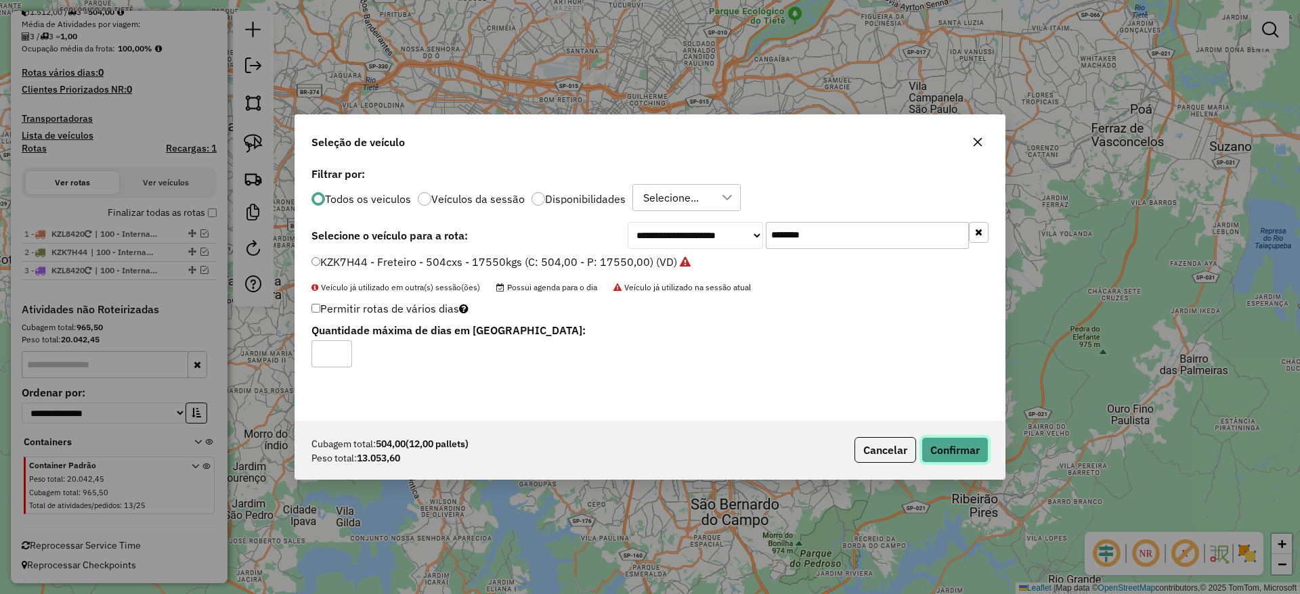
click at [955, 456] on button "Confirmar" at bounding box center [954, 450] width 67 height 26
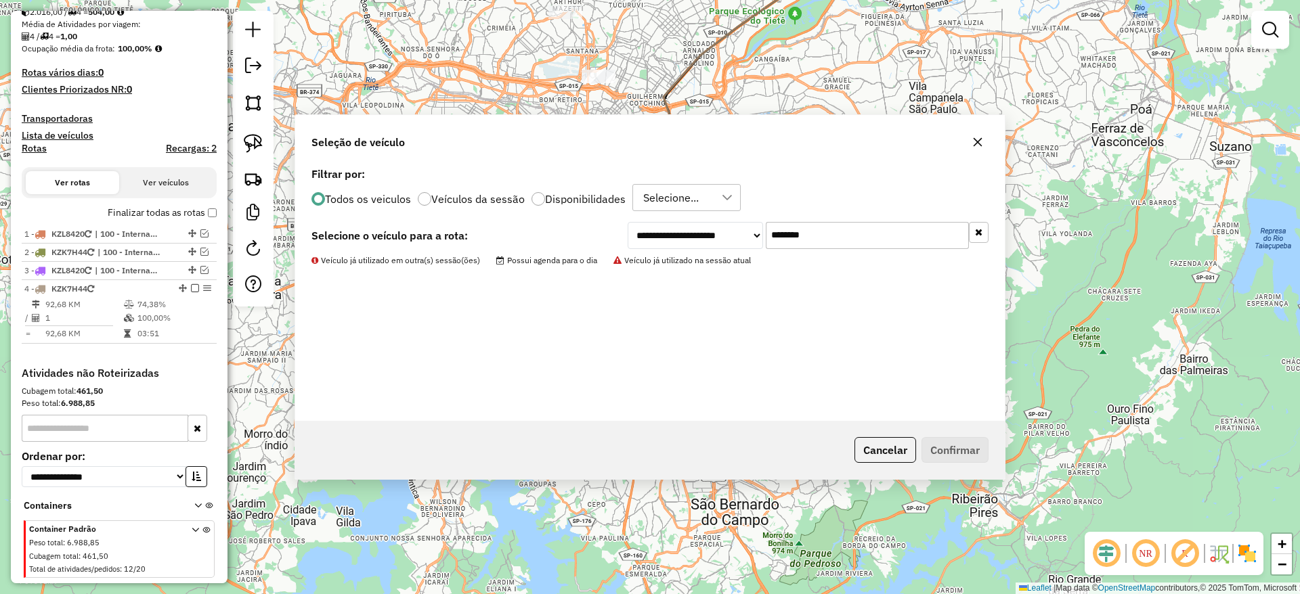
scroll to position [372, 0]
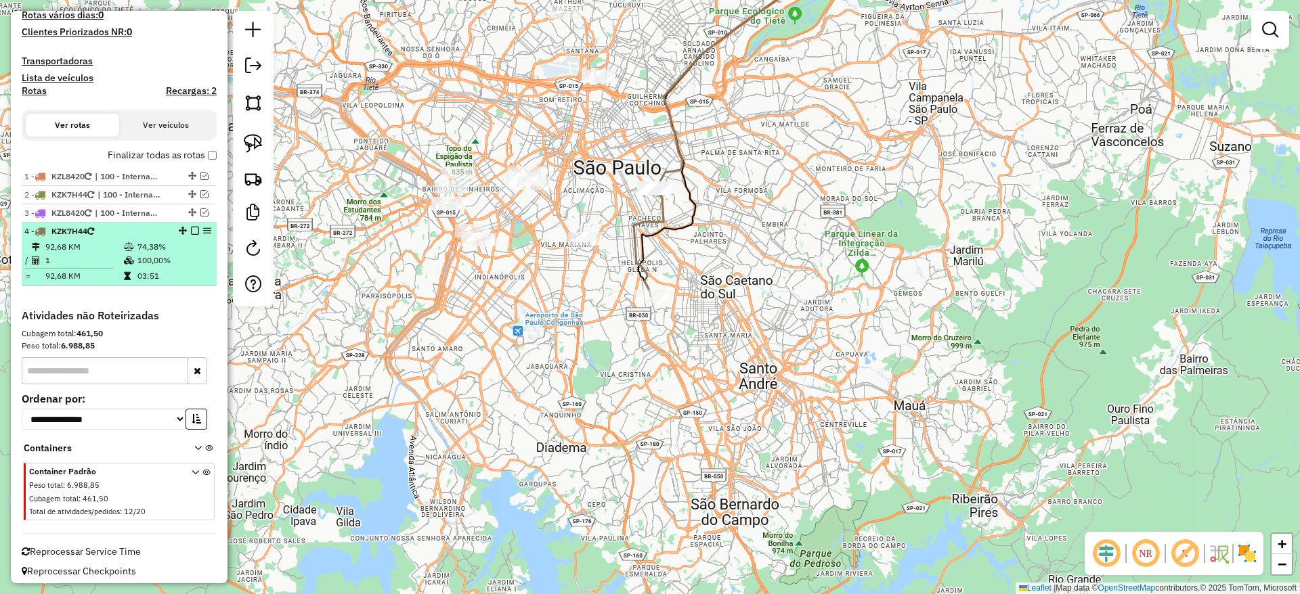
click at [191, 229] on em at bounding box center [195, 231] width 8 height 8
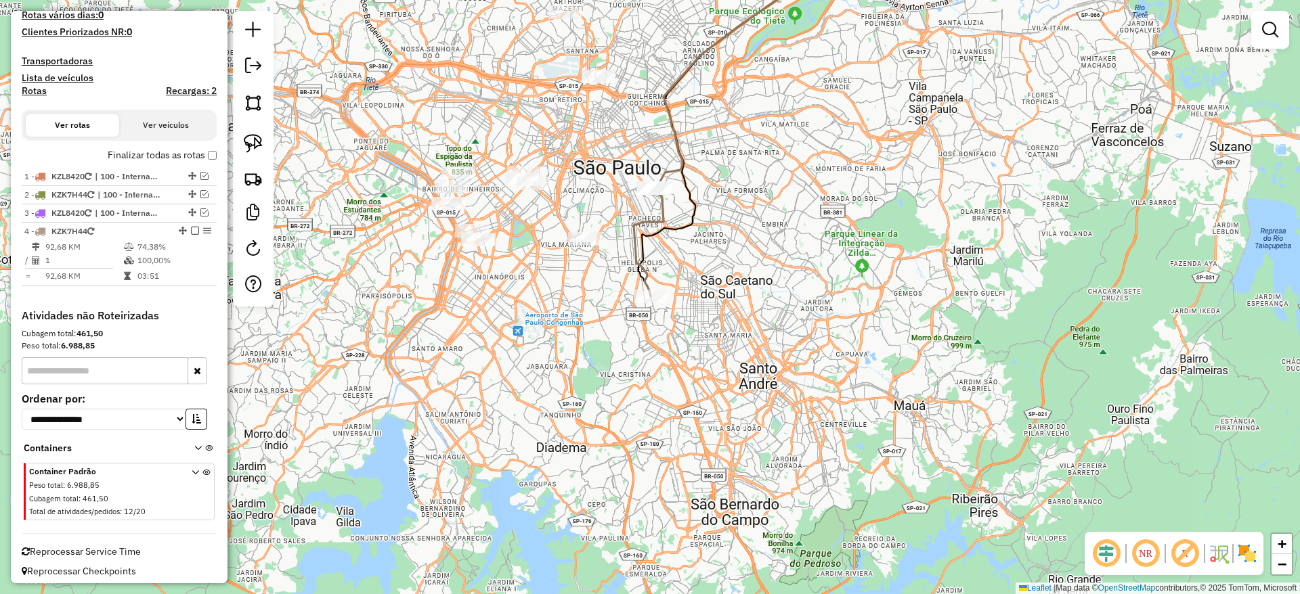
scroll to position [332, 0]
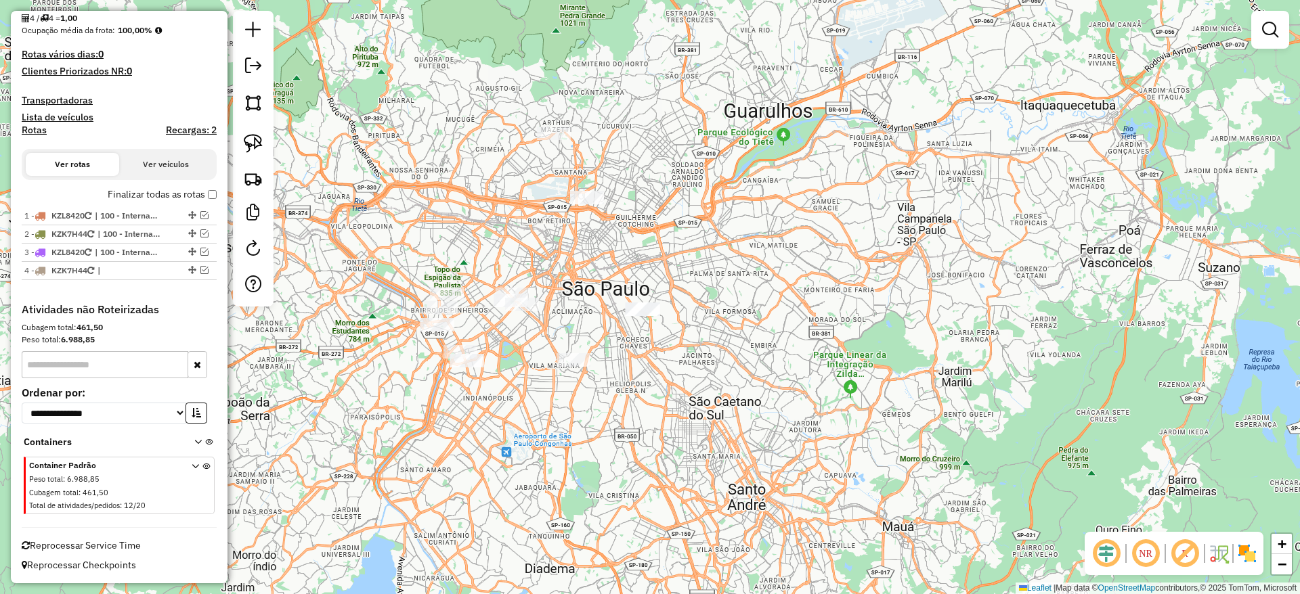
drag, startPoint x: 576, startPoint y: 453, endPoint x: 544, endPoint y: 495, distance: 52.1
click at [600, 547] on div "Janela de atendimento Grade de atendimento Capacidade Transportadoras Veículos …" at bounding box center [650, 297] width 1300 height 594
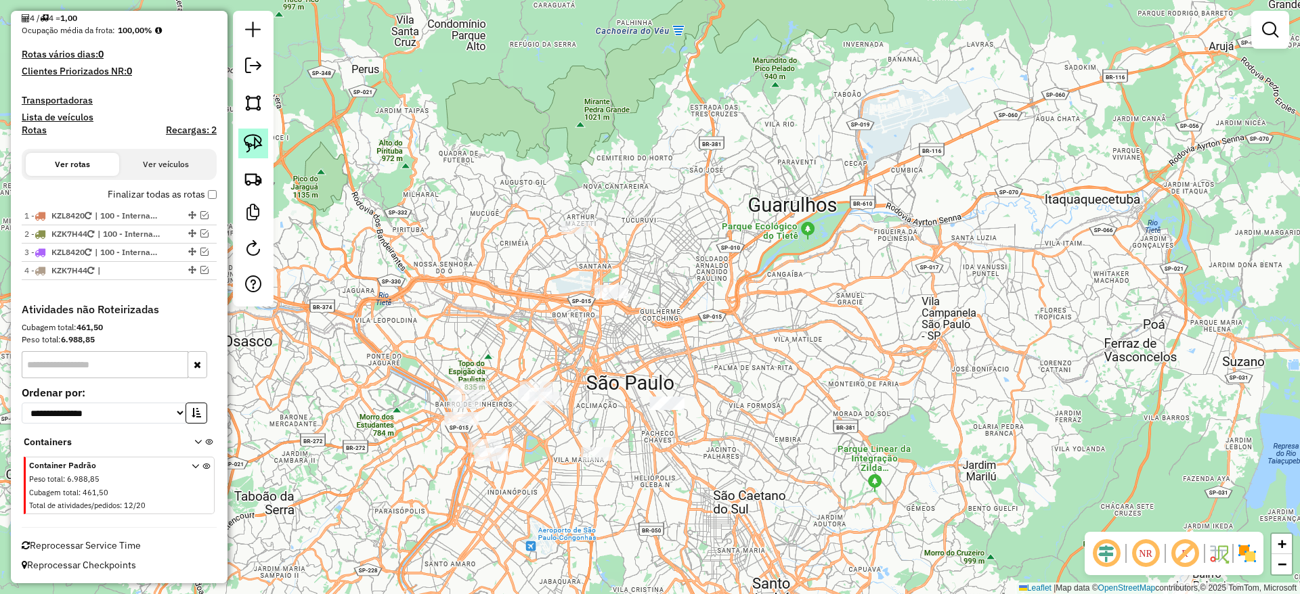
click at [251, 144] on img at bounding box center [253, 143] width 19 height 19
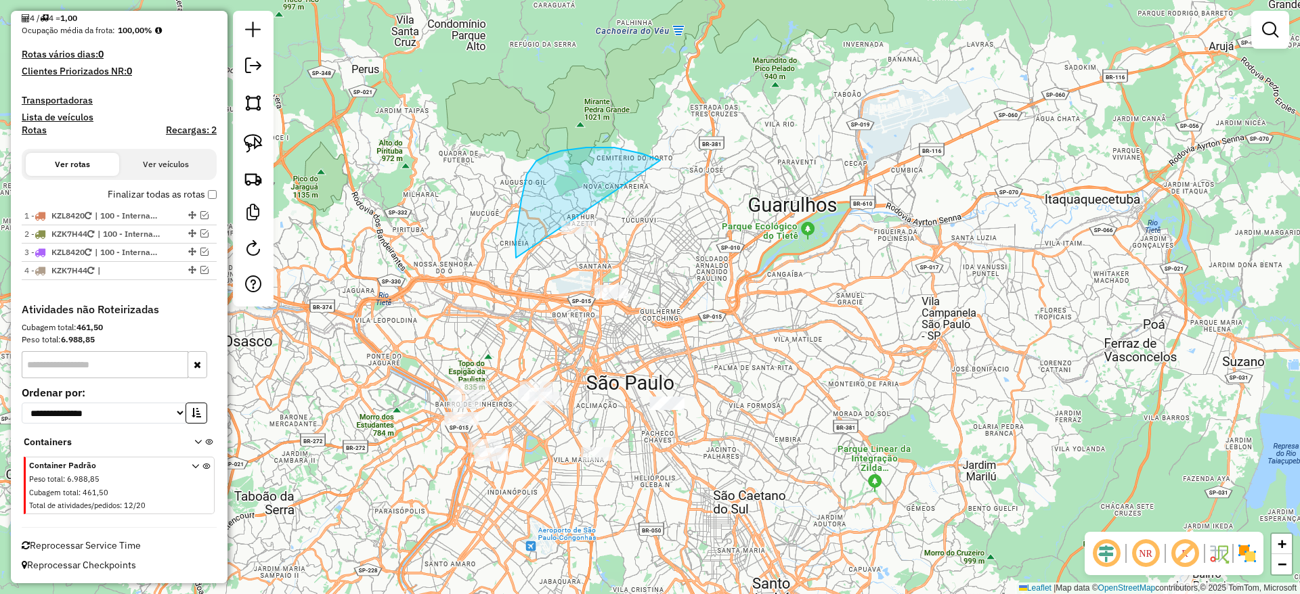
drag, startPoint x: 614, startPoint y: 148, endPoint x: 648, endPoint y: 338, distance: 193.8
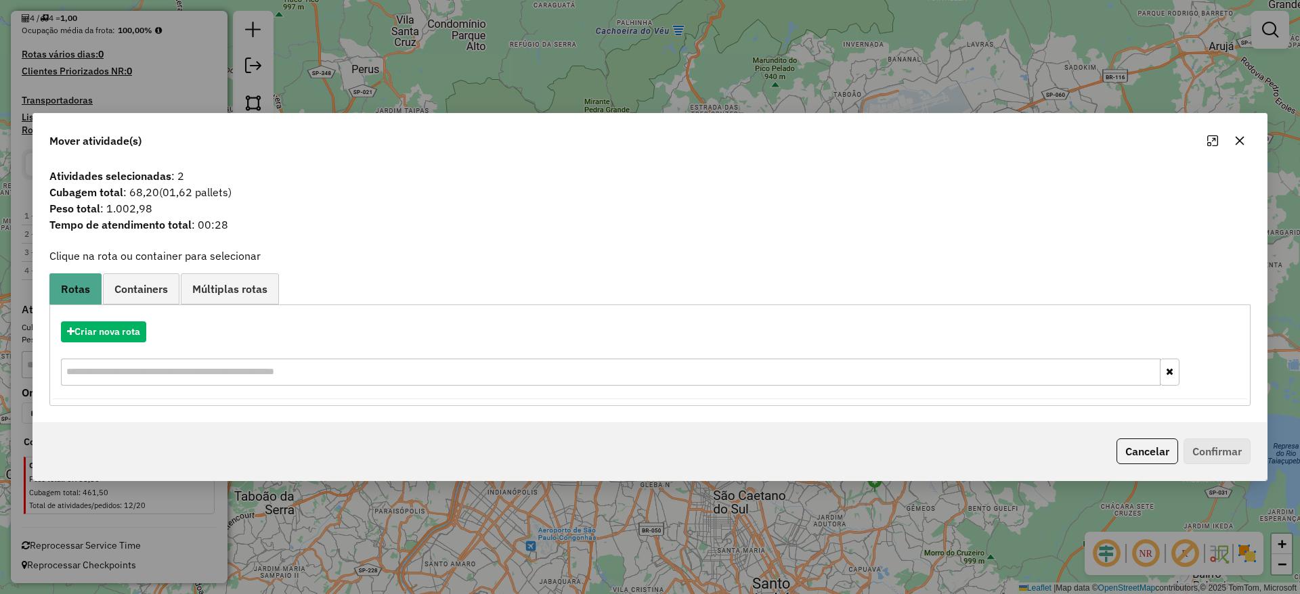
click at [1239, 133] on button "button" at bounding box center [1239, 141] width 22 height 22
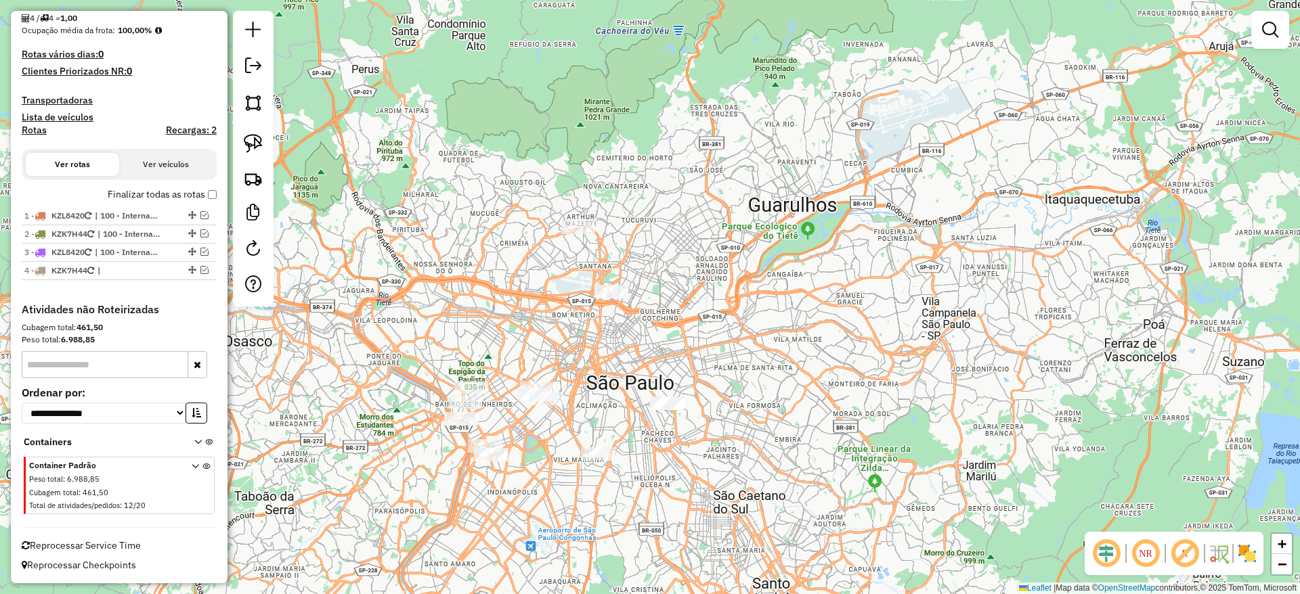
drag, startPoint x: 246, startPoint y: 135, endPoint x: 408, endPoint y: 224, distance: 184.8
click at [246, 137] on img at bounding box center [253, 143] width 19 height 19
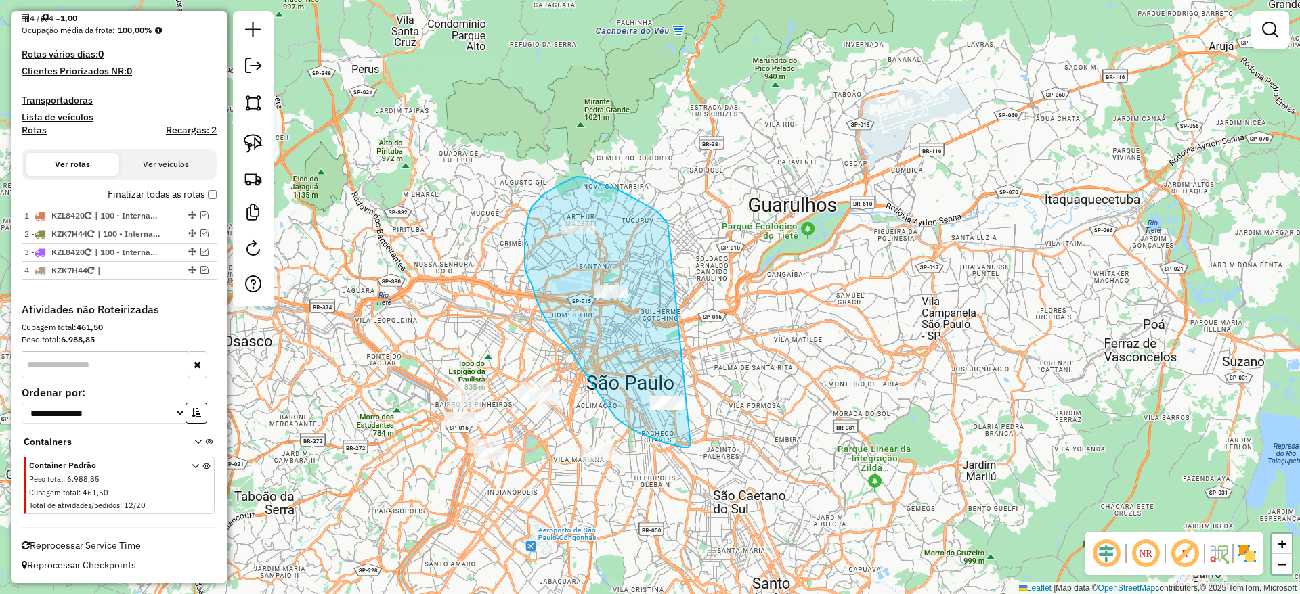
drag, startPoint x: 631, startPoint y: 197, endPoint x: 709, endPoint y: 423, distance: 239.1
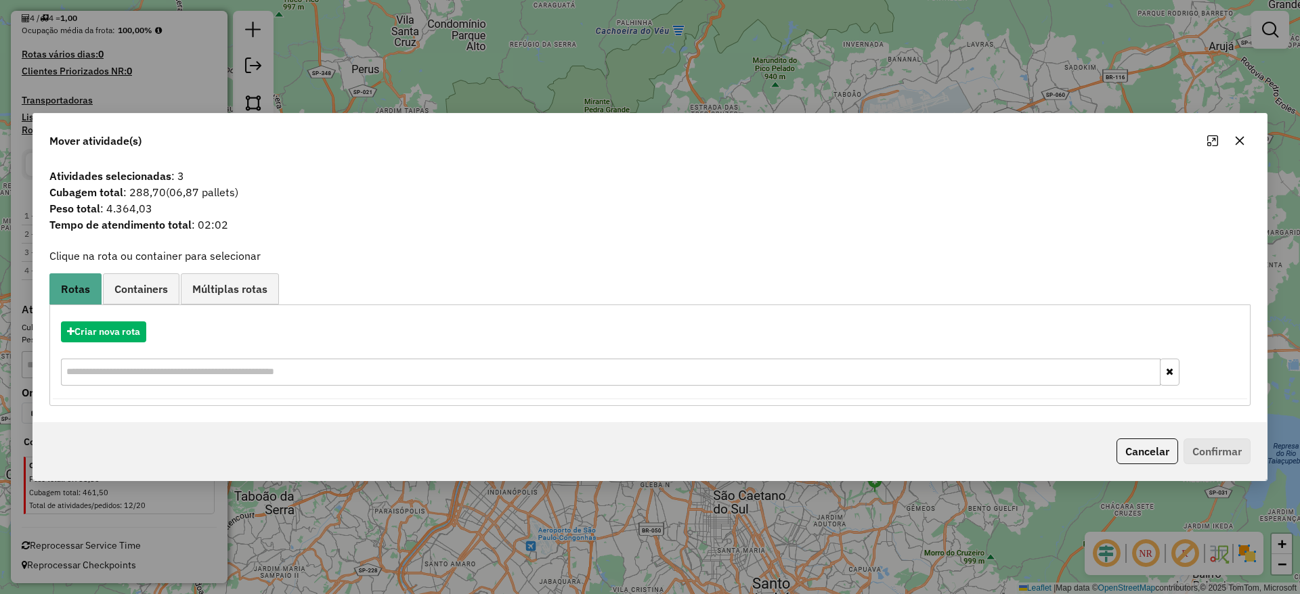
click at [1241, 136] on icon "button" at bounding box center [1239, 140] width 11 height 11
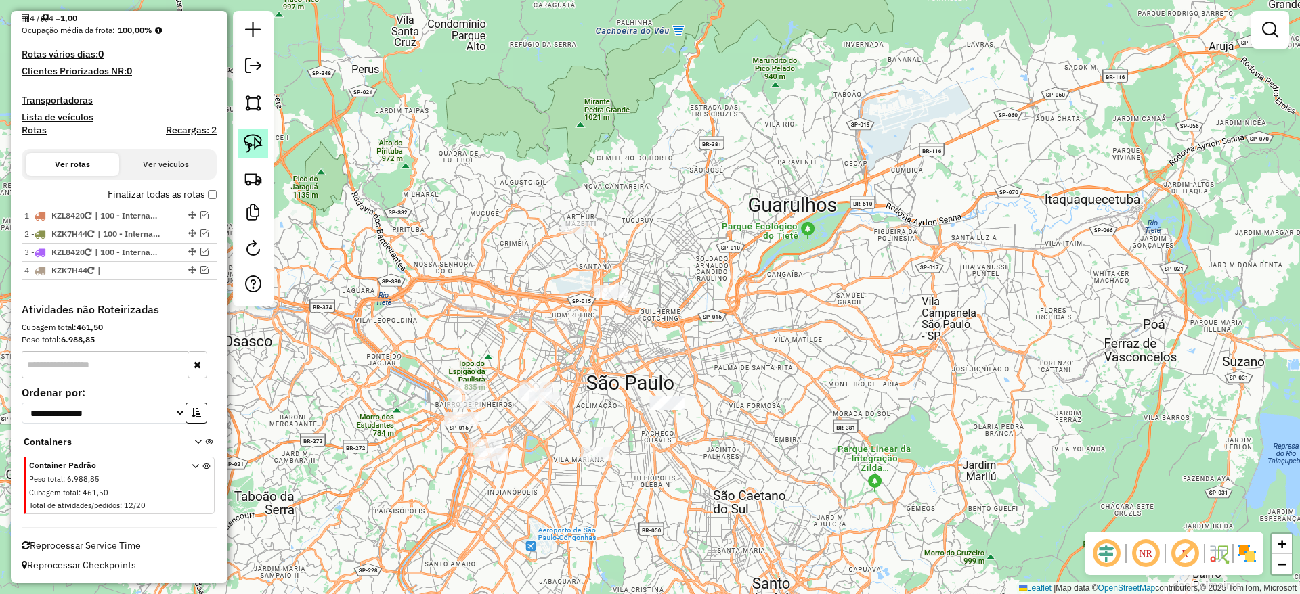
click at [266, 138] on div at bounding box center [253, 159] width 41 height 296
click at [266, 138] on link at bounding box center [253, 144] width 30 height 30
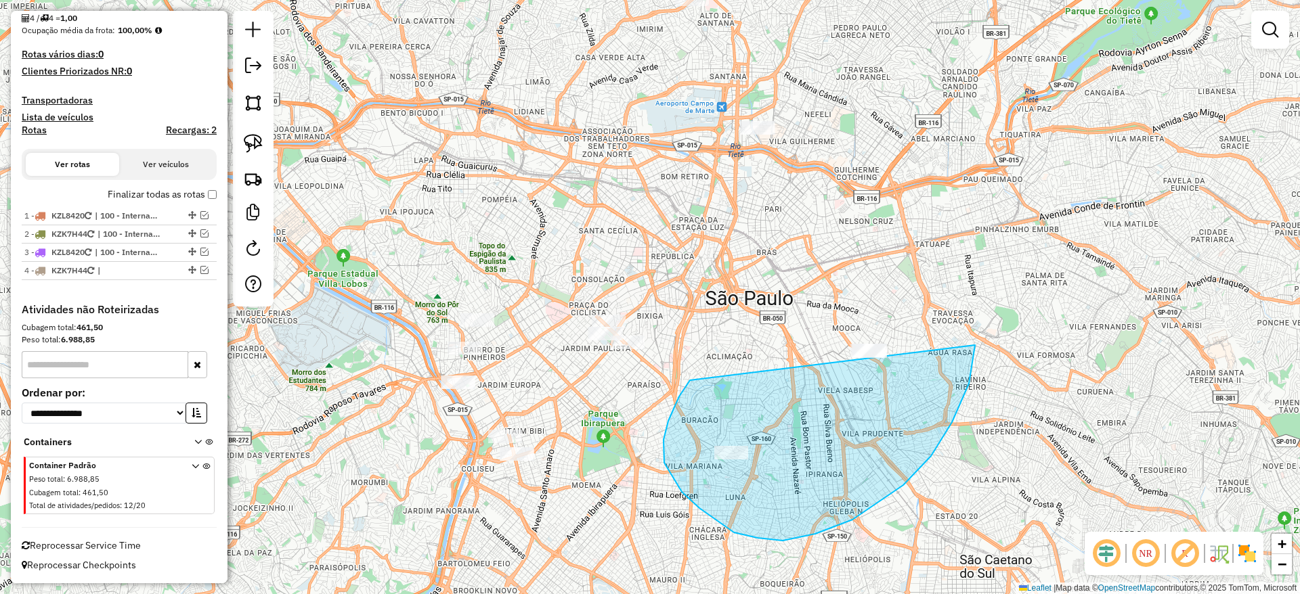
drag, startPoint x: 668, startPoint y: 421, endPoint x: 960, endPoint y: 244, distance: 341.0
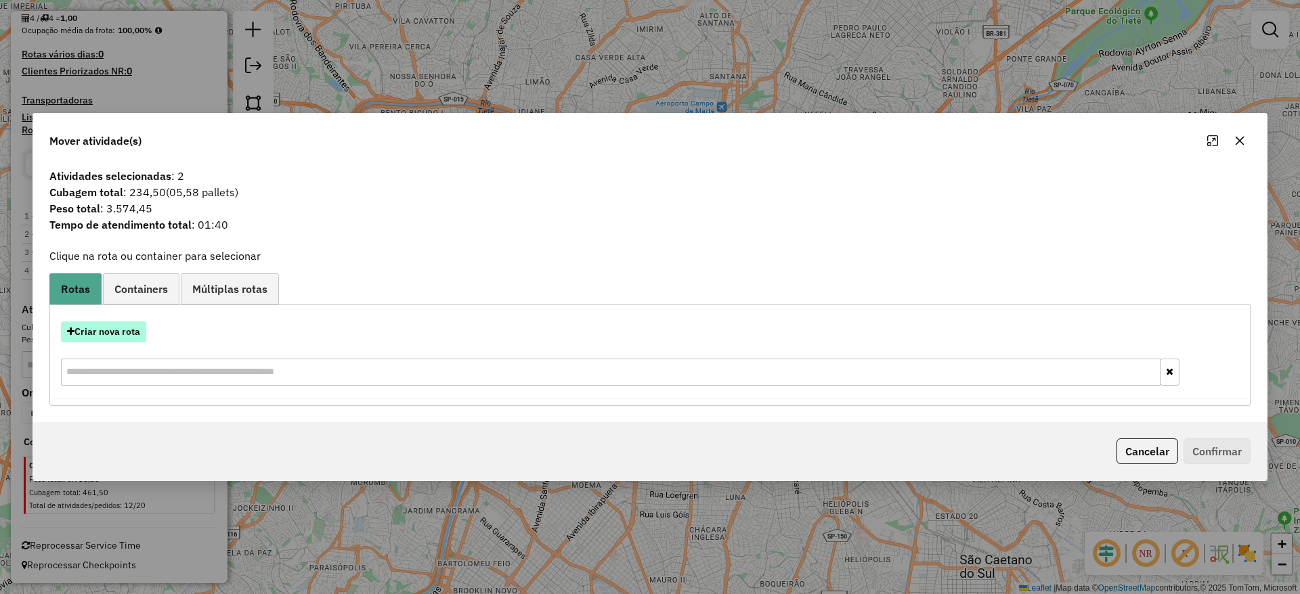
click at [116, 337] on button "Criar nova rota" at bounding box center [103, 332] width 85 height 21
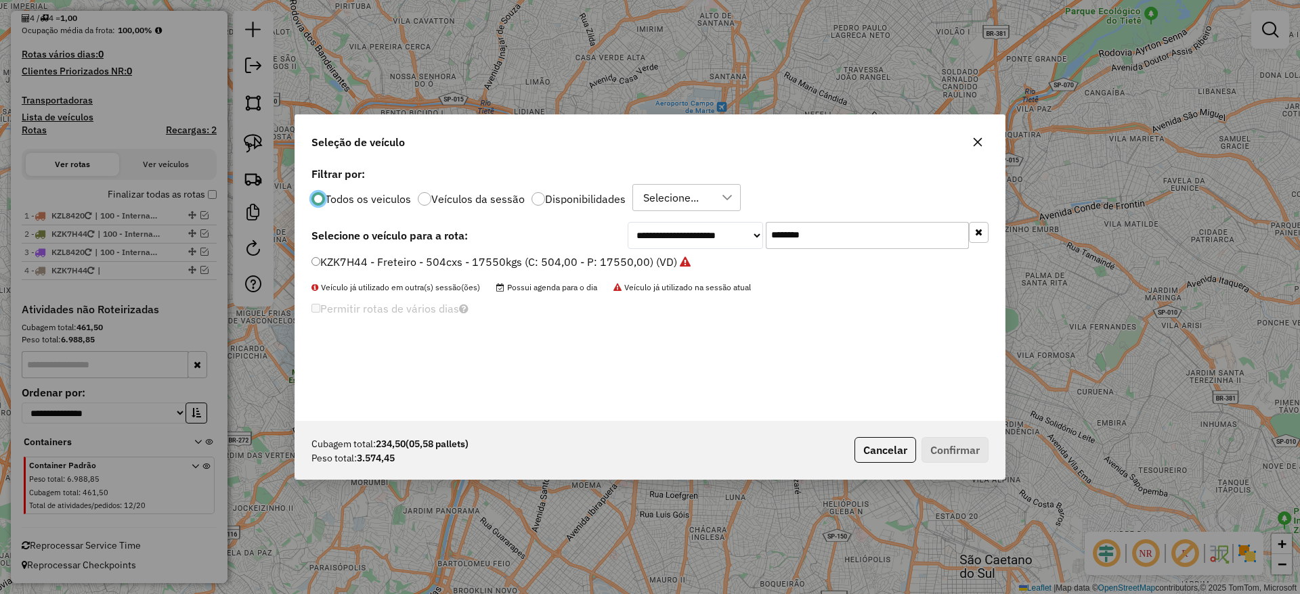
scroll to position [7, 4]
drag, startPoint x: 861, startPoint y: 241, endPoint x: 625, endPoint y: 275, distance: 238.0
click at [646, 268] on div "**********" at bounding box center [649, 292] width 709 height 257
paste input "text"
type input "*******"
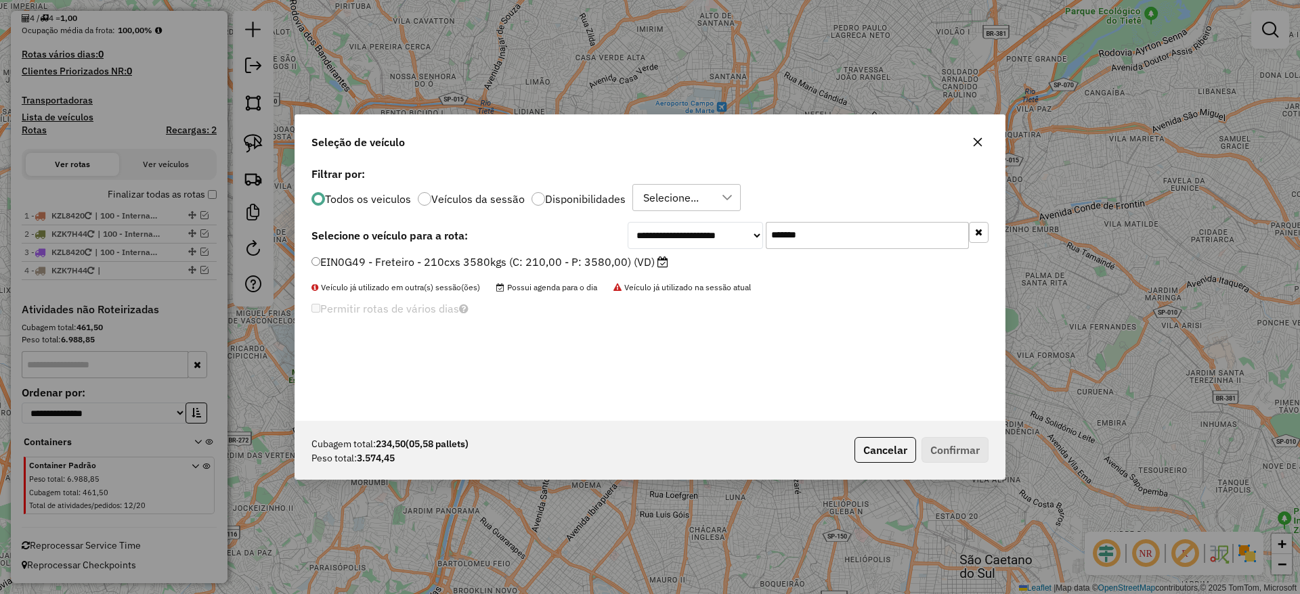
click at [567, 263] on label "EIN0G49 - Freteiro - 210cxs 3580kgs (C: 210,00 - P: 3580,00) (VD)" at bounding box center [489, 262] width 357 height 16
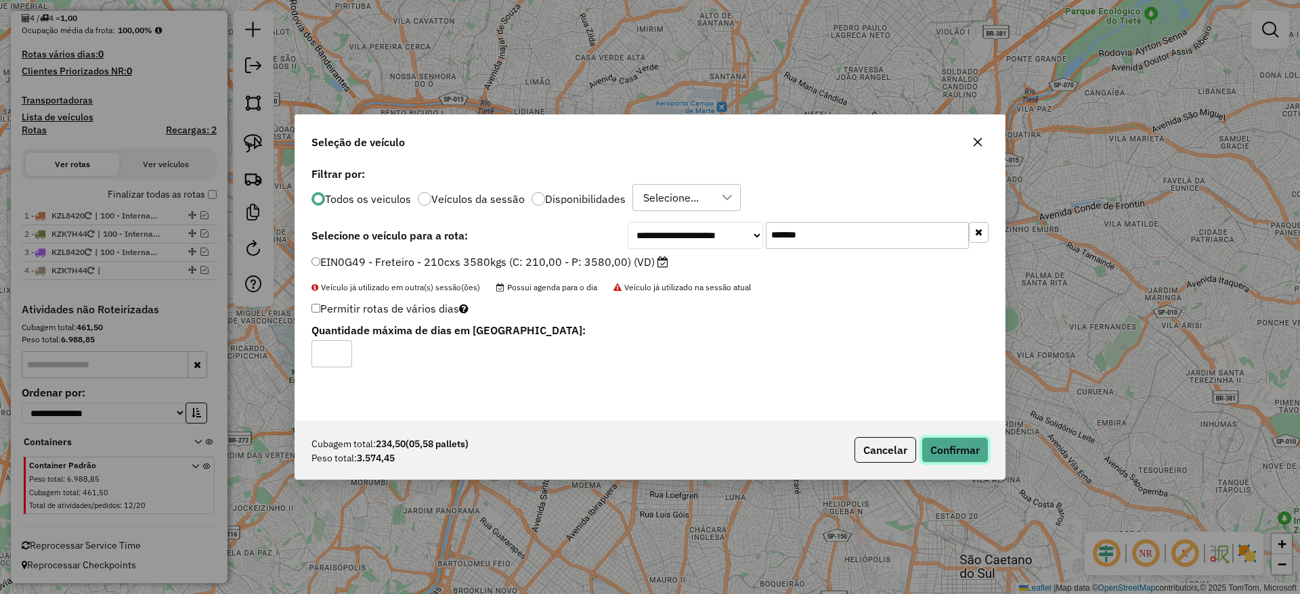
click at [965, 443] on button "Confirmar" at bounding box center [954, 450] width 67 height 26
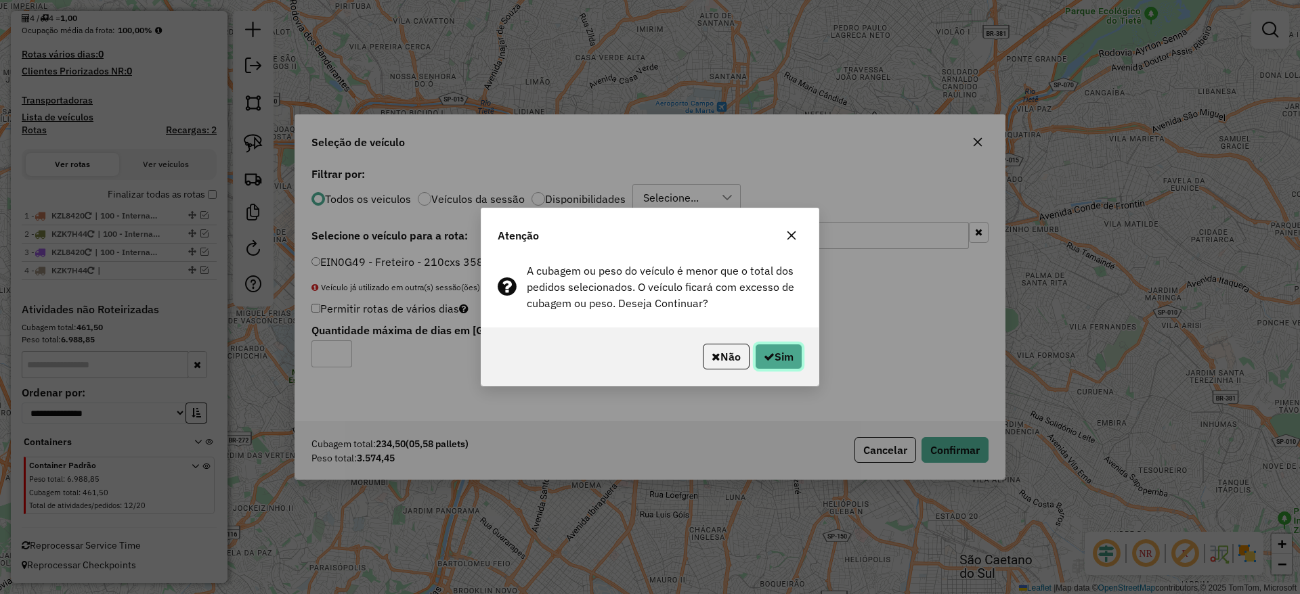
click at [774, 357] on button "Sim" at bounding box center [778, 357] width 47 height 26
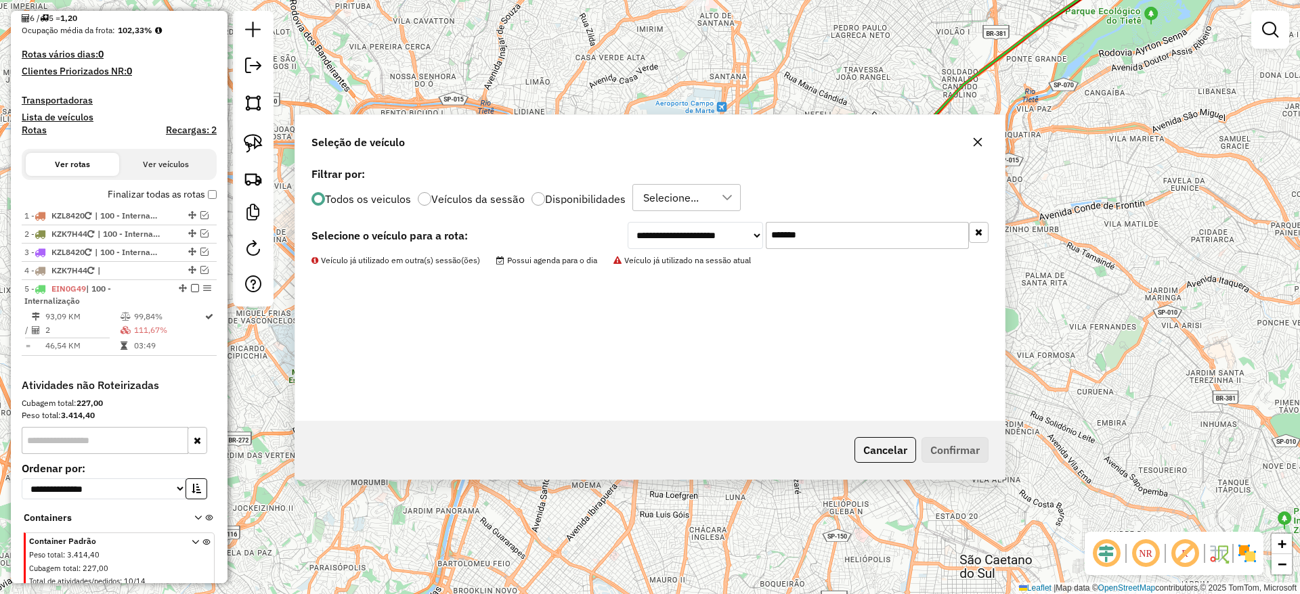
scroll to position [372, 0]
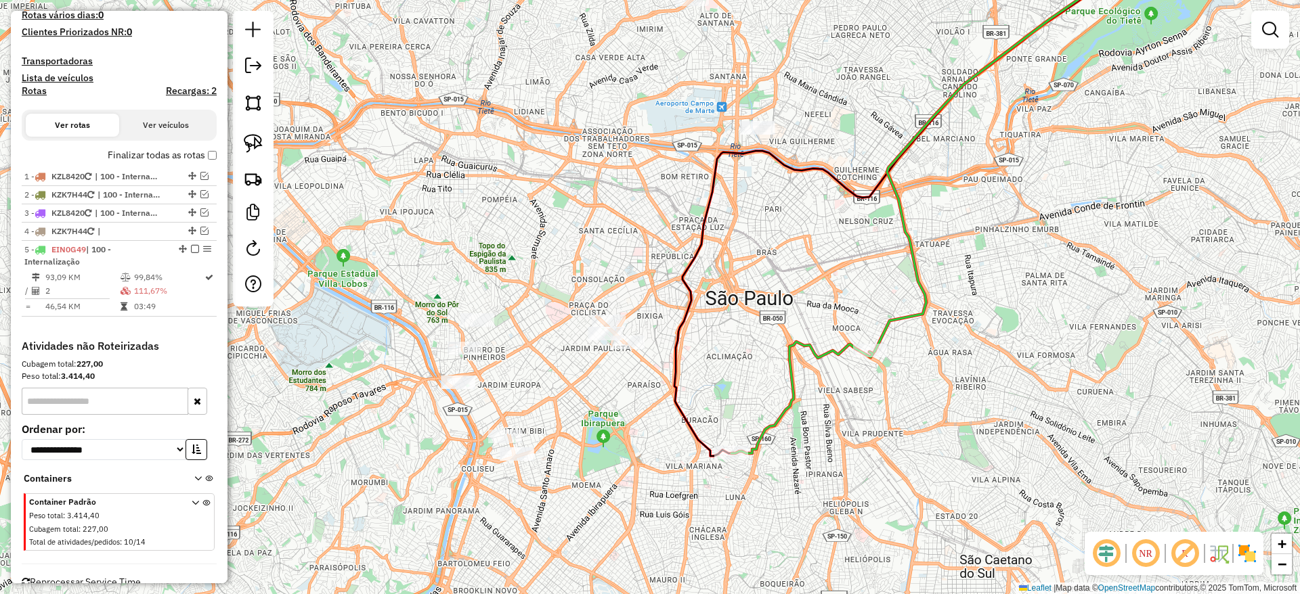
click at [733, 470] on div "Rota 5 - Placa EIN0G49 40105631 - OUTBACK STEAKHOUSE R Janela de atendimento Gr…" at bounding box center [650, 297] width 1300 height 594
select select "**********"
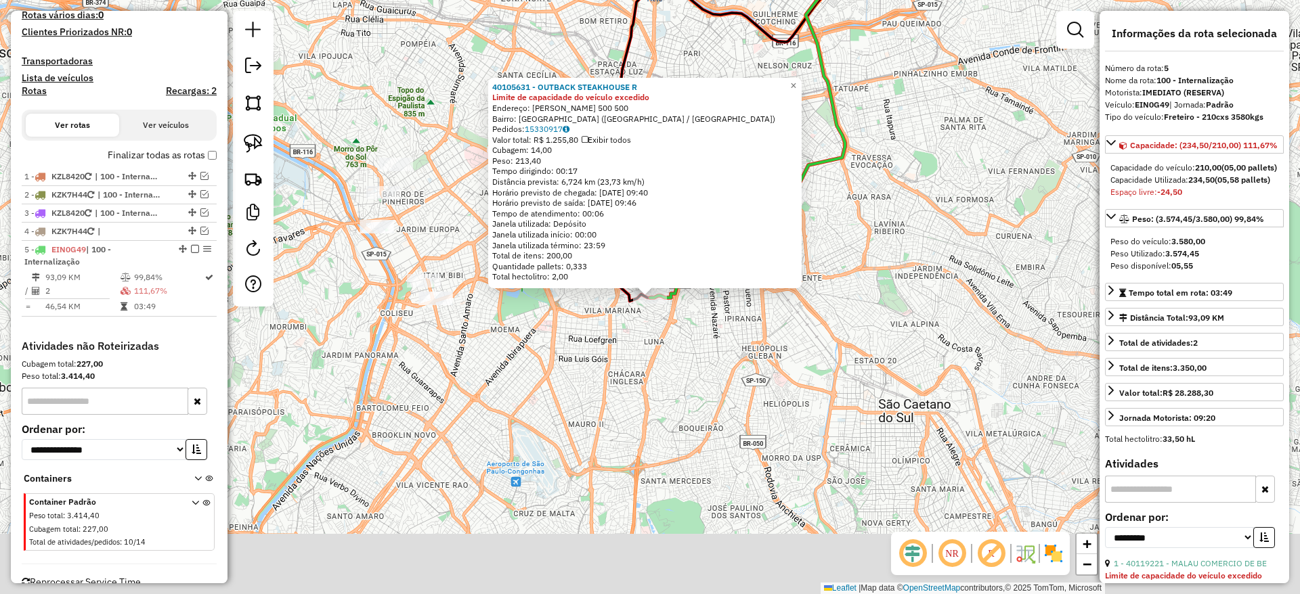
scroll to position [408, 0]
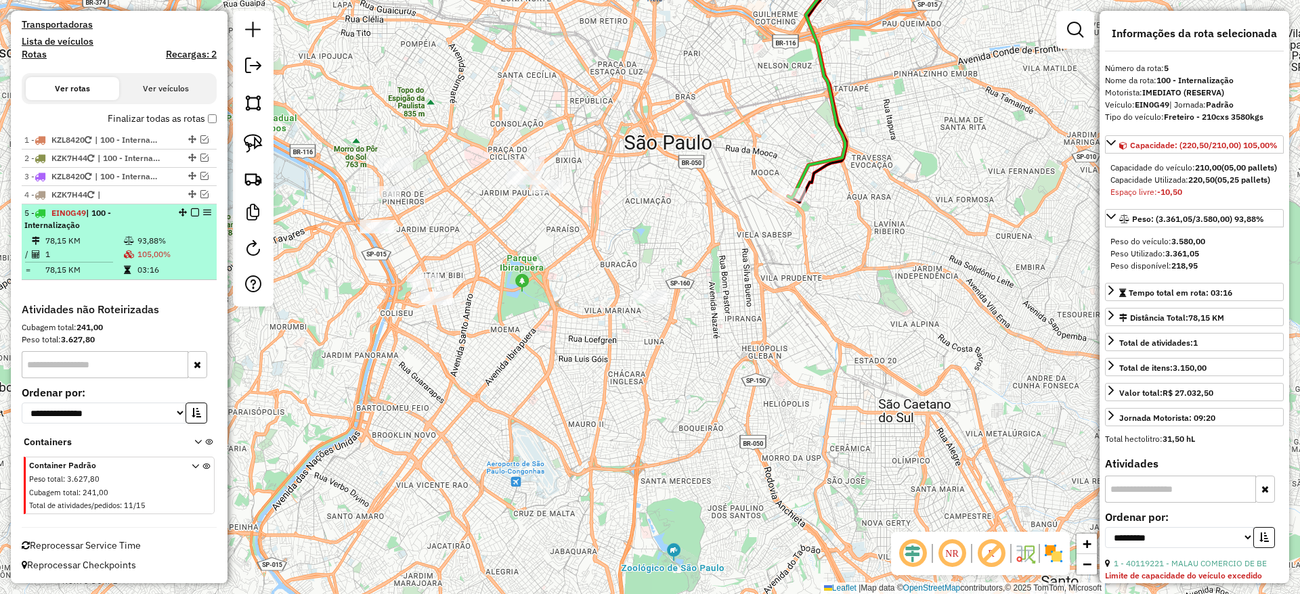
click at [191, 211] on em at bounding box center [195, 212] width 8 height 8
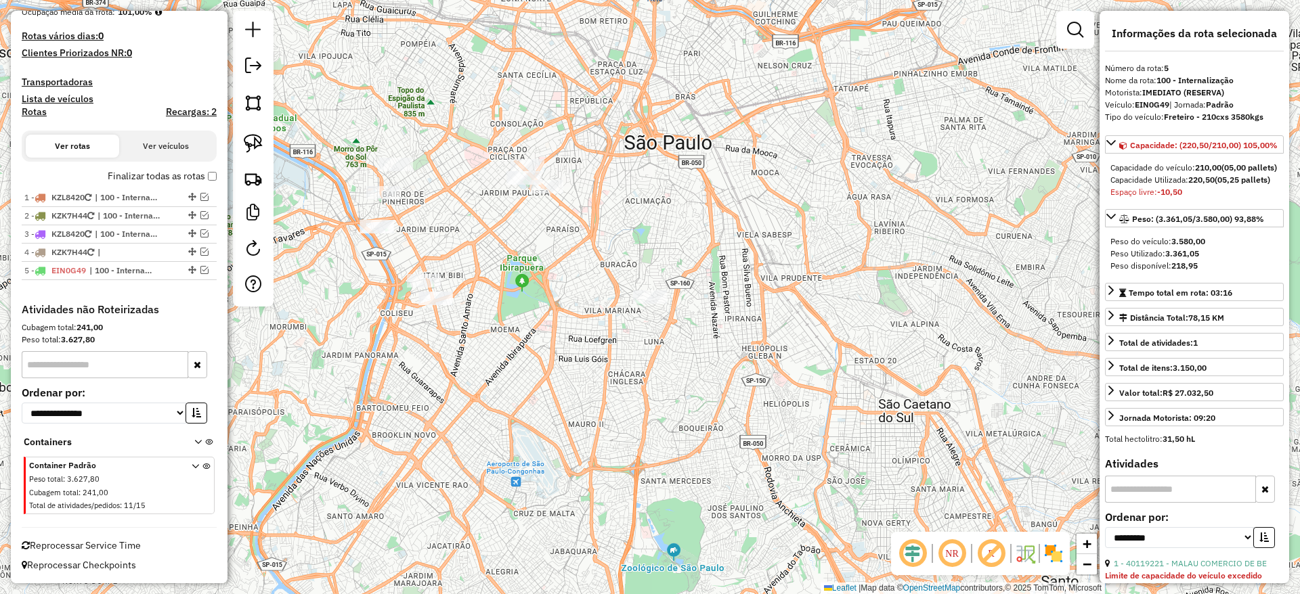
drag, startPoint x: 267, startPoint y: 139, endPoint x: 303, endPoint y: 187, distance: 60.9
click at [267, 139] on link at bounding box center [253, 144] width 30 height 30
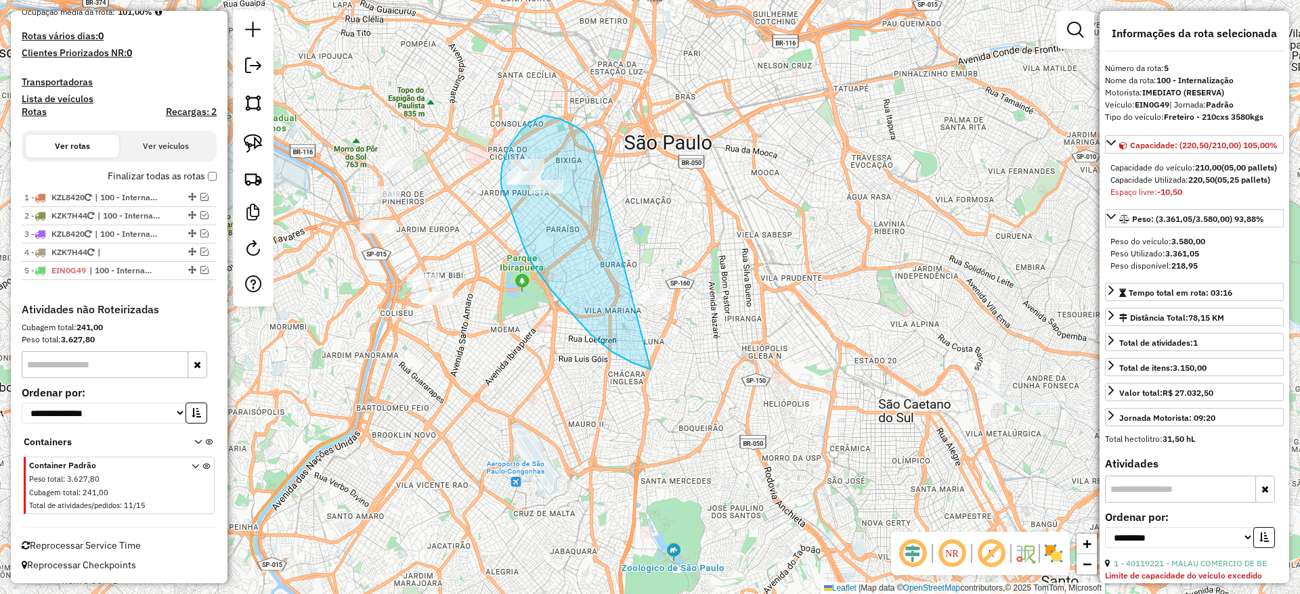
drag, startPoint x: 552, startPoint y: 117, endPoint x: 746, endPoint y: 322, distance: 282.5
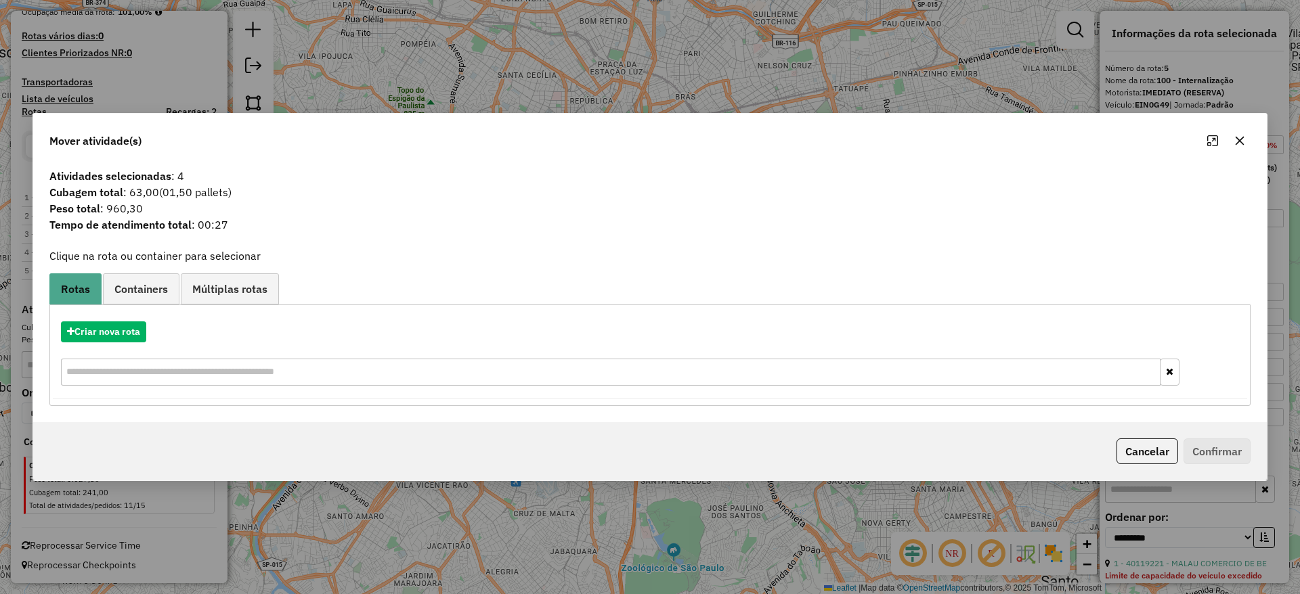
click at [1233, 136] on button "button" at bounding box center [1239, 141] width 22 height 22
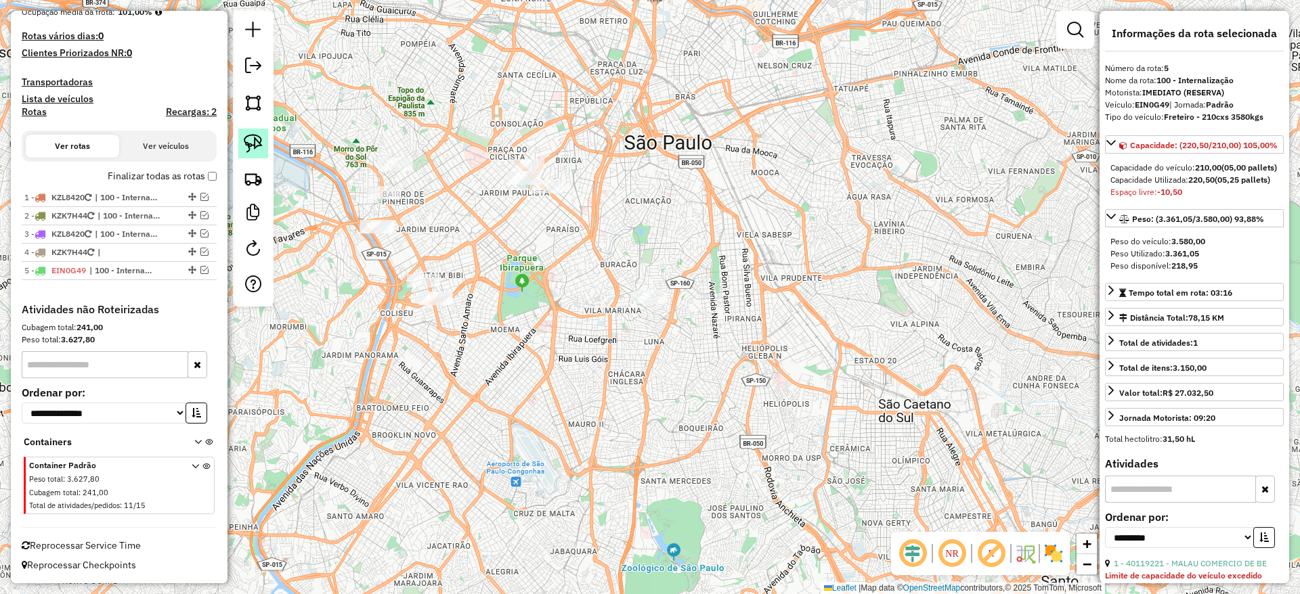
click at [252, 135] on img at bounding box center [253, 143] width 19 height 19
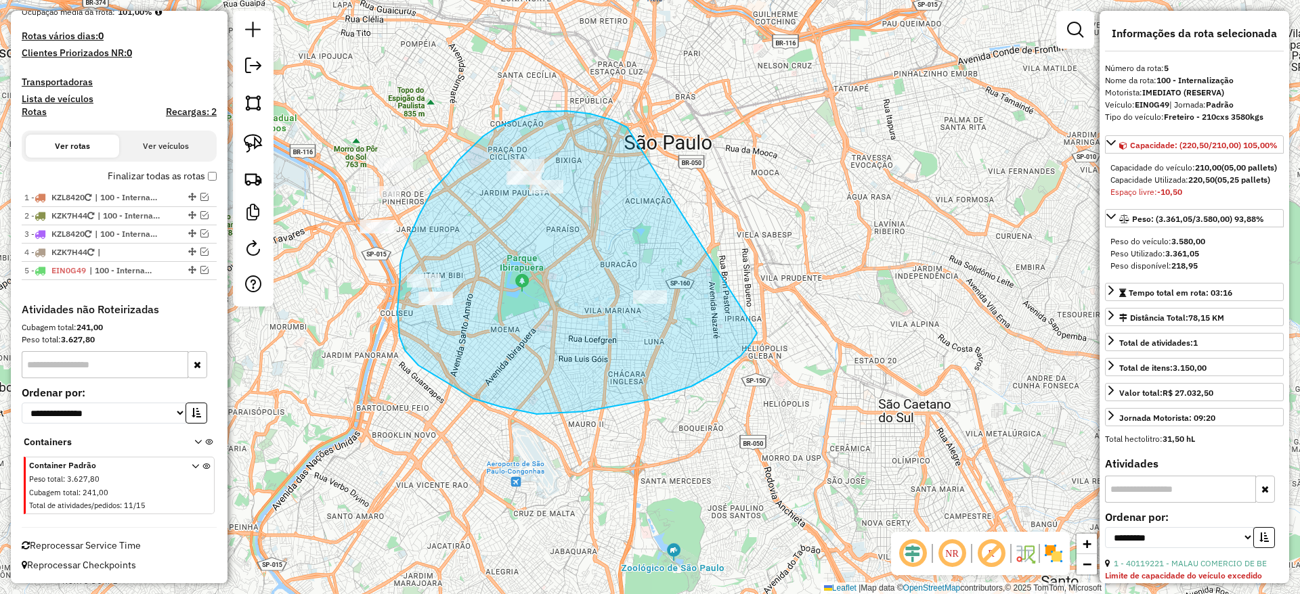
drag, startPoint x: 627, startPoint y: 127, endPoint x: 757, endPoint y: 331, distance: 242.0
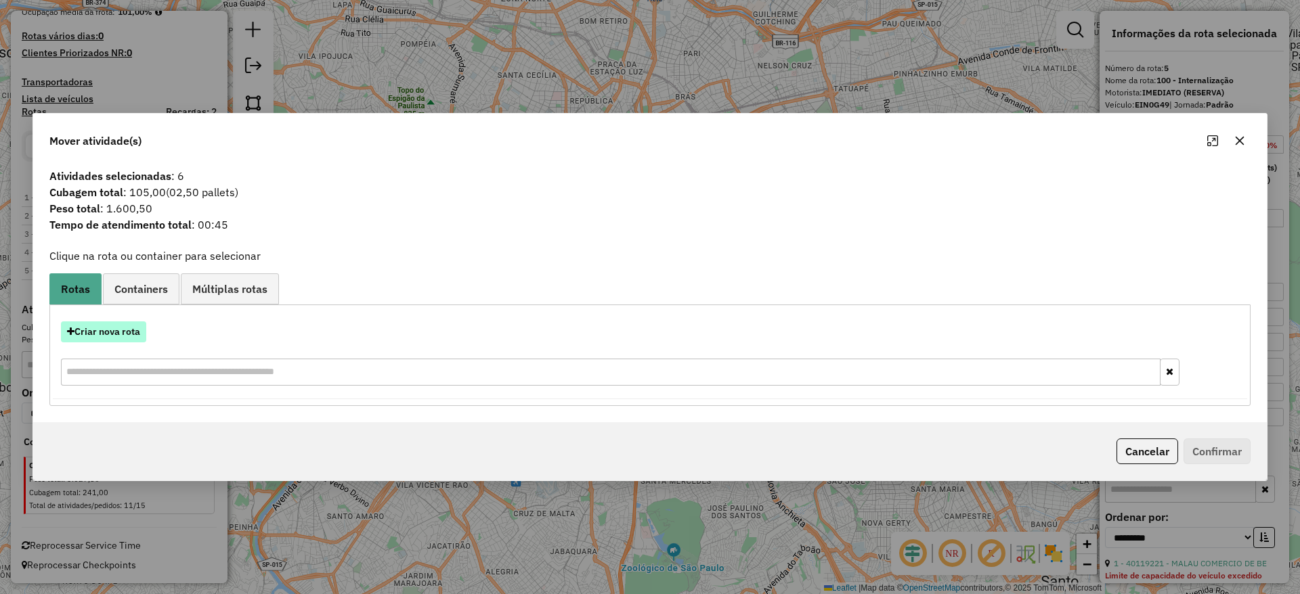
click at [134, 328] on button "Criar nova rota" at bounding box center [103, 332] width 85 height 21
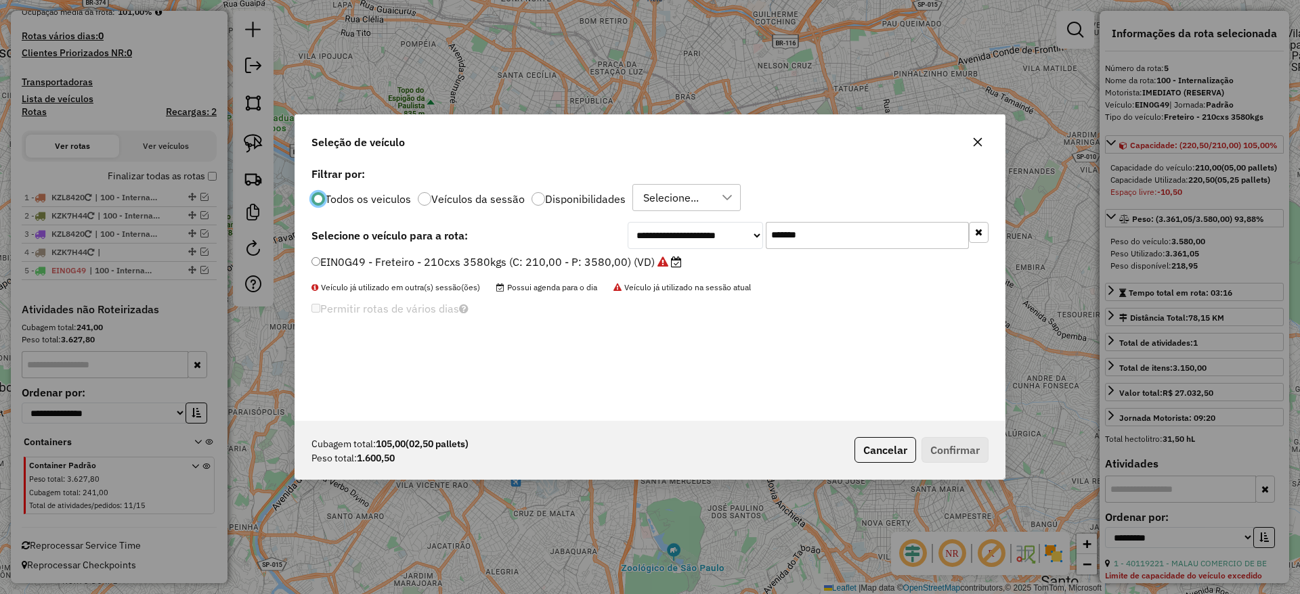
scroll to position [7, 4]
drag, startPoint x: 842, startPoint y: 227, endPoint x: 634, endPoint y: 256, distance: 210.5
click at [634, 256] on div "**********" at bounding box center [649, 292] width 709 height 257
paste input "text"
type input "*******"
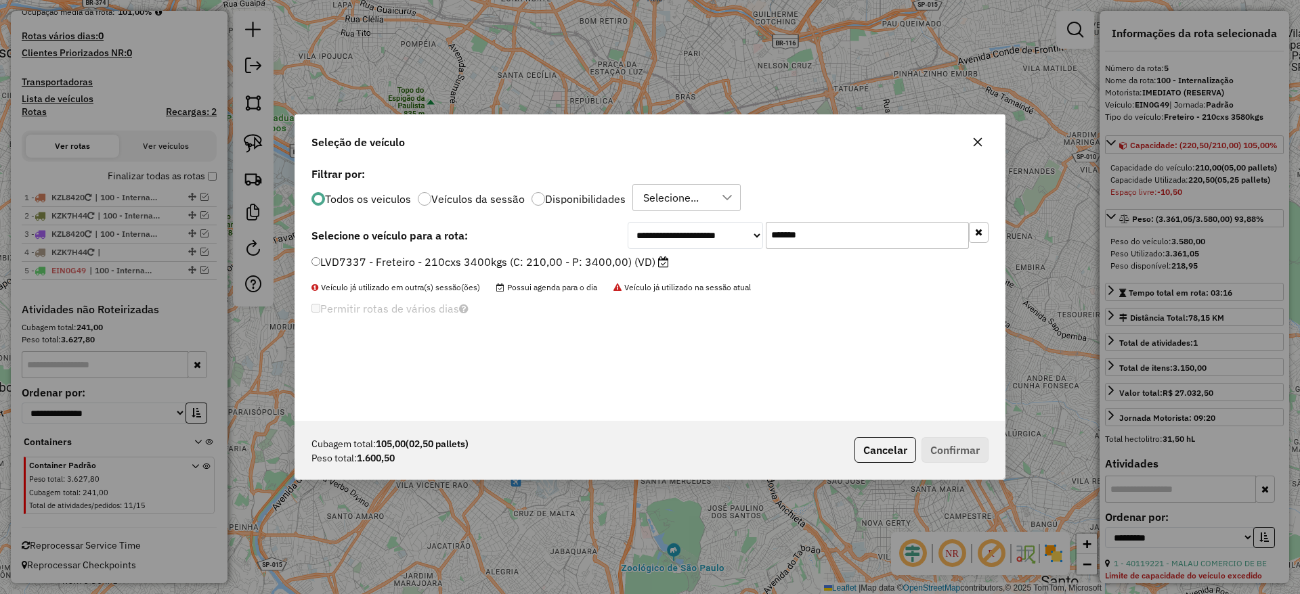
click at [603, 259] on label "LVD7337 - Freteiro - 210cxs 3400kgs (C: 210,00 - P: 3400,00) (VD)" at bounding box center [489, 262] width 357 height 16
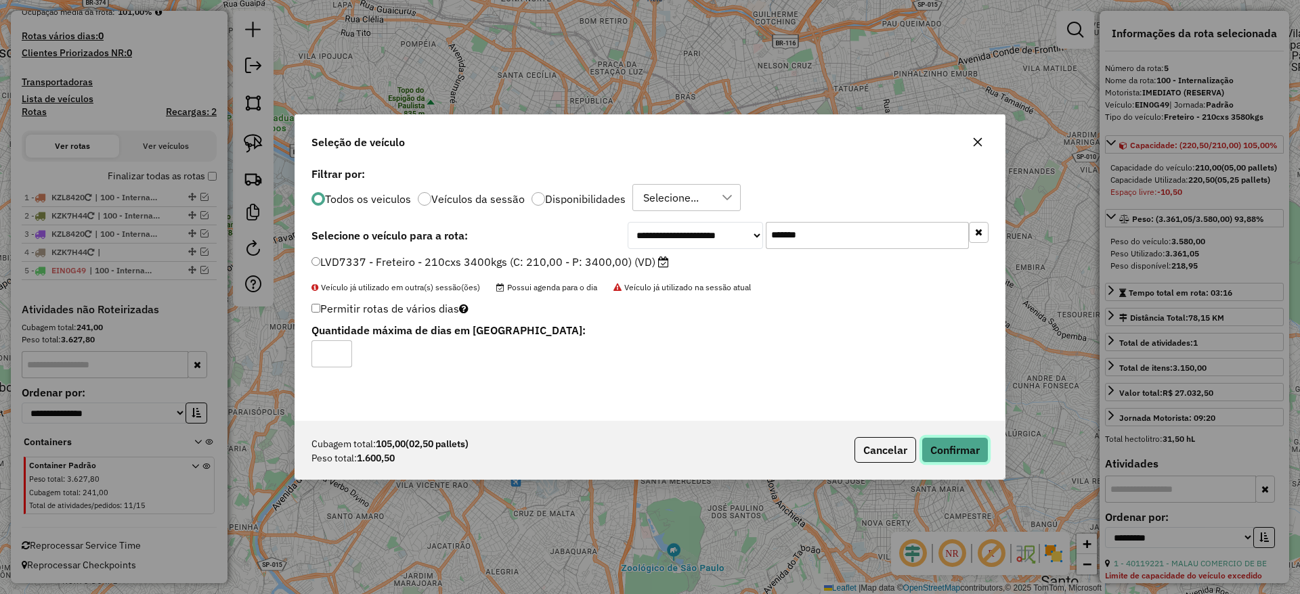
drag, startPoint x: 944, startPoint y: 451, endPoint x: 897, endPoint y: 443, distance: 47.4
click at [943, 451] on button "Confirmar" at bounding box center [954, 450] width 67 height 26
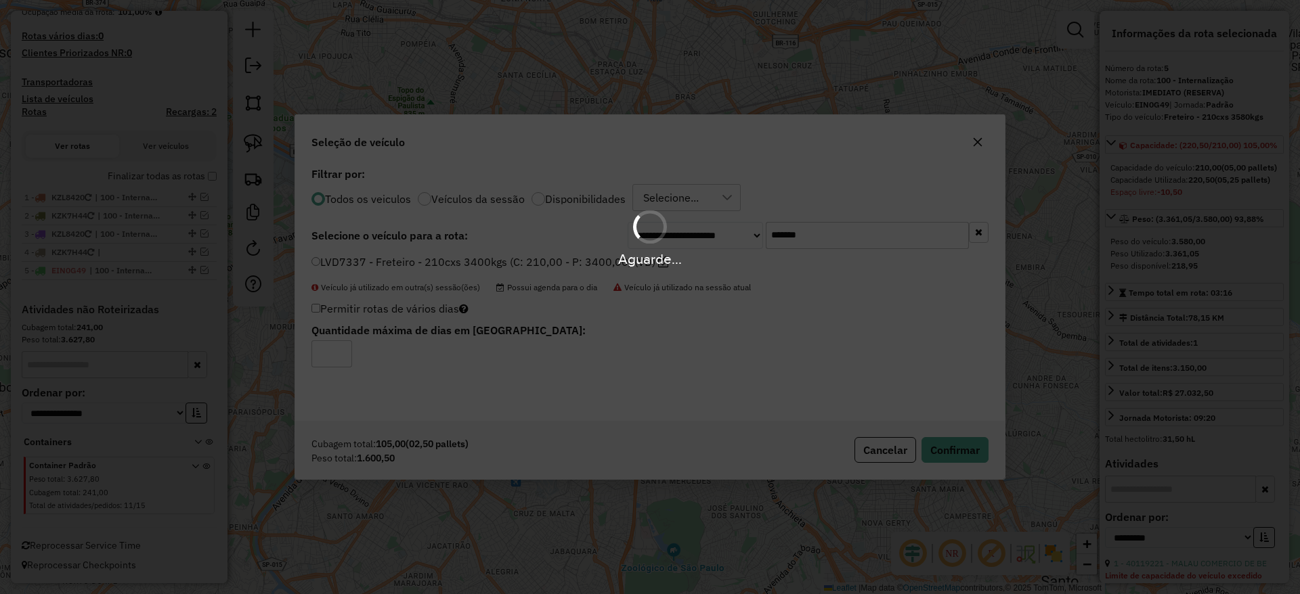
scroll to position [443, 0]
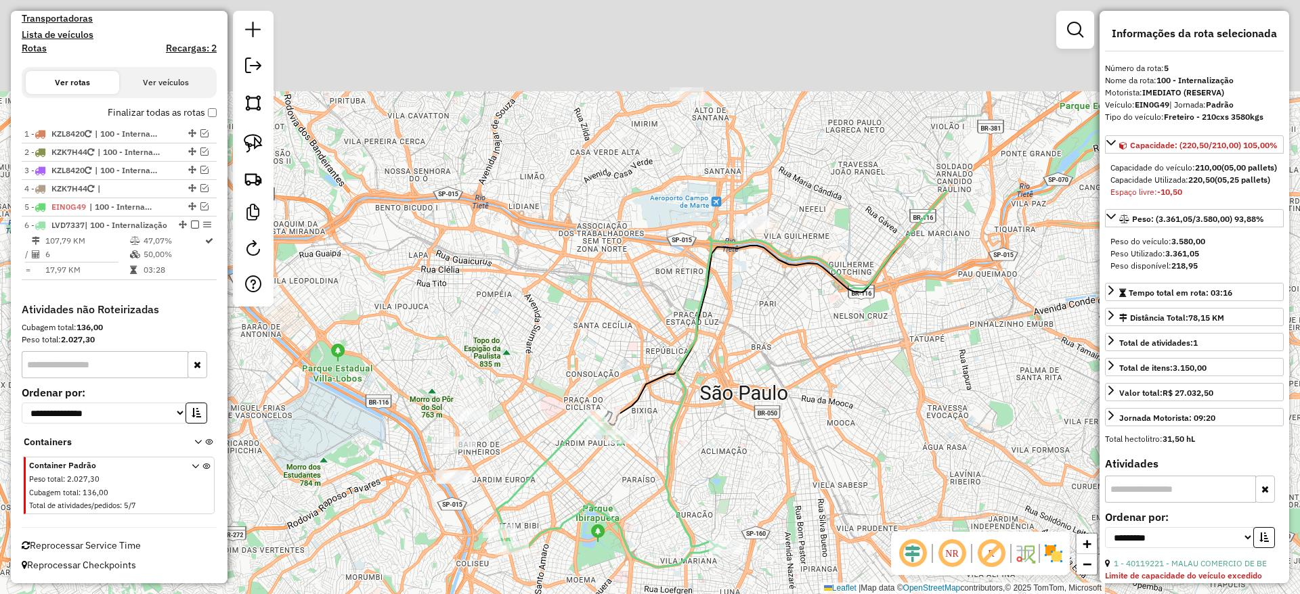
drag, startPoint x: 670, startPoint y: 146, endPoint x: 736, endPoint y: 371, distance: 234.8
click at [736, 371] on div "Janela de atendimento Grade de atendimento Capacidade Transportadoras Veículos …" at bounding box center [650, 297] width 1300 height 594
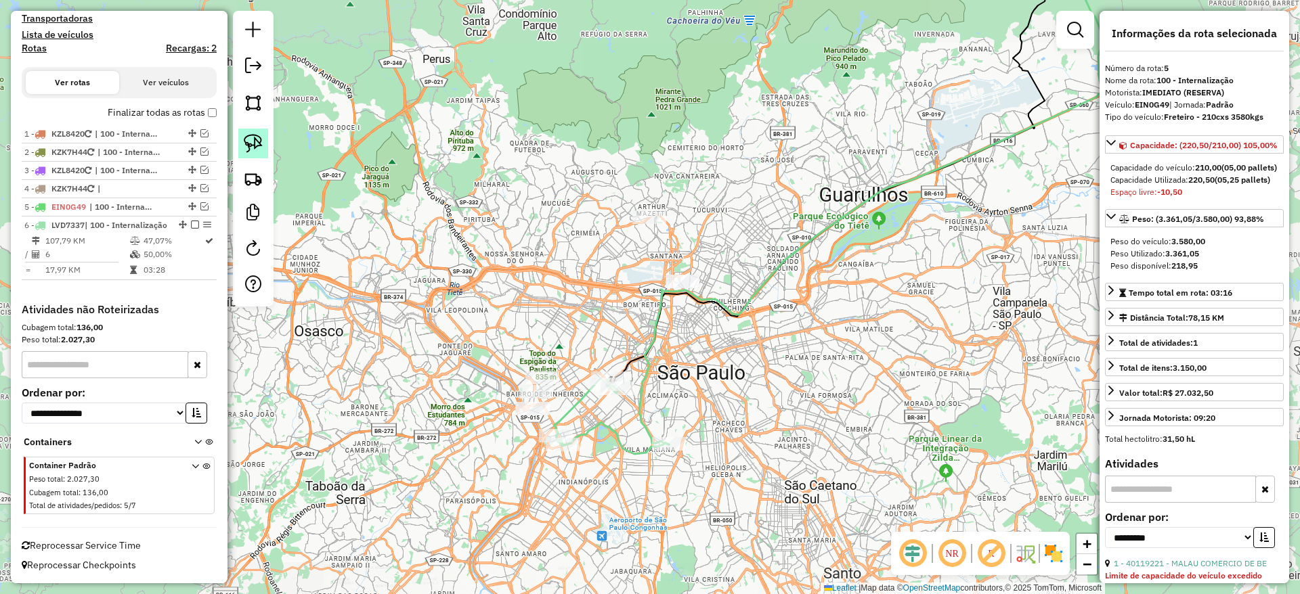
click at [261, 148] on img at bounding box center [253, 143] width 19 height 19
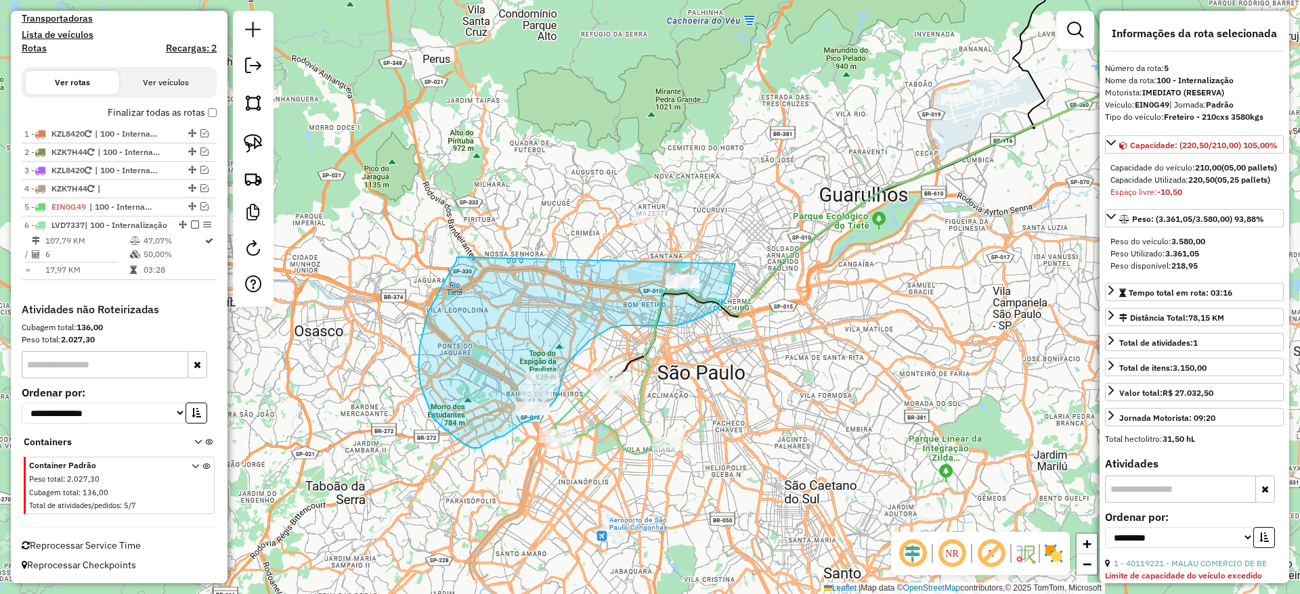
drag, startPoint x: 418, startPoint y: 367, endPoint x: 665, endPoint y: 122, distance: 347.9
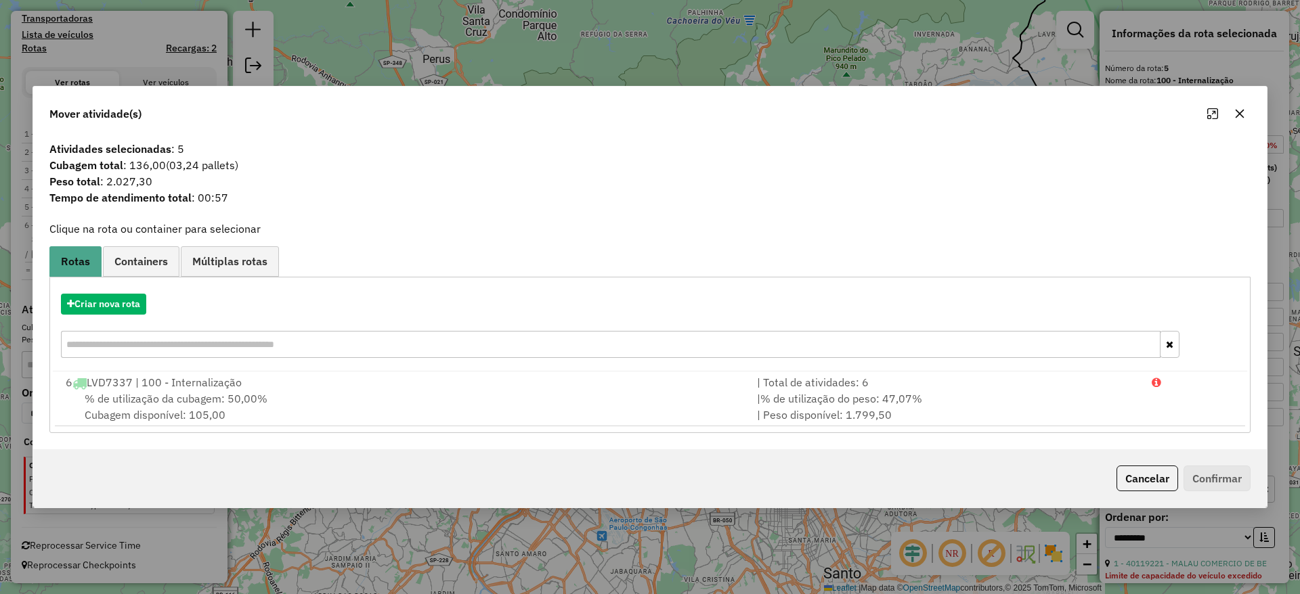
click at [141, 306] on hb-app "Aguarde... Pop-up bloqueado! Seu navegador bloqueou automáticamente a abertura …" at bounding box center [650, 297] width 1300 height 594
click at [139, 305] on button "Criar nova rota" at bounding box center [103, 304] width 85 height 21
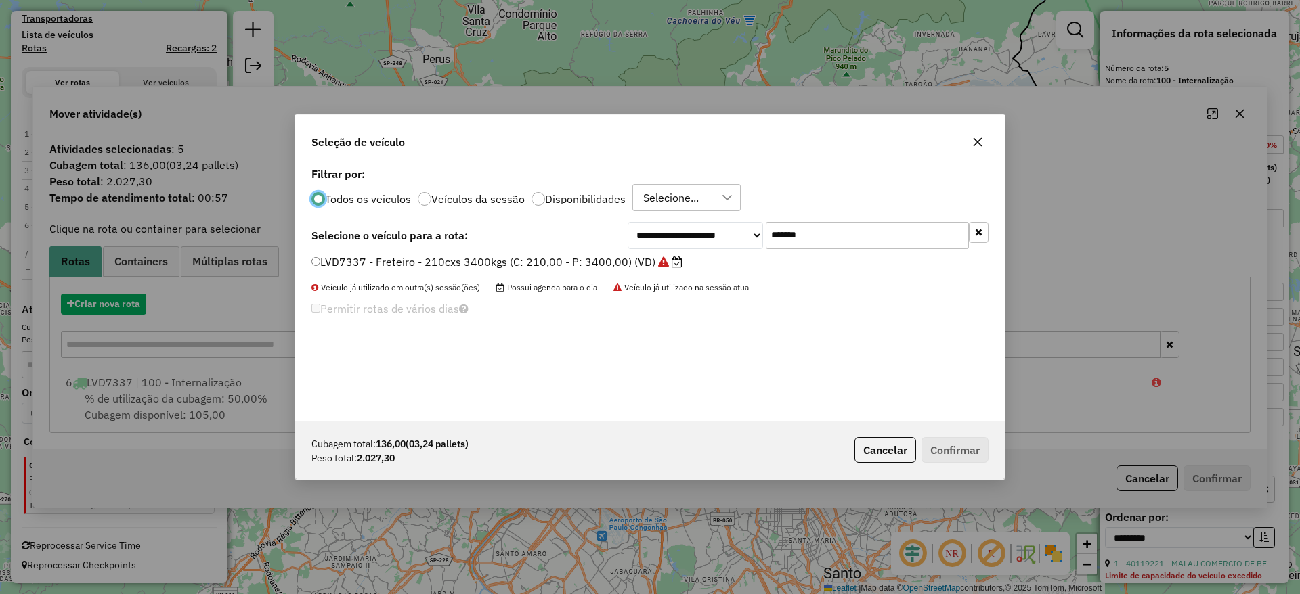
scroll to position [7, 4]
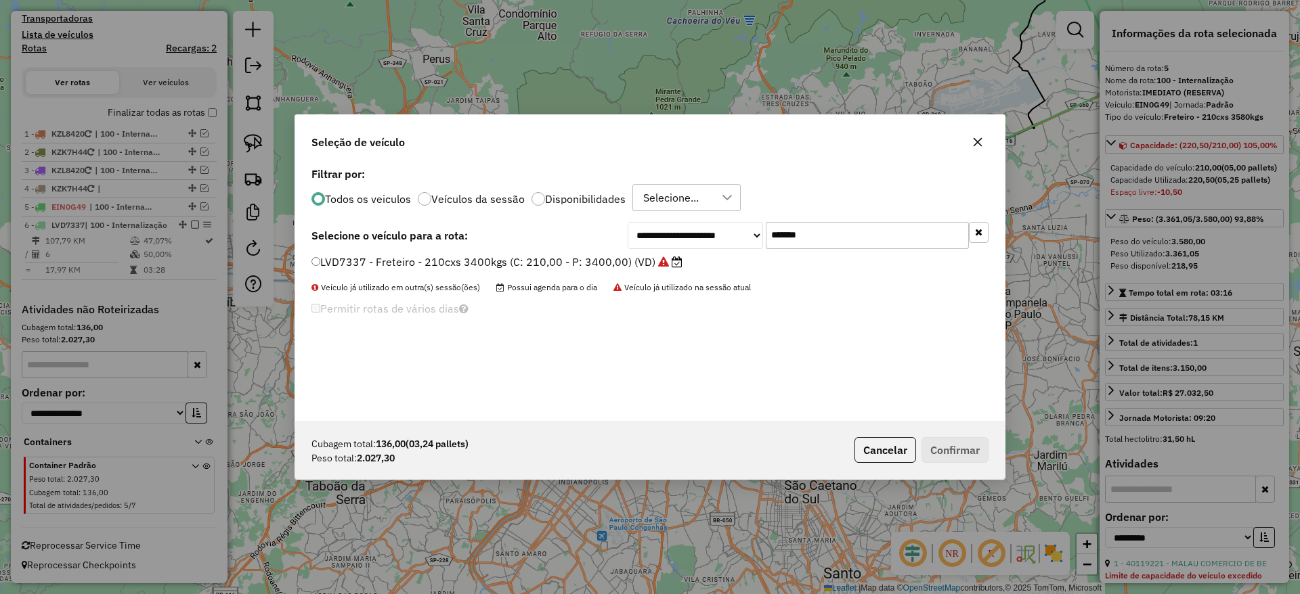
drag, startPoint x: 826, startPoint y: 229, endPoint x: 515, endPoint y: 280, distance: 314.9
click at [519, 278] on div "**********" at bounding box center [649, 292] width 709 height 257
paste input "text"
type input "*******"
click at [478, 267] on label "FBO1B74 - VUC Internalizacao (C: 210,00 - P: 3000,00) (VD)" at bounding box center [472, 262] width 322 height 16
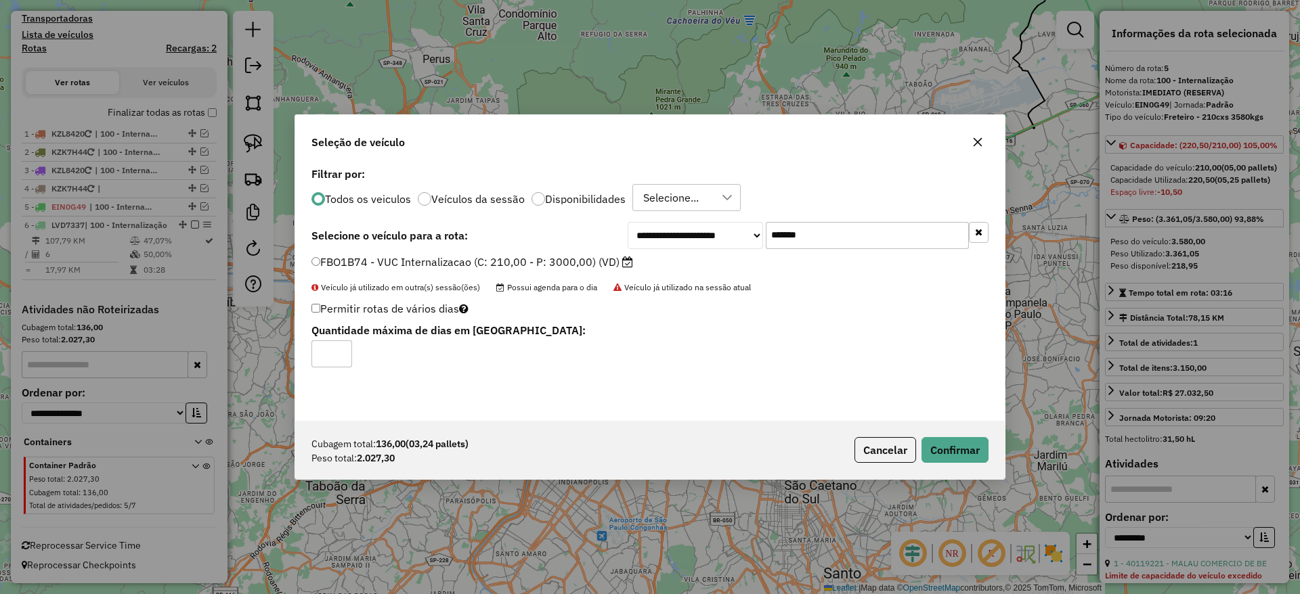
click at [994, 429] on div "Cubagem total: 136,00 (03,24 pallets) Peso total: 2.027,30 Cancelar Confirmar" at bounding box center [649, 450] width 709 height 58
click at [976, 441] on button "Confirmar" at bounding box center [954, 450] width 67 height 26
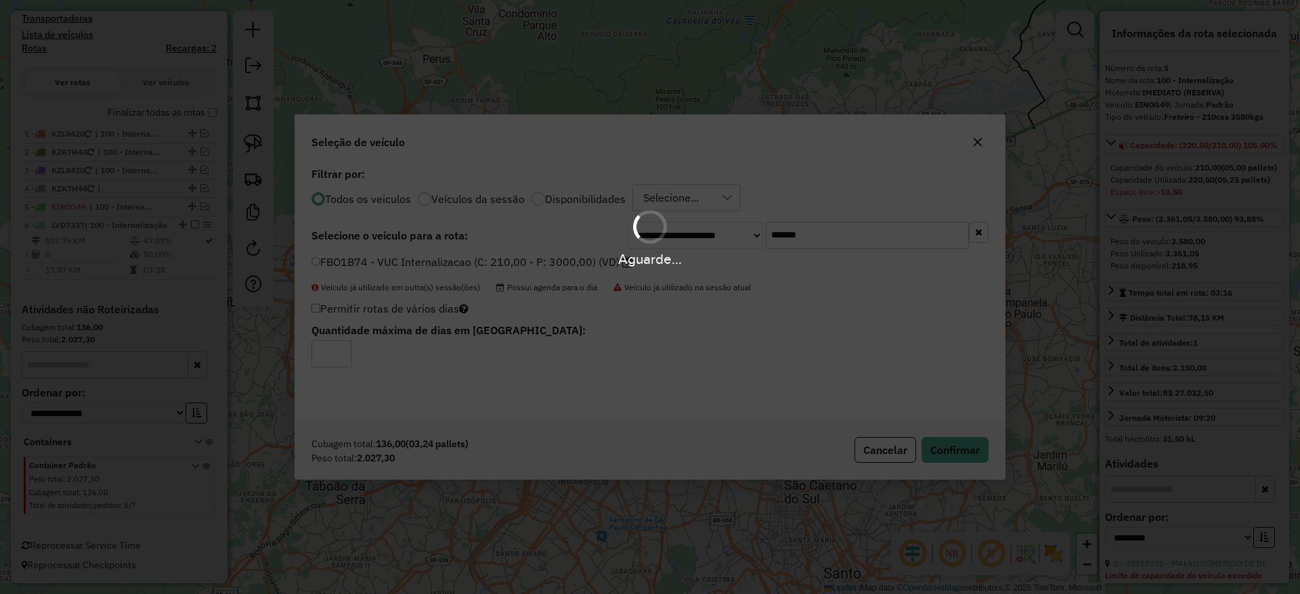
scroll to position [306, 0]
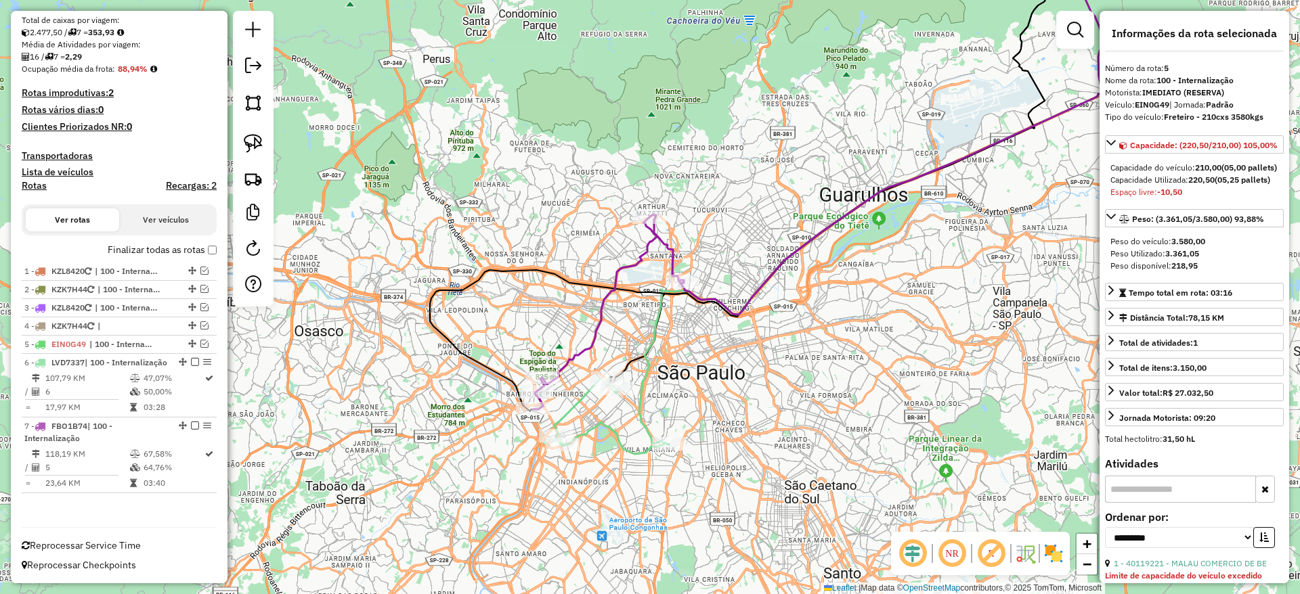
click at [615, 437] on icon at bounding box center [611, 416] width 114 height 76
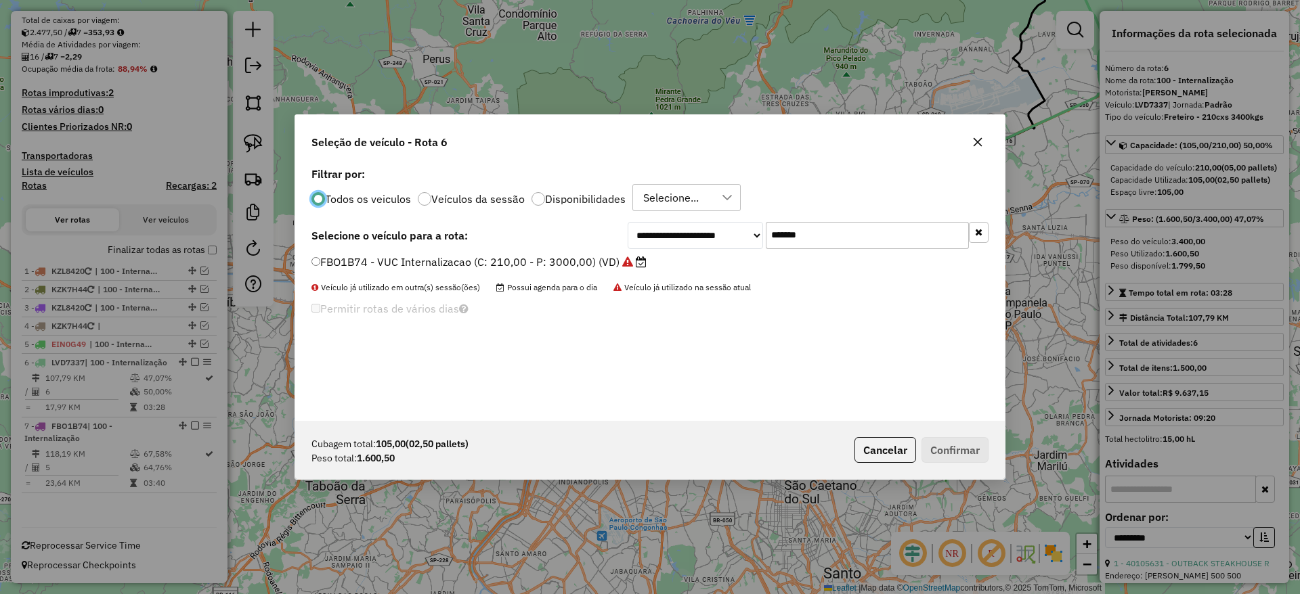
scroll to position [7, 4]
drag, startPoint x: 820, startPoint y: 236, endPoint x: 635, endPoint y: 238, distance: 184.8
click at [640, 238] on div "**********" at bounding box center [807, 235] width 361 height 27
paste input "text"
type input "*******"
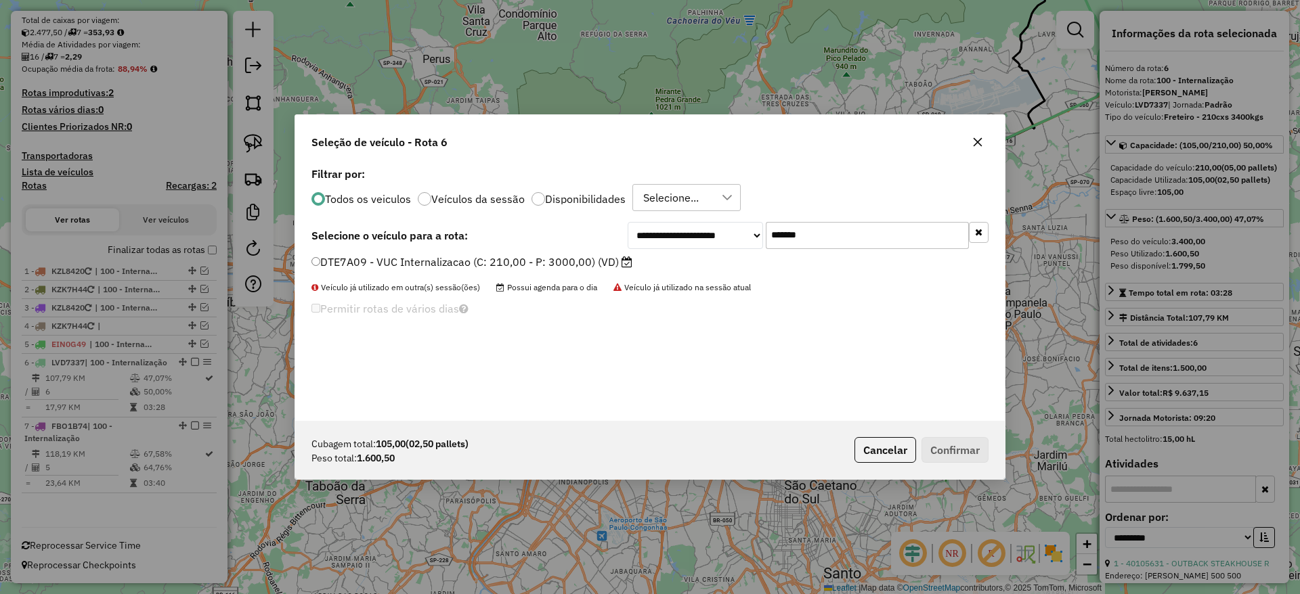
click at [552, 248] on div "**********" at bounding box center [649, 235] width 677 height 27
drag, startPoint x: 539, startPoint y: 259, endPoint x: 702, endPoint y: 284, distance: 164.9
click at [539, 259] on label "DTE7A09 - VUC Internalizacao (C: 210,00 - P: 3000,00) (VD)" at bounding box center [471, 262] width 321 height 16
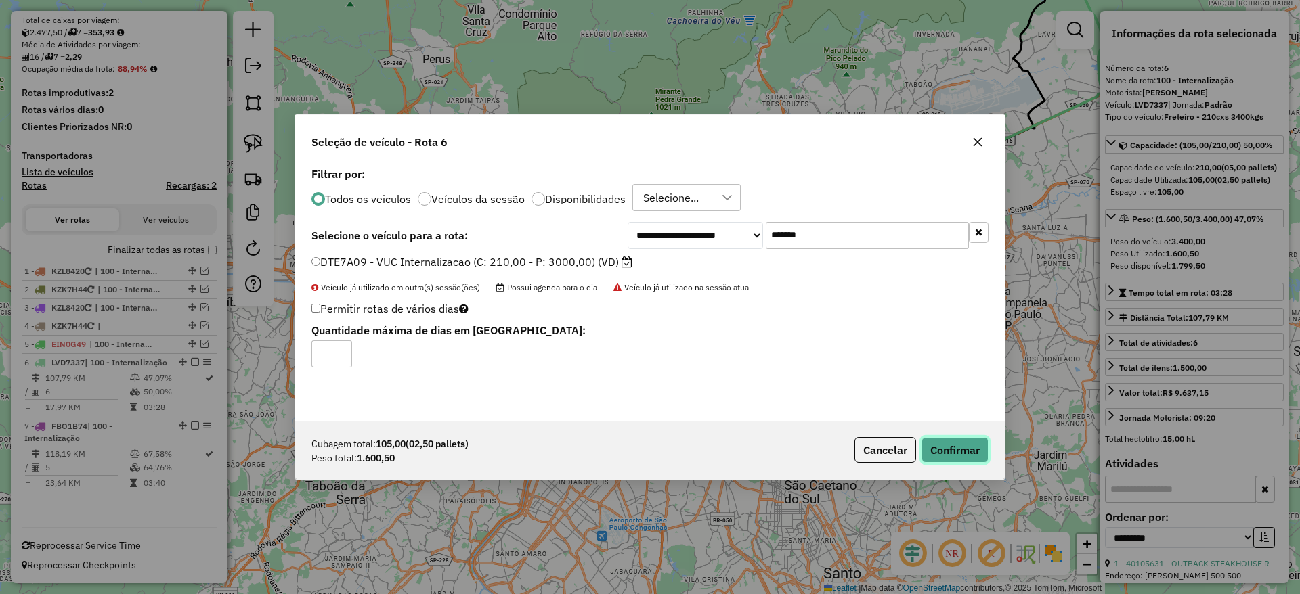
click at [951, 443] on button "Confirmar" at bounding box center [954, 450] width 67 height 26
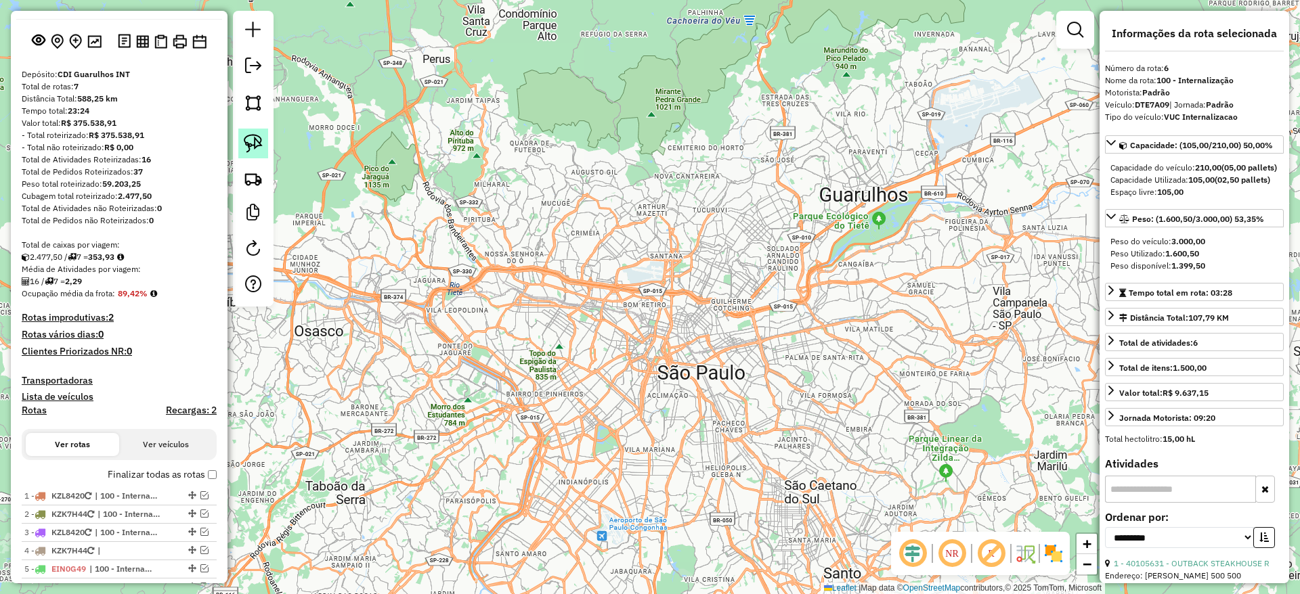
scroll to position [0, 0]
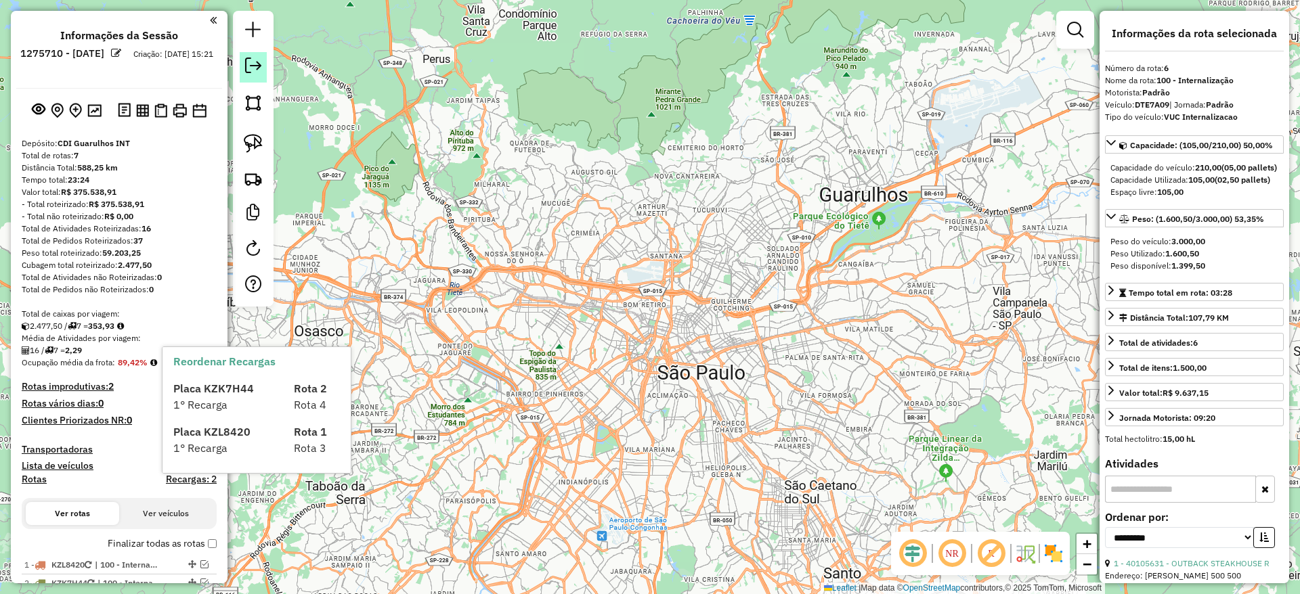
click at [256, 64] on em at bounding box center [253, 66] width 16 height 16
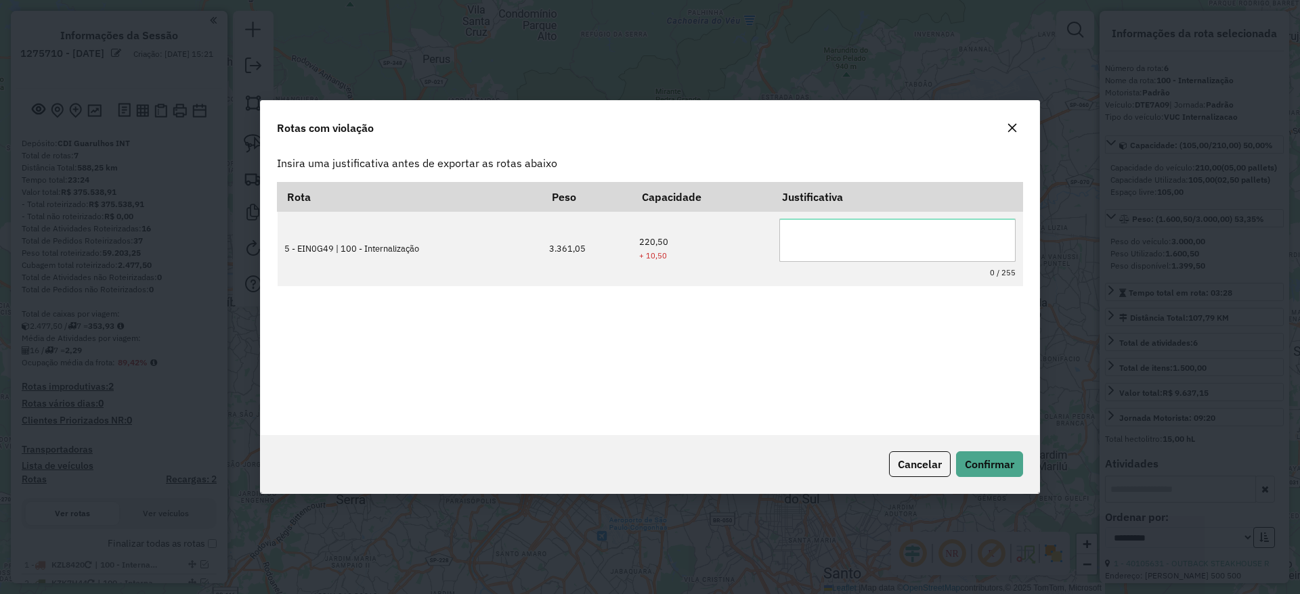
click at [1018, 133] on button "button" at bounding box center [1012, 128] width 22 height 22
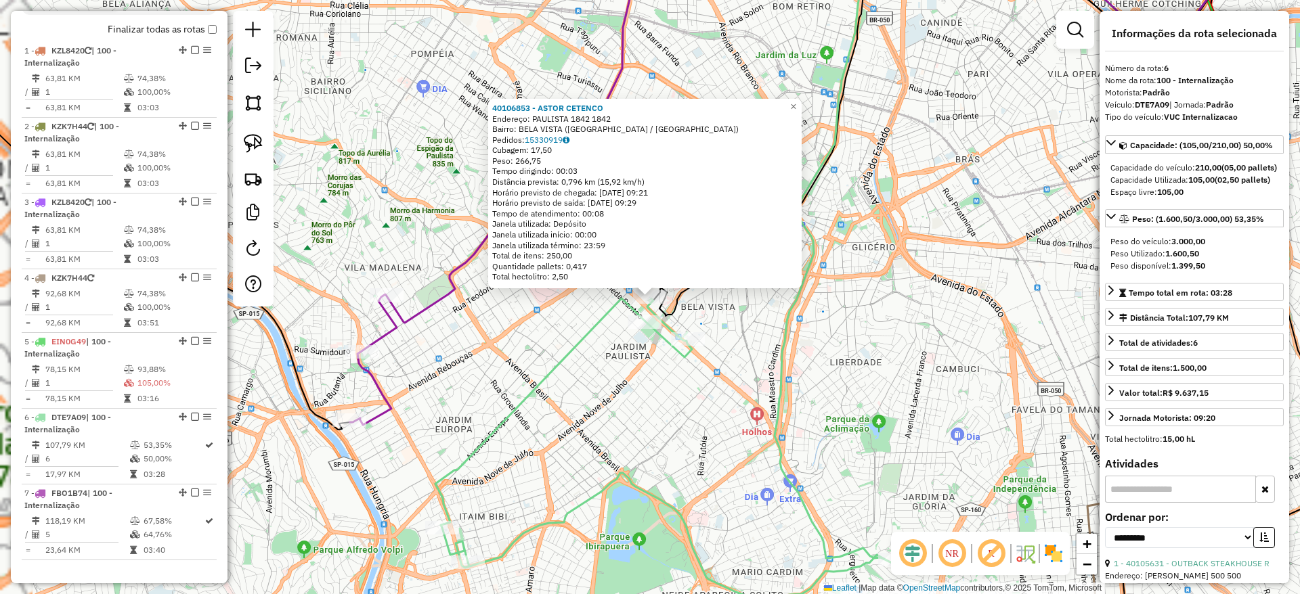
scroll to position [581, 0]
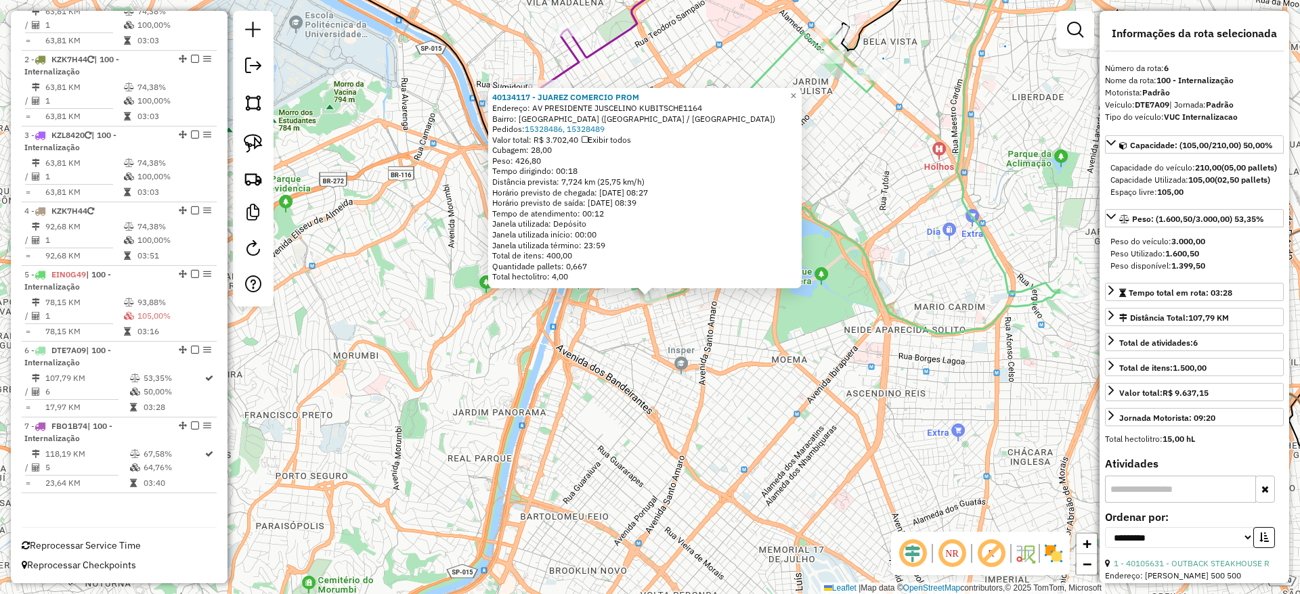
drag, startPoint x: 689, startPoint y: 428, endPoint x: 657, endPoint y: 447, distance: 37.6
click at [657, 447] on div "40134117 - JUAREZ COMERCIO PROM Endereço: AV PRESIDENTE JUSCELINO KUBITSCHE1164…" at bounding box center [650, 297] width 1300 height 594
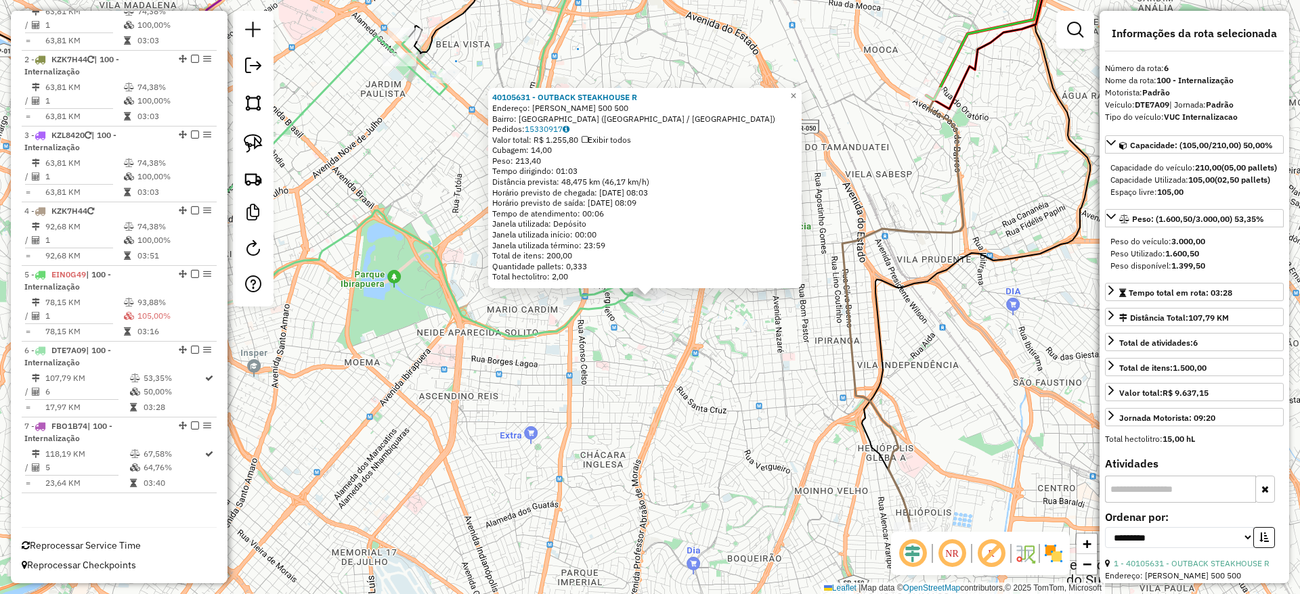
drag, startPoint x: 885, startPoint y: 439, endPoint x: 870, endPoint y: 491, distance: 53.4
click at [870, 491] on div "40105631 - OUTBACK STEAKHOUSE R Endereço: [PERSON_NAME] 500 500 Bairro: [GEOGRA…" at bounding box center [650, 297] width 1300 height 594
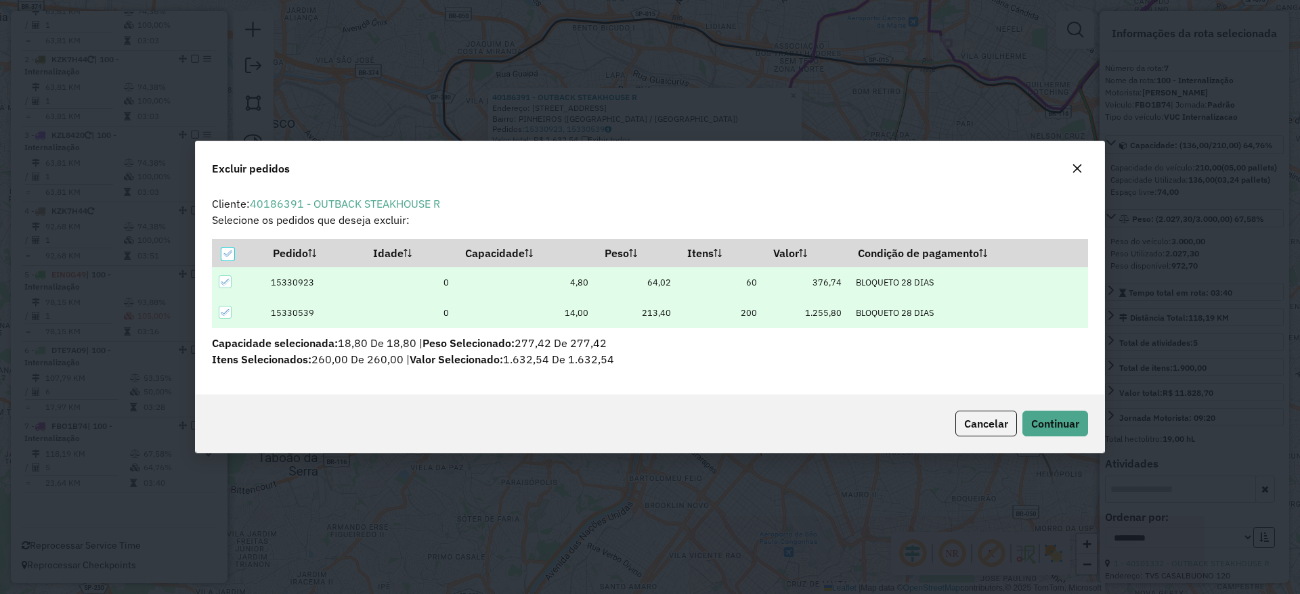
scroll to position [0, 0]
click at [1058, 414] on button "Continuar" at bounding box center [1055, 424] width 66 height 26
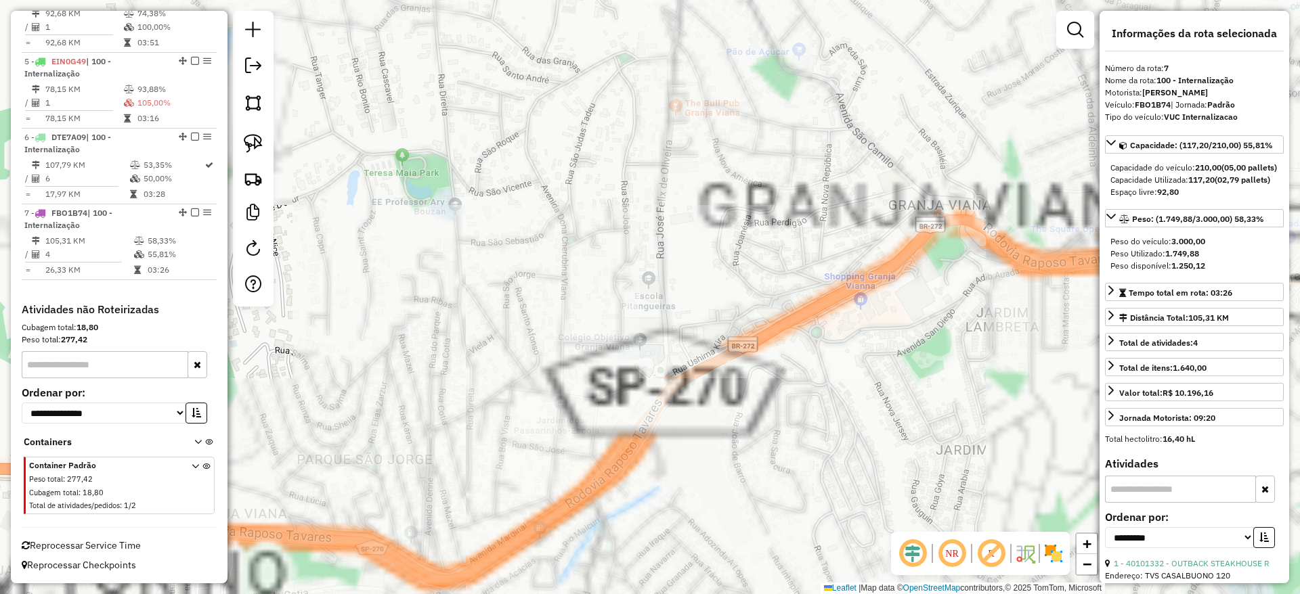
scroll to position [185, 0]
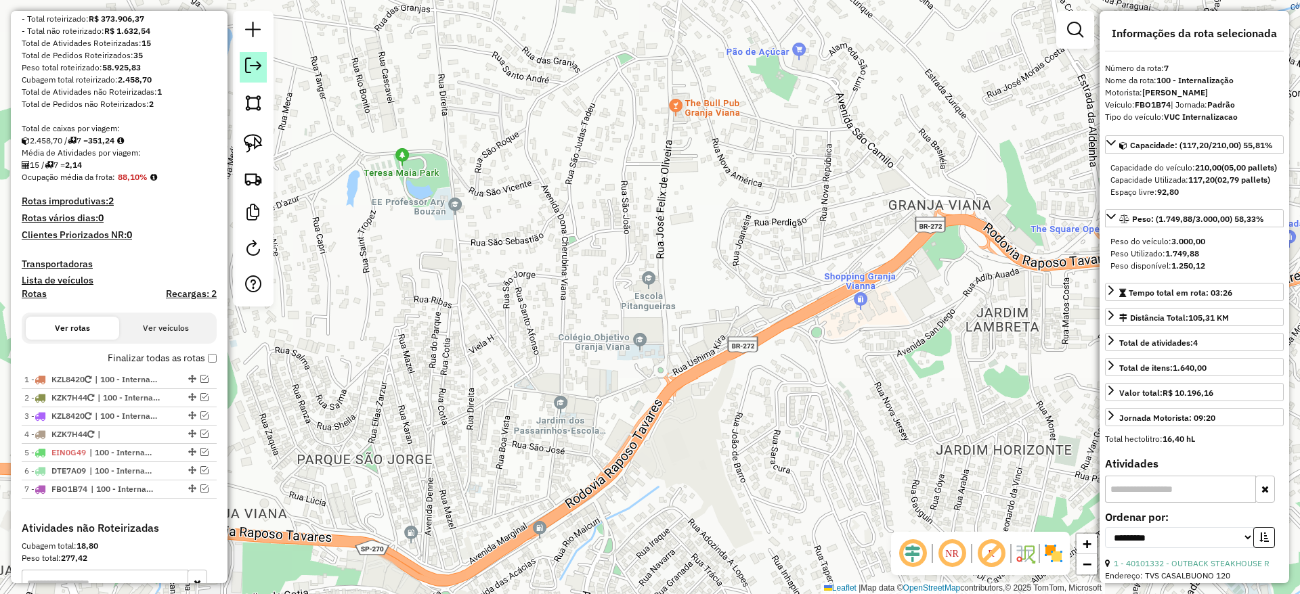
click at [259, 58] on em at bounding box center [253, 66] width 16 height 16
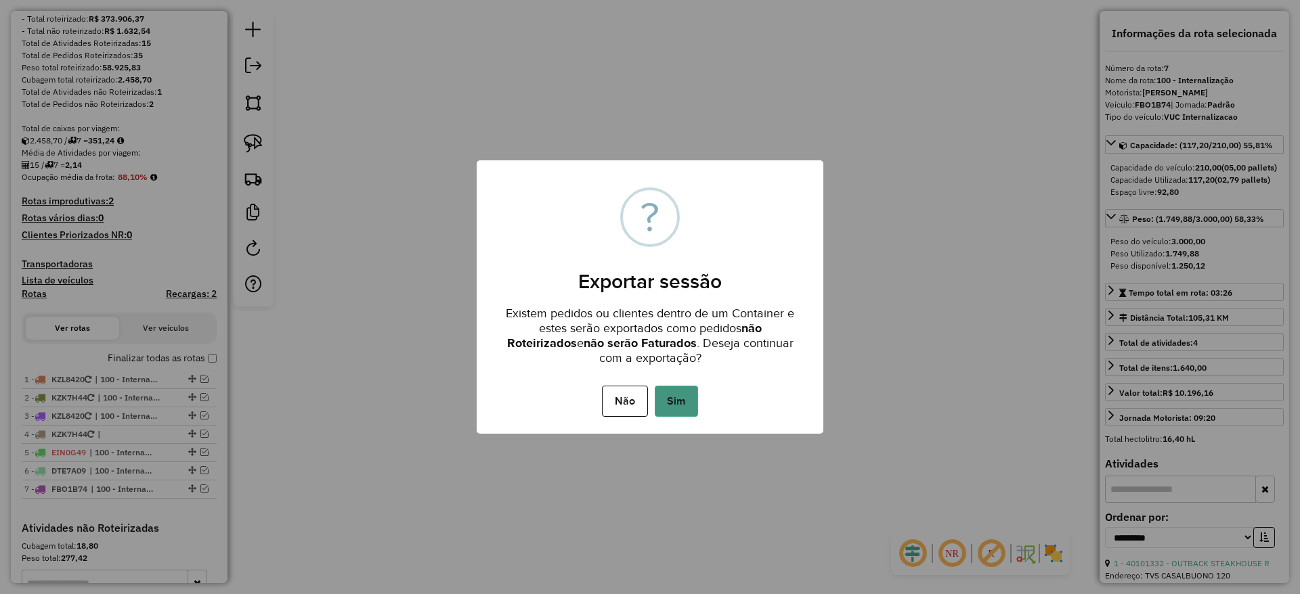
click at [688, 403] on button "Sim" at bounding box center [676, 401] width 43 height 31
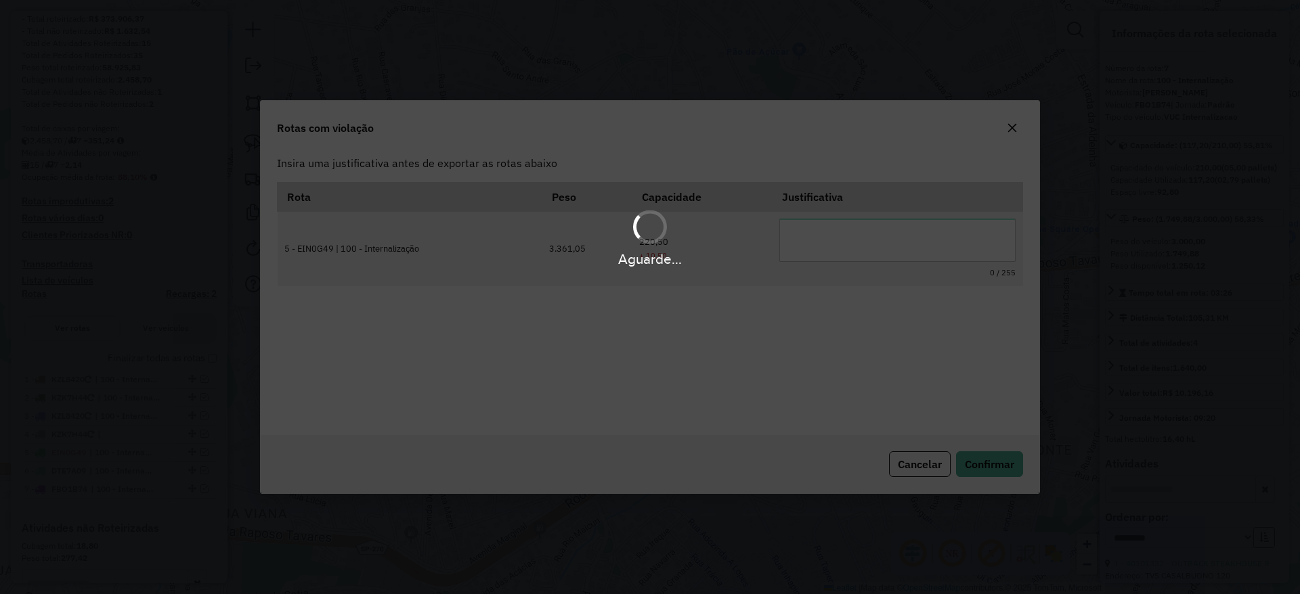
scroll to position [0, 0]
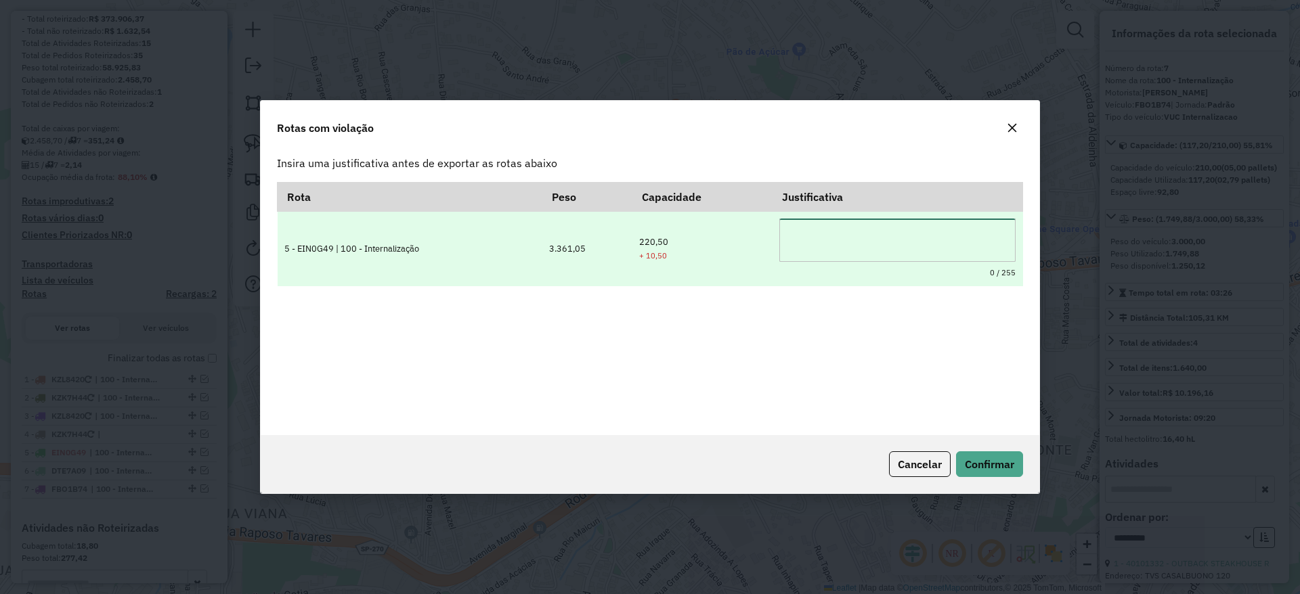
click at [877, 242] on textarea at bounding box center [897, 240] width 236 height 43
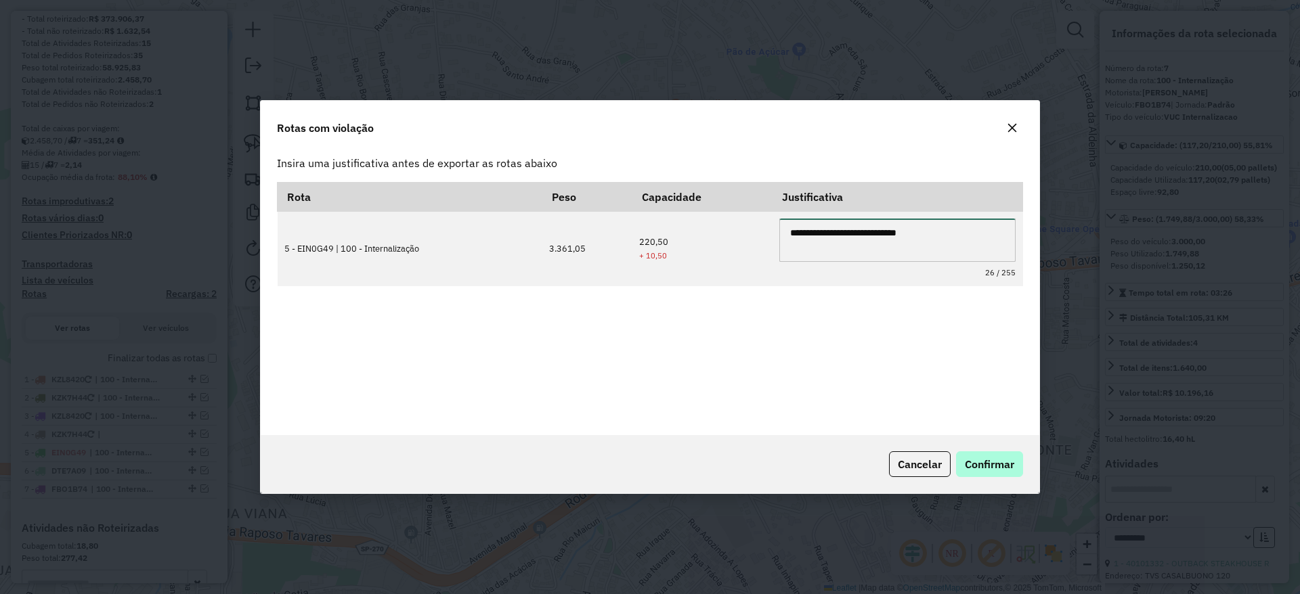
type textarea "**********"
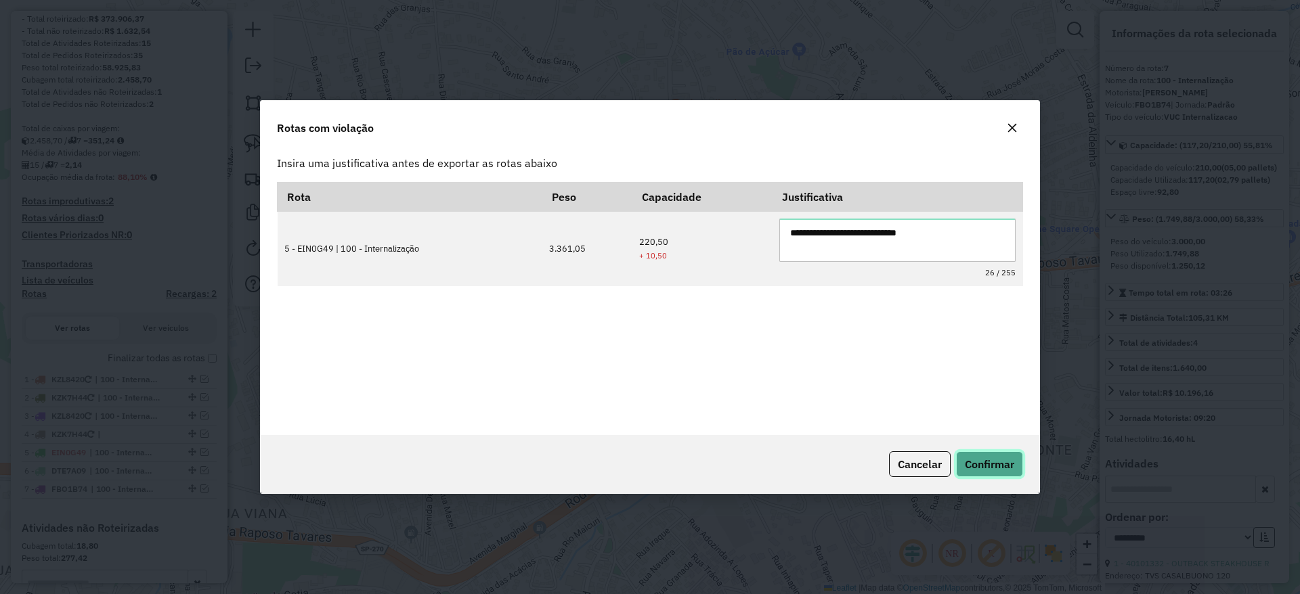
click at [985, 464] on span "Confirmar" at bounding box center [989, 465] width 49 height 14
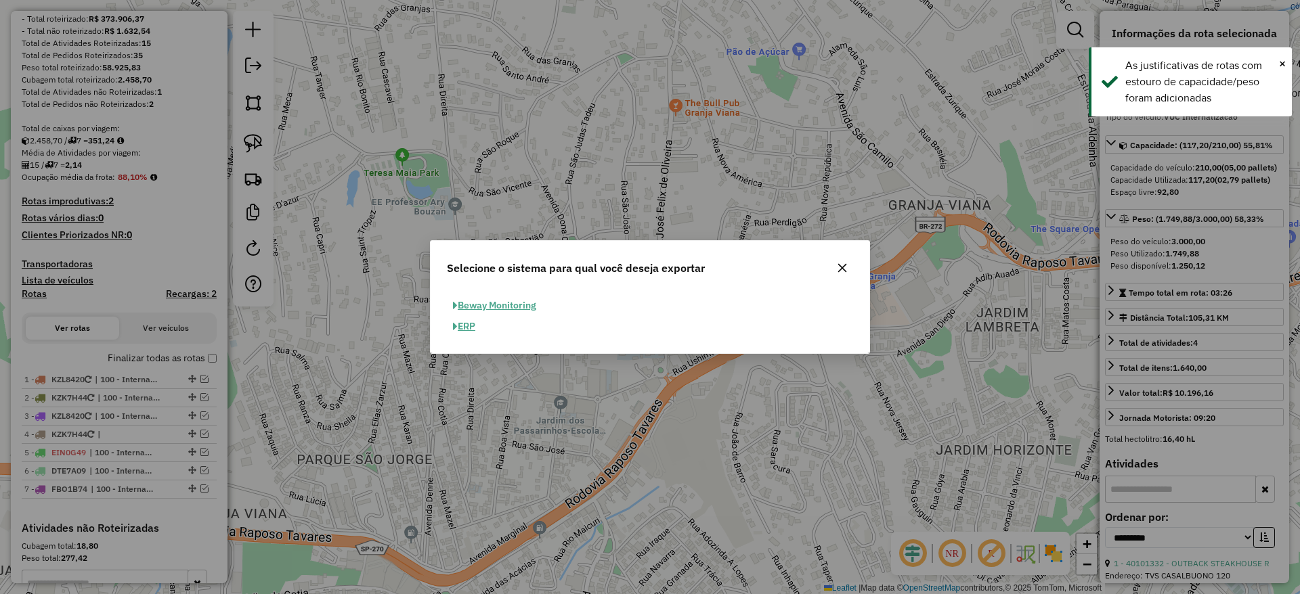
click at [468, 332] on button "ERP" at bounding box center [464, 326] width 35 height 21
select select "**"
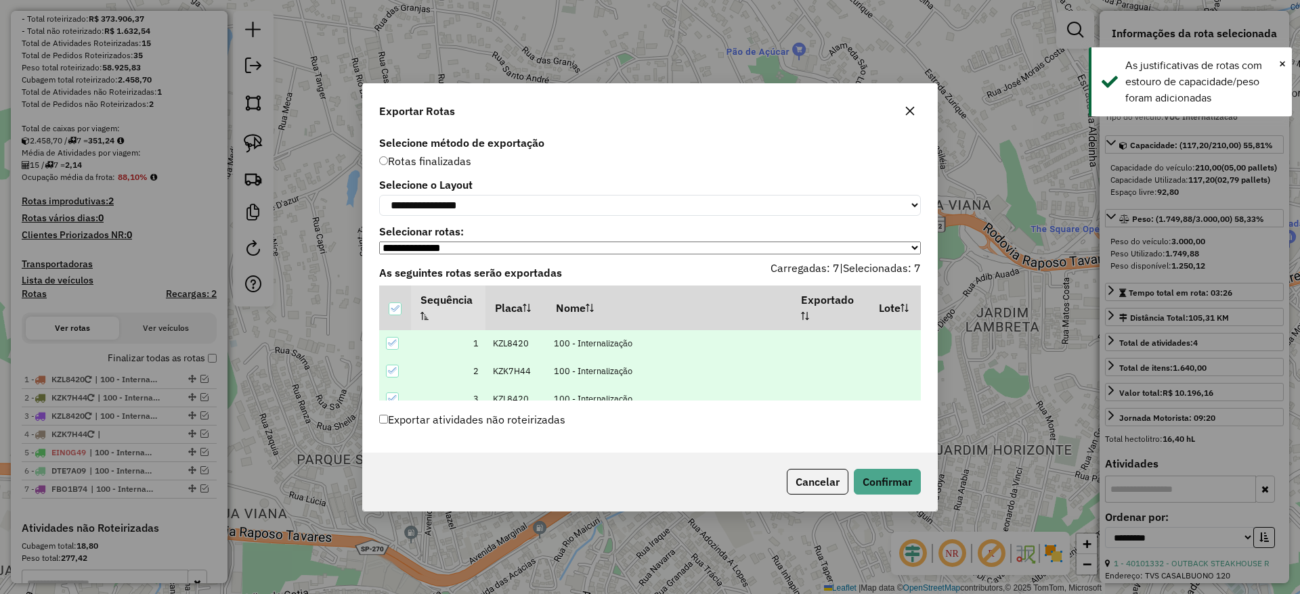
click at [403, 416] on label "Exportar atividades não roteirizadas" at bounding box center [472, 420] width 186 height 26
click at [902, 493] on button "Confirmar" at bounding box center [886, 482] width 67 height 26
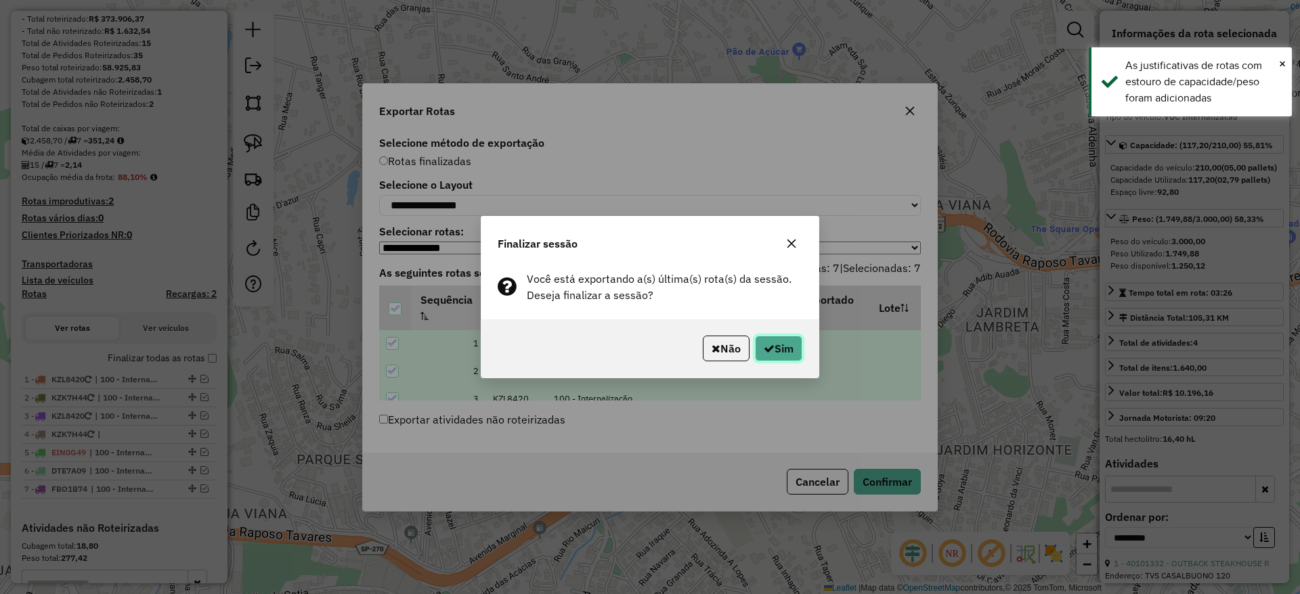
click at [768, 345] on icon "button" at bounding box center [768, 348] width 11 height 11
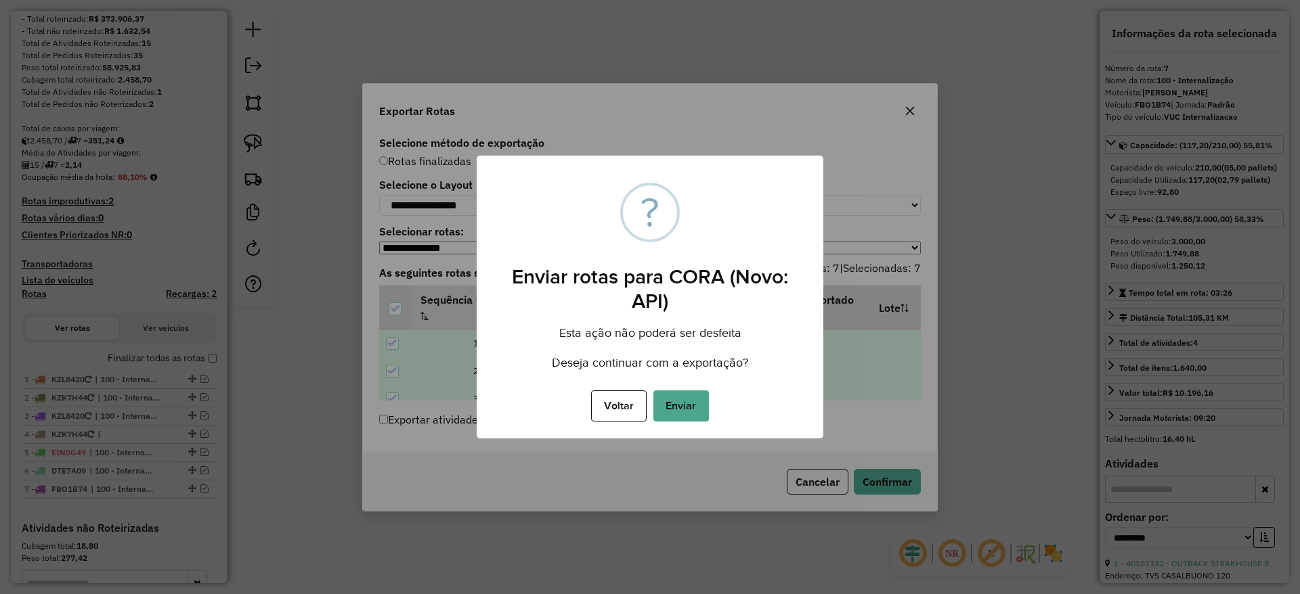
drag, startPoint x: 671, startPoint y: 393, endPoint x: 667, endPoint y: 459, distance: 66.5
click at [671, 393] on button "Enviar" at bounding box center [681, 406] width 56 height 31
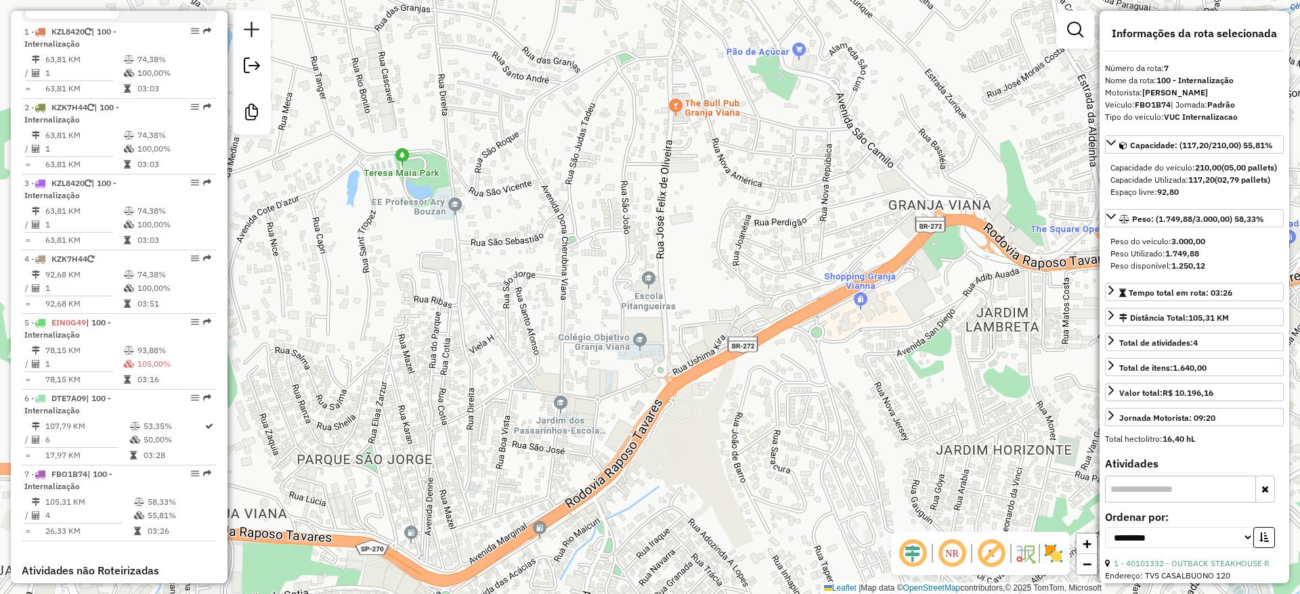
scroll to position [737, 0]
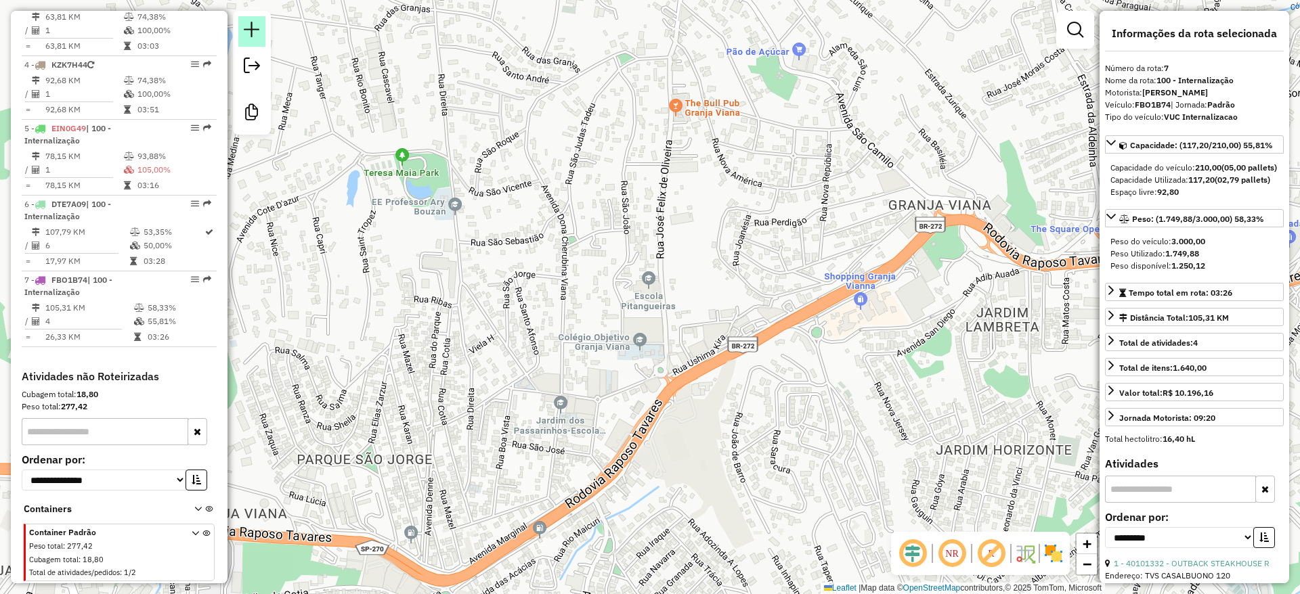
click at [250, 38] on link at bounding box center [251, 31] width 27 height 30
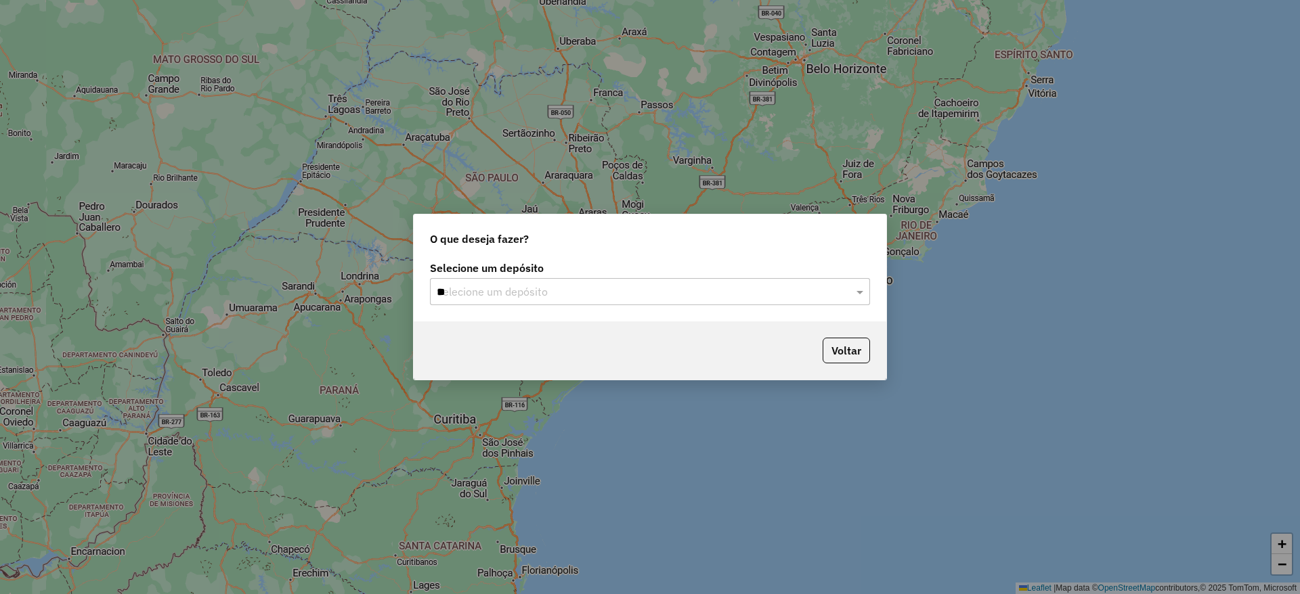
type input "***"
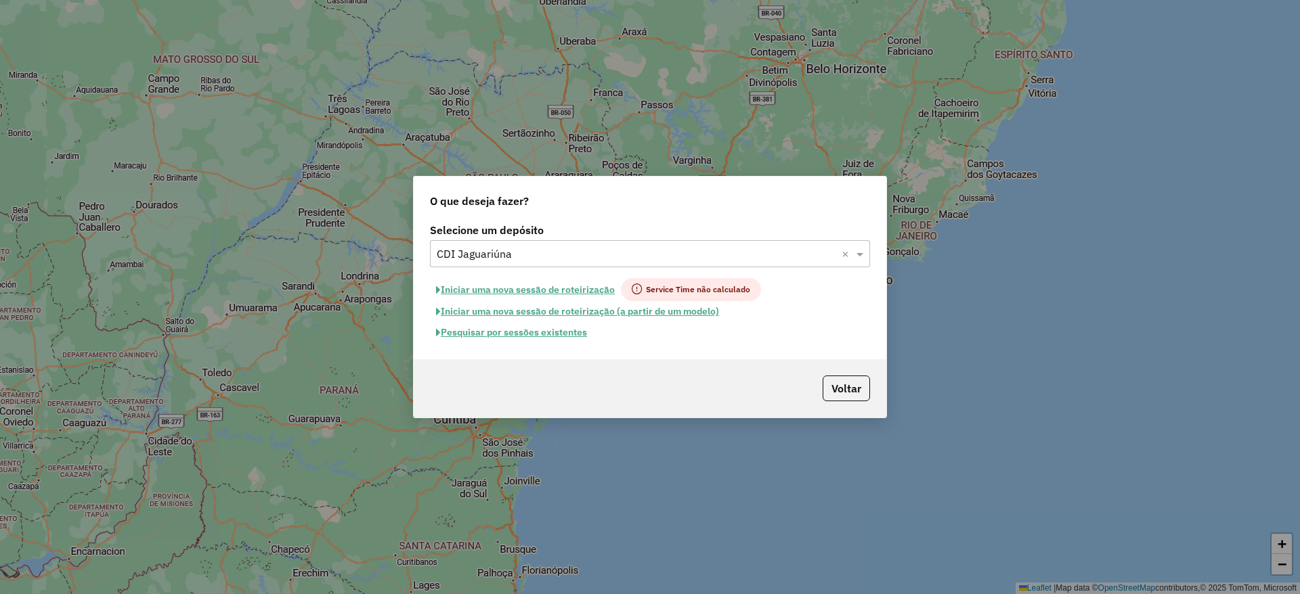
click at [525, 296] on button "Iniciar uma nova sessão de roteirização" at bounding box center [525, 289] width 191 height 23
select select "*"
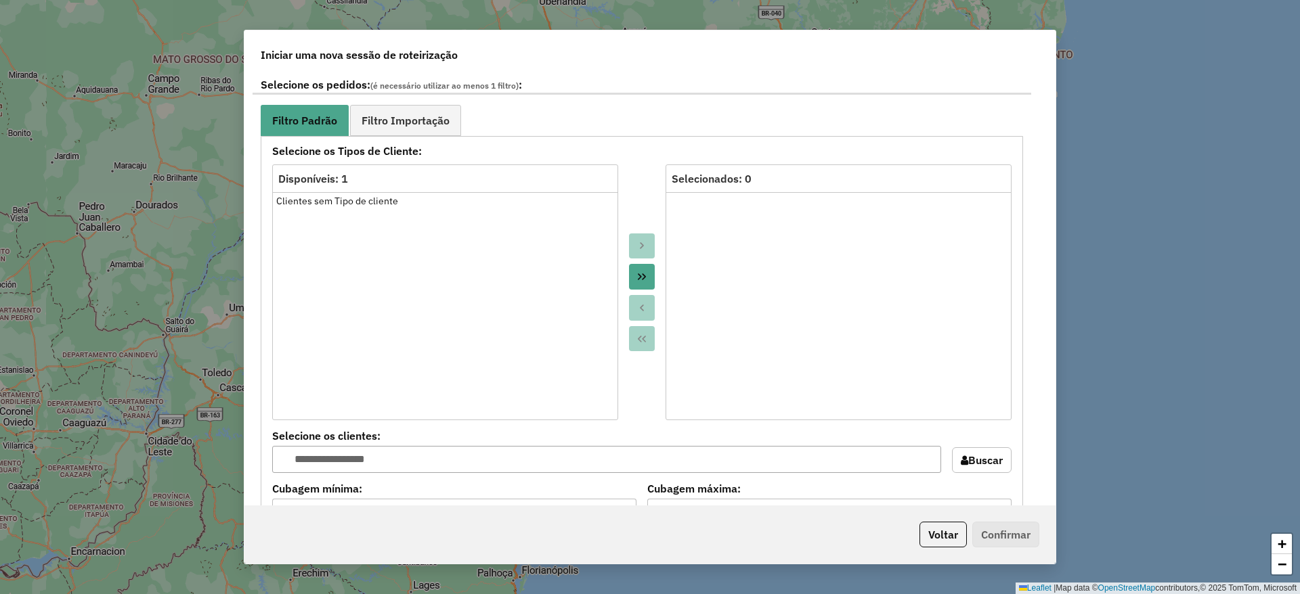
scroll to position [1218, 0]
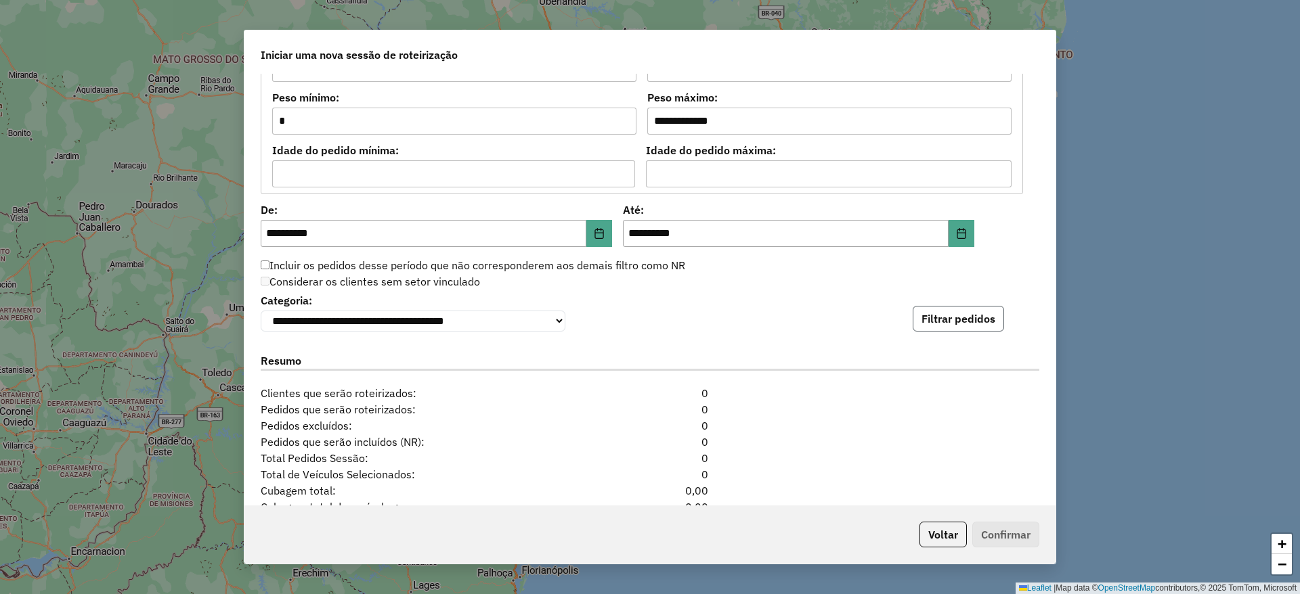
click at [982, 322] on button "Filtrar pedidos" at bounding box center [957, 319] width 91 height 26
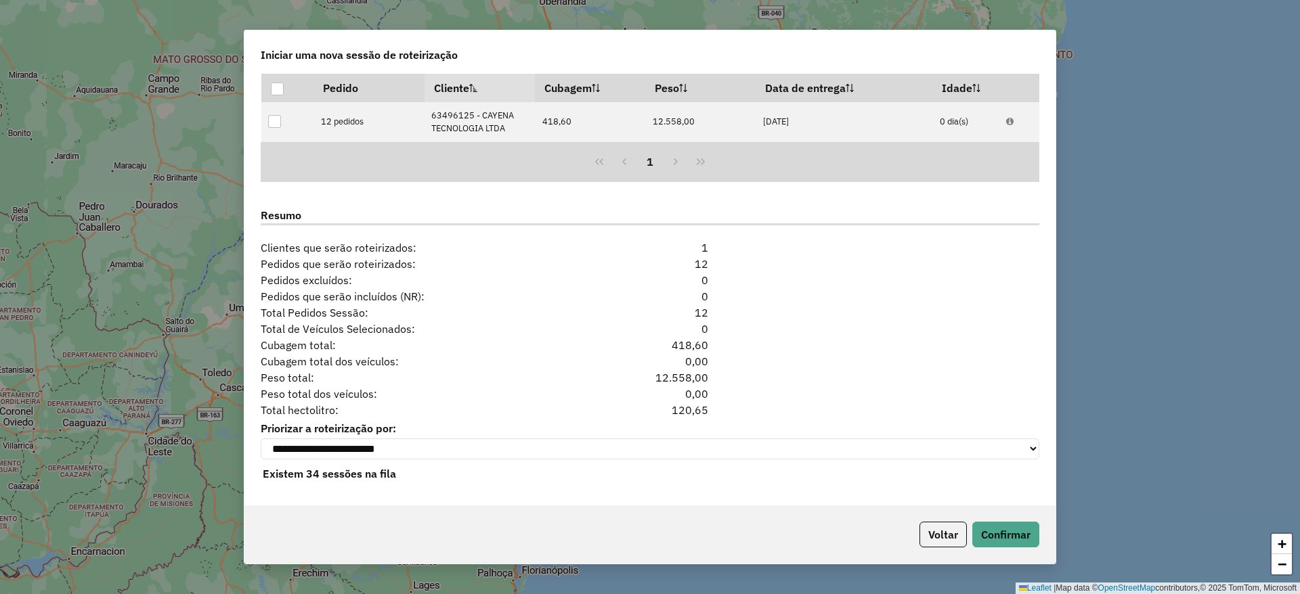
scroll to position [1515, 0]
click at [1005, 540] on button "Confirmar" at bounding box center [1005, 535] width 67 height 26
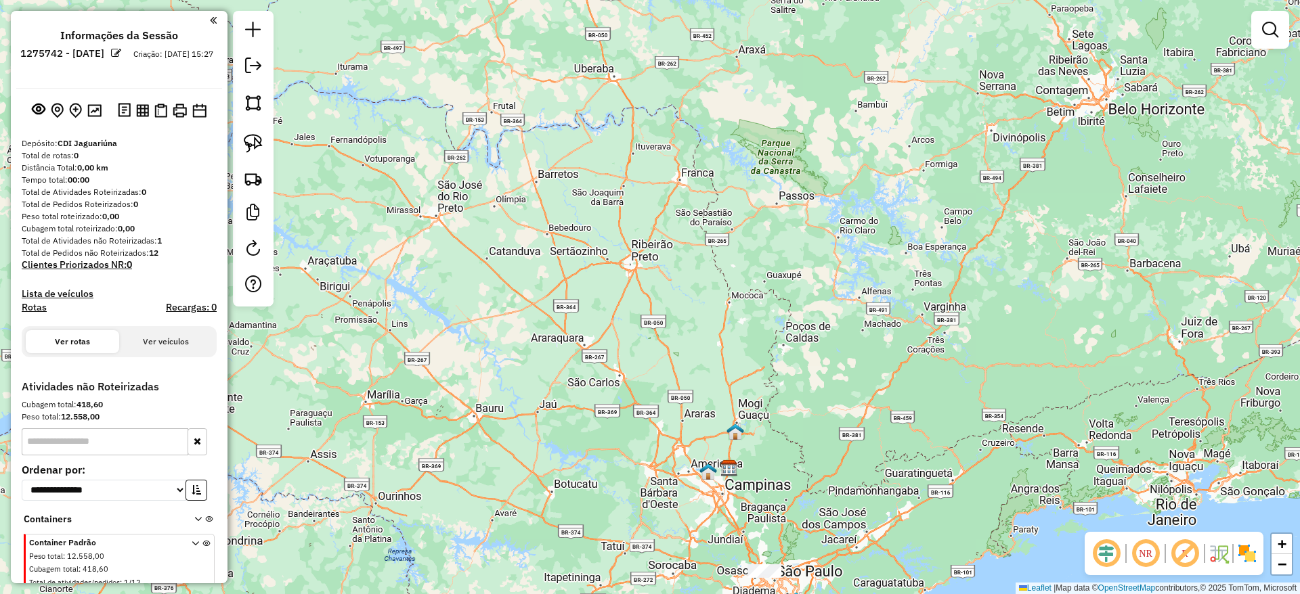
drag, startPoint x: 741, startPoint y: 508, endPoint x: 679, endPoint y: 345, distance: 174.0
click at [690, 355] on div "Janela de atendimento Grade de atendimento Capacidade Transportadoras Veículos …" at bounding box center [650, 297] width 1300 height 594
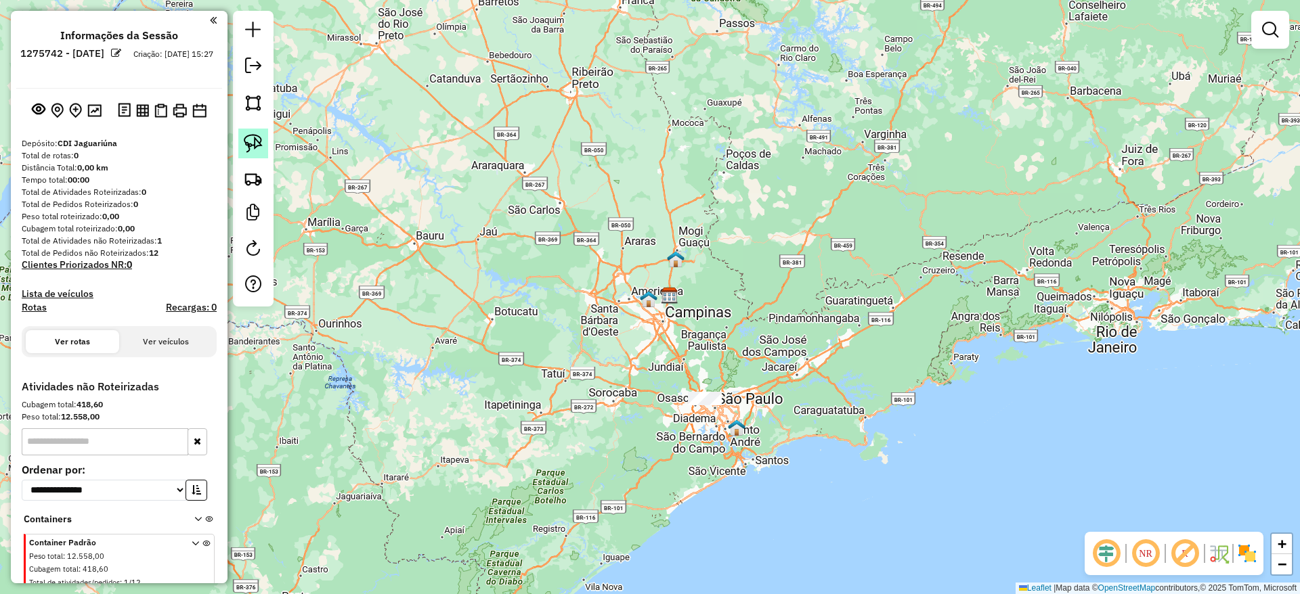
click at [257, 150] on img at bounding box center [253, 143] width 19 height 19
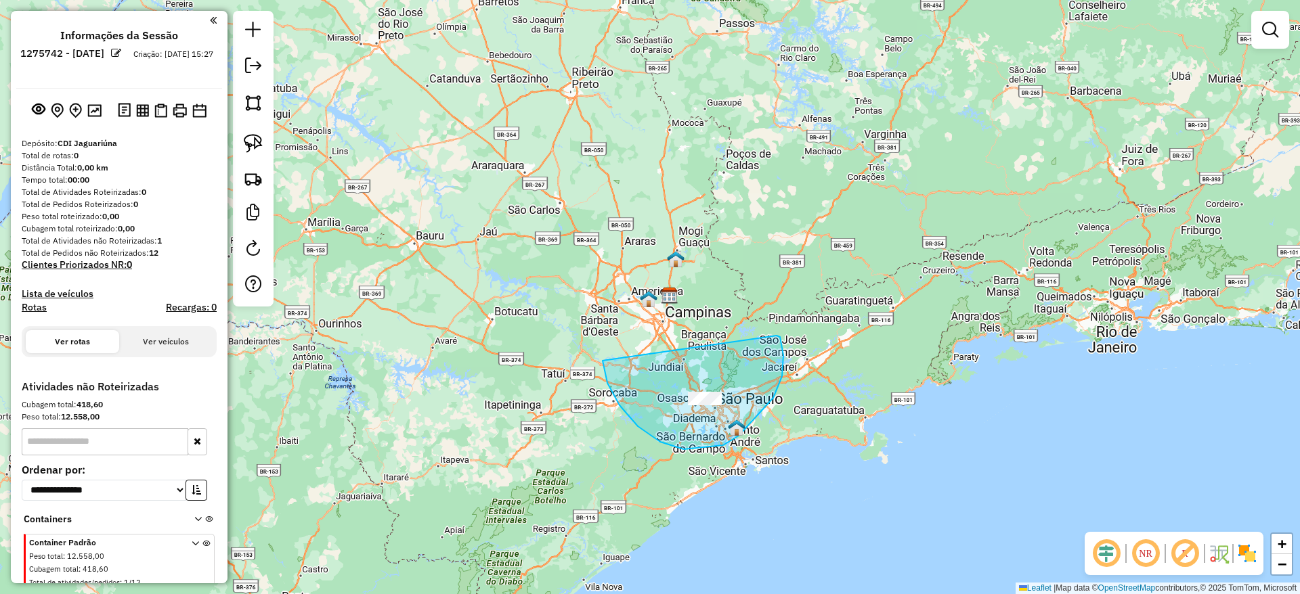
drag, startPoint x: 602, startPoint y: 361, endPoint x: 776, endPoint y: 336, distance: 175.1
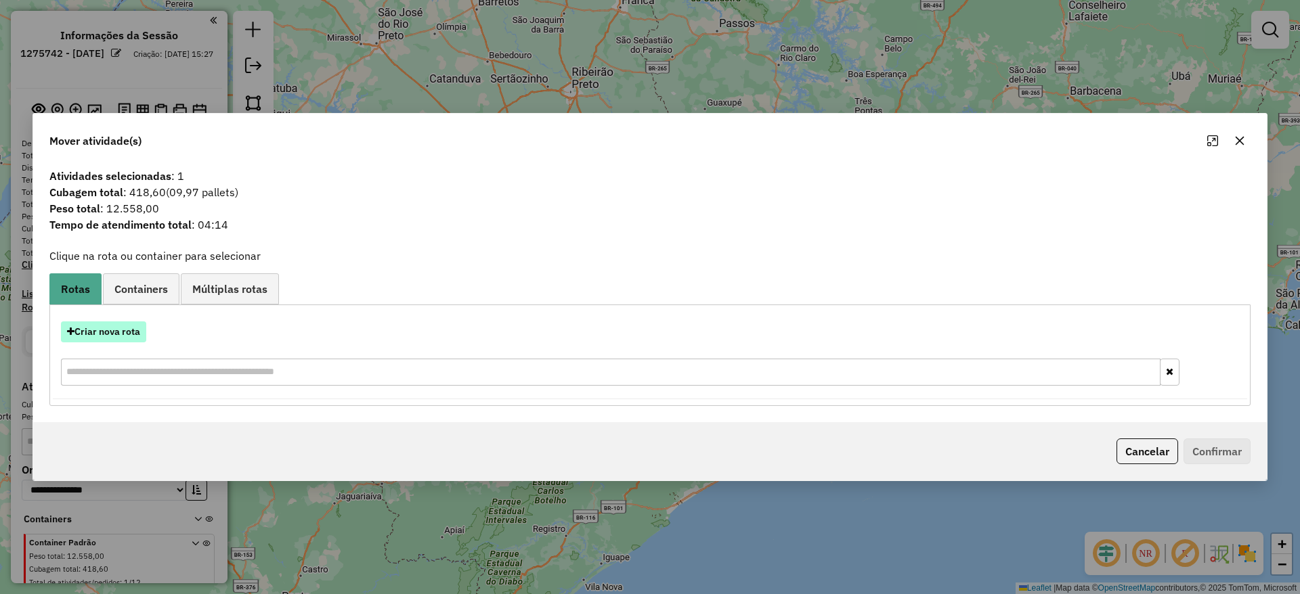
click at [123, 324] on button "Criar nova rota" at bounding box center [103, 332] width 85 height 21
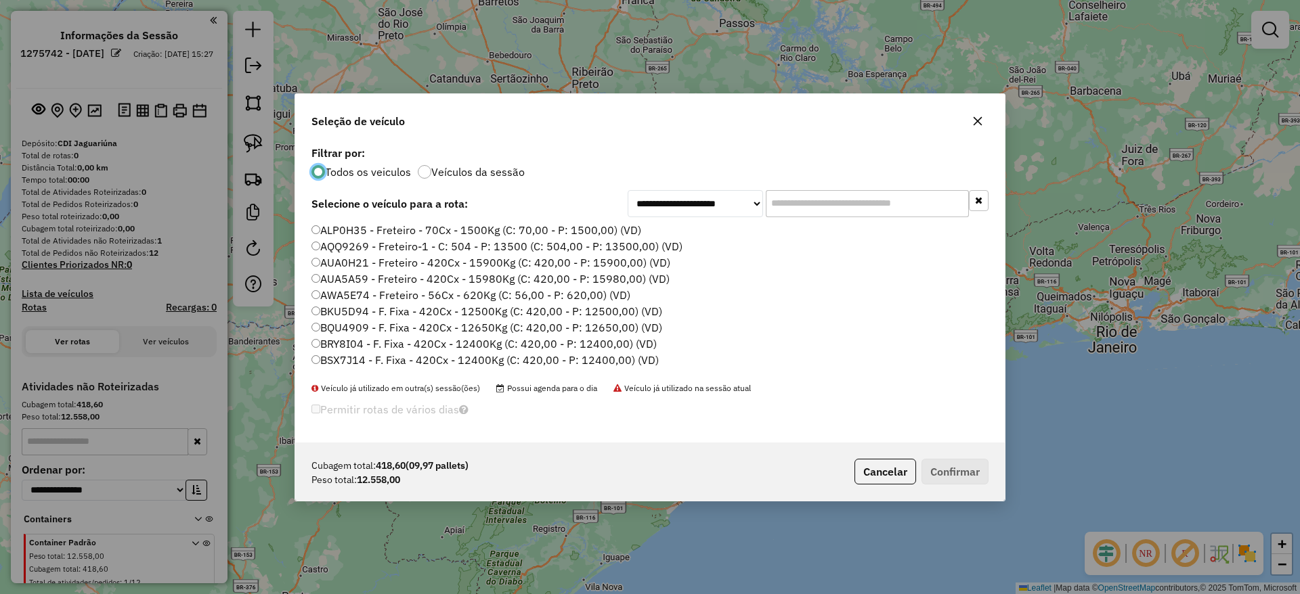
scroll to position [7, 4]
click at [837, 202] on input "text" at bounding box center [867, 203] width 203 height 27
paste input "*******"
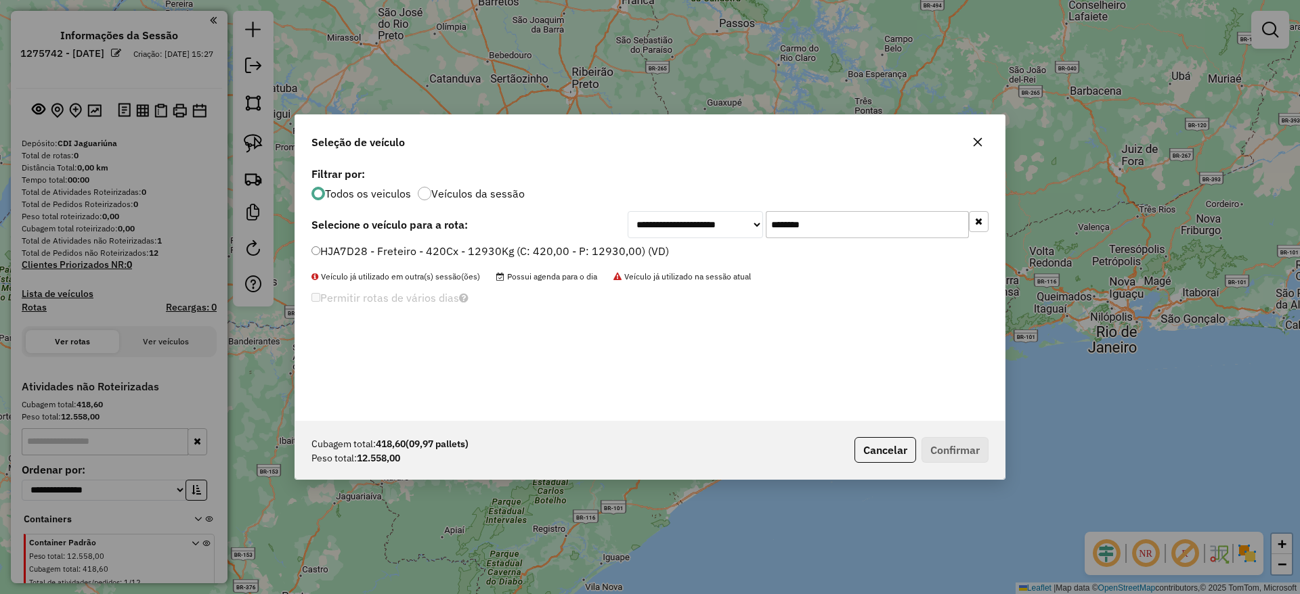
type input "*******"
click at [436, 265] on div "HJA7D28 - Freteiro - 420Cx - 12930Kg (C: 420,00 - P: 12930,00) (VD)" at bounding box center [649, 257] width 693 height 27
click at [412, 249] on label "HJA7D28 - Freteiro - 420Cx - 12930Kg (C: 420,00 - P: 12930,00) (VD)" at bounding box center [489, 251] width 357 height 16
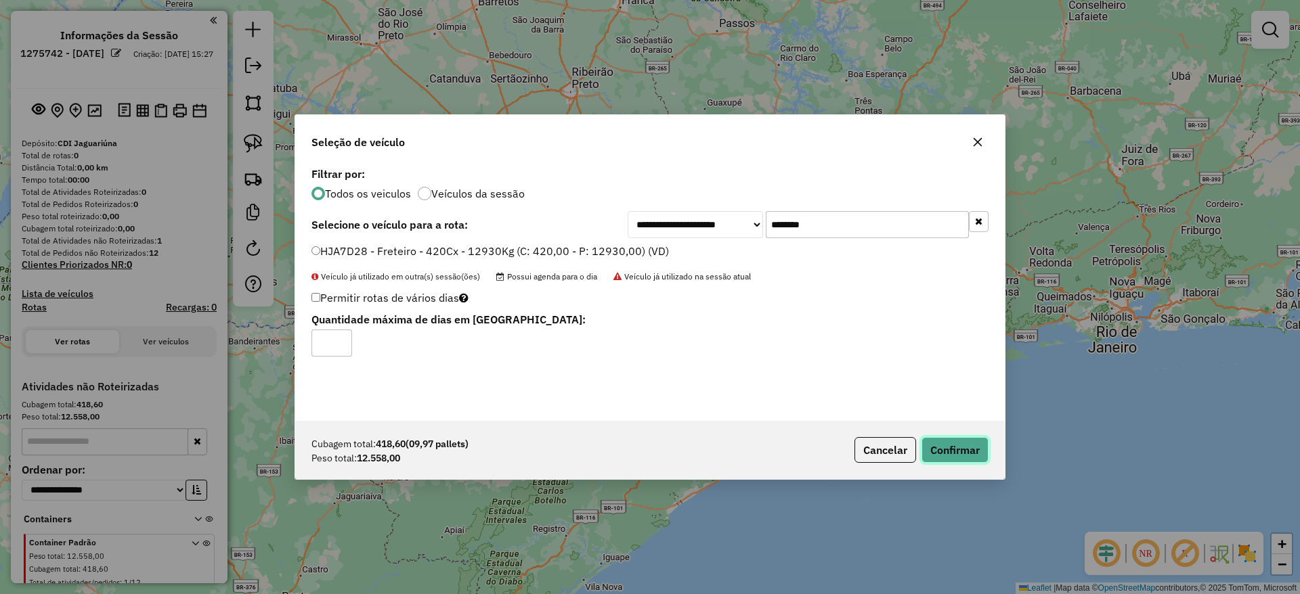
click at [948, 460] on button "Confirmar" at bounding box center [954, 450] width 67 height 26
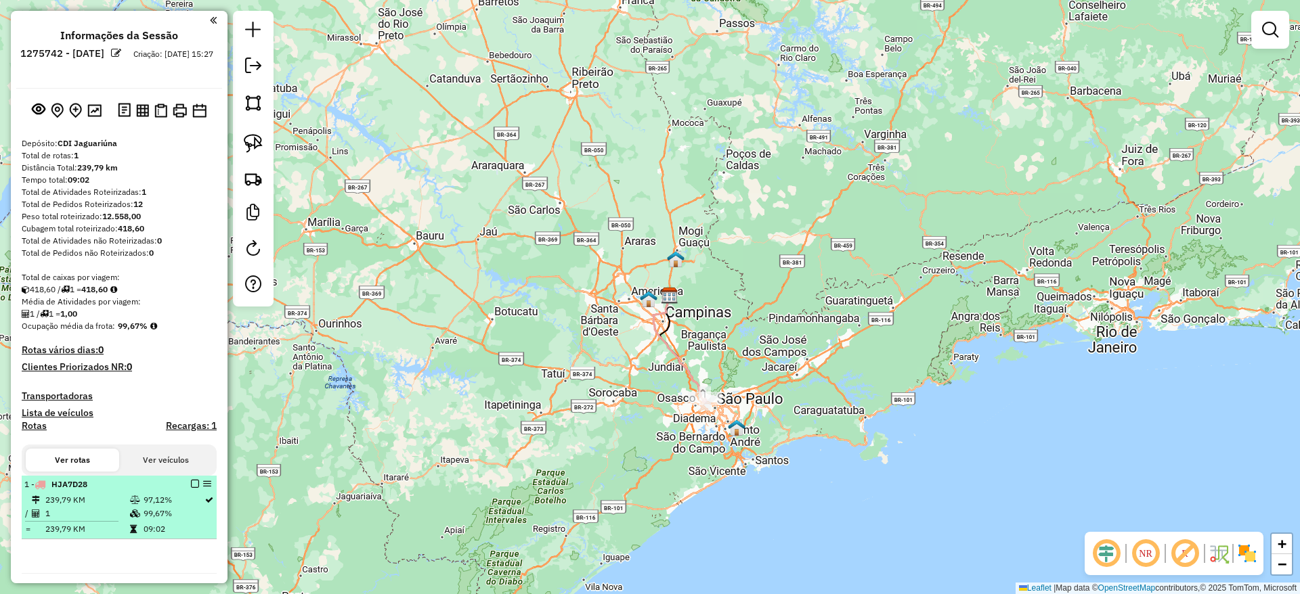
click at [192, 483] on em at bounding box center [195, 484] width 8 height 8
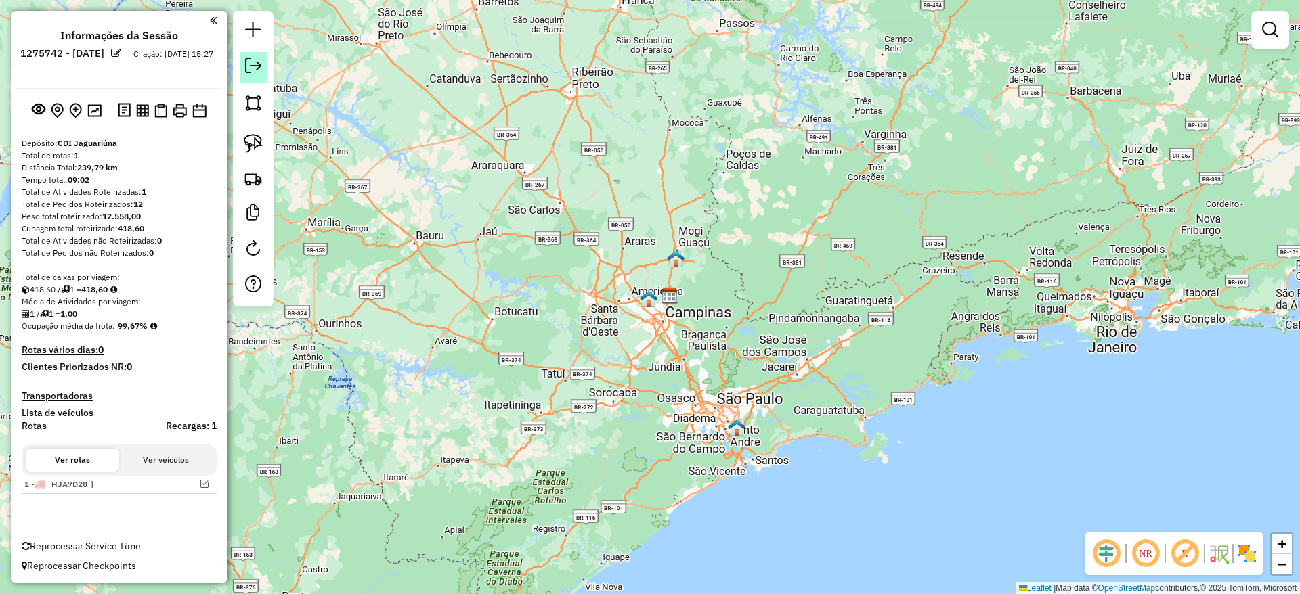
click at [254, 76] on link at bounding box center [253, 67] width 27 height 30
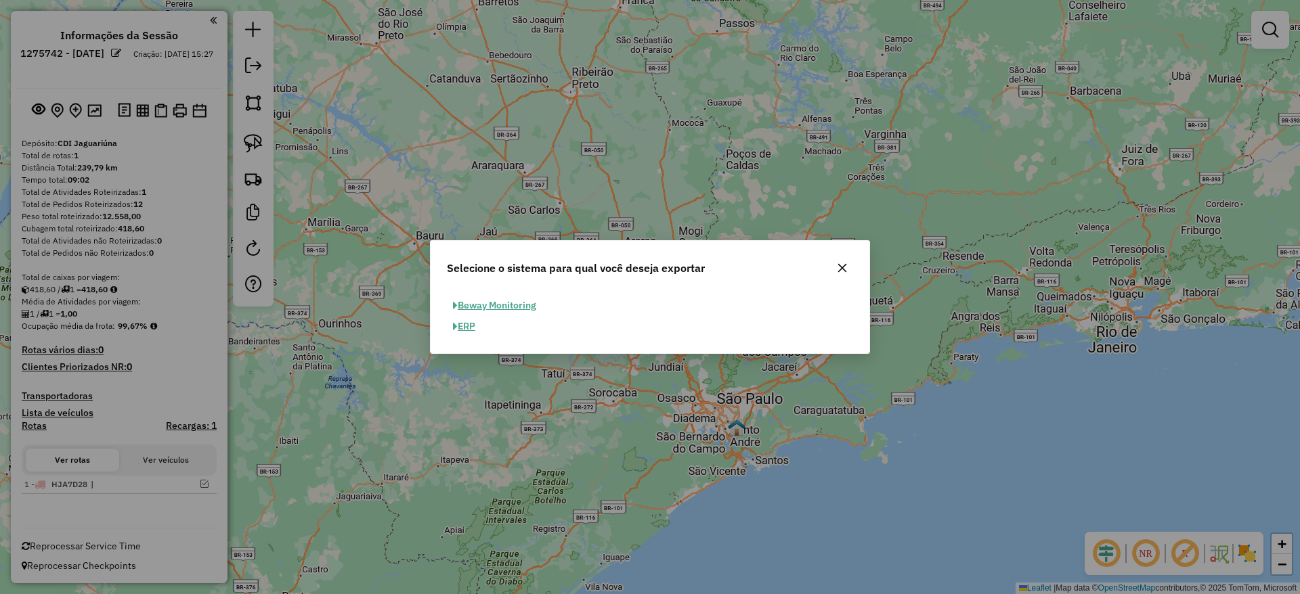
click at [469, 324] on button "ERP" at bounding box center [464, 326] width 35 height 21
select select "**"
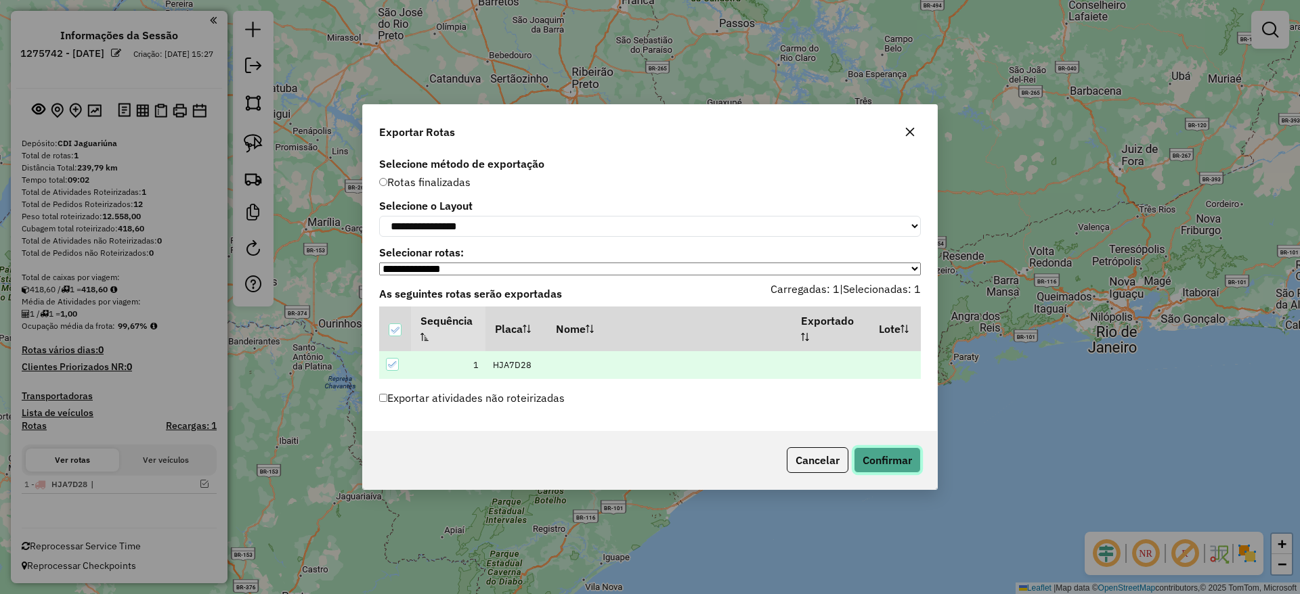
click at [877, 461] on button "Confirmar" at bounding box center [886, 460] width 67 height 26
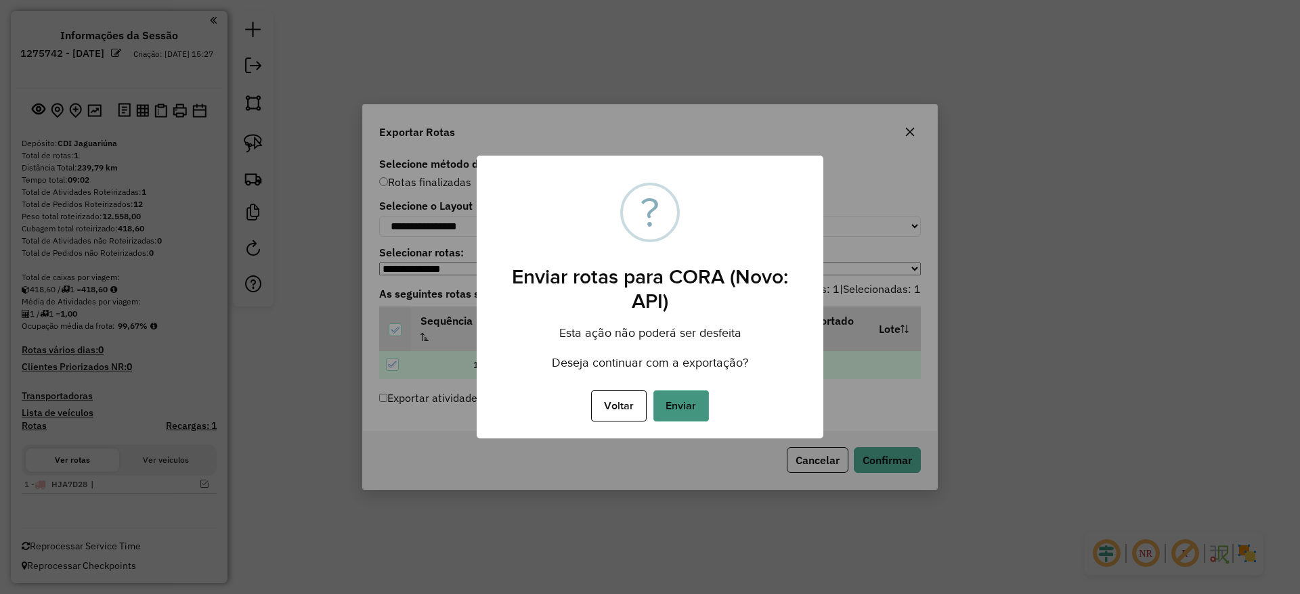
click at [668, 407] on button "Enviar" at bounding box center [681, 406] width 56 height 31
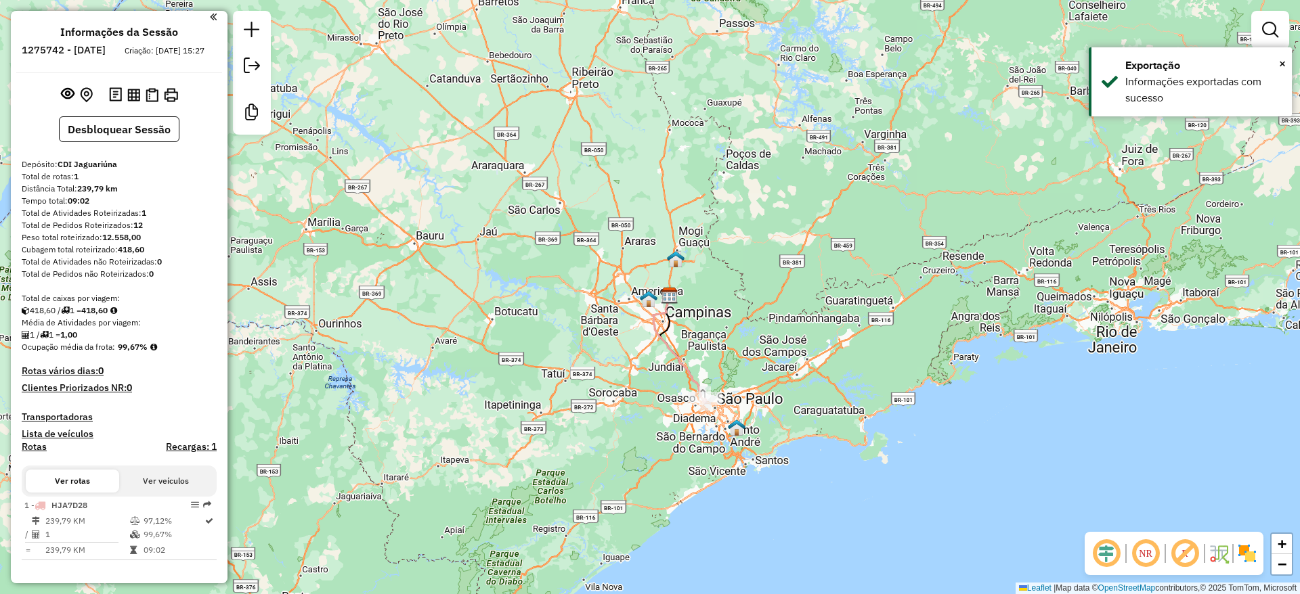
scroll to position [16, 0]
